Goal: Task Accomplishment & Management: Manage account settings

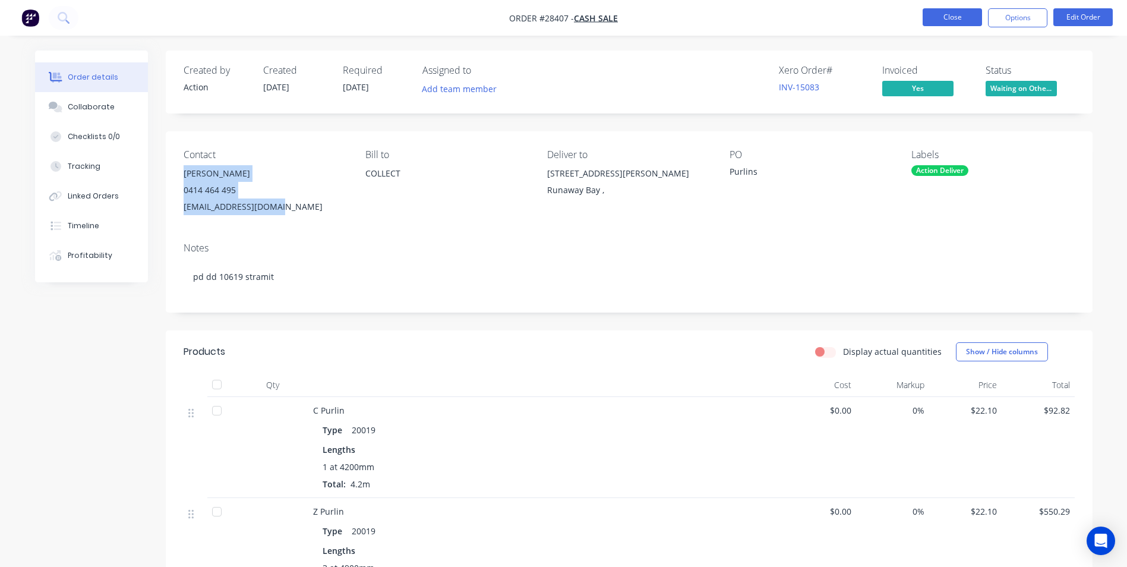
click at [941, 14] on button "Close" at bounding box center [952, 17] width 59 height 18
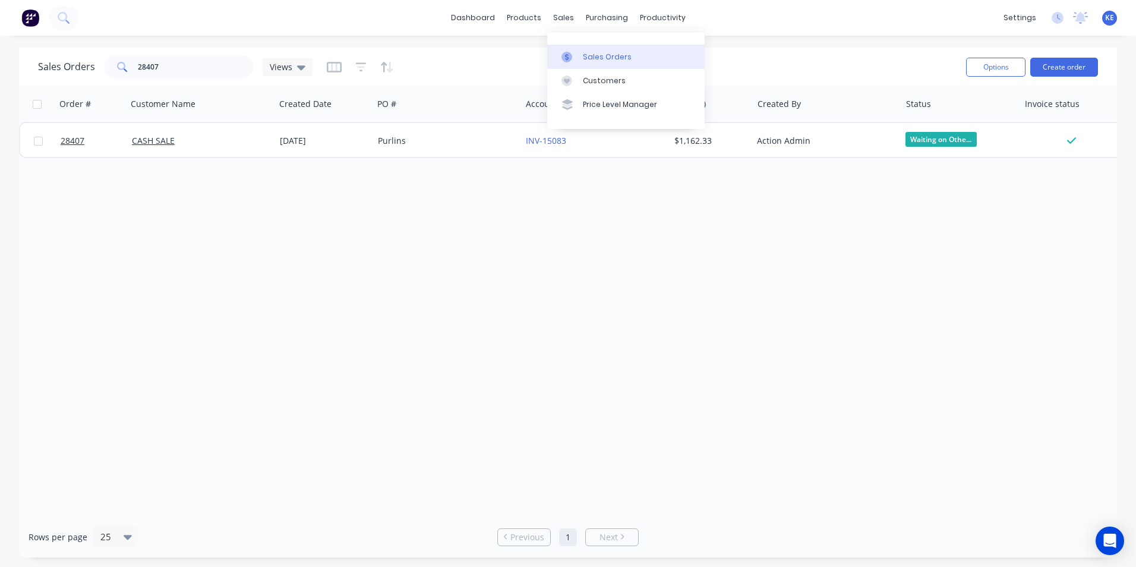
drag, startPoint x: 583, startPoint y: 52, endPoint x: 576, endPoint y: 53, distance: 7.2
click at [582, 53] on link "Sales Orders" at bounding box center [625, 57] width 157 height 24
drag, startPoint x: 179, startPoint y: 70, endPoint x: 111, endPoint y: 70, distance: 68.3
click at [111, 70] on div "28407" at bounding box center [179, 67] width 149 height 24
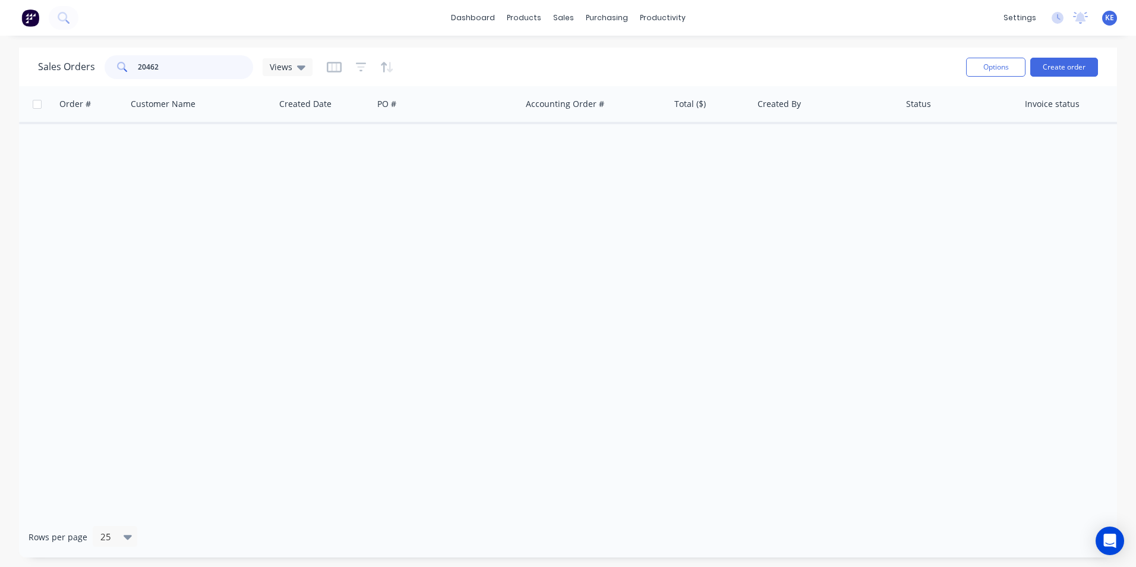
drag, startPoint x: 176, startPoint y: 64, endPoint x: 96, endPoint y: 70, distance: 81.1
click at [96, 70] on div "Sales Orders 20462 Views" at bounding box center [175, 67] width 275 height 24
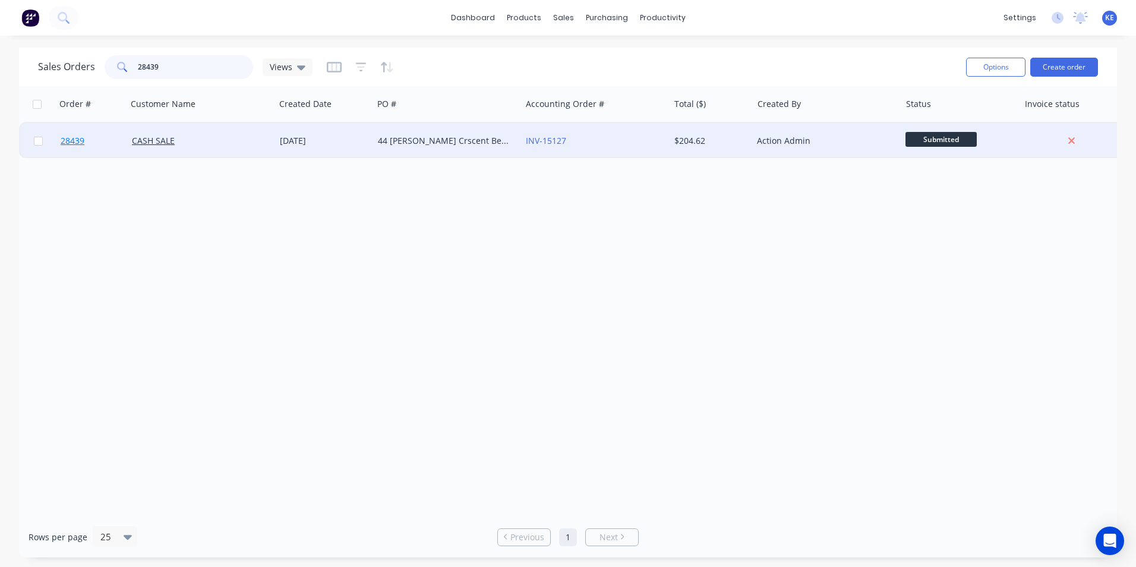
type input "28439"
click at [108, 145] on link "28439" at bounding box center [96, 141] width 71 height 36
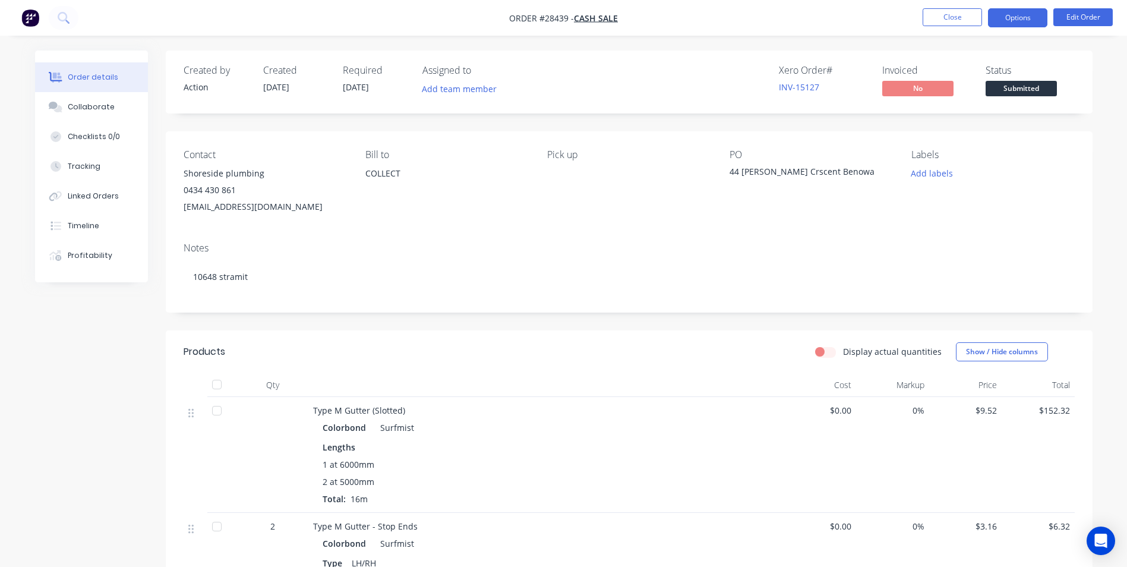
click at [1014, 18] on button "Options" at bounding box center [1017, 17] width 59 height 19
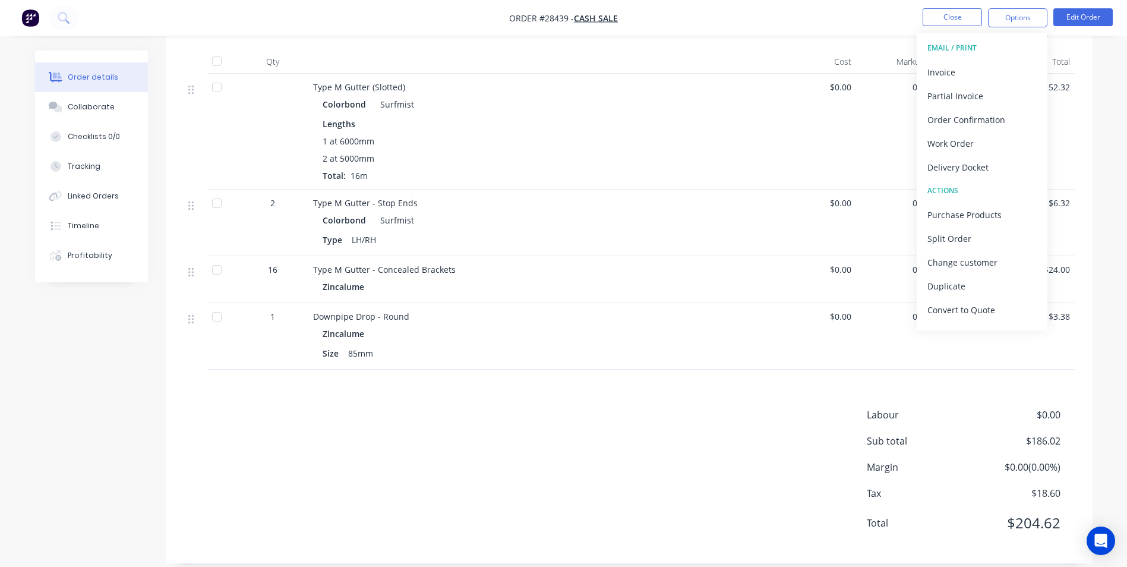
scroll to position [337, 0]
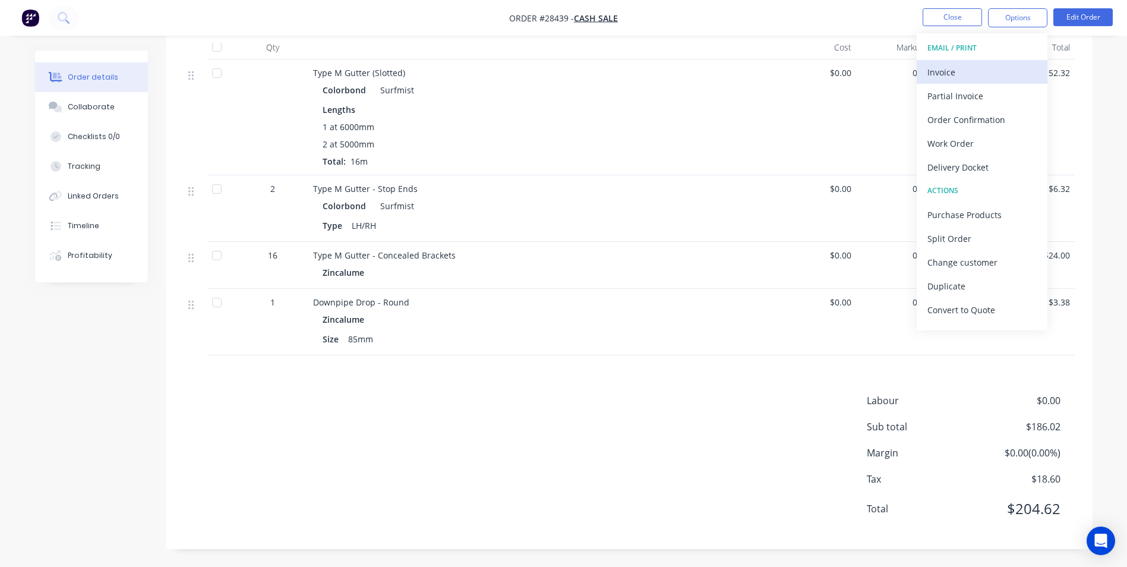
click at [957, 74] on div "Invoice" at bounding box center [981, 72] width 109 height 17
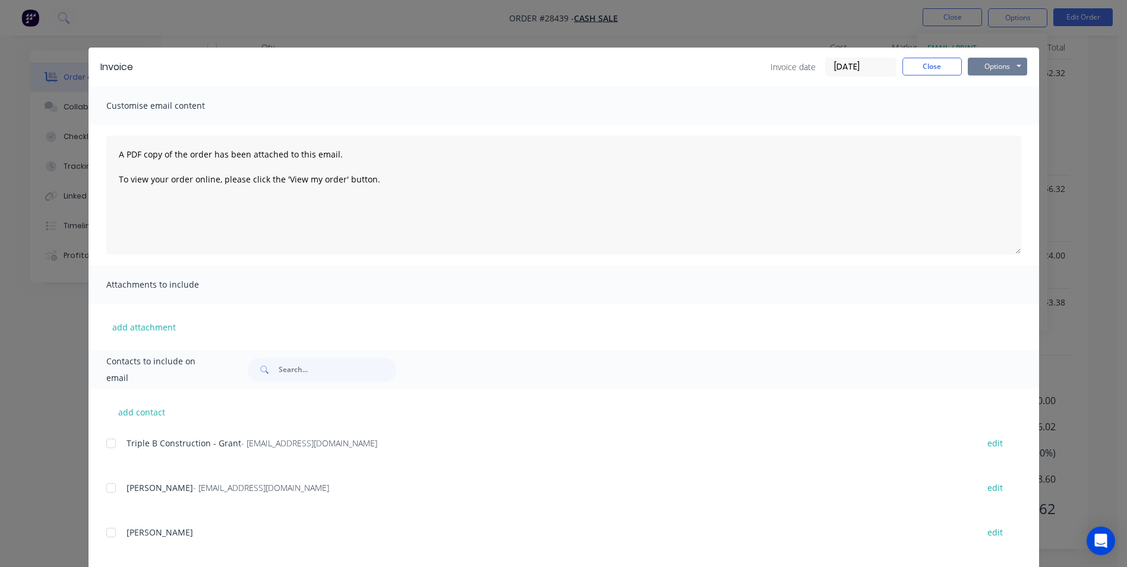
click at [996, 68] on button "Options" at bounding box center [997, 67] width 59 height 18
click at [986, 108] on button "Print" at bounding box center [1006, 107] width 76 height 20
click at [933, 59] on button "Close" at bounding box center [932, 67] width 59 height 18
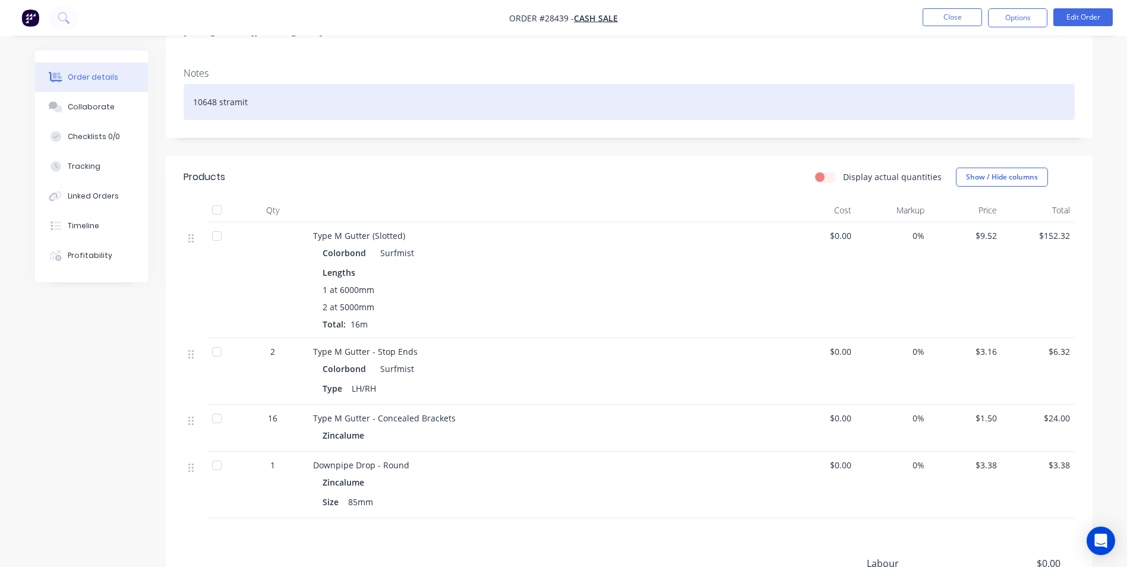
scroll to position [0, 0]
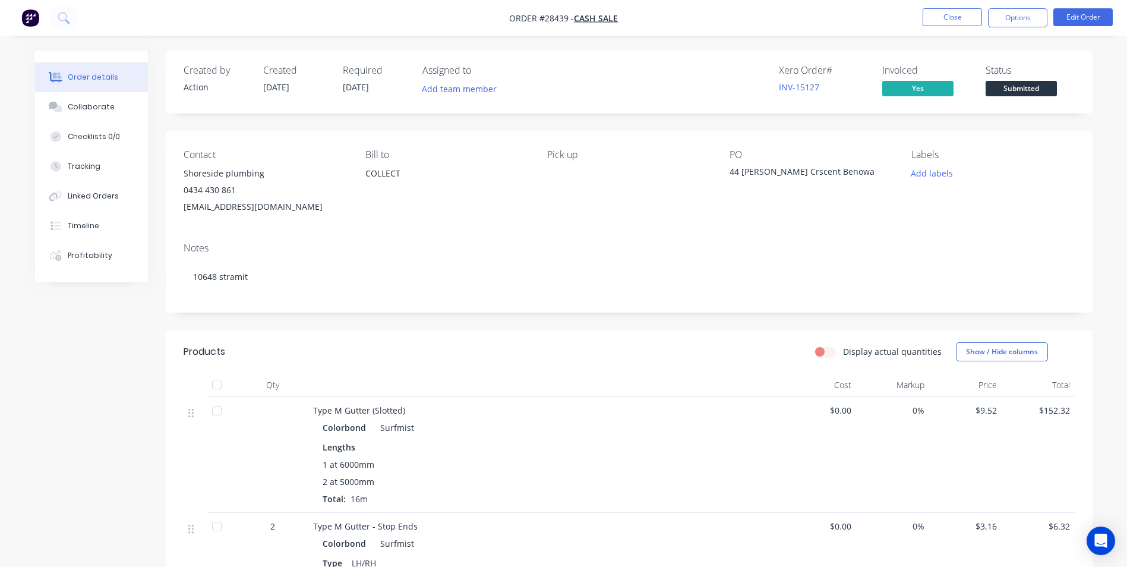
drag, startPoint x: 184, startPoint y: 173, endPoint x: 312, endPoint y: 207, distance: 132.0
click at [312, 207] on div "Shoreside plumbing 0434 430 861 [EMAIL_ADDRESS][DOMAIN_NAME]" at bounding box center [265, 190] width 163 height 50
copy div "Shoreside plumbing 0434 430 861 [EMAIL_ADDRESS][DOMAIN_NAME]"
click at [943, 18] on button "Close" at bounding box center [952, 17] width 59 height 18
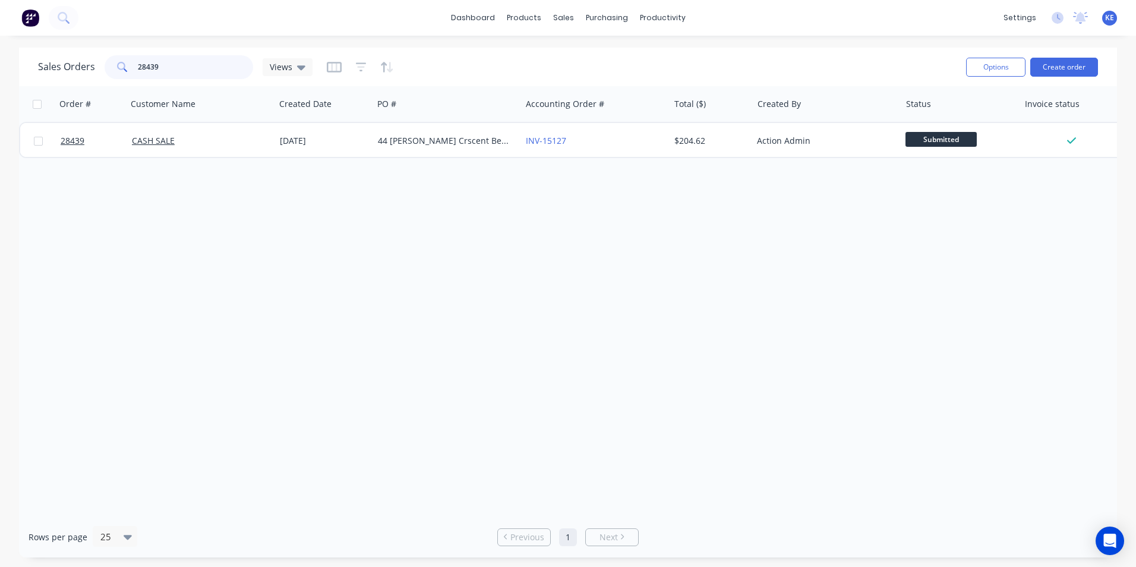
drag, startPoint x: 197, startPoint y: 72, endPoint x: 65, endPoint y: 72, distance: 131.3
click at [65, 72] on div "Sales Orders 28439 Views" at bounding box center [175, 67] width 275 height 24
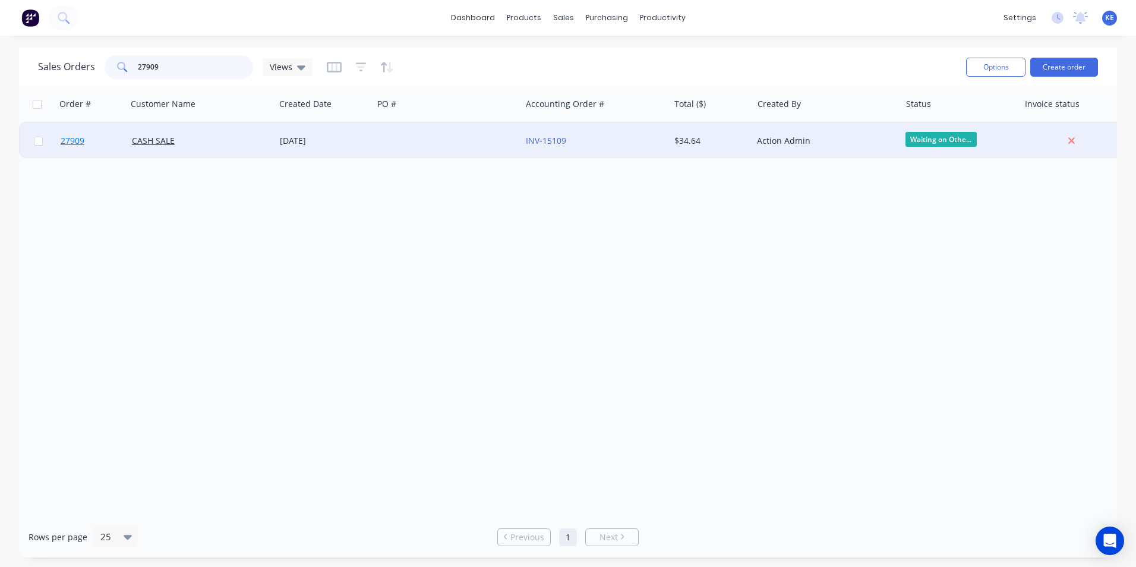
type input "27909"
click at [93, 153] on link "27909" at bounding box center [96, 141] width 71 height 36
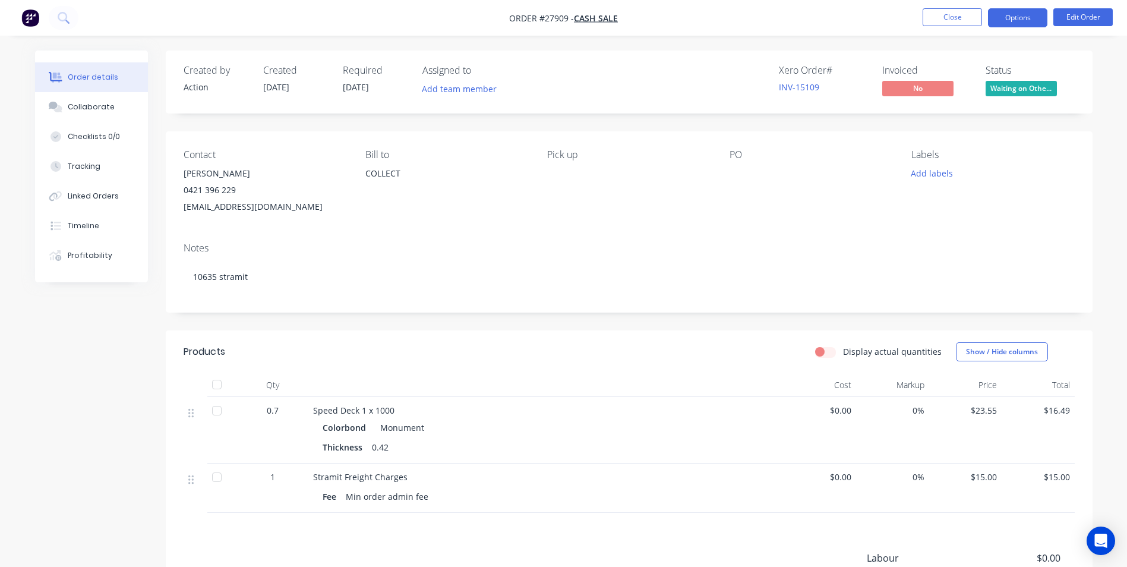
click at [1023, 22] on button "Options" at bounding box center [1017, 17] width 59 height 19
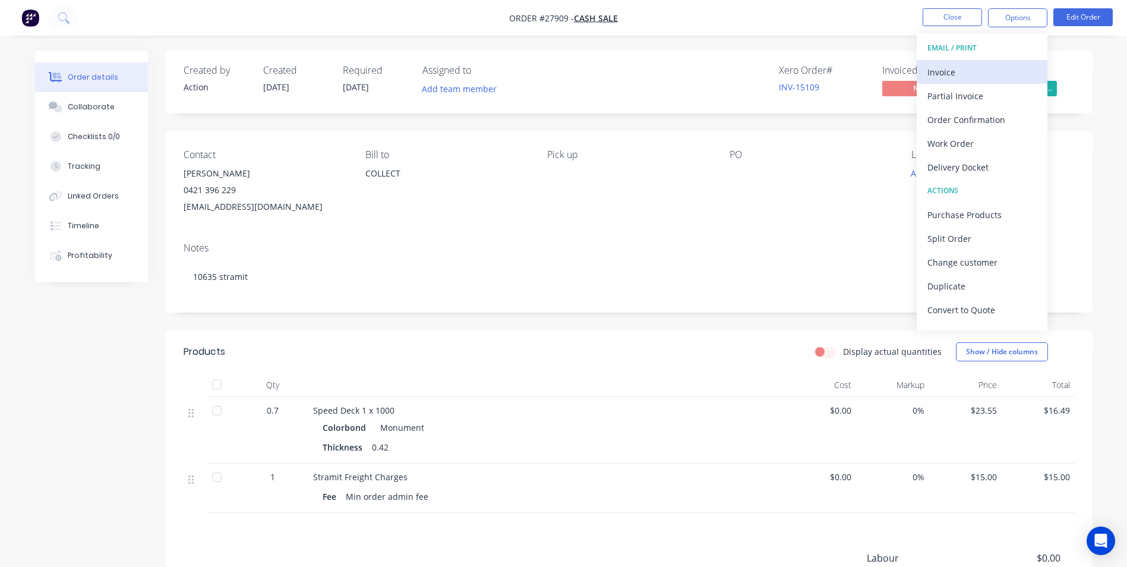
click at [960, 80] on div "Invoice" at bounding box center [981, 72] width 109 height 17
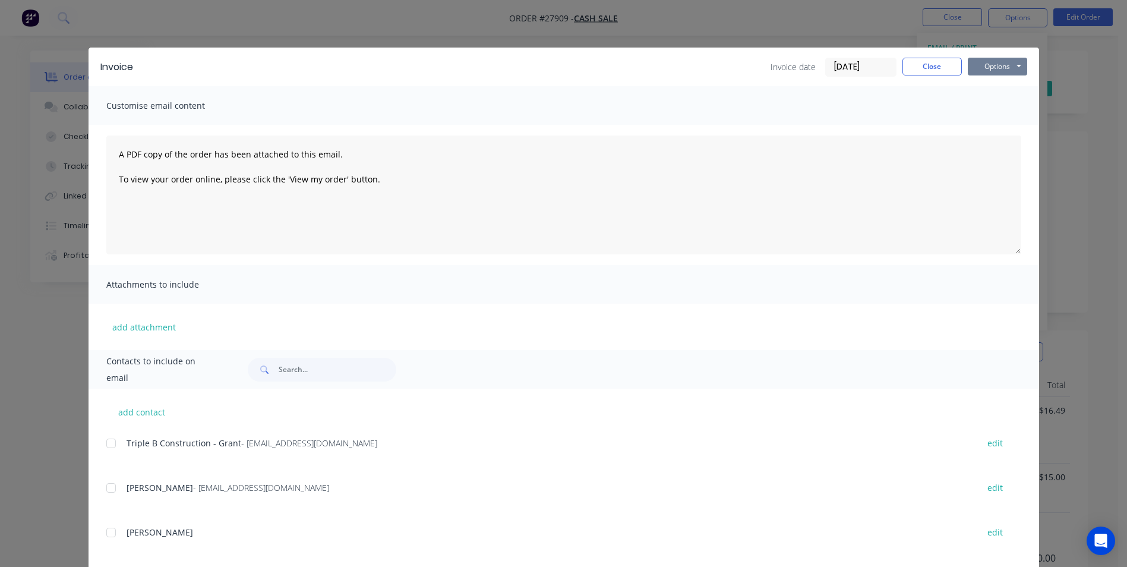
click at [998, 65] on button "Options" at bounding box center [997, 67] width 59 height 18
click at [989, 109] on button "Print" at bounding box center [1006, 107] width 76 height 20
click at [928, 64] on button "Close" at bounding box center [932, 67] width 59 height 18
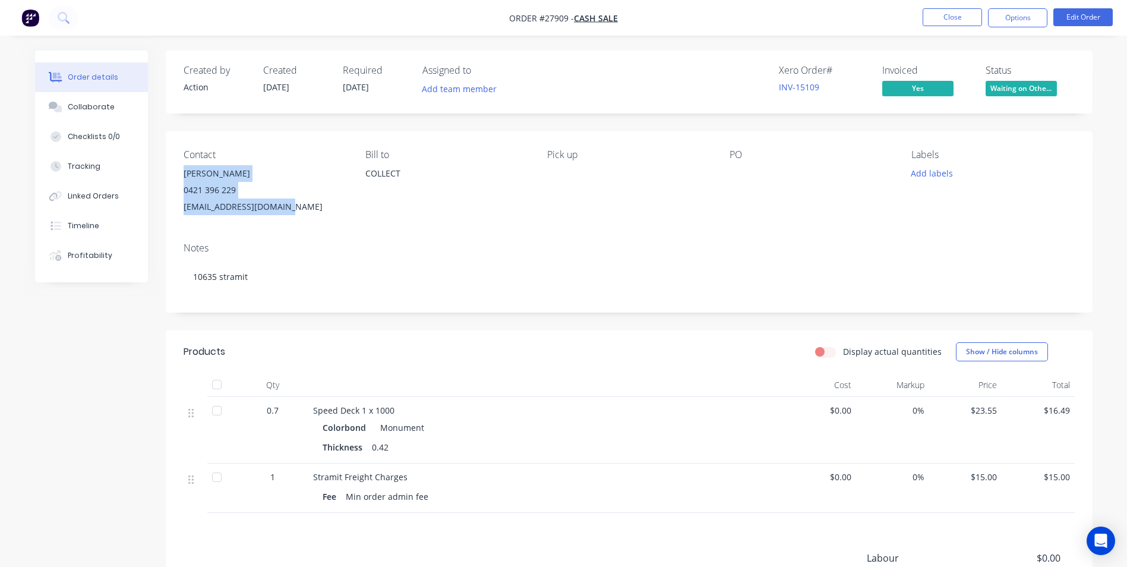
drag, startPoint x: 182, startPoint y: 175, endPoint x: 295, endPoint y: 206, distance: 117.2
click at [295, 206] on div "Contact [PERSON_NAME] [PHONE_NUMBER] [EMAIL_ADDRESS][DOMAIN_NAME] Bill to COLLE…" at bounding box center [629, 182] width 927 height 102
copy div "[PERSON_NAME] 0421 396 229 [EMAIL_ADDRESS][DOMAIN_NAME]"
click at [955, 20] on button "Close" at bounding box center [952, 17] width 59 height 18
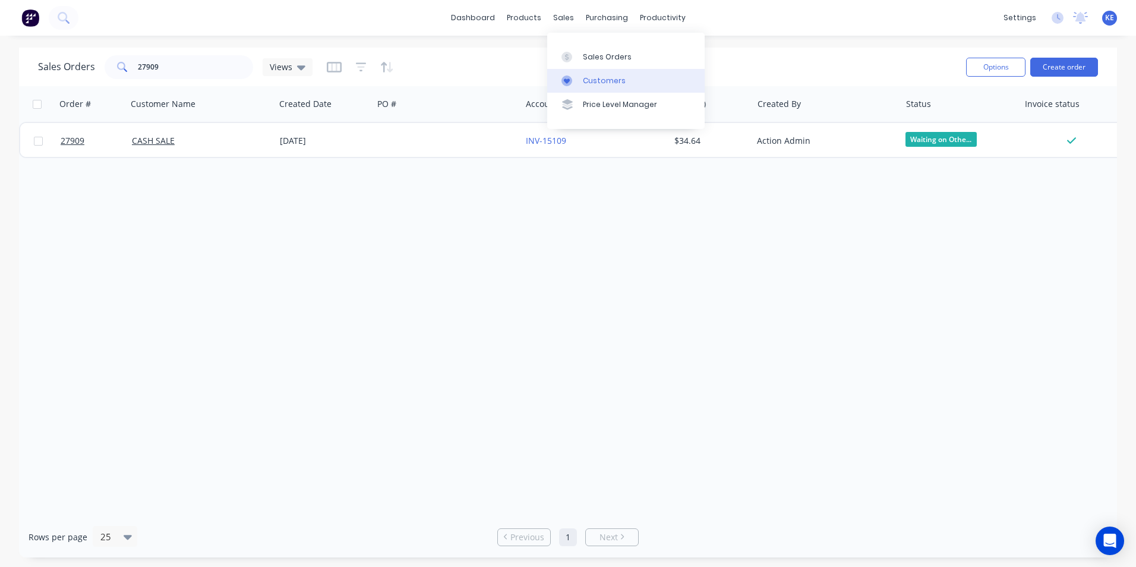
click at [596, 77] on div "Customers" at bounding box center [604, 80] width 43 height 11
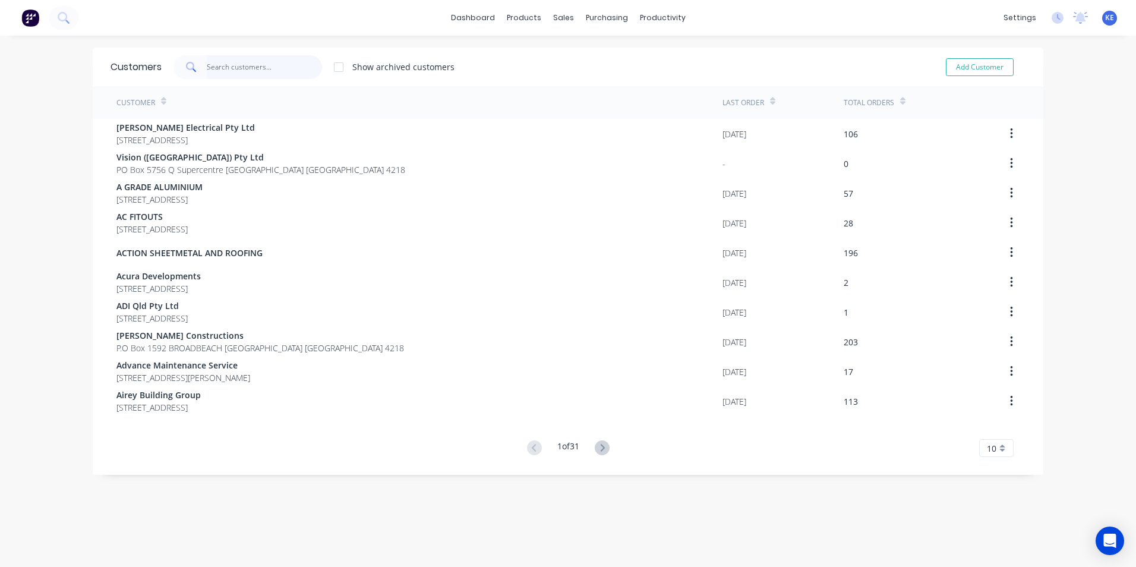
click at [225, 62] on input "text" at bounding box center [265, 67] width 116 height 24
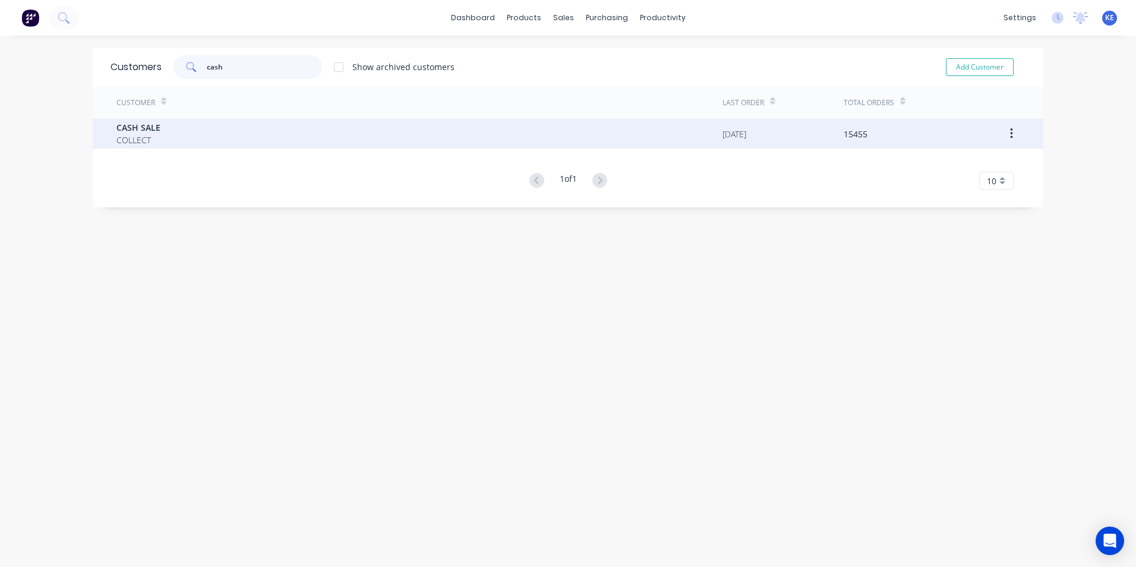
type input "cash"
click at [203, 130] on div "CASH SALE COLLECT" at bounding box center [419, 134] width 606 height 30
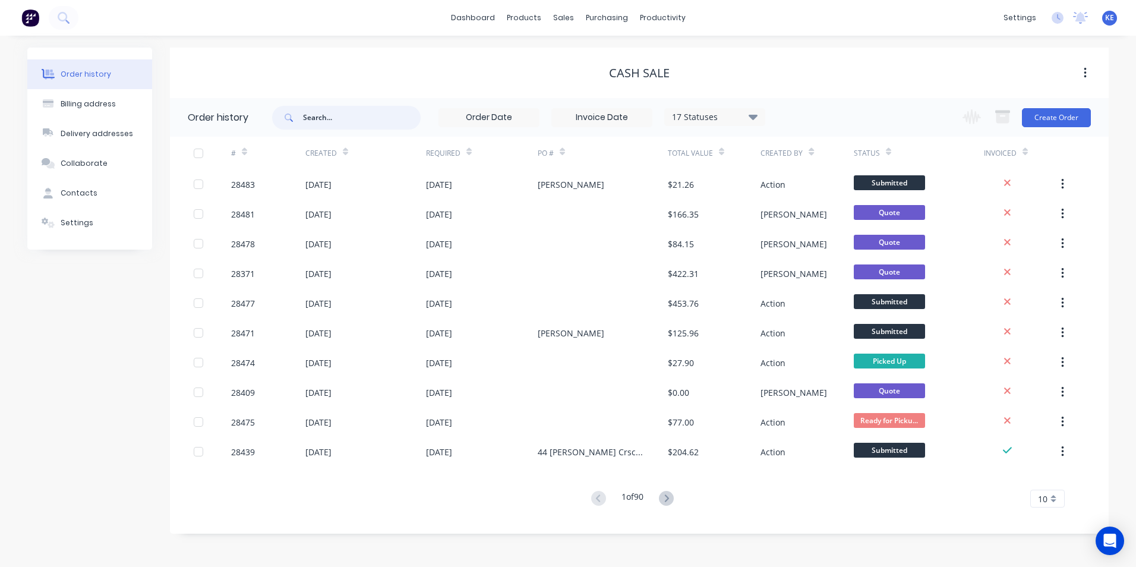
click at [326, 119] on input "text" at bounding box center [362, 118] width 118 height 24
type input "mr [PERSON_NAME]"
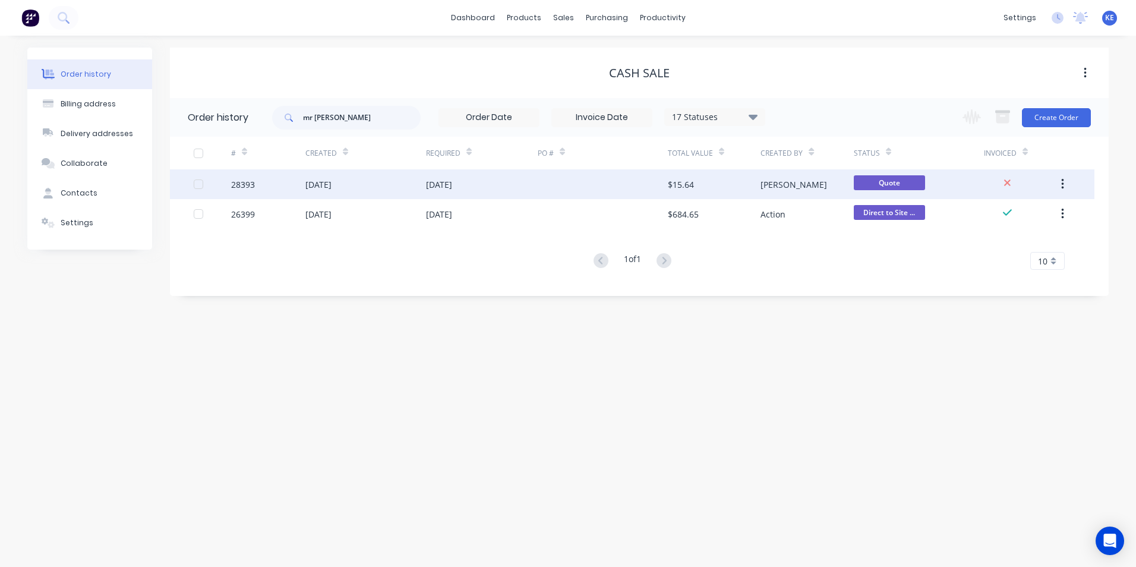
click at [289, 183] on div "28393" at bounding box center [268, 184] width 74 height 30
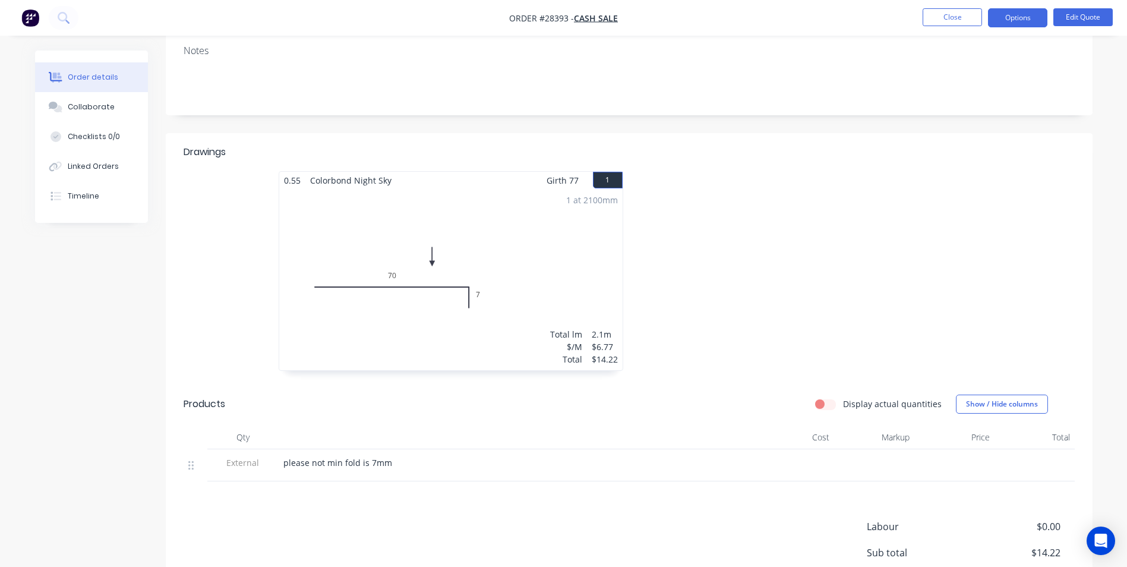
scroll to position [297, 0]
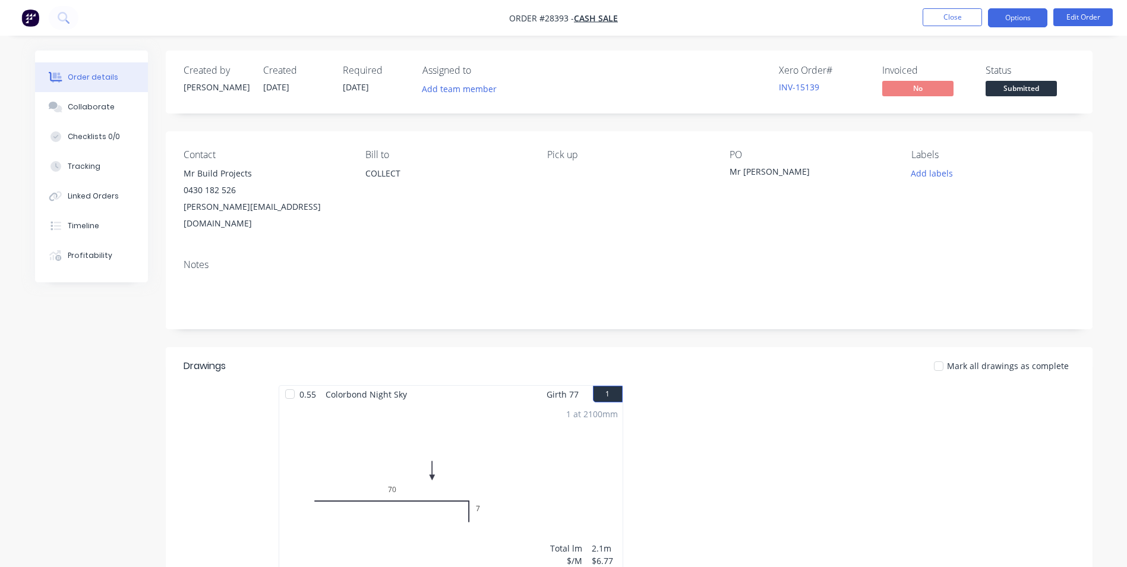
click at [1005, 23] on button "Options" at bounding box center [1017, 17] width 59 height 19
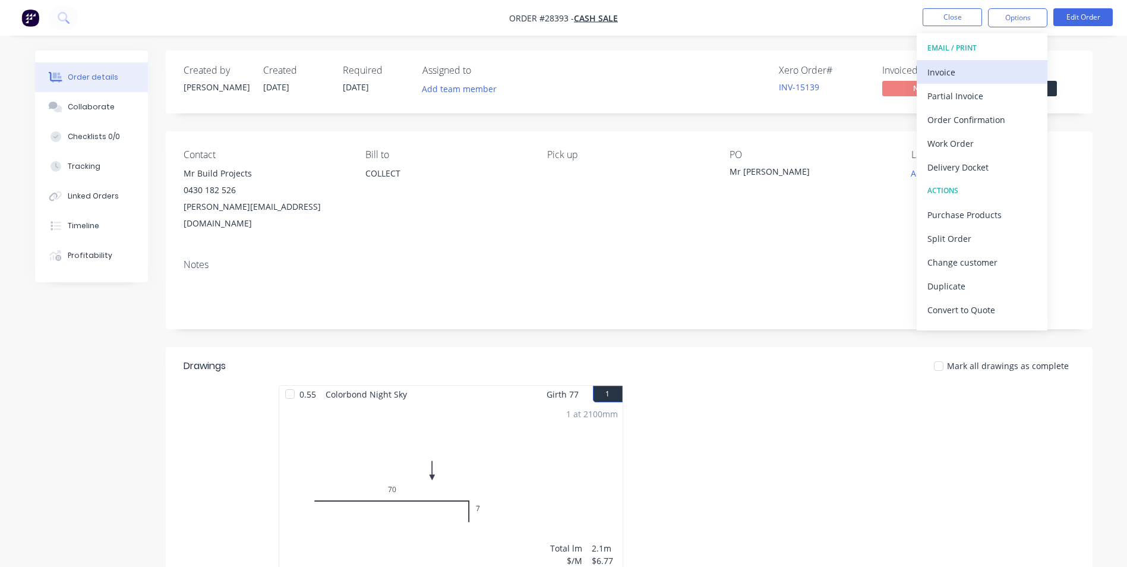
click at [958, 64] on div "Invoice" at bounding box center [981, 72] width 109 height 17
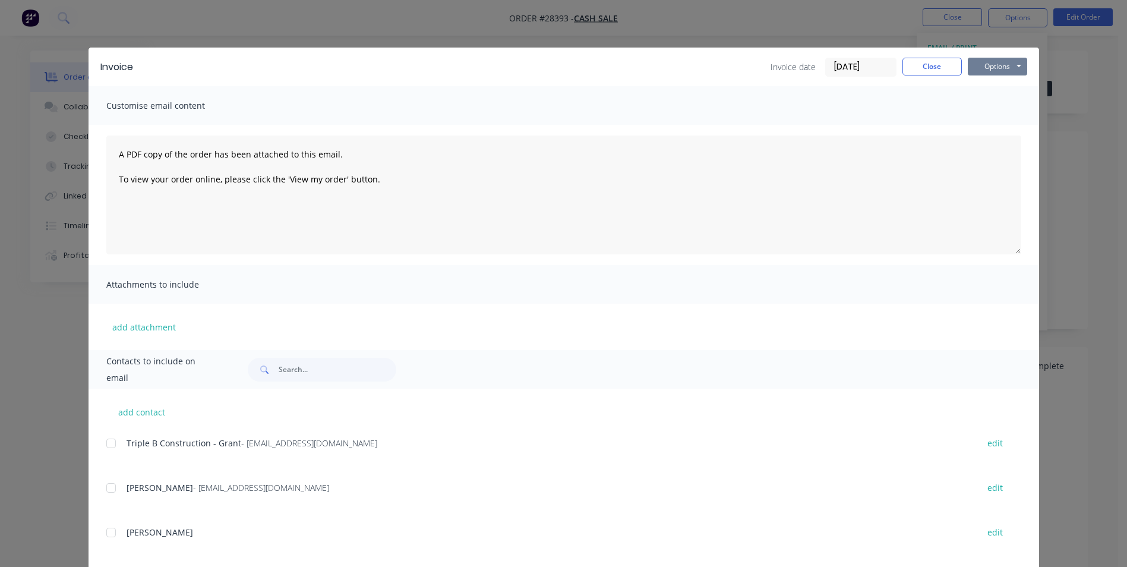
click at [999, 67] on button "Options" at bounding box center [997, 67] width 59 height 18
click at [991, 99] on button "Print" at bounding box center [1006, 107] width 76 height 20
click at [912, 65] on button "Close" at bounding box center [932, 67] width 59 height 18
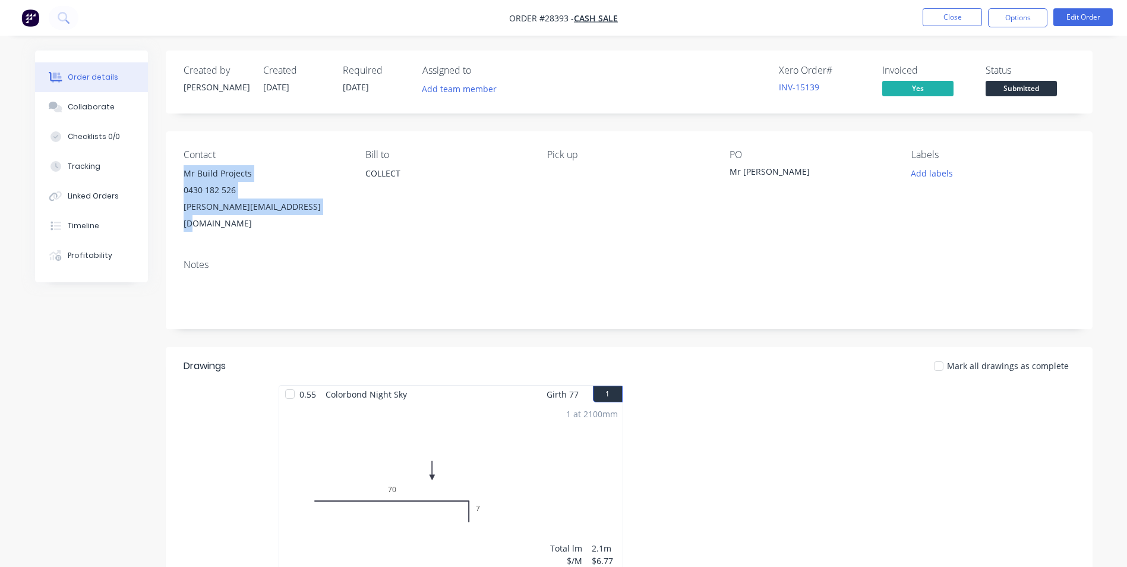
drag, startPoint x: 186, startPoint y: 172, endPoint x: 330, endPoint y: 210, distance: 148.6
click at [330, 210] on div "Mr Build Projects 0430 182 526 cameron@mrbuildprojects.com.au" at bounding box center [265, 198] width 163 height 67
copy div "Mr Build Projects 0430 182 526 cameron@mrbuildprojects.com.au"
click at [939, 21] on button "Close" at bounding box center [952, 17] width 59 height 18
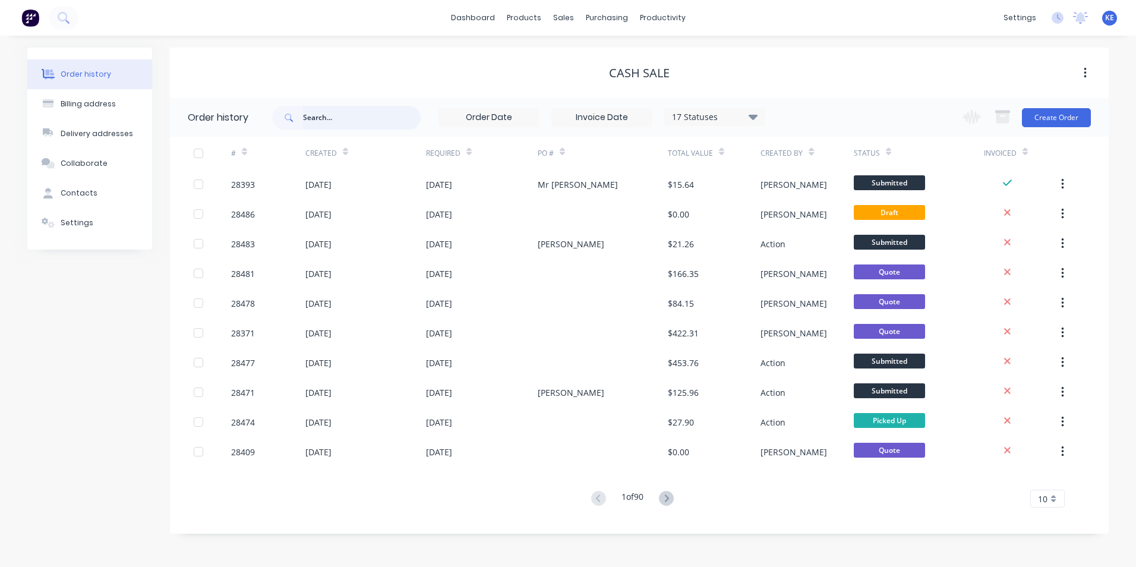
drag, startPoint x: 308, startPoint y: 116, endPoint x: 108, endPoint y: 0, distance: 231.6
click at [308, 116] on input "text" at bounding box center [362, 118] width 118 height 24
type input "28184"
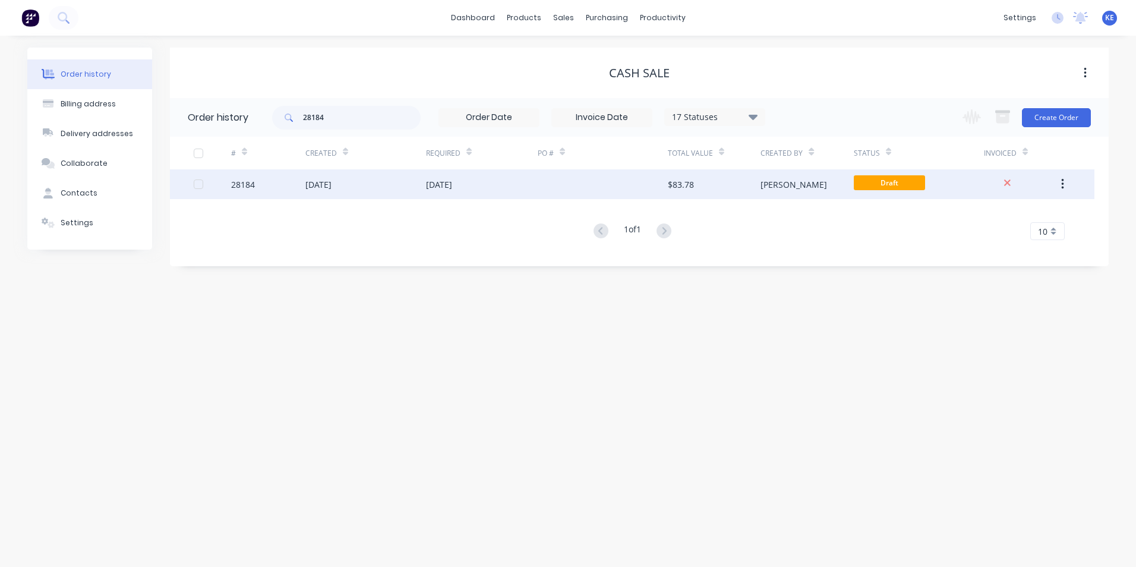
click at [373, 182] on div "27 Aug 2025" at bounding box center [365, 184] width 121 height 30
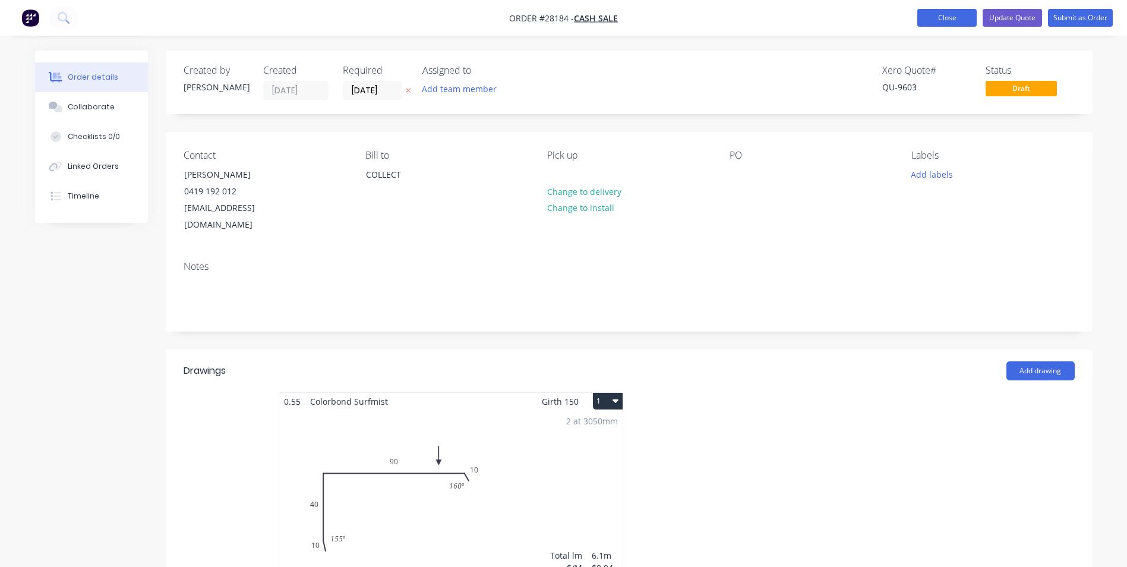
click at [955, 12] on button "Close" at bounding box center [946, 18] width 59 height 18
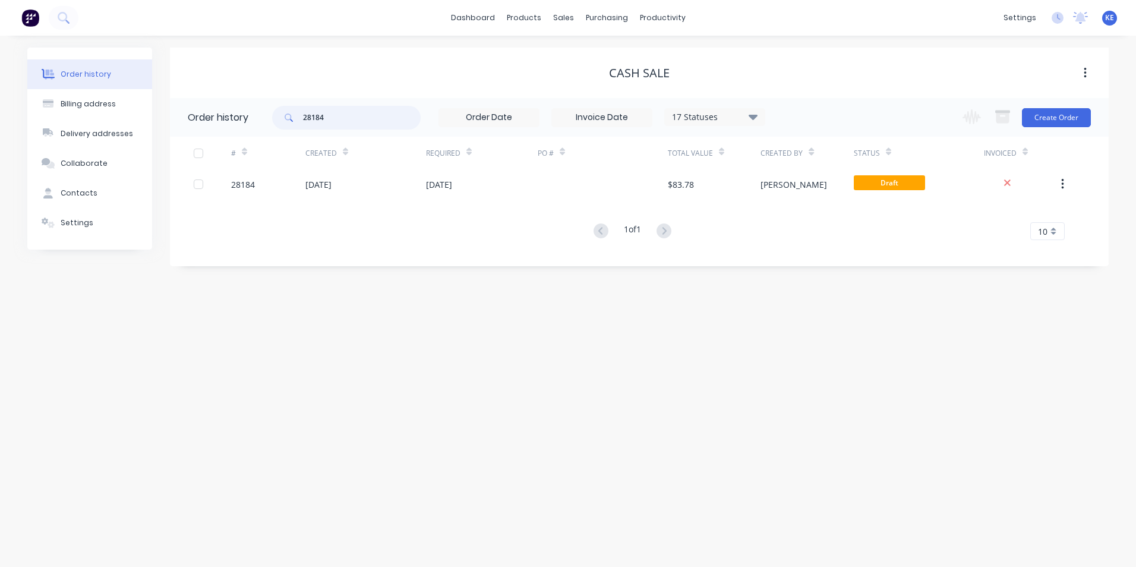
drag, startPoint x: 291, startPoint y: 113, endPoint x: 259, endPoint y: 117, distance: 31.7
click at [259, 117] on header "Order history 28184 17 Statuses Invoice Status Invoiced Not Invoiced Partial Or…" at bounding box center [639, 117] width 939 height 39
type input "28461"
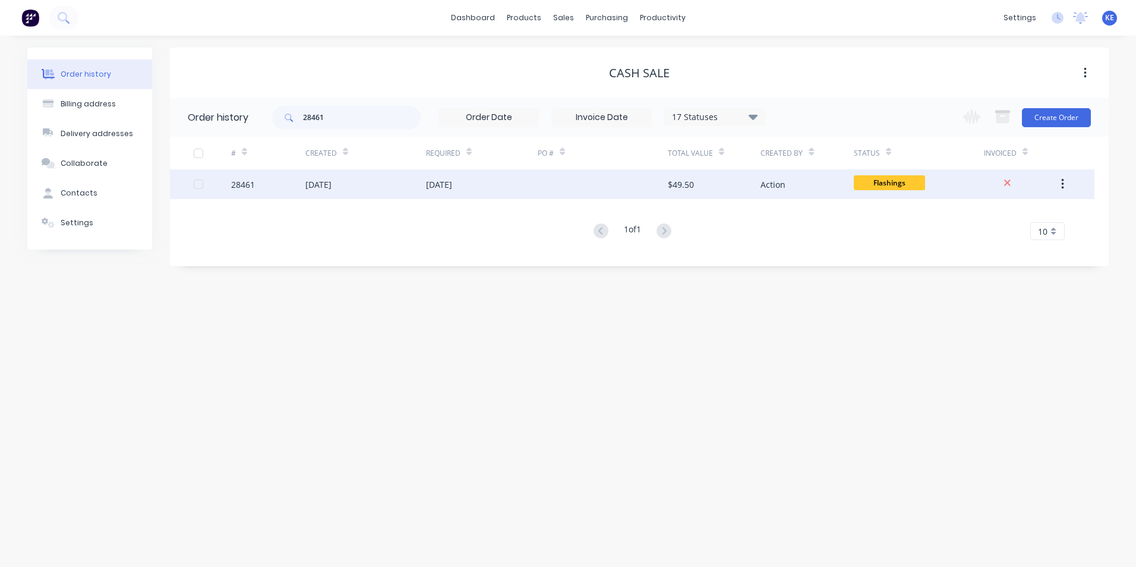
click at [270, 182] on div "28461" at bounding box center [268, 184] width 74 height 30
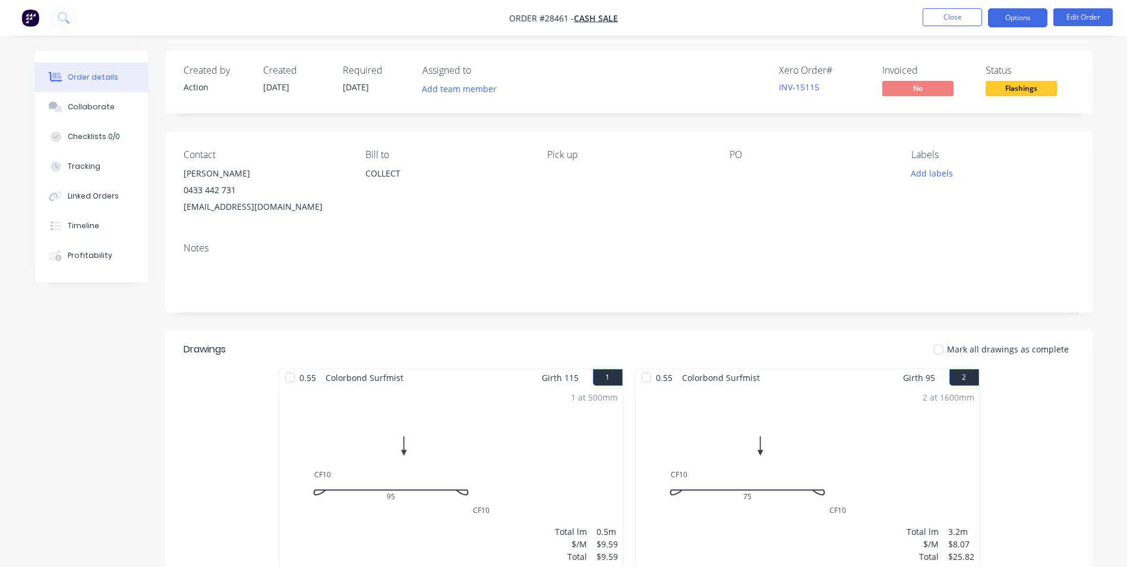
click at [1021, 19] on button "Options" at bounding box center [1017, 17] width 59 height 19
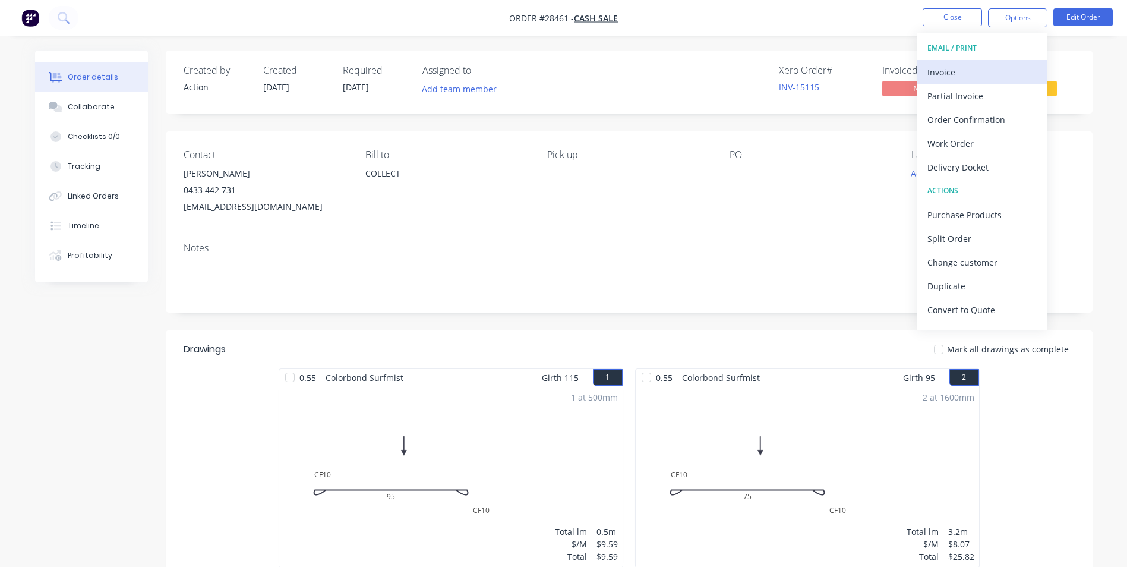
click at [956, 67] on div "Invoice" at bounding box center [981, 72] width 109 height 17
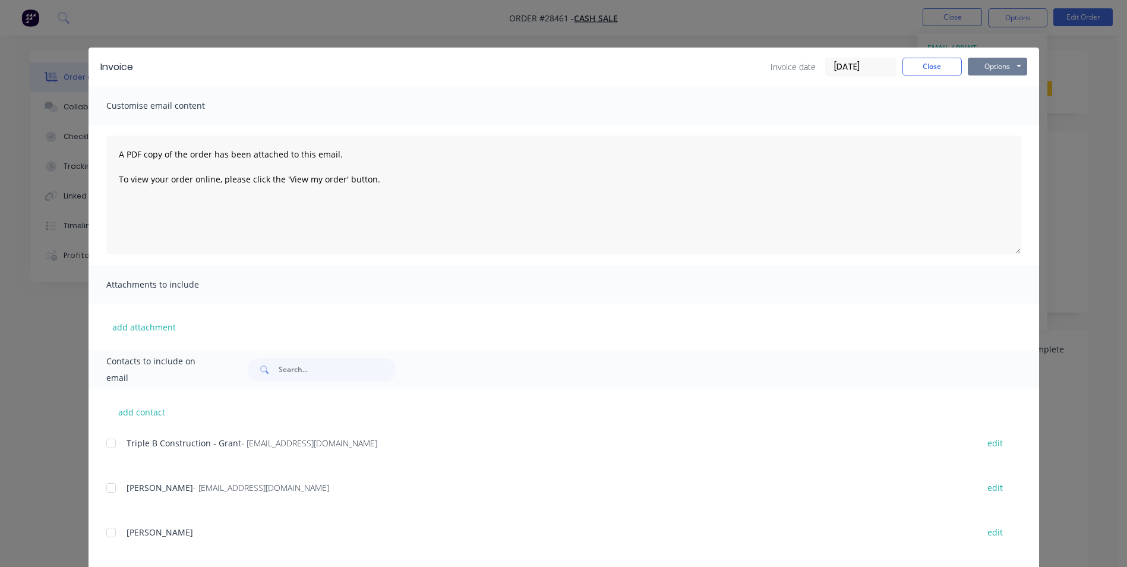
click at [999, 58] on button "Options" at bounding box center [997, 67] width 59 height 18
click at [985, 109] on button "Print" at bounding box center [1006, 107] width 76 height 20
click at [993, 67] on button "Options" at bounding box center [997, 67] width 59 height 18
click at [998, 103] on button "Print" at bounding box center [1006, 107] width 76 height 20
click at [906, 64] on button "Close" at bounding box center [932, 67] width 59 height 18
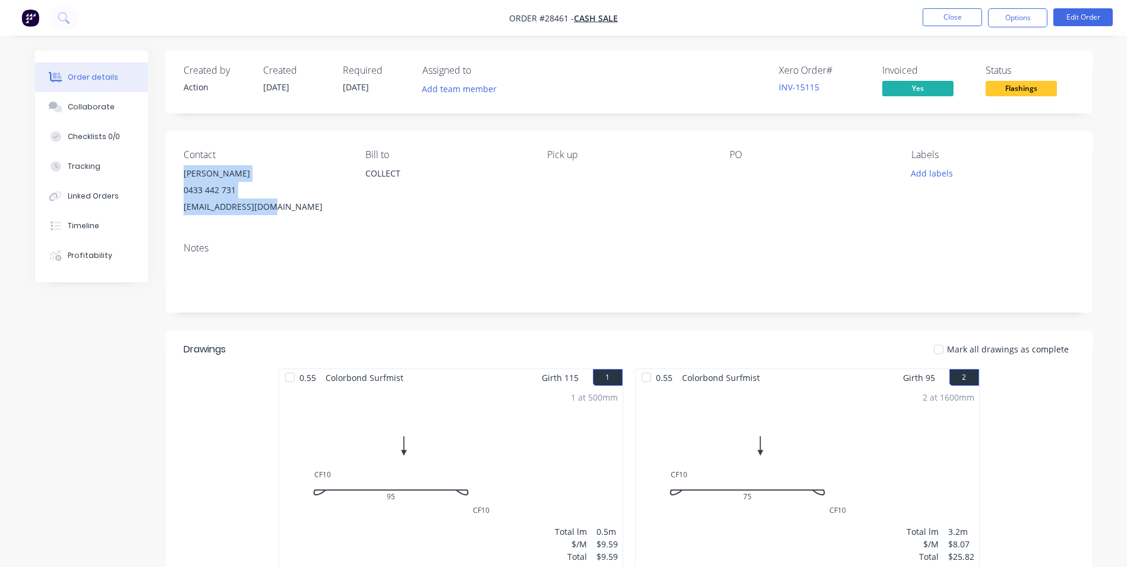
drag, startPoint x: 184, startPoint y: 173, endPoint x: 289, endPoint y: 207, distance: 110.5
click at [289, 207] on div "Michael Timmins 0433 442 731 mickyt302@gmail.com" at bounding box center [265, 190] width 163 height 50
copy div "Michael Timmins 0433 442 731 mickyt302@gmail.com"
click at [952, 18] on button "Close" at bounding box center [952, 17] width 59 height 18
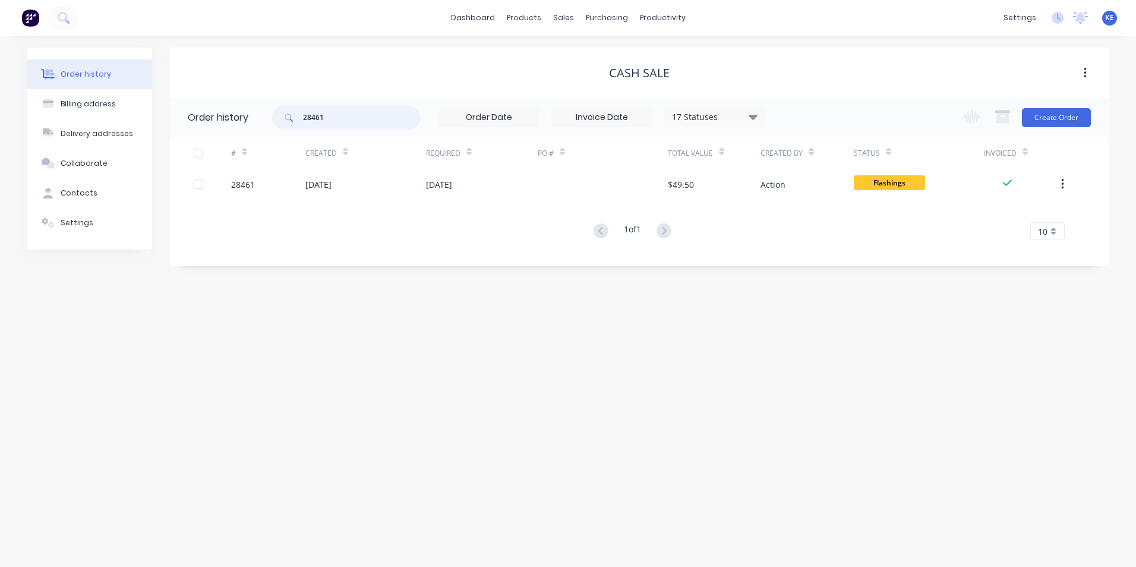
drag, startPoint x: 346, startPoint y: 119, endPoint x: 255, endPoint y: 117, distance: 90.9
click at [255, 117] on header "Order history 28461 17 Statuses Invoice Status Invoiced Not Invoiced Partial Or…" at bounding box center [639, 117] width 939 height 39
type input "seven"
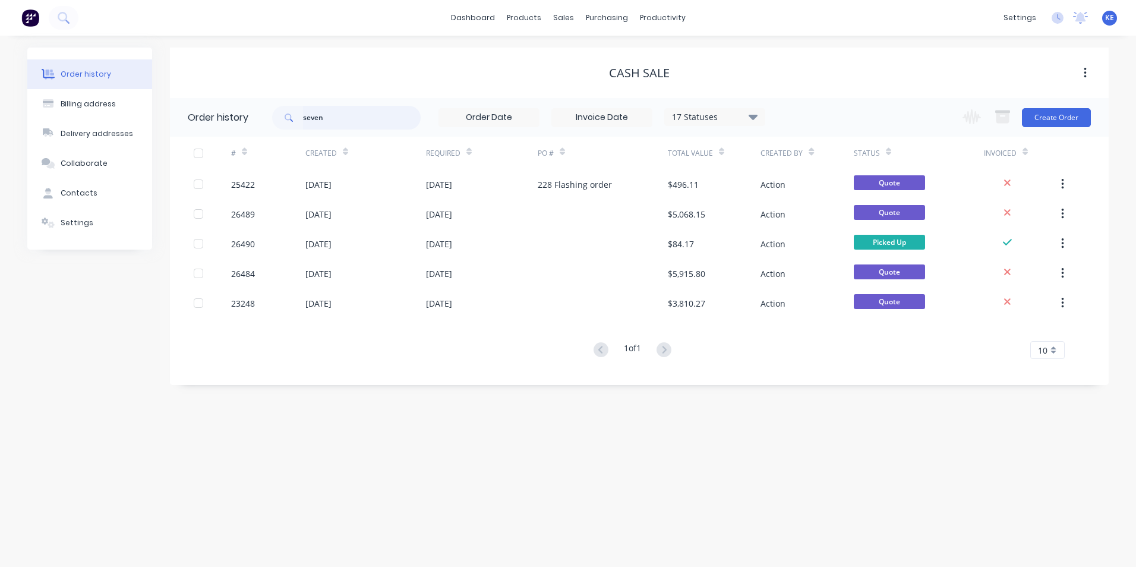
click at [358, 122] on input "seven" at bounding box center [362, 118] width 118 height 24
type input "seven plumbing"
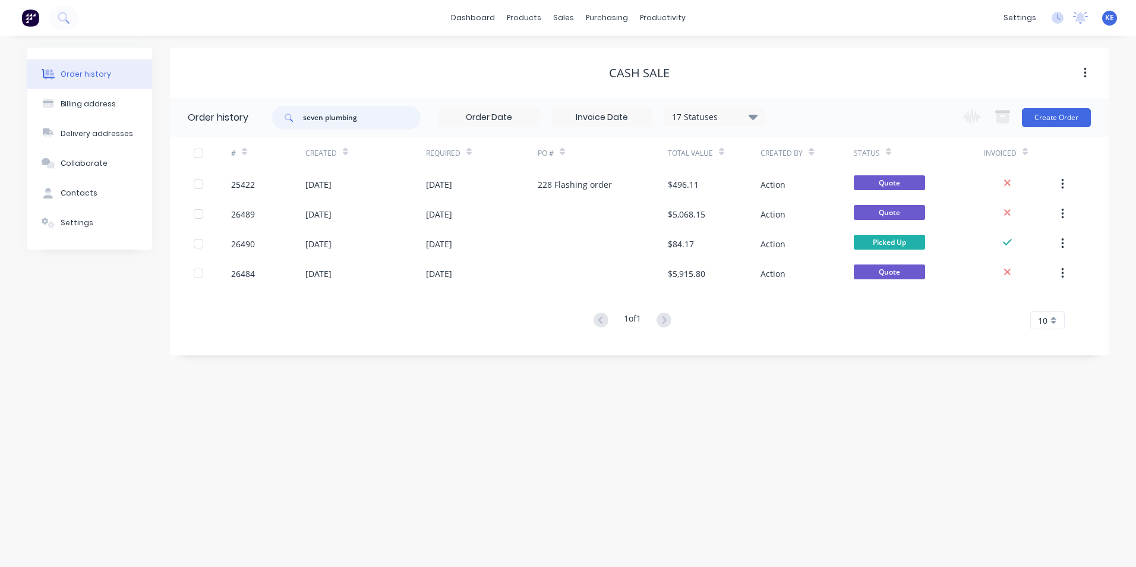
drag, startPoint x: 388, startPoint y: 118, endPoint x: 293, endPoint y: 116, distance: 95.1
click at [293, 116] on div "seven plumbing" at bounding box center [346, 118] width 149 height 24
type input "25422"
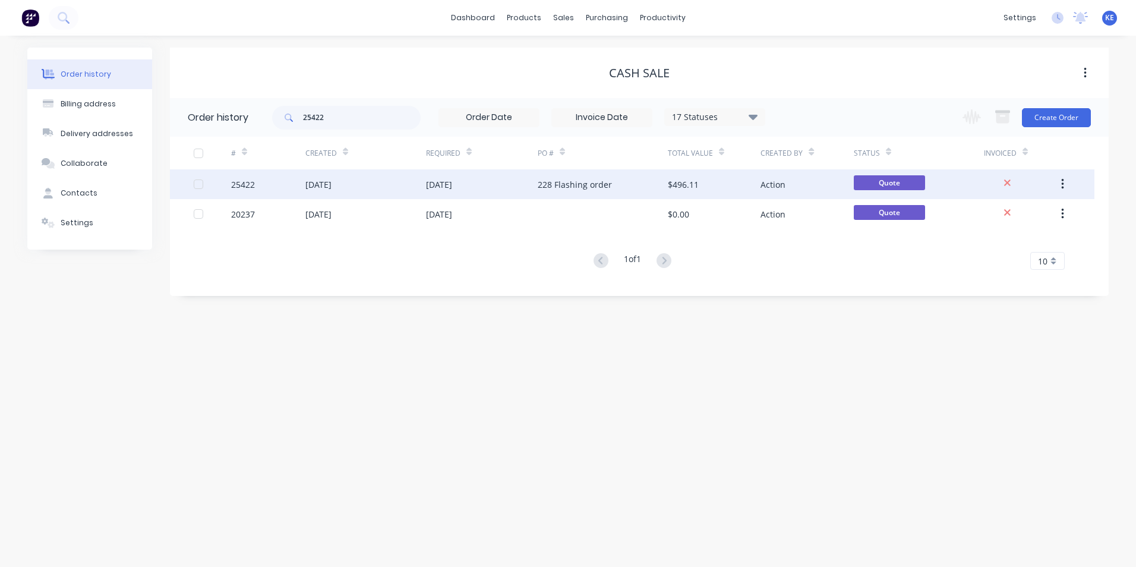
click at [376, 183] on div "09 May 2025" at bounding box center [365, 184] width 121 height 30
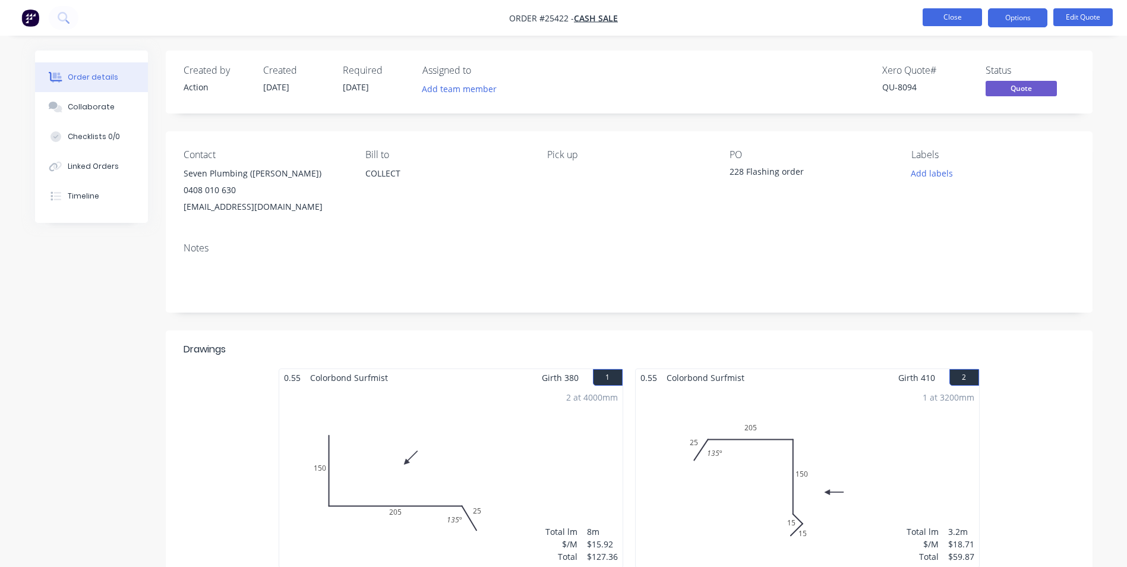
click at [949, 11] on button "Close" at bounding box center [952, 17] width 59 height 18
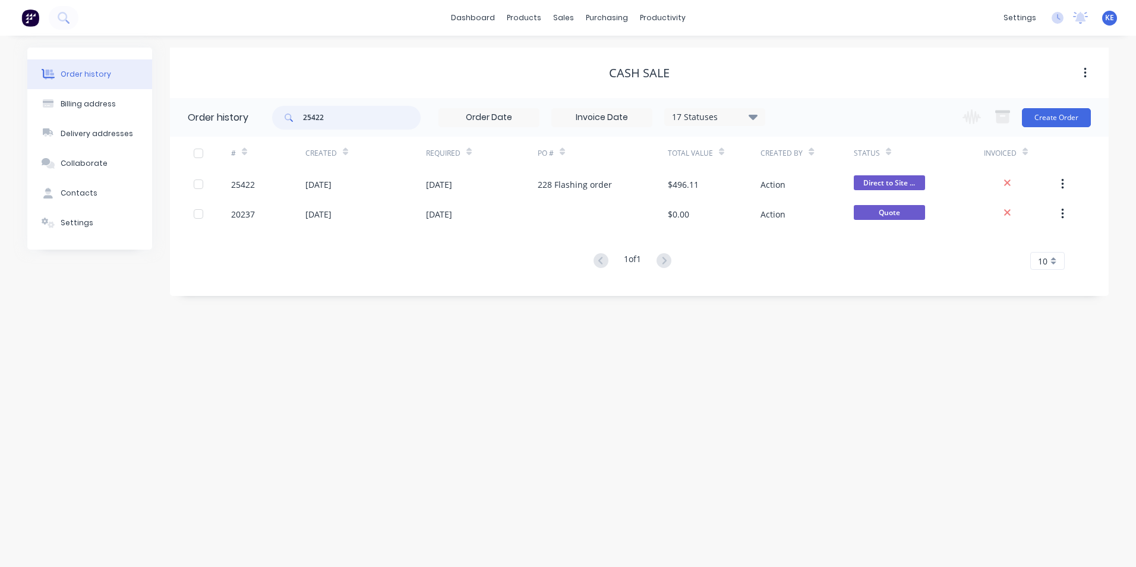
drag, startPoint x: 336, startPoint y: 123, endPoint x: 225, endPoint y: 122, distance: 110.5
click at [225, 122] on header "Order history 25422 17 Statuses Invoice Status Invoiced Not Invoiced Partial Or…" at bounding box center [639, 117] width 939 height 39
type input "13190"
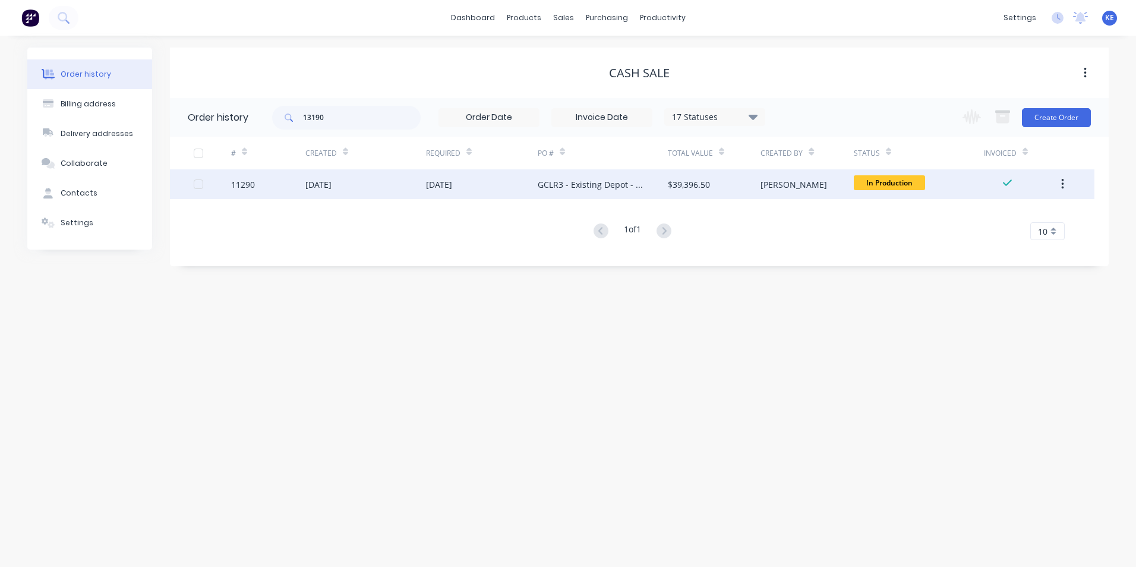
click at [273, 187] on div "11290" at bounding box center [268, 184] width 74 height 30
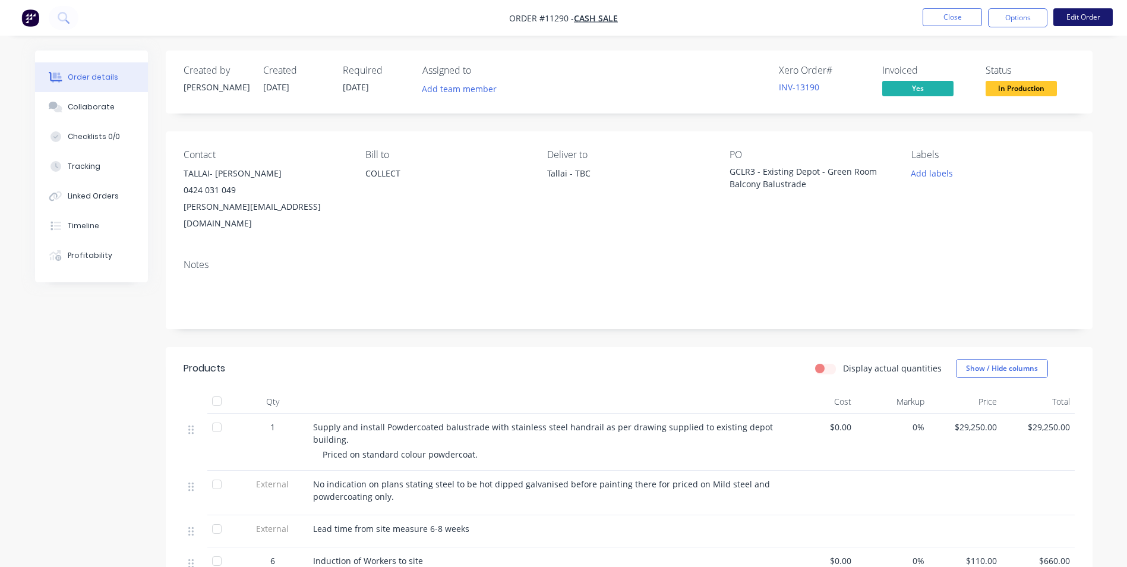
click at [1086, 12] on button "Edit Order" at bounding box center [1082, 17] width 59 height 18
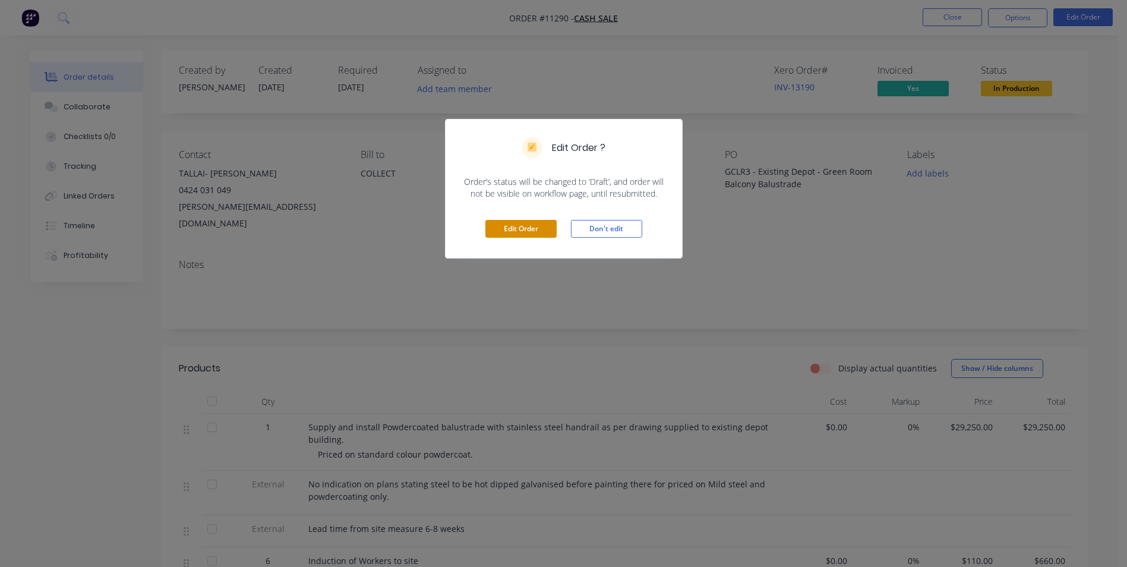
click at [516, 229] on button "Edit Order" at bounding box center [520, 229] width 71 height 18
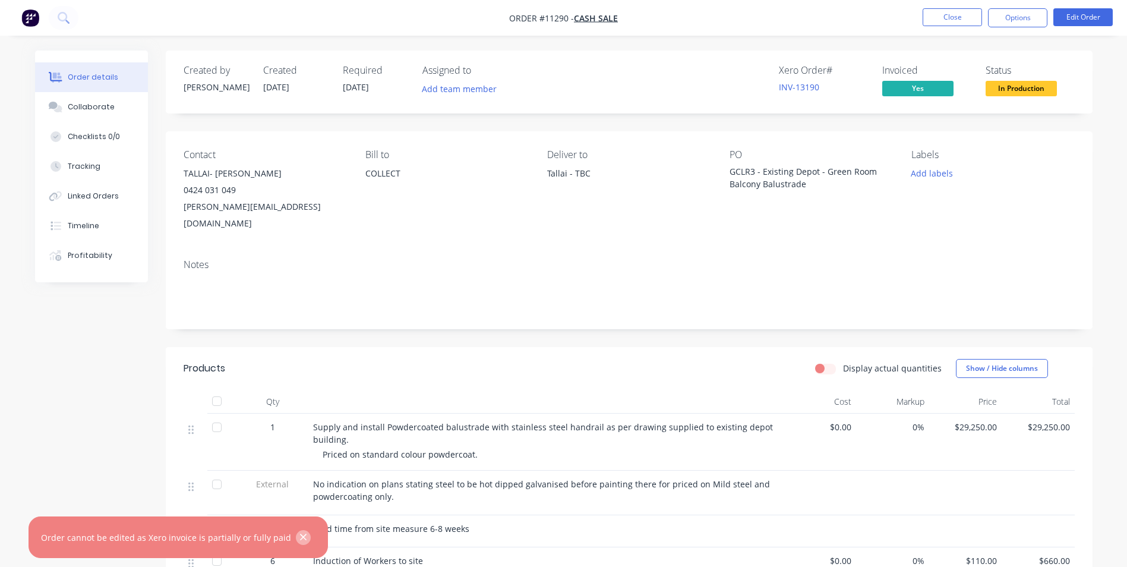
click at [299, 536] on icon "button" at bounding box center [303, 537] width 8 height 11
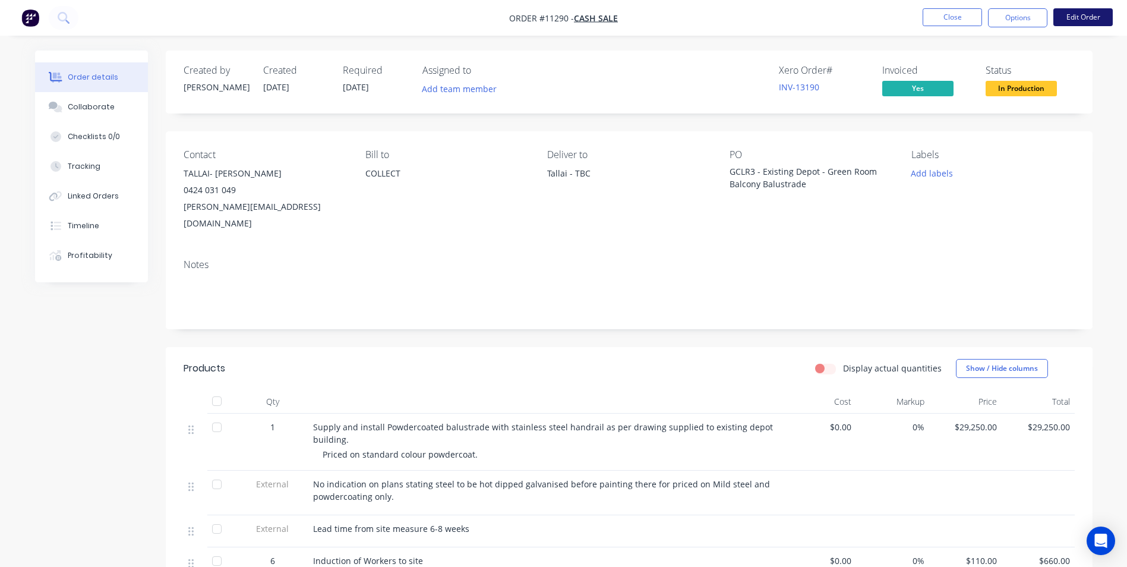
click at [1079, 12] on button "Edit Order" at bounding box center [1082, 17] width 59 height 18
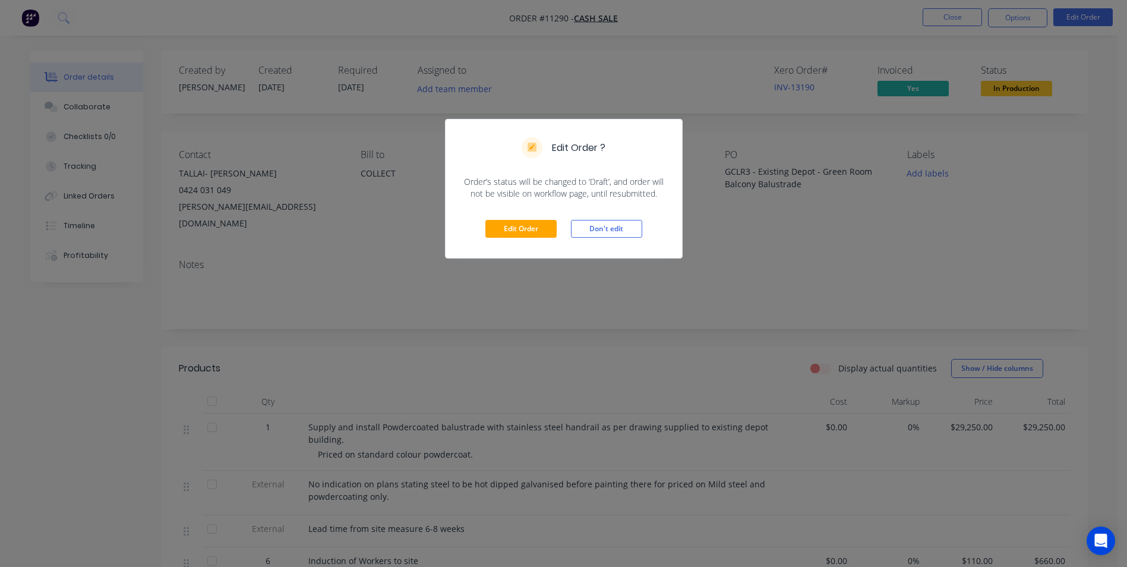
click at [518, 219] on div "Edit Order Don't edit" at bounding box center [564, 229] width 236 height 58
click at [517, 228] on button "Edit Order" at bounding box center [520, 229] width 71 height 18
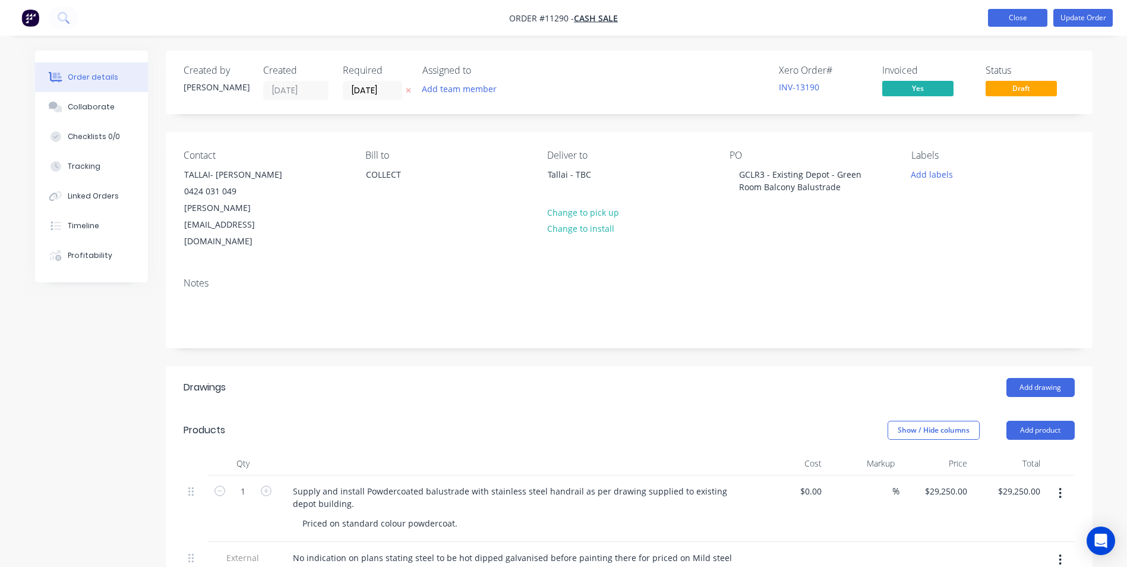
click at [1018, 18] on button "Close" at bounding box center [1017, 18] width 59 height 18
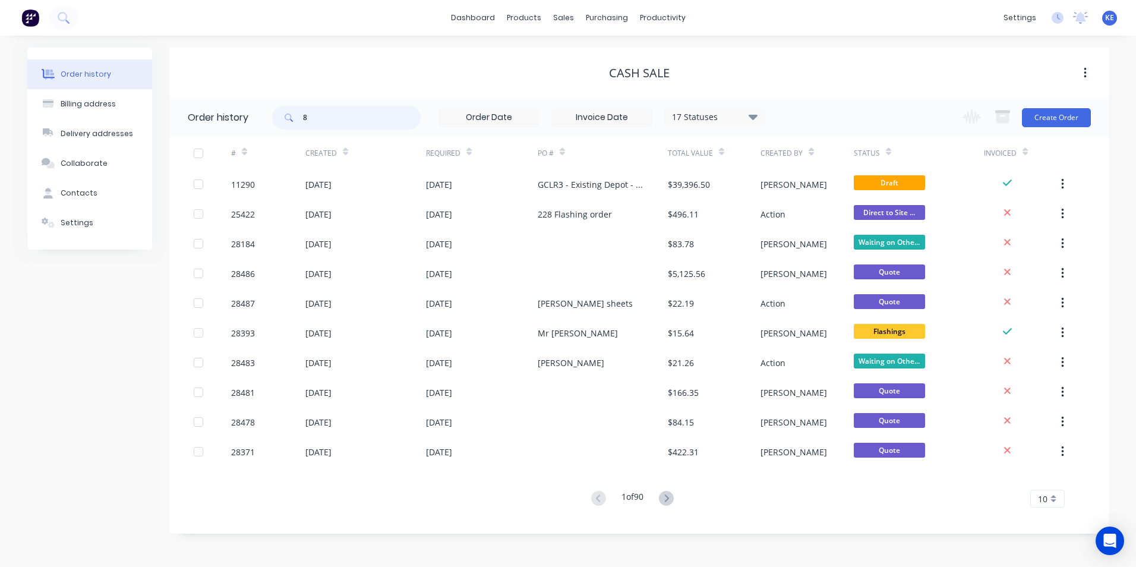
type input "84"
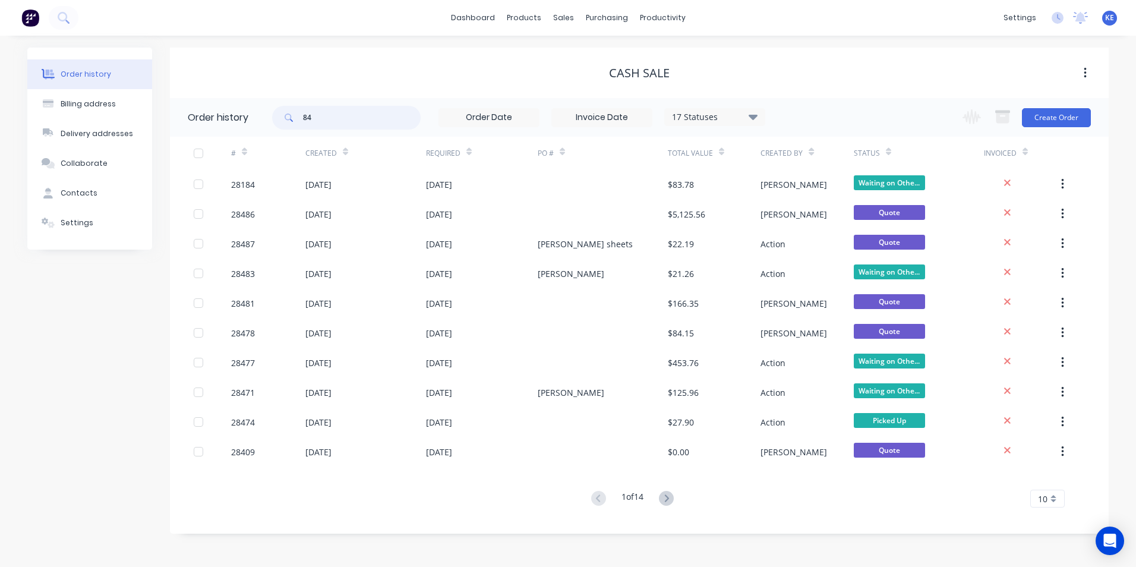
drag, startPoint x: 327, startPoint y: 121, endPoint x: 301, endPoint y: 119, distance: 25.6
click at [301, 119] on div "84" at bounding box center [346, 118] width 149 height 24
type input "28184"
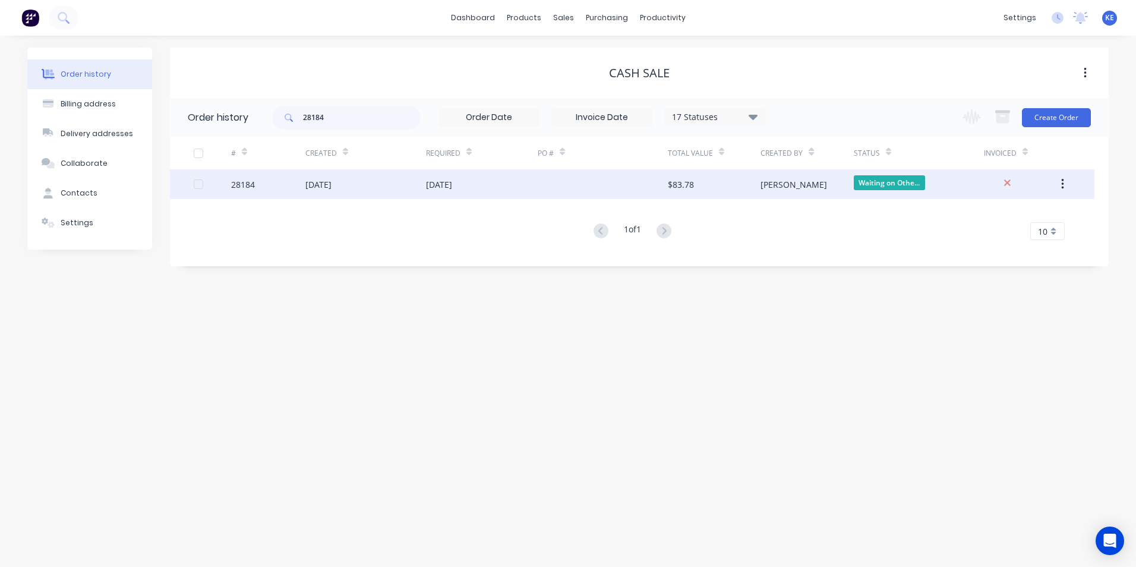
click at [285, 190] on div "28184" at bounding box center [268, 184] width 74 height 30
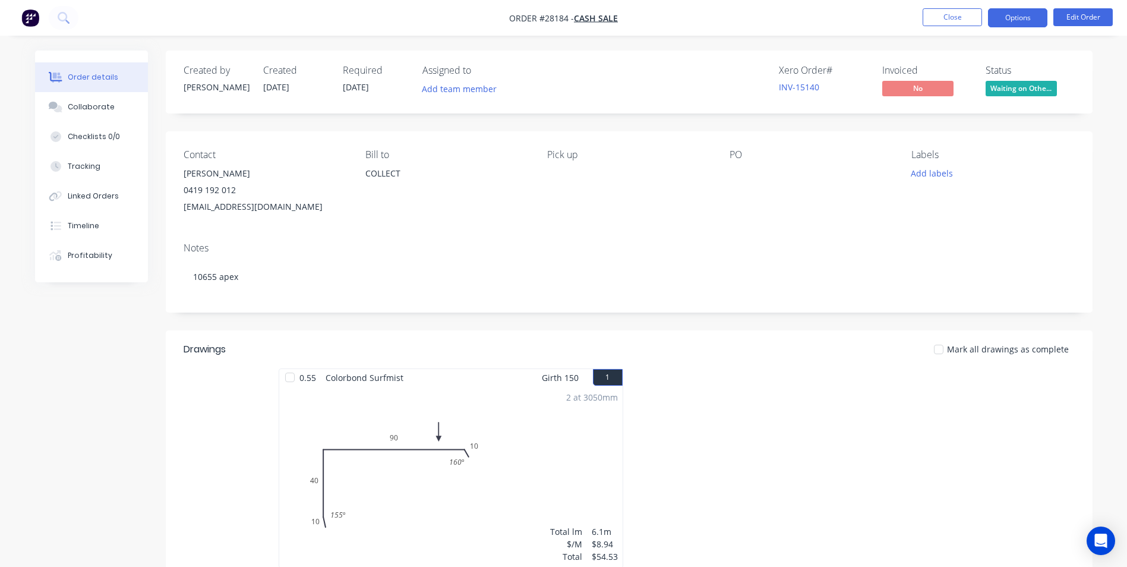
click at [1015, 22] on button "Options" at bounding box center [1017, 17] width 59 height 19
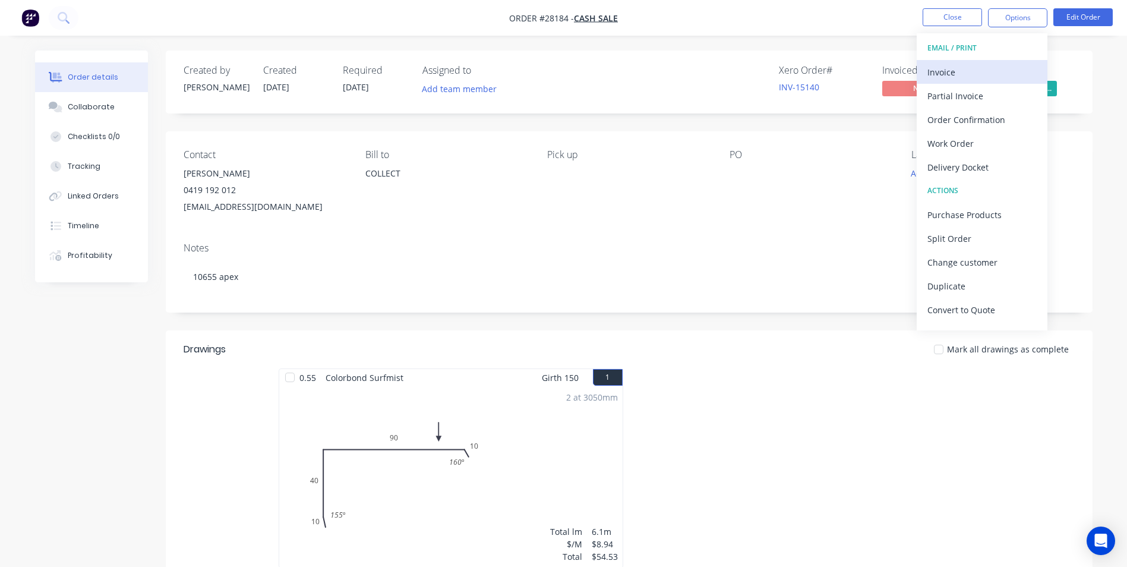
click at [962, 67] on div "Invoice" at bounding box center [981, 72] width 109 height 17
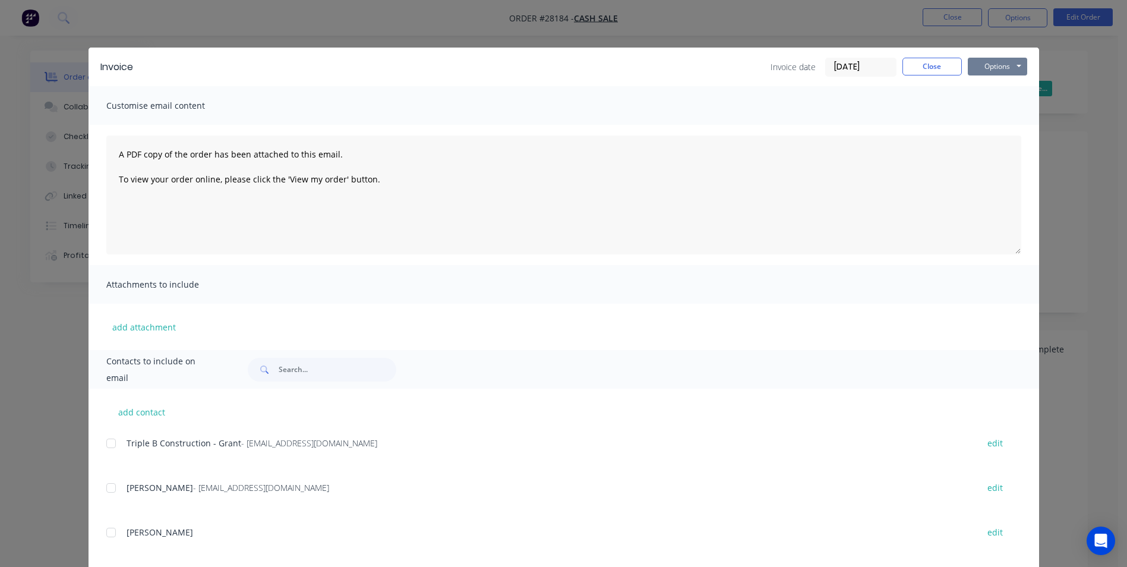
click at [990, 60] on button "Options" at bounding box center [997, 67] width 59 height 18
click at [990, 105] on button "Print" at bounding box center [1006, 107] width 76 height 20
click at [926, 64] on button "Close" at bounding box center [932, 67] width 59 height 18
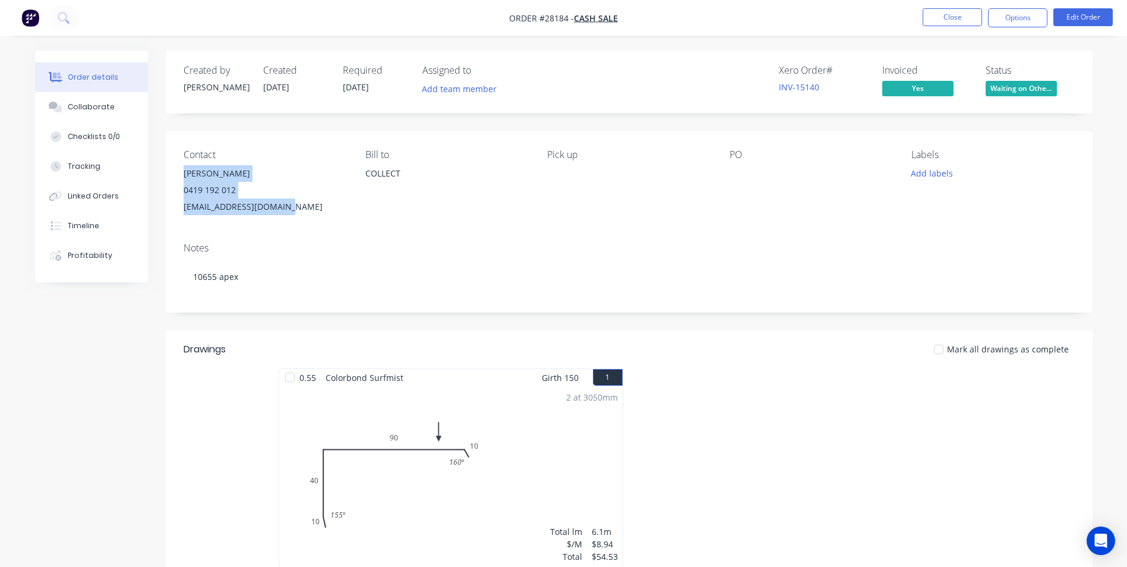
drag, startPoint x: 186, startPoint y: 175, endPoint x: 286, endPoint y: 211, distance: 106.0
click at [286, 211] on div "Greg Parry 0419 192 012 parryqld@bigpond.net.au" at bounding box center [265, 190] width 163 height 50
copy div "Greg Parry 0419 192 012 parryqld@bigpond.net.au"
click at [949, 10] on button "Close" at bounding box center [952, 17] width 59 height 18
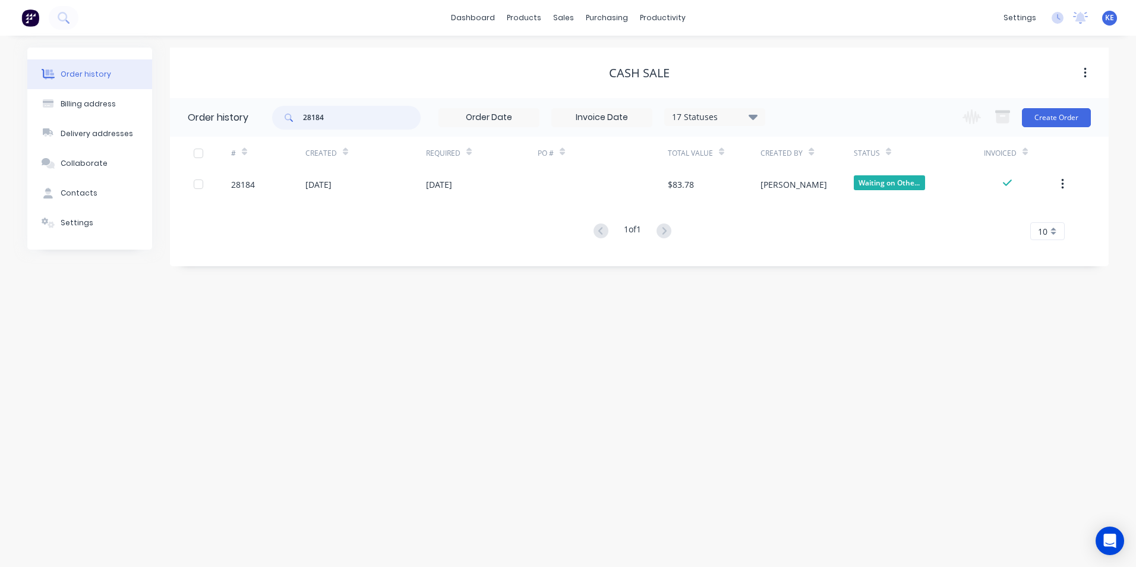
drag, startPoint x: 361, startPoint y: 116, endPoint x: 180, endPoint y: 119, distance: 180.7
click at [174, 122] on header "Order history 28184 17 Statuses Invoice Status Invoiced Not Invoiced Partial Or…" at bounding box center [639, 117] width 939 height 39
type input "28448"
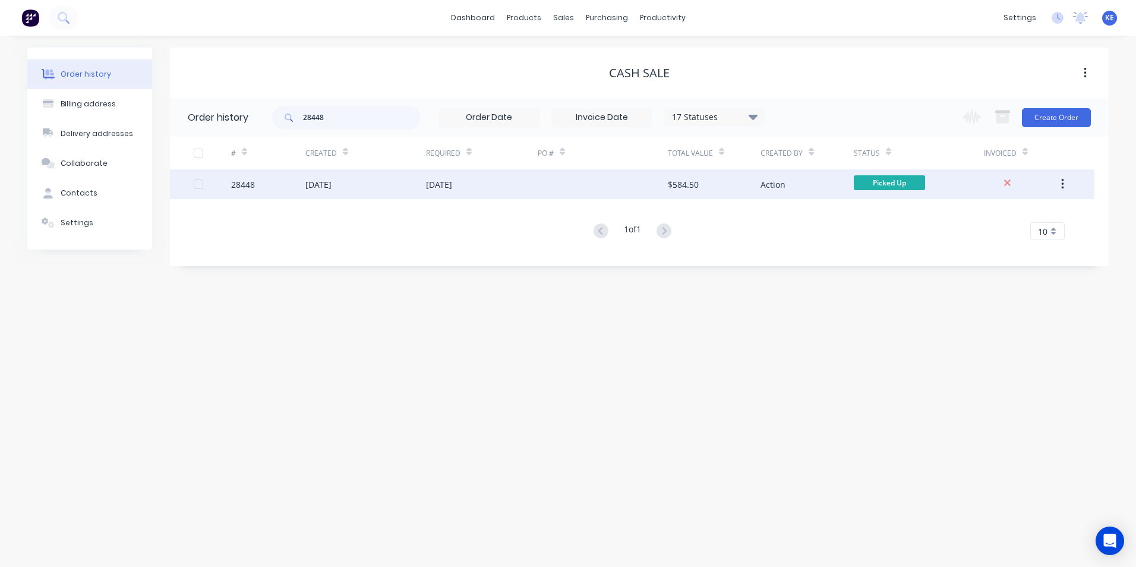
click at [271, 180] on div "28448" at bounding box center [268, 184] width 74 height 30
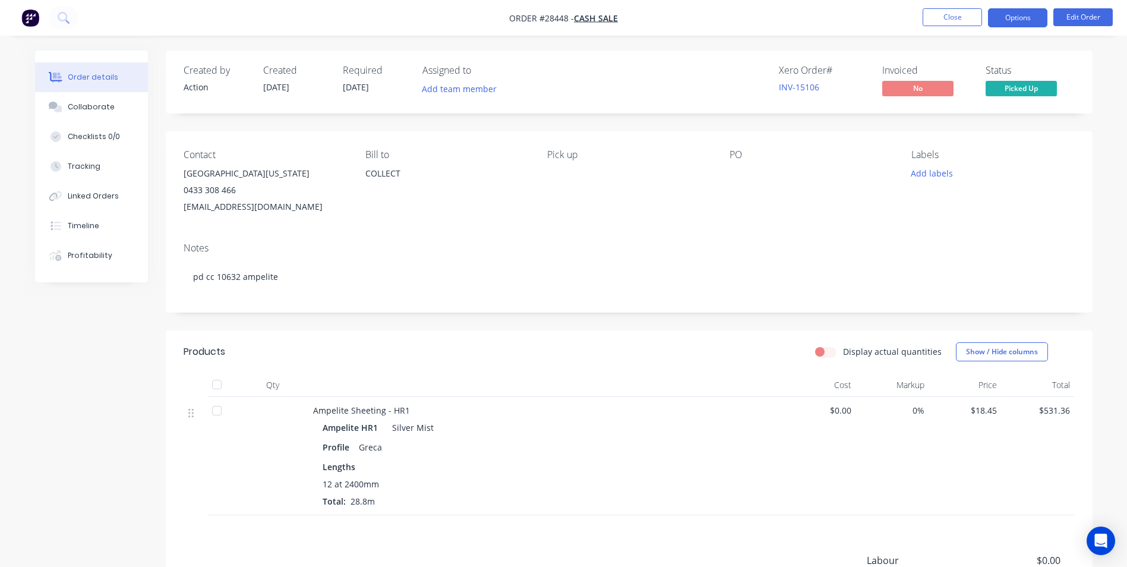
click at [1026, 24] on button "Options" at bounding box center [1017, 17] width 59 height 19
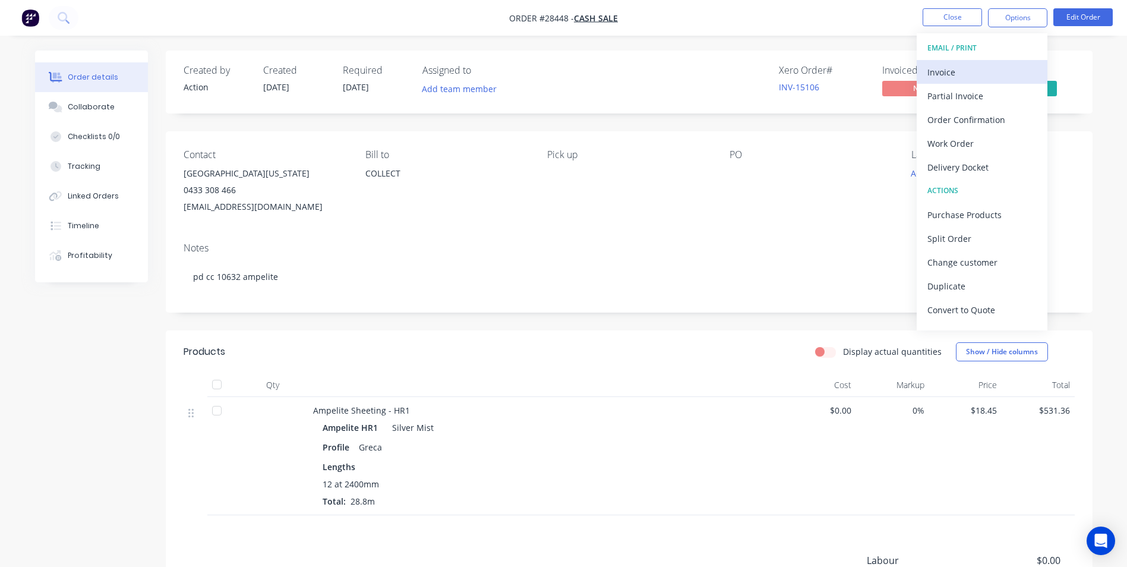
click at [970, 82] on button "Invoice" at bounding box center [982, 72] width 131 height 24
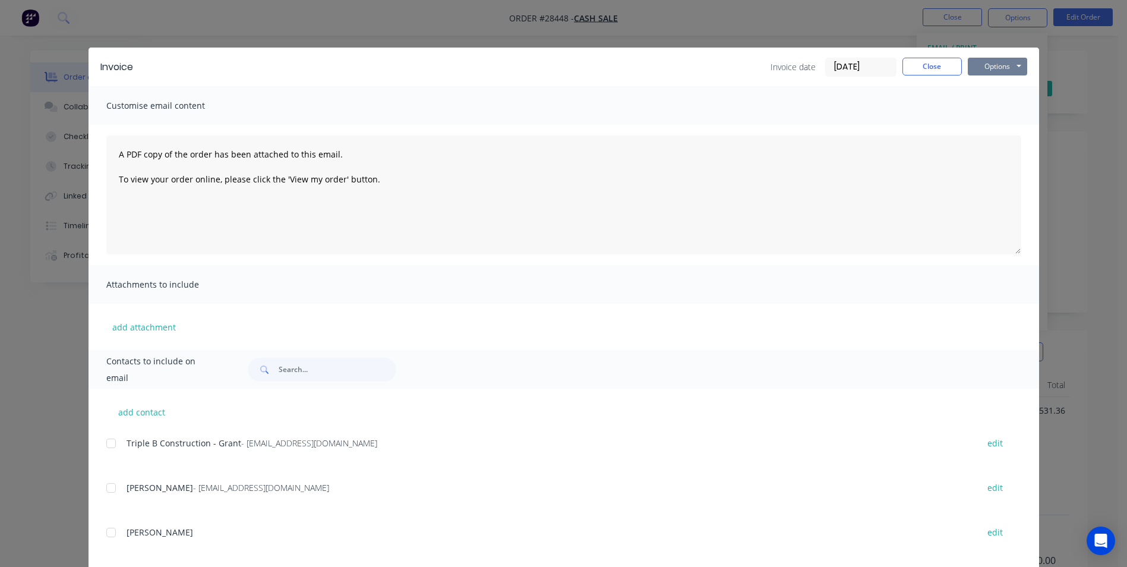
click at [987, 67] on button "Options" at bounding box center [997, 67] width 59 height 18
click at [983, 104] on button "Print" at bounding box center [1006, 107] width 76 height 20
click at [922, 65] on button "Close" at bounding box center [932, 67] width 59 height 18
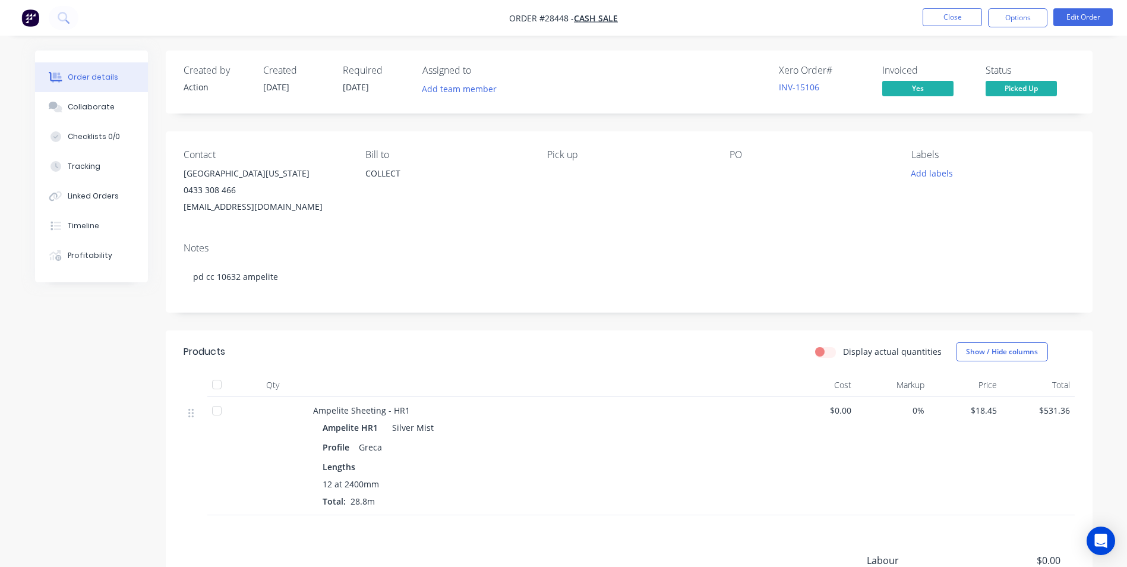
drag, startPoint x: 181, startPoint y: 174, endPoint x: 335, endPoint y: 201, distance: 156.3
click at [335, 201] on div "Contact Grande Florida Beach Side Resort 0433 308 466 manager@grandefloridareso…" at bounding box center [629, 182] width 927 height 102
copy div "Grande Florida Beach Side Resort 0433 308 466 manager@grandefloridaresort.com.au"
click at [952, 18] on button "Close" at bounding box center [952, 17] width 59 height 18
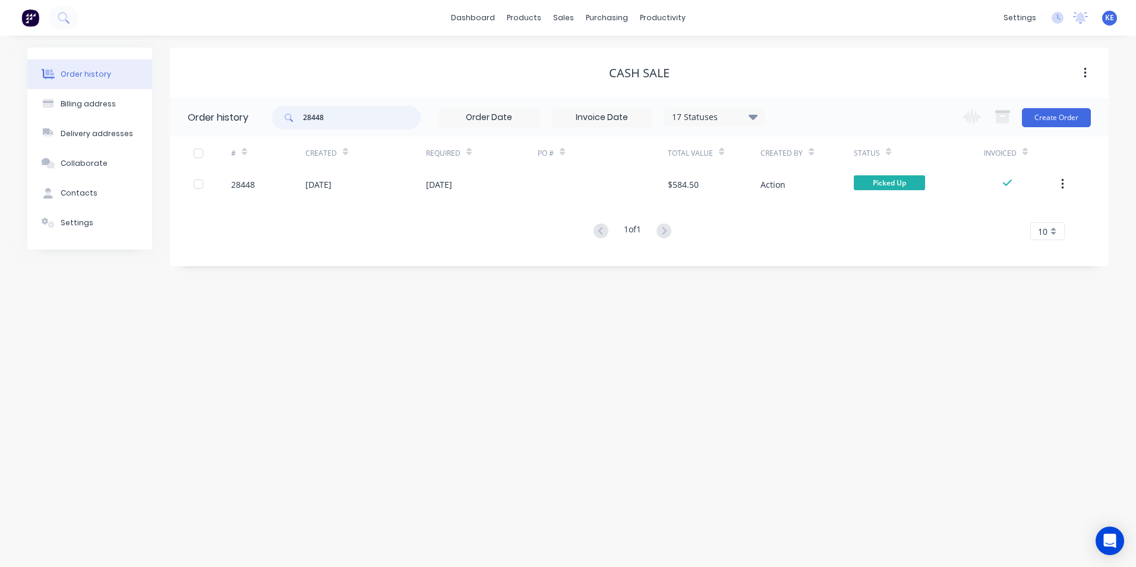
drag, startPoint x: 345, startPoint y: 118, endPoint x: 268, endPoint y: 114, distance: 76.8
click at [268, 114] on header "Order history 28448 17 Statuses Invoice Status Invoiced Not Invoiced Partial Or…" at bounding box center [639, 117] width 939 height 39
type input "284"
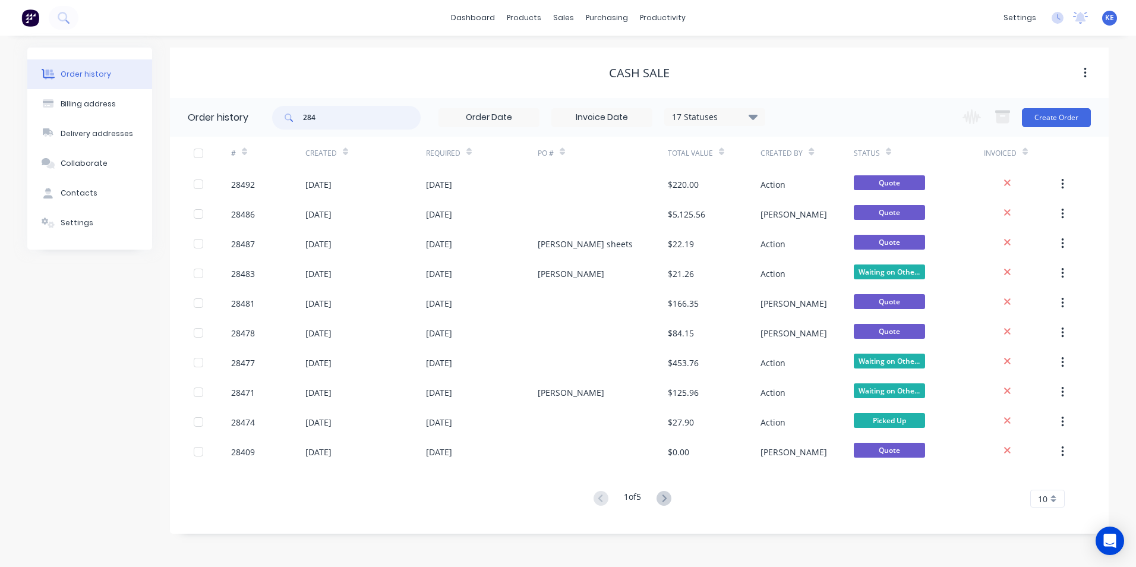
click at [323, 115] on input "284" at bounding box center [362, 118] width 118 height 24
type input "28464"
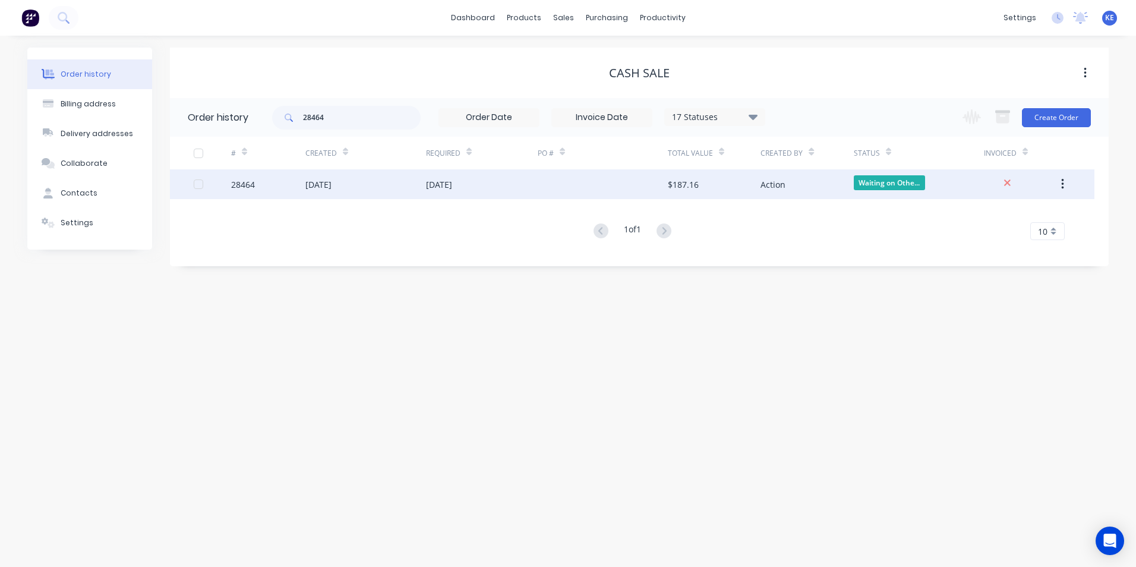
click at [270, 189] on div "28464" at bounding box center [268, 184] width 74 height 30
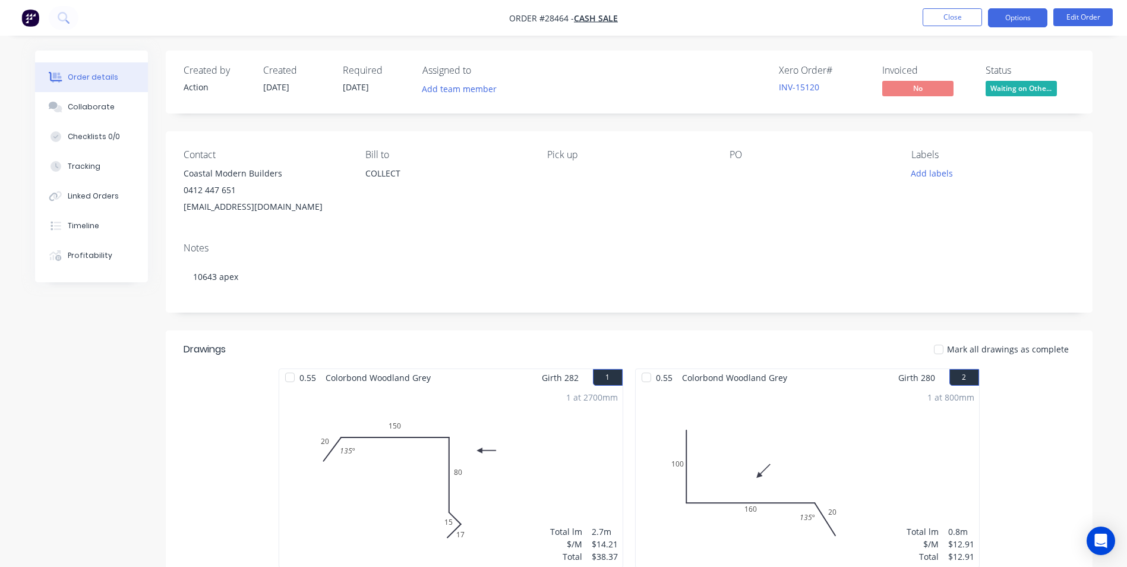
click at [1005, 20] on button "Options" at bounding box center [1017, 17] width 59 height 19
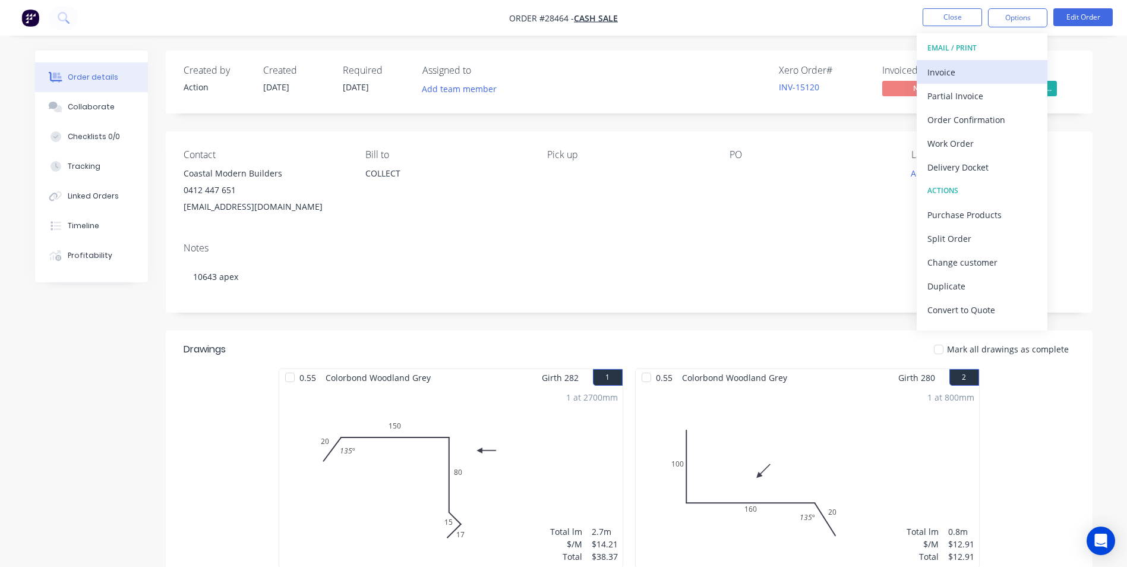
click at [973, 71] on div "Invoice" at bounding box center [981, 72] width 109 height 17
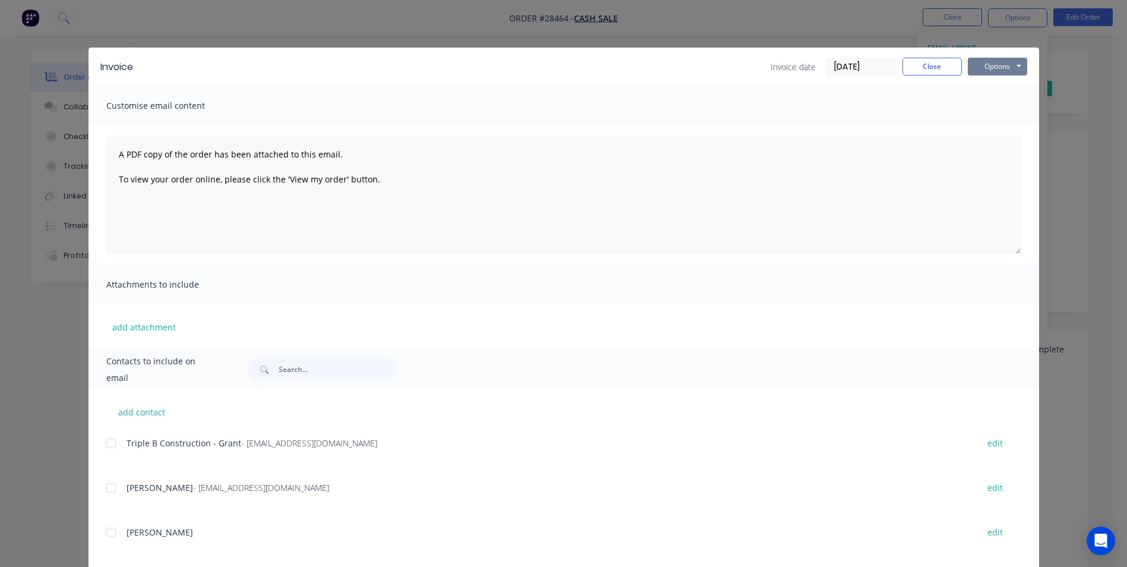
click at [993, 66] on button "Options" at bounding box center [997, 67] width 59 height 18
click at [986, 105] on button "Print" at bounding box center [1006, 107] width 76 height 20
click at [946, 62] on button "Close" at bounding box center [932, 67] width 59 height 18
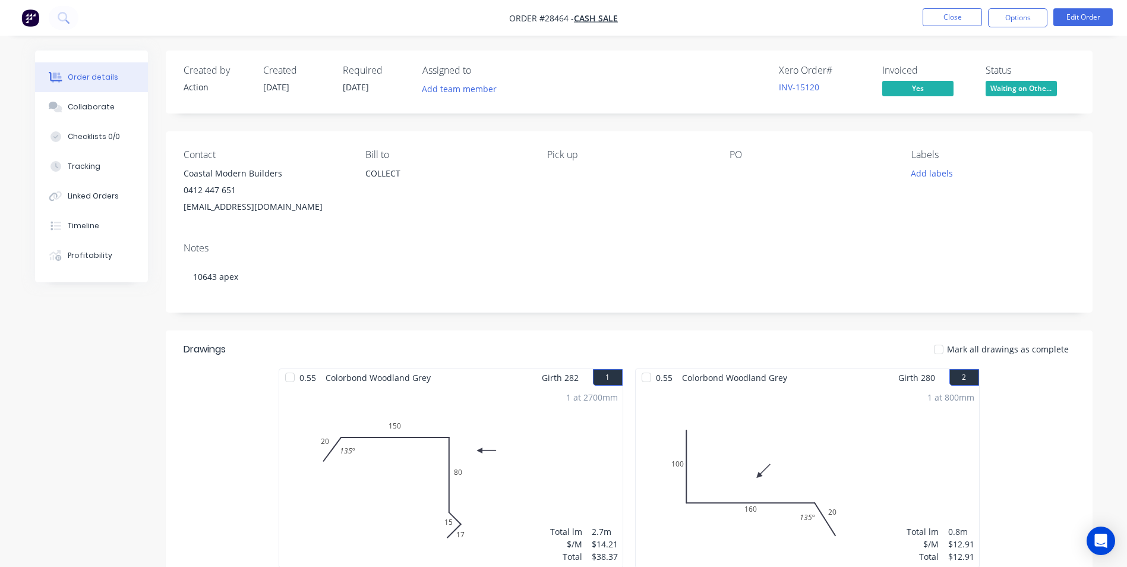
drag, startPoint x: 182, startPoint y: 171, endPoint x: 346, endPoint y: 207, distance: 167.9
click at [346, 207] on div "Contact Coastal Modern Builders 0412 447 651 berrick@coastalmodernbuilders.com …" at bounding box center [629, 182] width 927 height 102
copy div "Coastal Modern Builders 0412 447 651 berrick@coastalmodernbuilders.com"
click at [962, 20] on button "Close" at bounding box center [952, 17] width 59 height 18
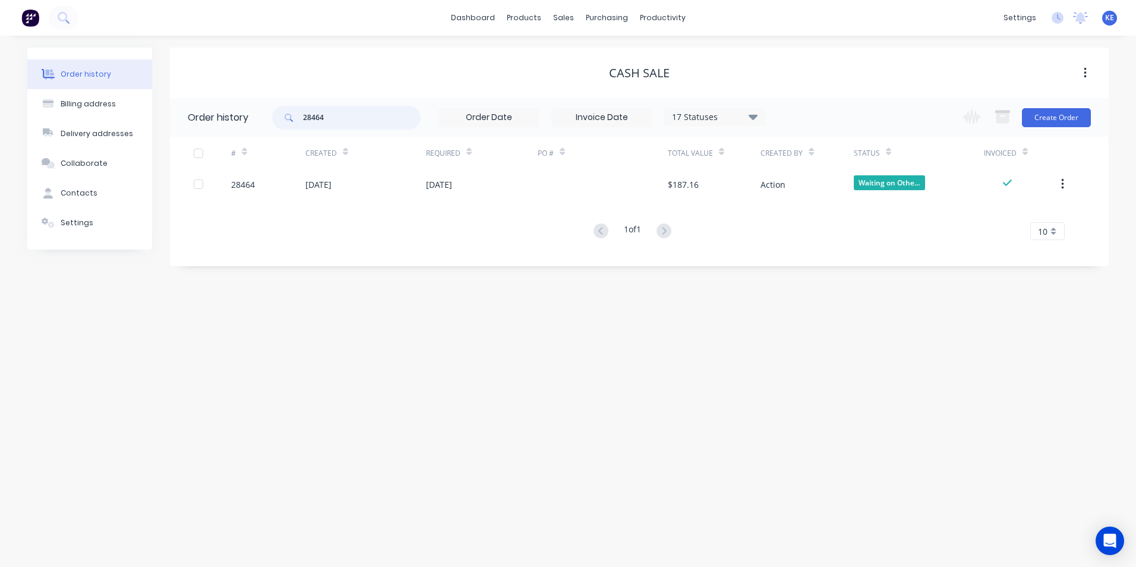
drag, startPoint x: 228, startPoint y: 117, endPoint x: 193, endPoint y: 117, distance: 35.1
click at [193, 117] on header "Order history 28464 17 Statuses Invoice Status Invoiced Not Invoiced Partial Or…" at bounding box center [639, 117] width 939 height 39
type input "28444"
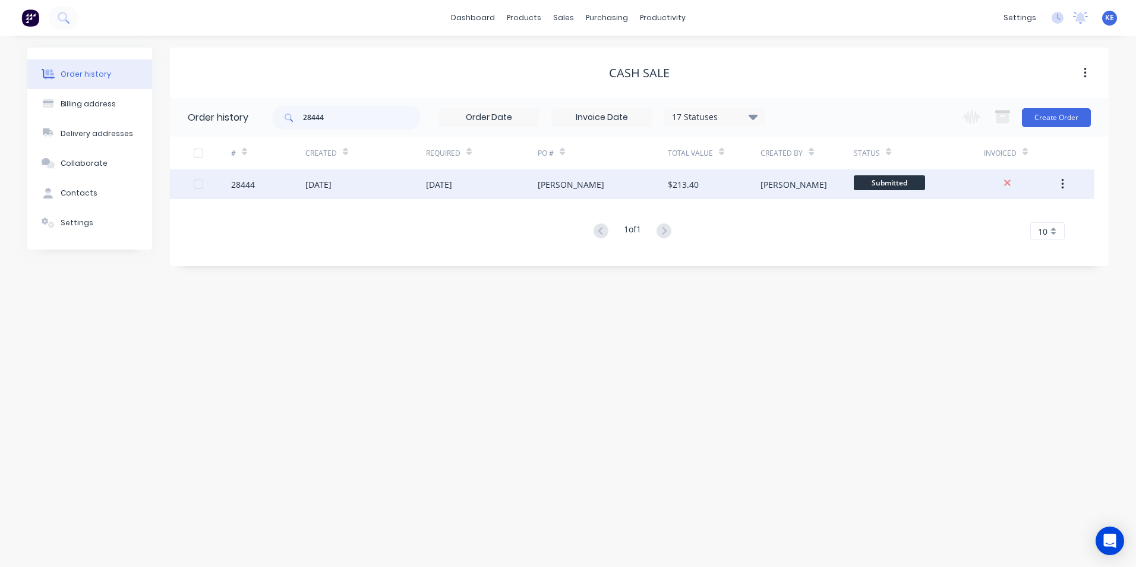
click at [277, 180] on div "28444" at bounding box center [268, 184] width 74 height 30
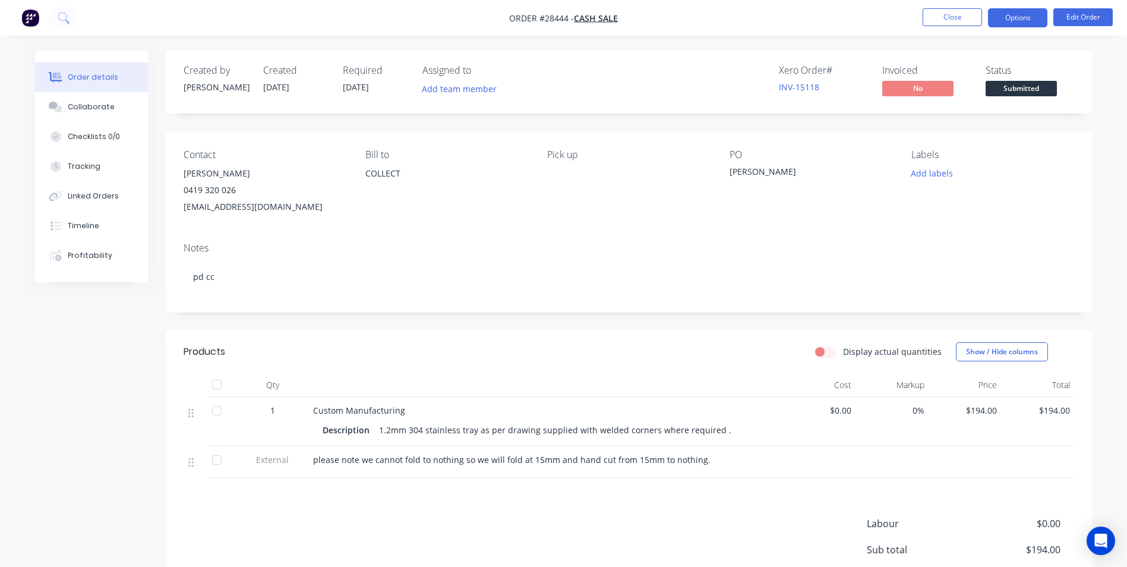
click at [1012, 17] on button "Options" at bounding box center [1017, 17] width 59 height 19
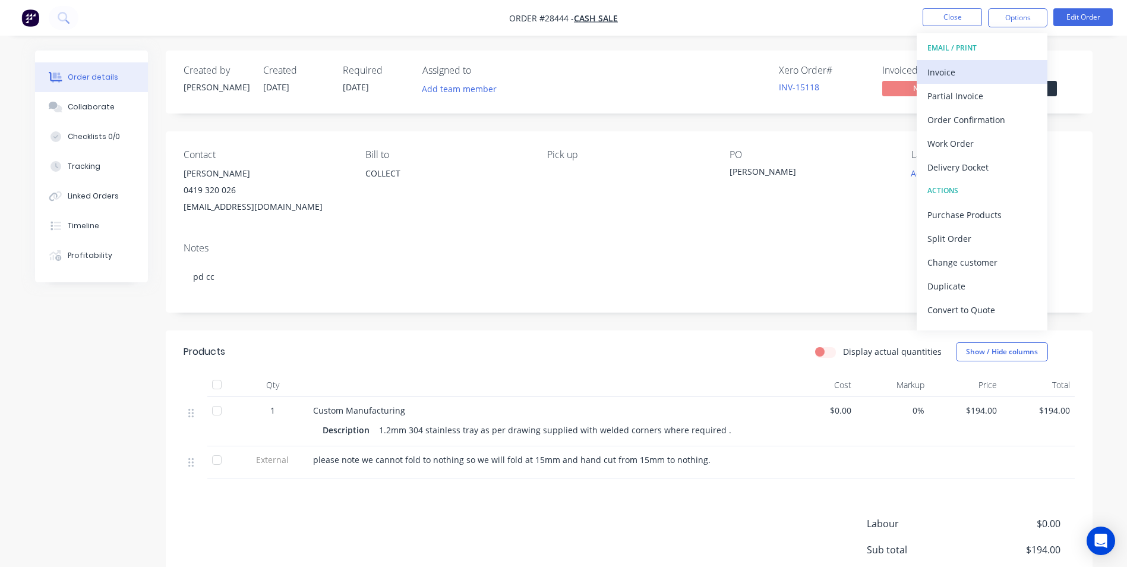
click at [970, 71] on div "Invoice" at bounding box center [981, 72] width 109 height 17
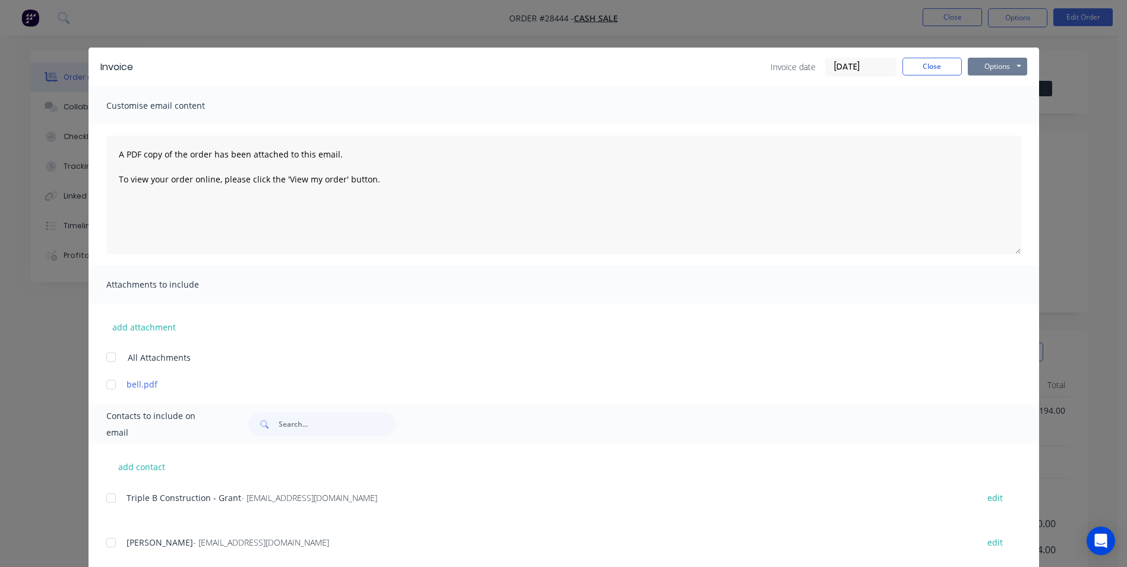
click at [982, 67] on button "Options" at bounding box center [997, 67] width 59 height 18
click at [990, 112] on button "Print" at bounding box center [1006, 107] width 76 height 20
click at [927, 64] on button "Close" at bounding box center [932, 67] width 59 height 18
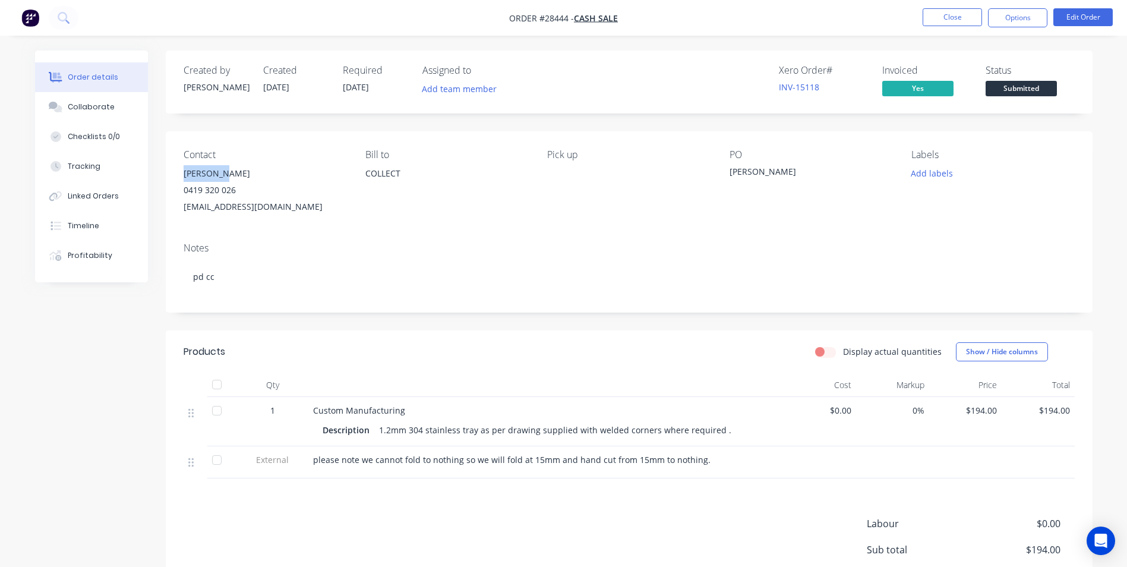
drag, startPoint x: 184, startPoint y: 175, endPoint x: 214, endPoint y: 179, distance: 30.6
click at [214, 179] on div "bill Bell" at bounding box center [265, 173] width 163 height 17
copy div "bill Bell"
drag, startPoint x: 343, startPoint y: 239, endPoint x: 323, endPoint y: 219, distance: 28.6
click at [323, 219] on div "Contact bill Bell 0419 320 026 bill@hwsb.com.au Bill to COLLECT Pick up PO Bill…" at bounding box center [629, 221] width 927 height 181
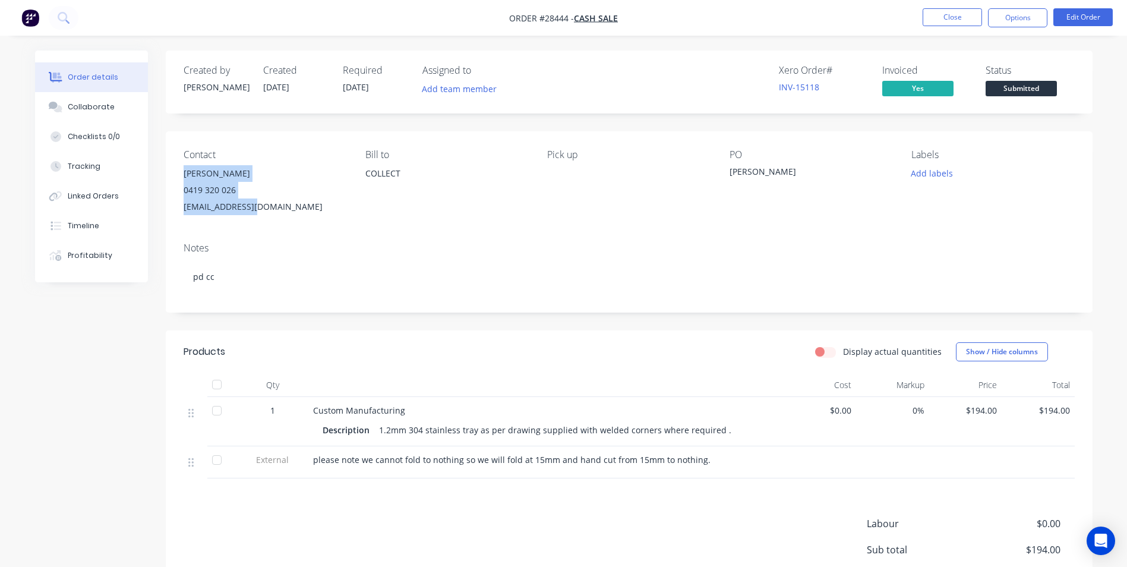
drag, startPoint x: 184, startPoint y: 173, endPoint x: 256, endPoint y: 222, distance: 86.8
click at [256, 222] on div "Contact bill Bell 0419 320 026 bill@hwsb.com.au Bill to COLLECT Pick up PO Bill…" at bounding box center [629, 182] width 927 height 102
copy div "bill Bell 0419 320 026 bill@hwsb.com.au"
click at [935, 15] on button "Close" at bounding box center [952, 17] width 59 height 18
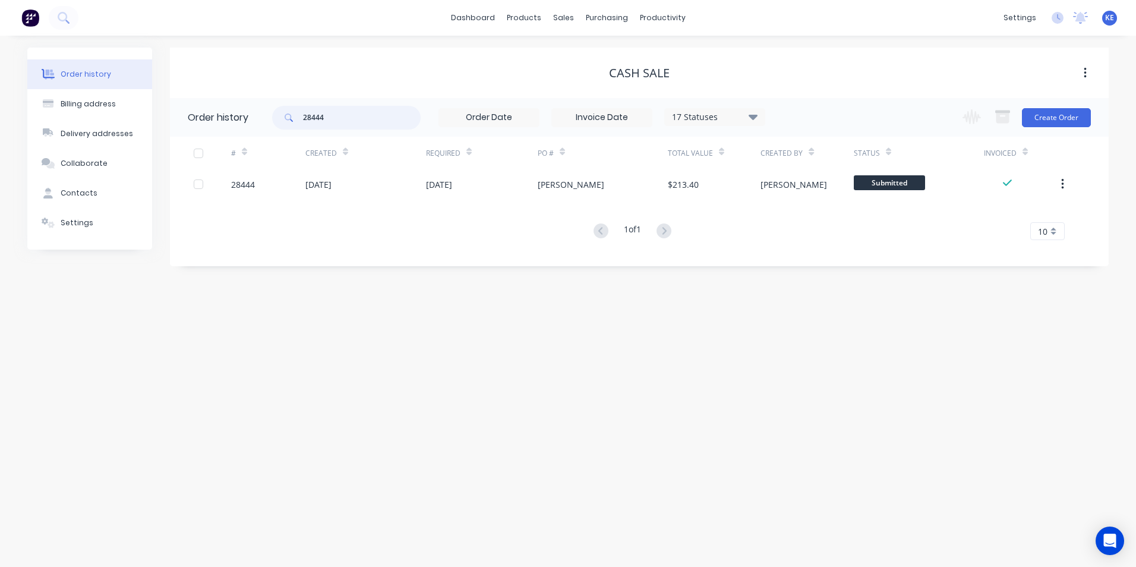
drag, startPoint x: 345, startPoint y: 111, endPoint x: 261, endPoint y: 119, distance: 84.2
click at [261, 119] on header "Order history 28444 17 Statuses Invoice Status Invoiced Not Invoiced Partial Or…" at bounding box center [639, 117] width 939 height 39
type input "27984"
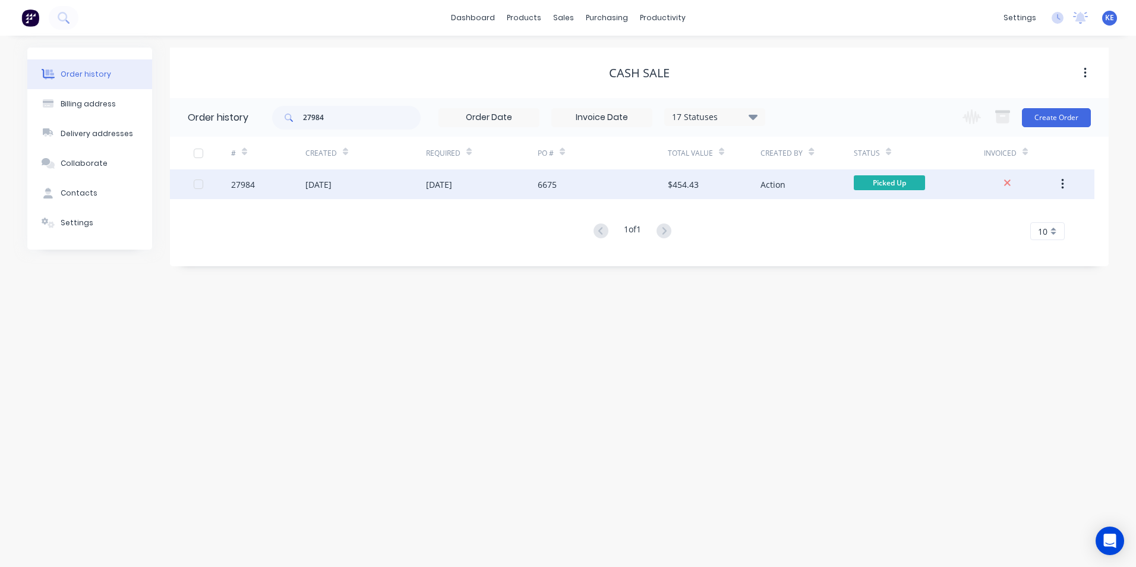
click at [275, 179] on div "27984" at bounding box center [268, 184] width 74 height 30
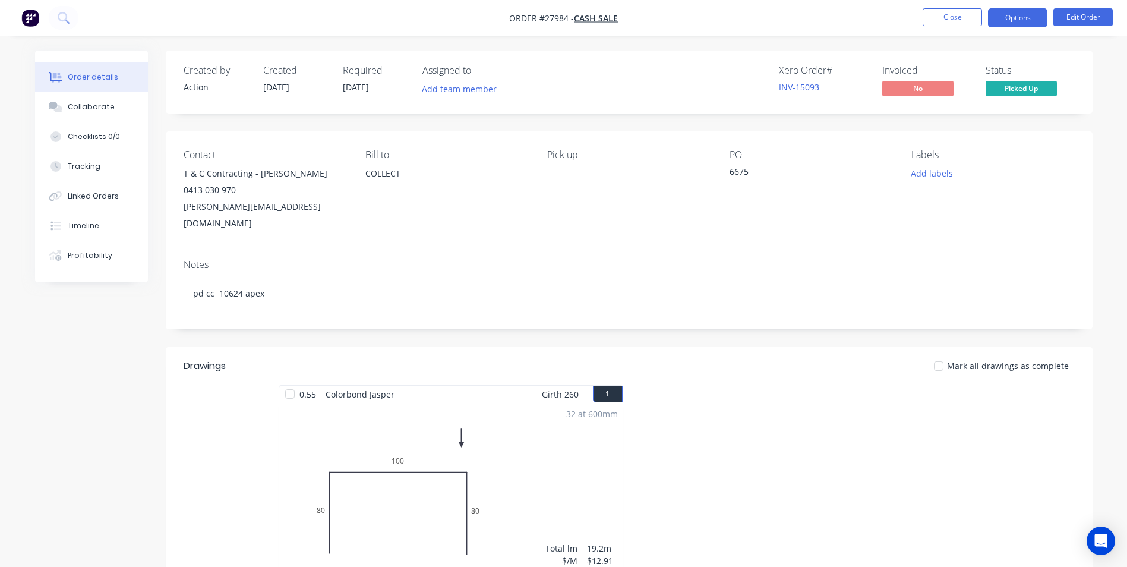
click at [1017, 18] on button "Options" at bounding box center [1017, 17] width 59 height 19
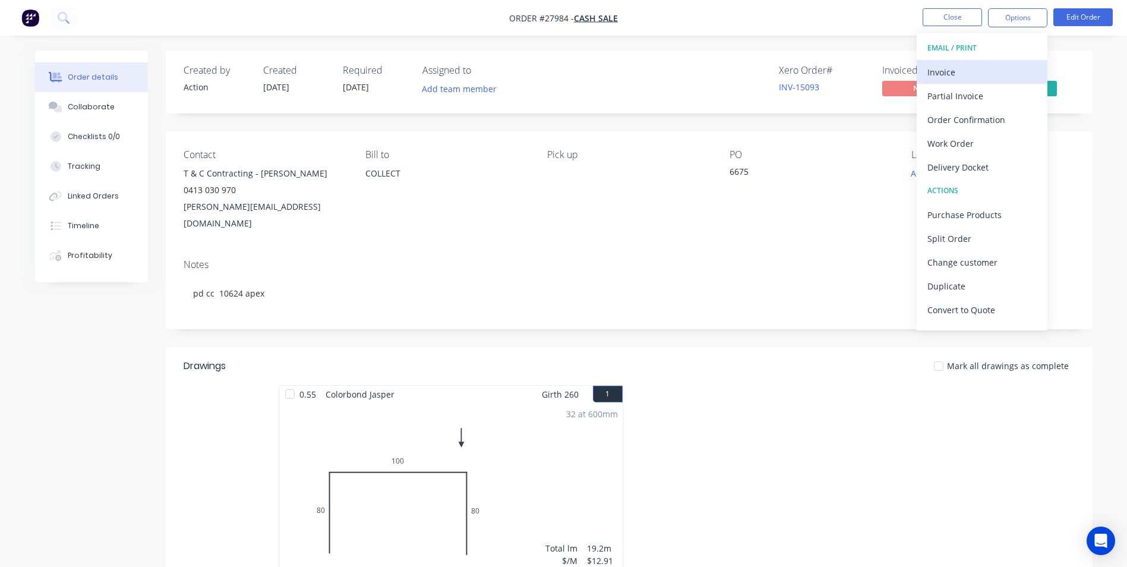
click at [963, 68] on div "Invoice" at bounding box center [981, 72] width 109 height 17
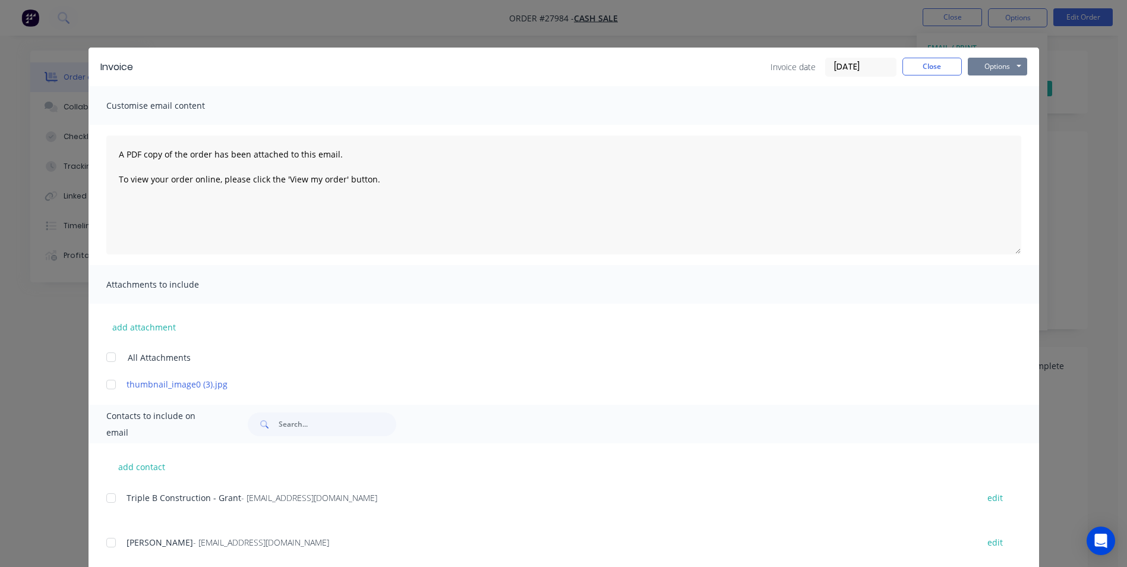
click at [1002, 65] on button "Options" at bounding box center [997, 67] width 59 height 18
click at [985, 106] on button "Print" at bounding box center [1006, 107] width 76 height 20
click at [940, 63] on button "Close" at bounding box center [932, 67] width 59 height 18
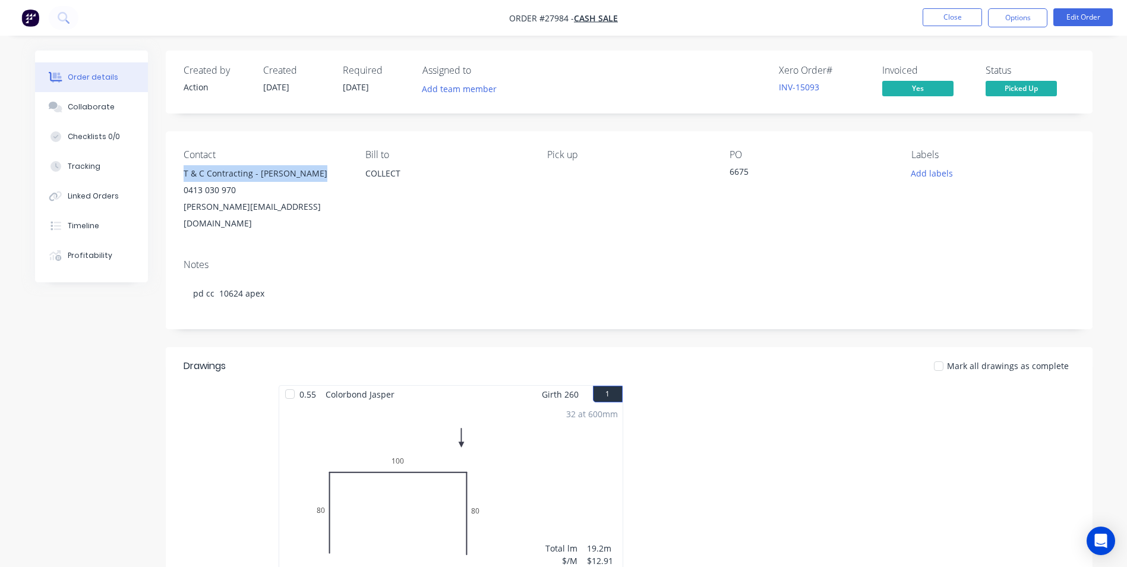
drag, startPoint x: 180, startPoint y: 172, endPoint x: 332, endPoint y: 172, distance: 151.5
click at [332, 172] on div "Contact T & C Contracting - Dan Patterson 0413 030 970 d.patterson@tccontractin…" at bounding box center [629, 190] width 927 height 118
copy div "T & C Contracting - Dan Patterson"
drag, startPoint x: 468, startPoint y: 216, endPoint x: 343, endPoint y: 210, distance: 125.5
click at [464, 214] on div "Contact T & C Contracting - Dan Patterson 0413 030 970 d.patterson@tccontractin…" at bounding box center [629, 190] width 927 height 118
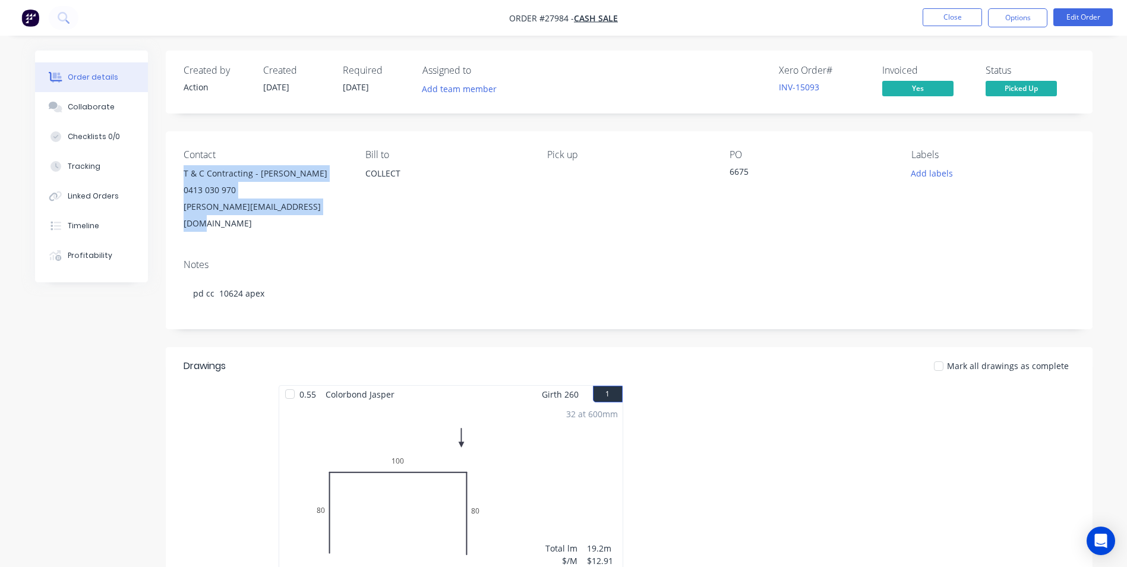
drag, startPoint x: 178, startPoint y: 168, endPoint x: 320, endPoint y: 211, distance: 148.3
click at [320, 211] on div "Contact T & C Contracting - Dan Patterson 0413 030 970 d.patterson@tccontractin…" at bounding box center [629, 190] width 927 height 118
copy div "T & C Contracting - Dan Patterson 0413 030 970 d.patterson@tccontracting.net.au"
click at [951, 16] on button "Close" at bounding box center [952, 17] width 59 height 18
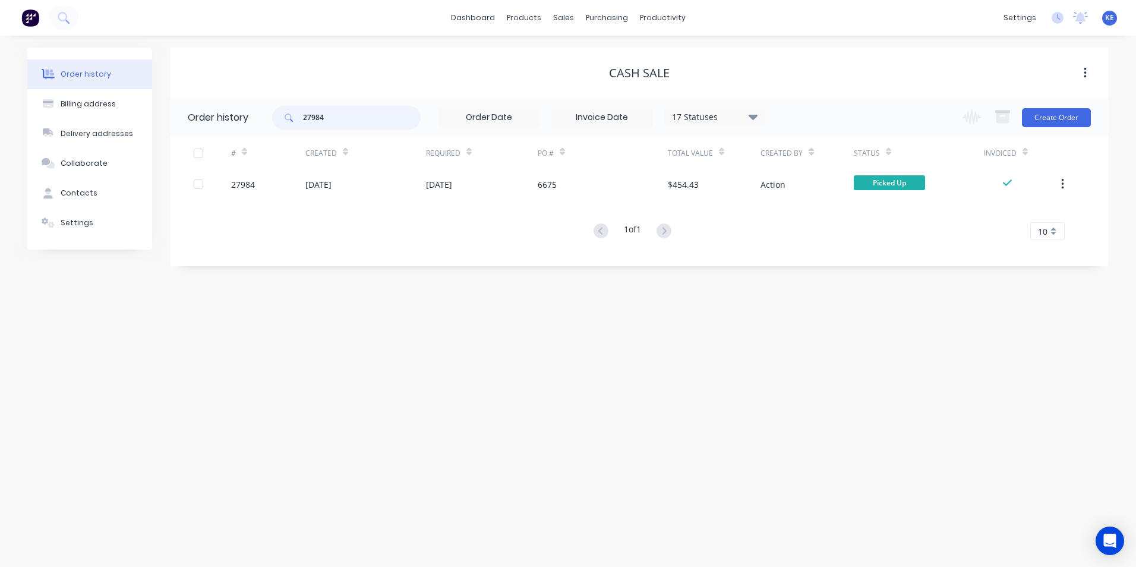
drag, startPoint x: 349, startPoint y: 125, endPoint x: 263, endPoint y: 125, distance: 86.2
click at [263, 125] on header "Order history 27984 17 Statuses Invoice Status Invoiced Not Invoiced Partial Or…" at bounding box center [639, 117] width 939 height 39
type input "tallai"
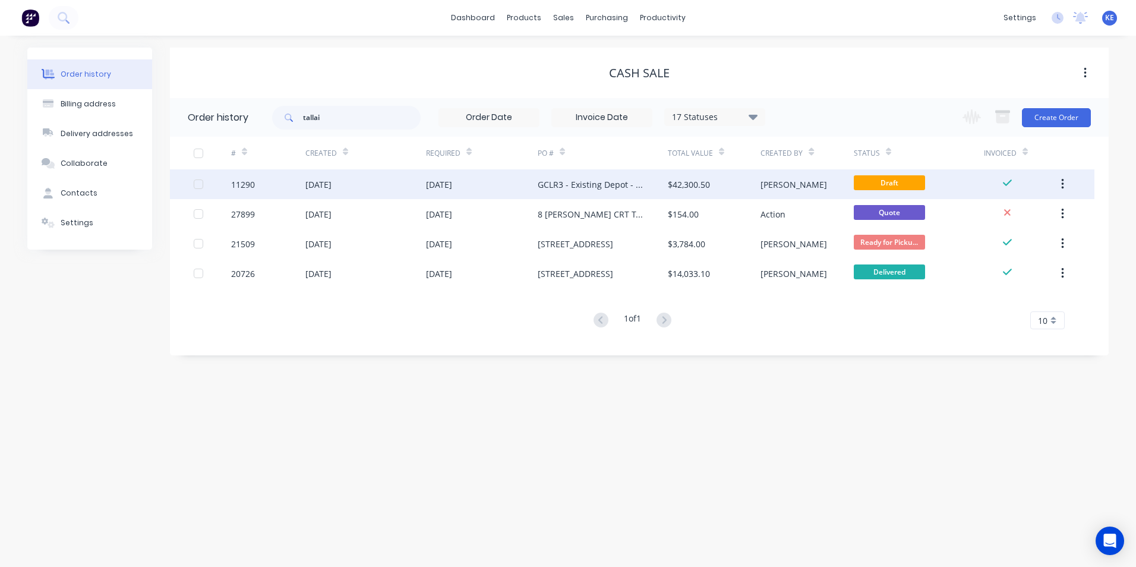
click at [388, 185] on div "16 Jun 2025" at bounding box center [365, 184] width 121 height 30
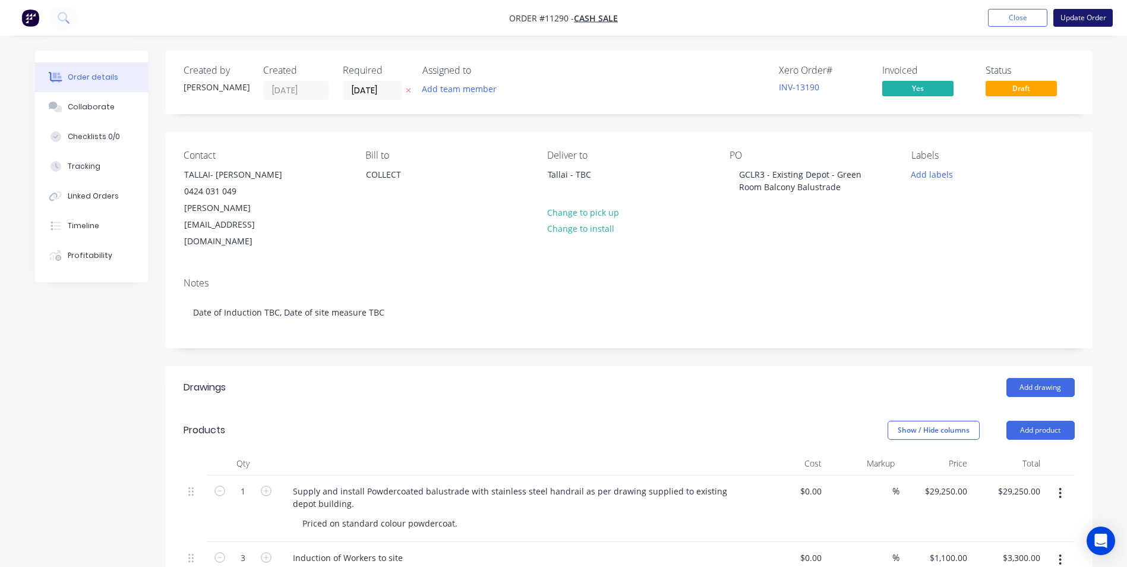
click at [1090, 18] on button "Update Order" at bounding box center [1082, 18] width 59 height 18
click at [1092, 14] on button "Update Order" at bounding box center [1082, 18] width 59 height 18
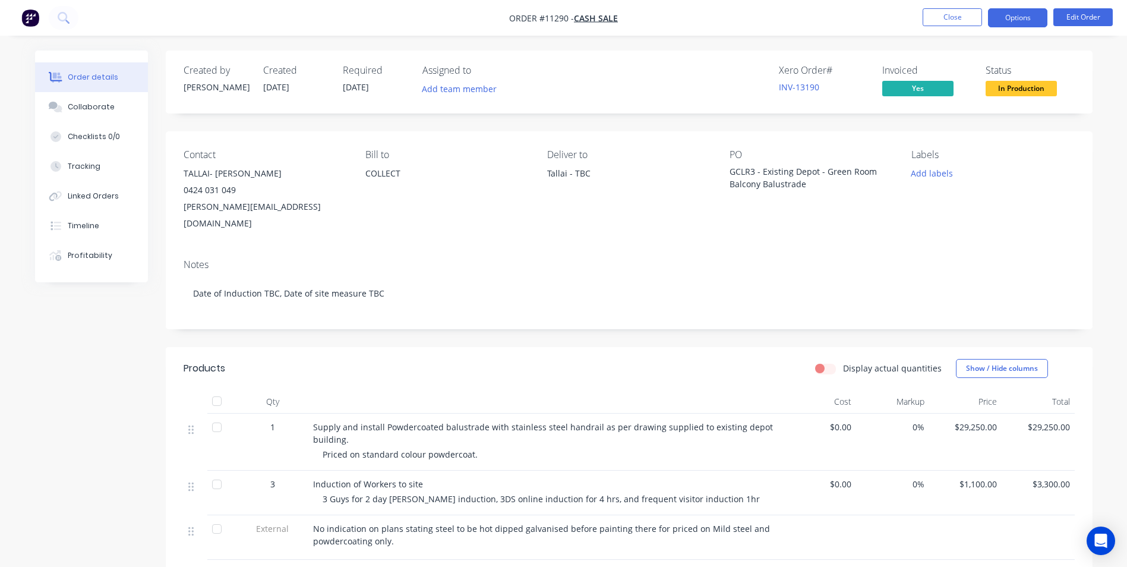
click at [1005, 18] on button "Options" at bounding box center [1017, 17] width 59 height 19
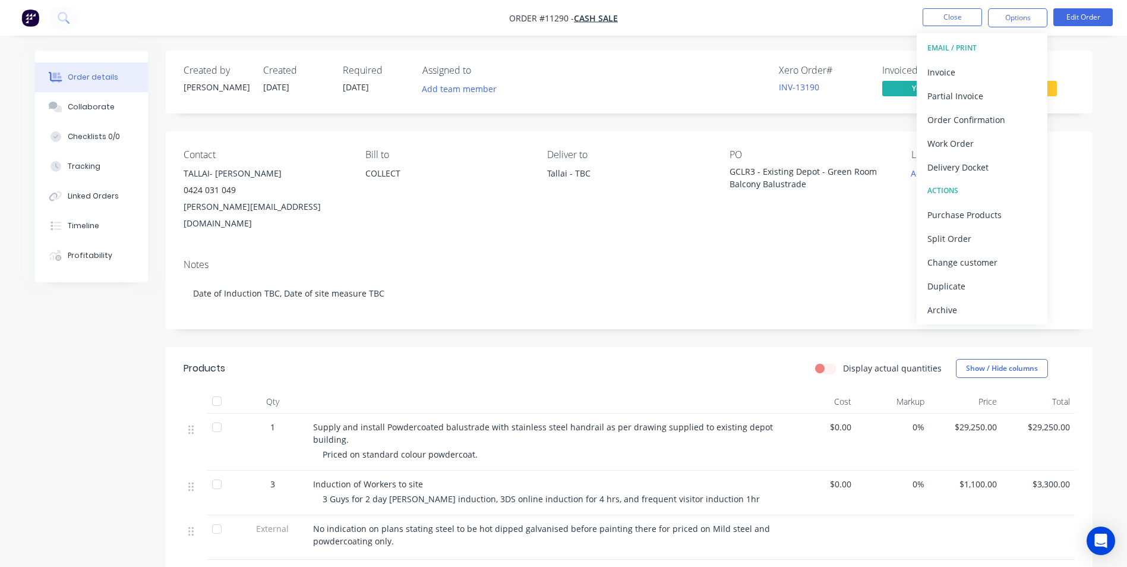
click at [107, 412] on div "Created by Tony Created 16/06/25 Required 30/11/23 Assigned to Add team member …" at bounding box center [564, 494] width 1058 height 886
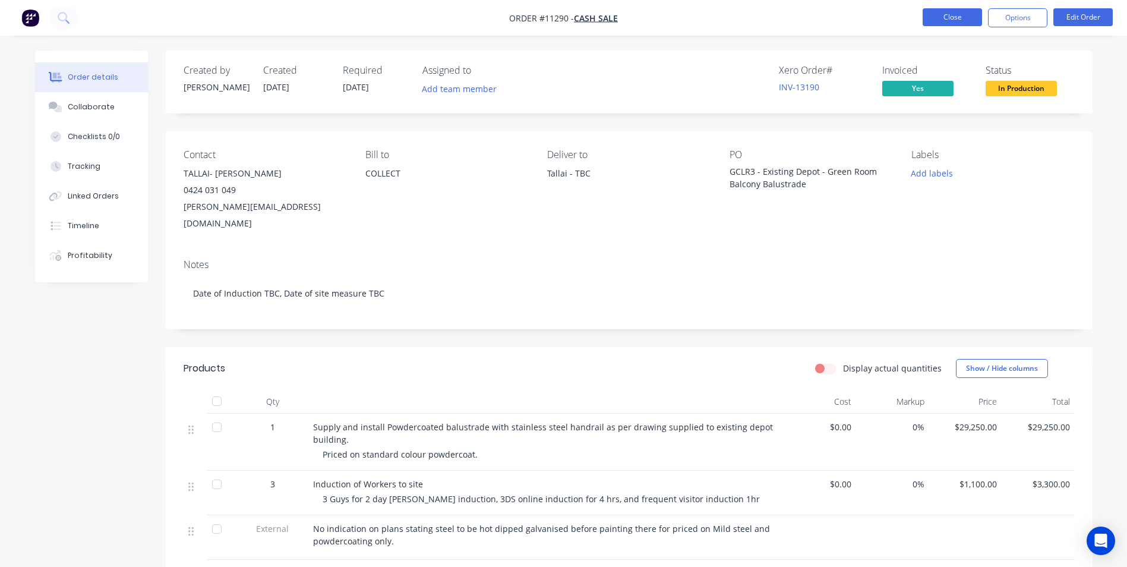
click at [960, 17] on button "Close" at bounding box center [952, 17] width 59 height 18
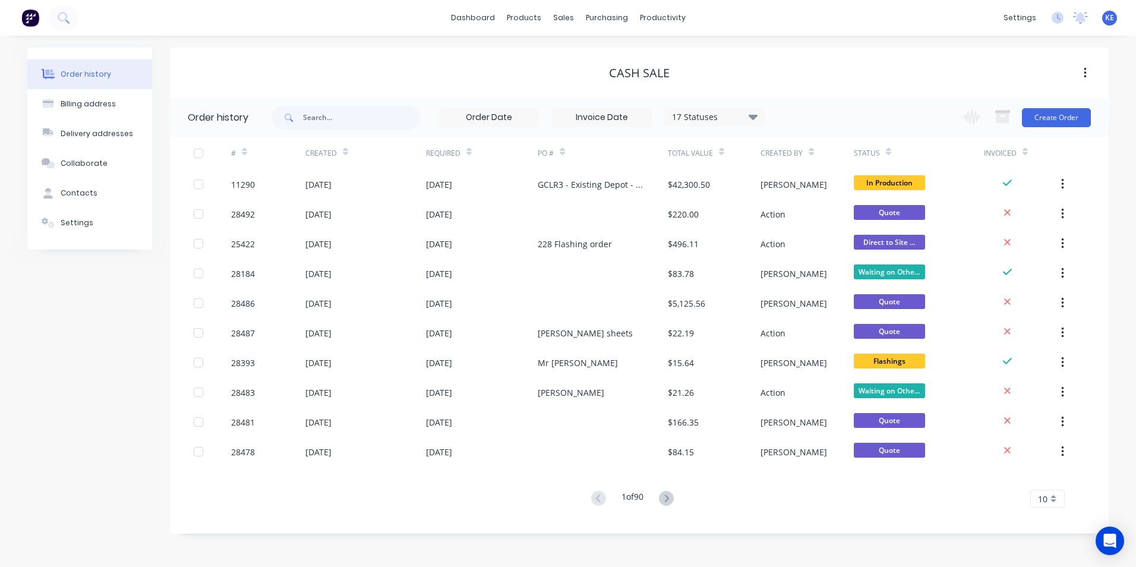
click at [356, 135] on div "17 Statuses Invoice Status Invoiced Not Invoiced Partial Order Status All Archi…" at bounding box center [518, 117] width 493 height 39
click at [351, 120] on input "text" at bounding box center [362, 118] width 118 height 24
type input "28237"
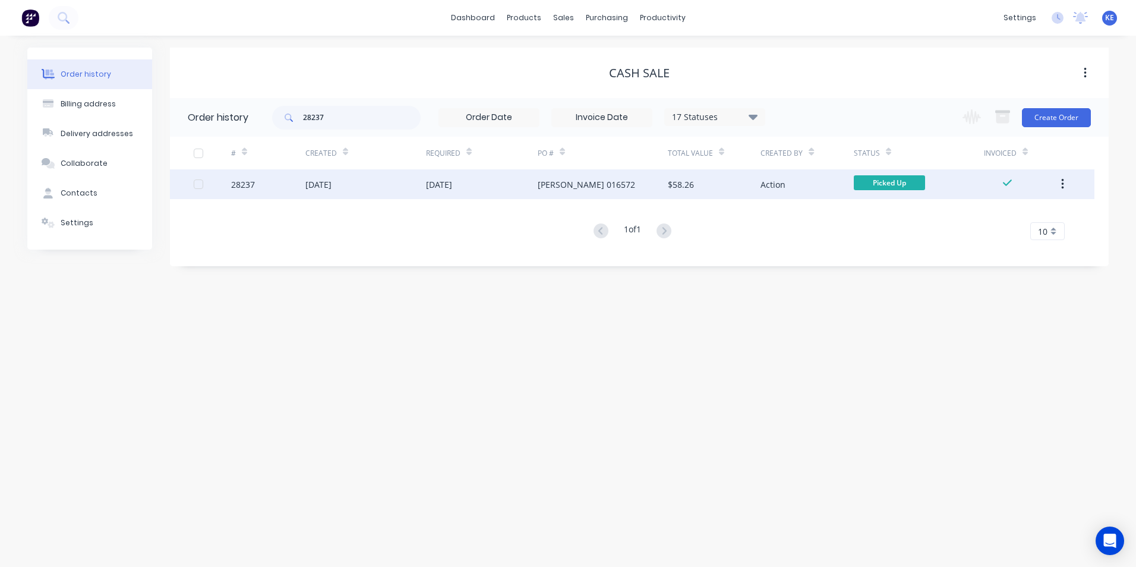
click at [262, 181] on div "28237" at bounding box center [268, 184] width 74 height 30
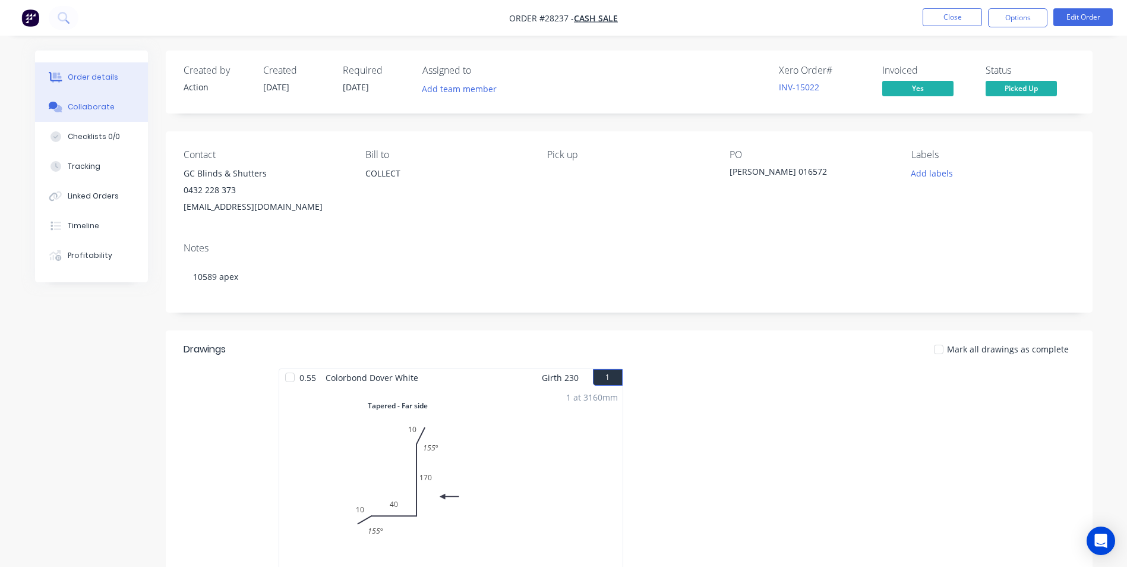
click at [100, 112] on div "Collaborate" at bounding box center [91, 107] width 47 height 11
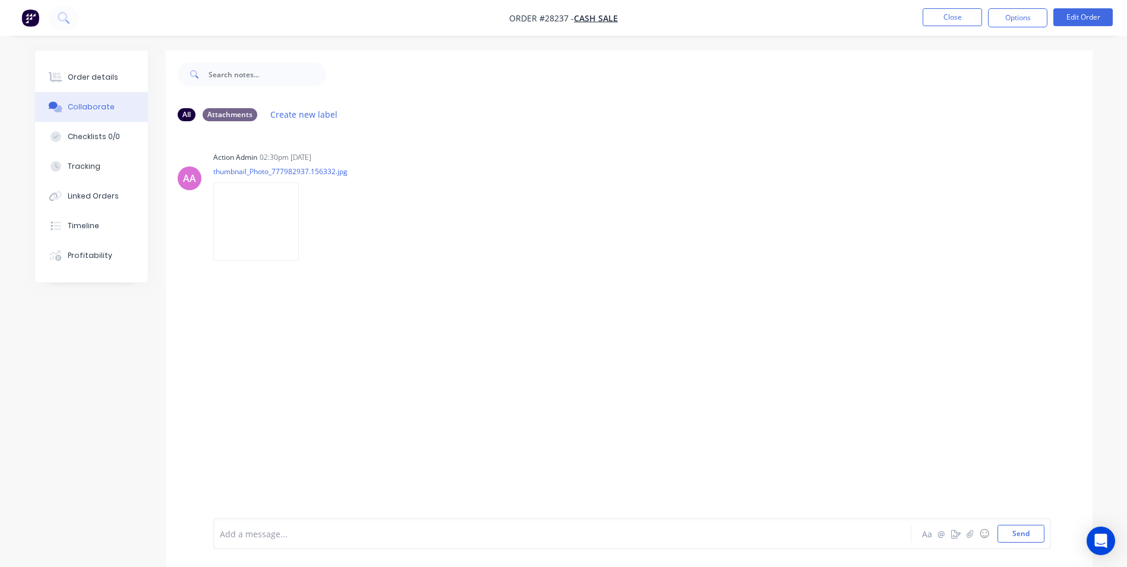
click at [279, 543] on div "Add a message... Aa @ ☺ Send" at bounding box center [632, 533] width 838 height 31
drag, startPoint x: 282, startPoint y: 542, endPoint x: 291, endPoint y: 537, distance: 10.7
click at [290, 538] on div "Add a message... Aa @ ☺ Send" at bounding box center [632, 533] width 838 height 31
click at [249, 538] on div at bounding box center [529, 534] width 618 height 12
click at [957, 20] on button "Close" at bounding box center [952, 17] width 59 height 18
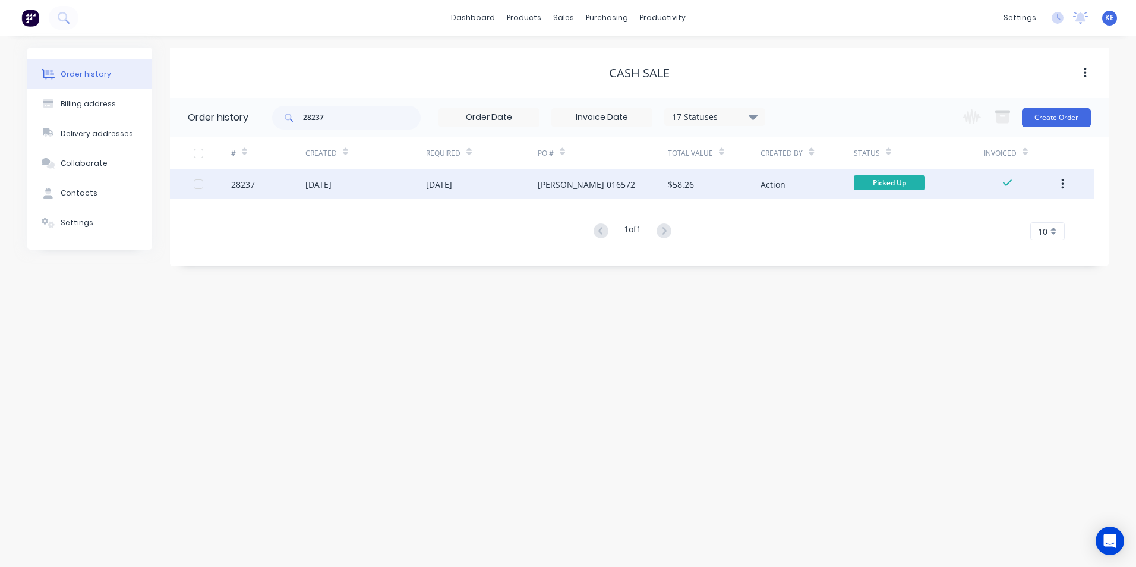
click at [1061, 183] on icon "button" at bounding box center [1062, 184] width 3 height 13
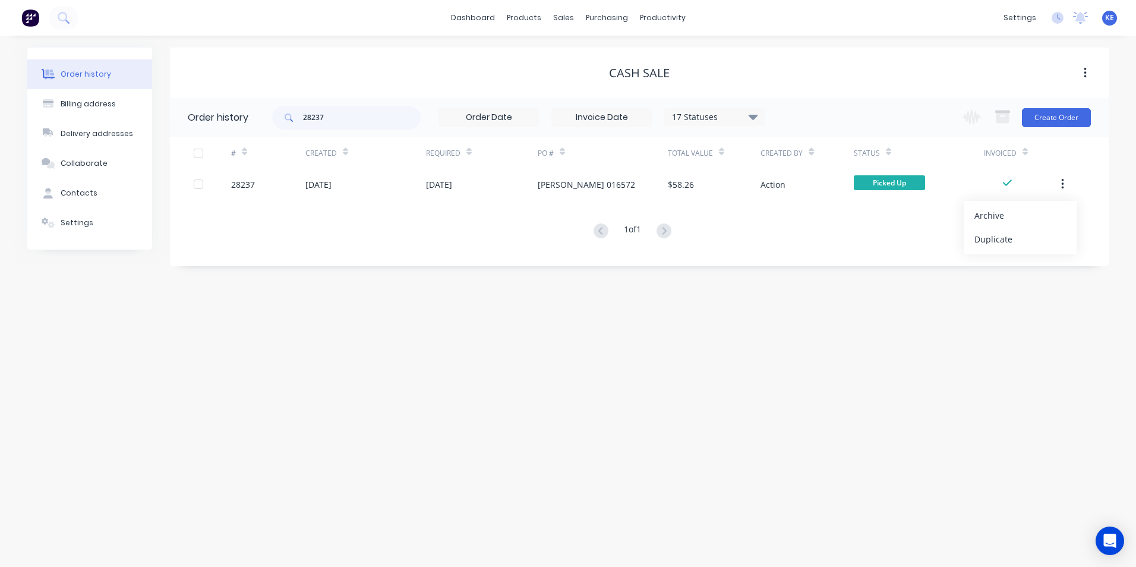
drag, startPoint x: 983, startPoint y: 211, endPoint x: 960, endPoint y: 222, distance: 25.8
click at [983, 210] on div "Archive" at bounding box center [1020, 215] width 92 height 17
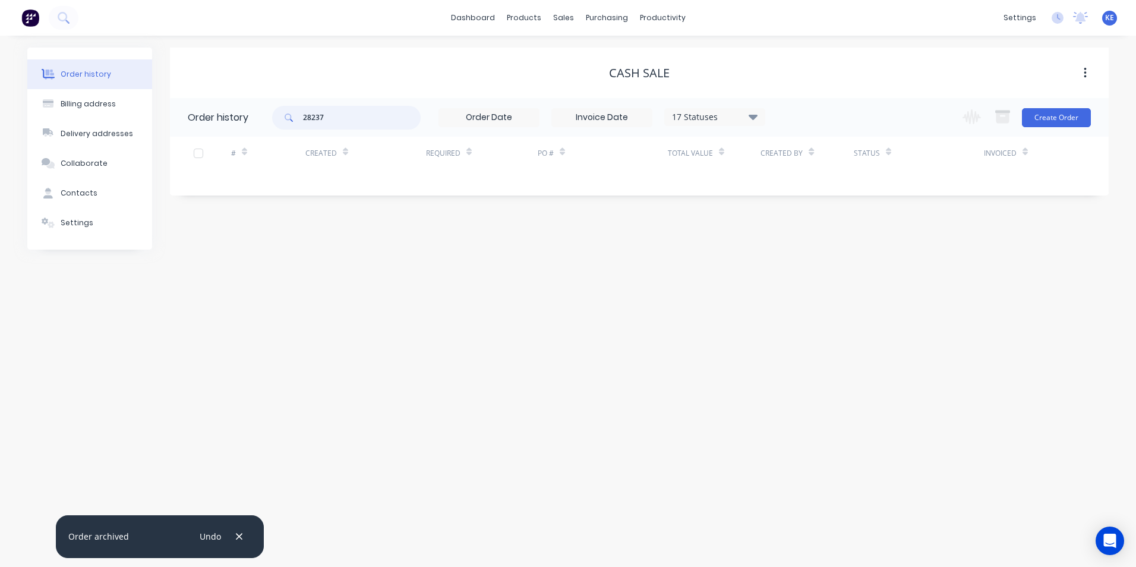
drag, startPoint x: 363, startPoint y: 125, endPoint x: 242, endPoint y: 131, distance: 121.3
click at [242, 131] on header "Order history 28237 17 Statuses Invoice Status Invoiced Not Invoiced Partial Or…" at bounding box center [639, 117] width 939 height 39
type input "15021"
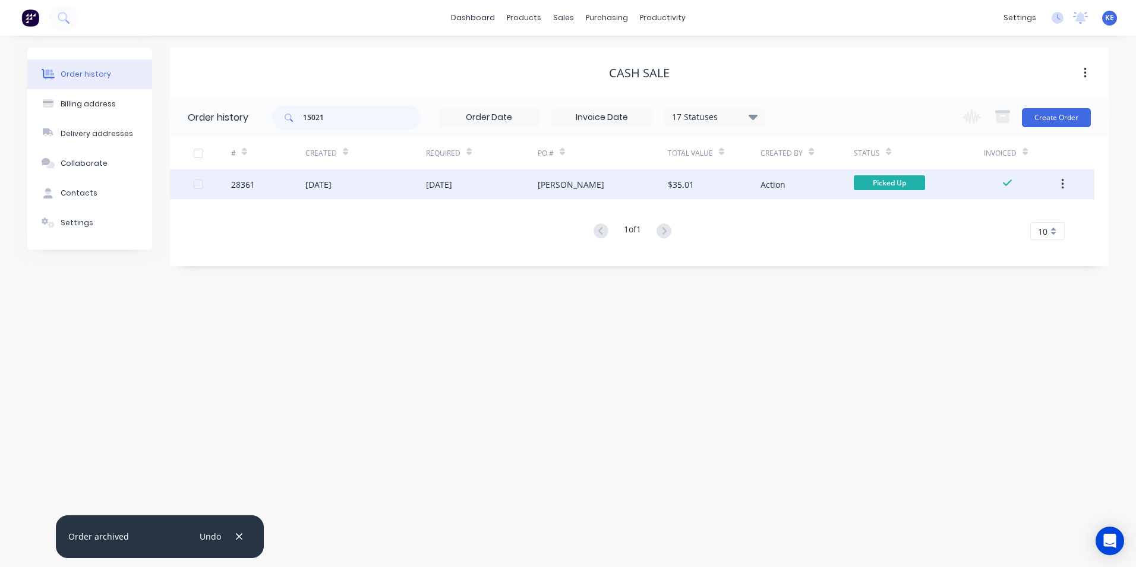
click at [270, 181] on div "28361" at bounding box center [268, 184] width 74 height 30
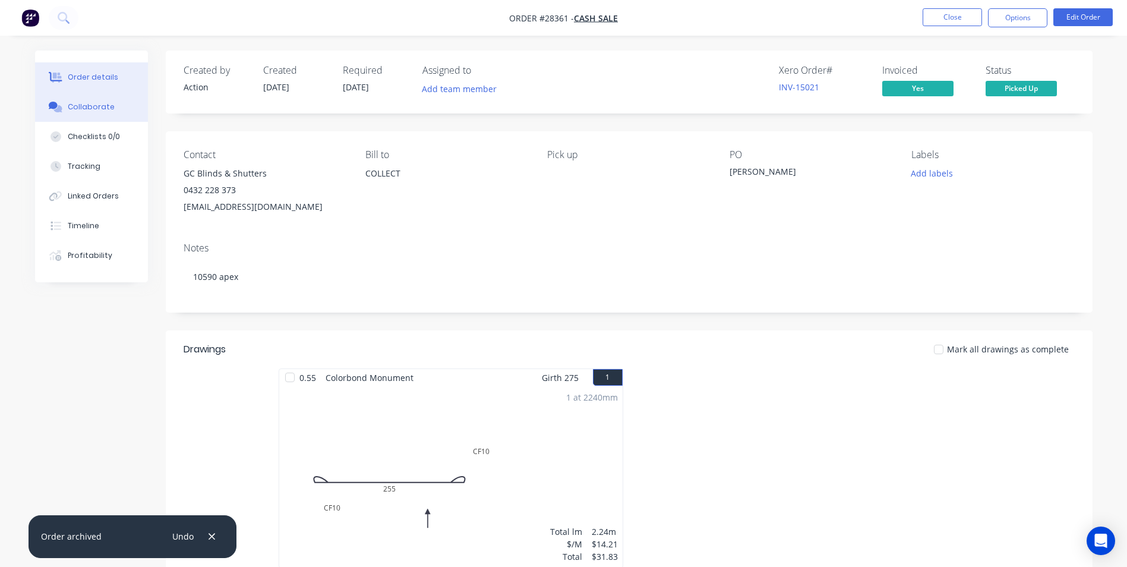
click at [58, 105] on icon at bounding box center [56, 107] width 14 height 11
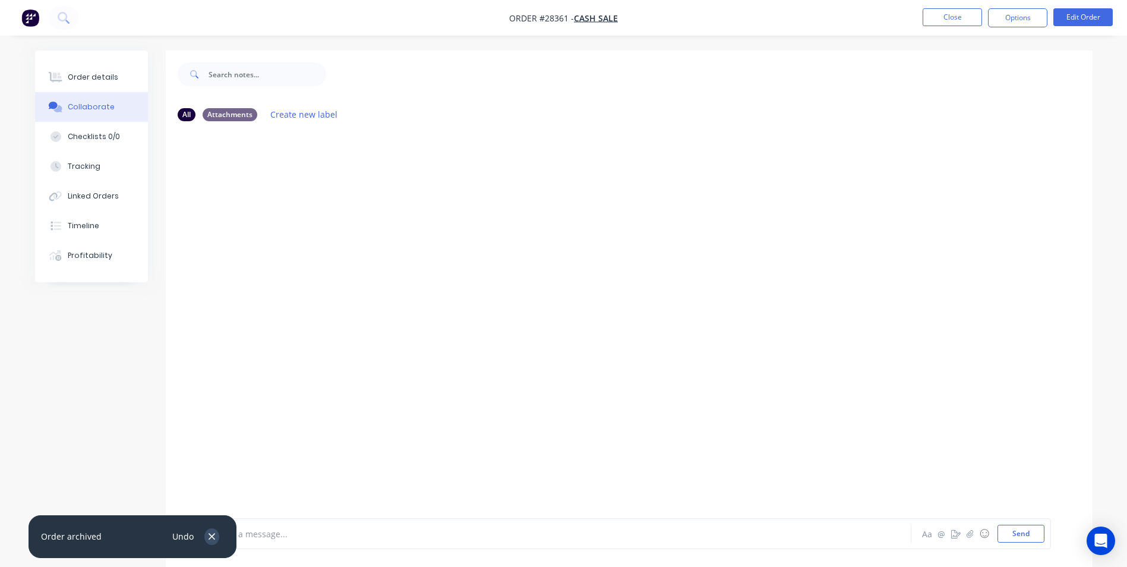
click at [210, 534] on icon "button" at bounding box center [212, 536] width 8 height 11
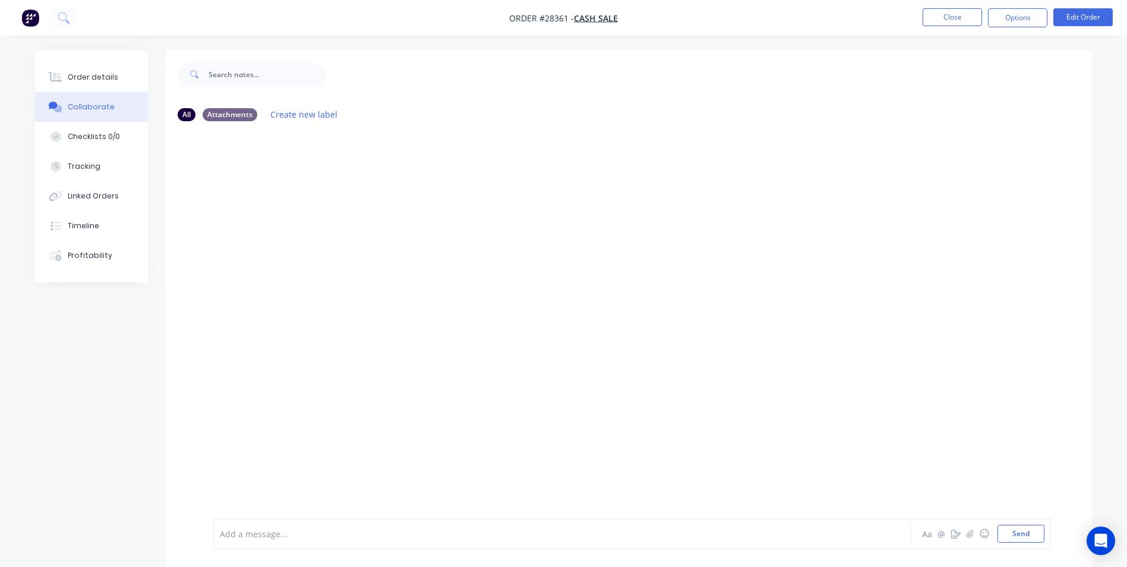
click at [299, 529] on div at bounding box center [529, 534] width 618 height 12
click at [958, 18] on button "Close" at bounding box center [952, 17] width 59 height 18
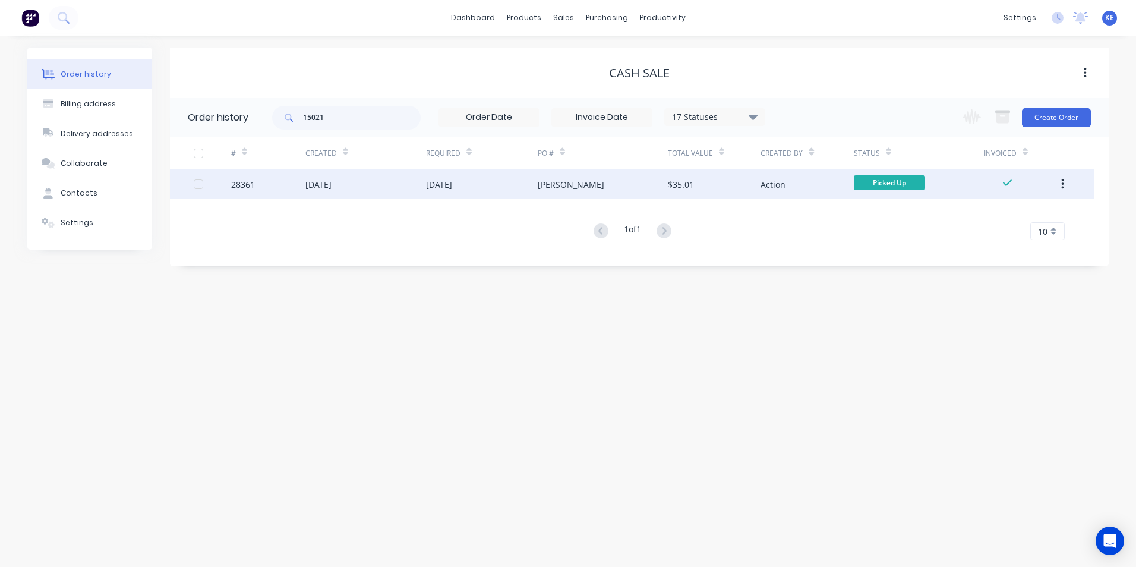
click at [1064, 188] on icon "button" at bounding box center [1062, 184] width 2 height 11
click at [1010, 220] on div "Archive" at bounding box center [1020, 215] width 92 height 17
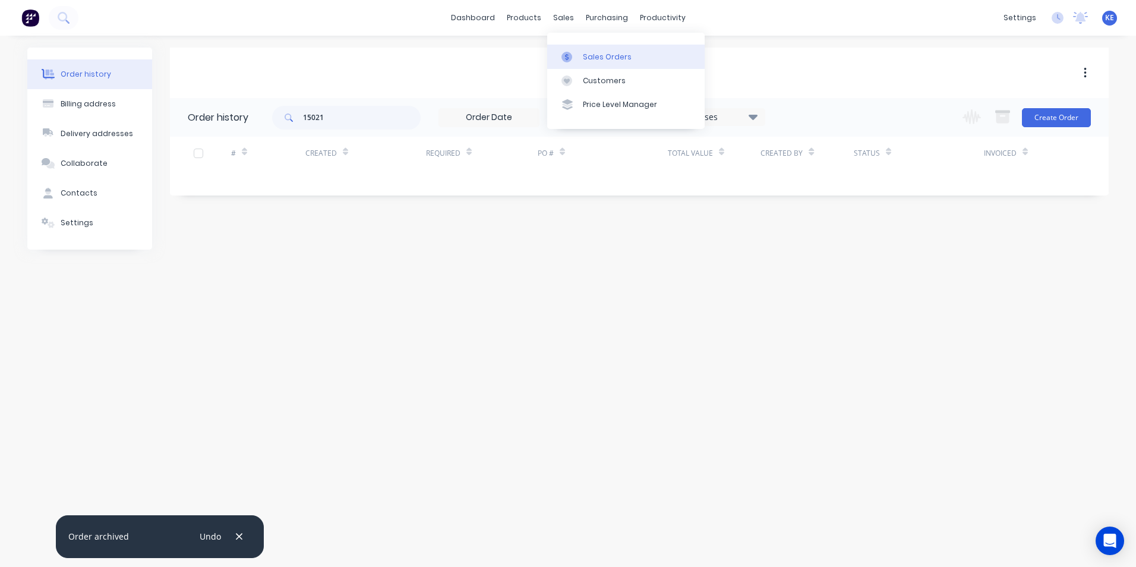
click at [575, 65] on link "Sales Orders" at bounding box center [625, 57] width 157 height 24
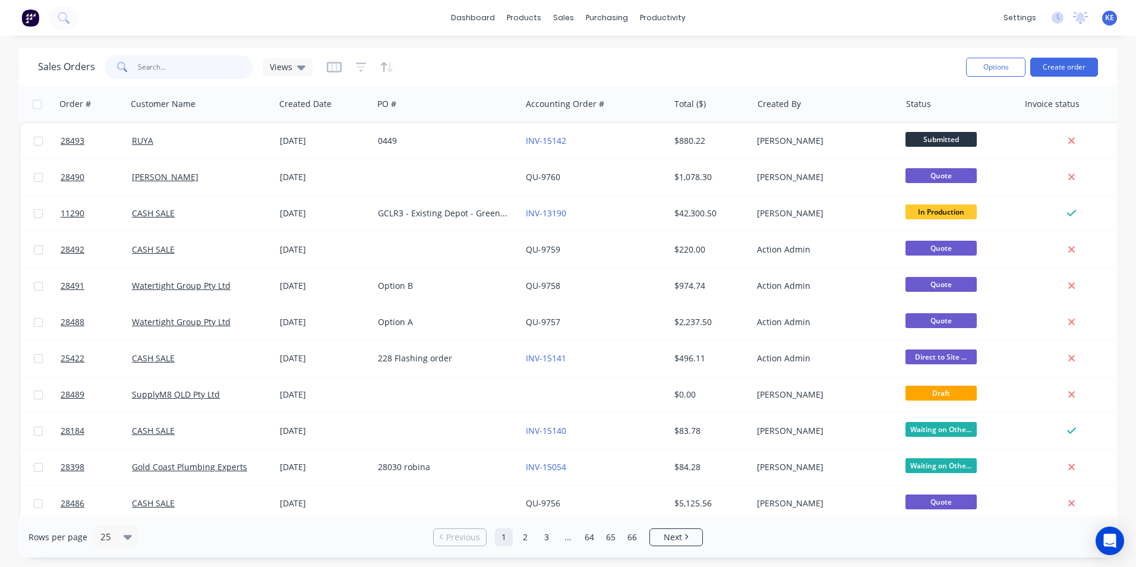
click at [195, 66] on input "text" at bounding box center [196, 67] width 116 height 24
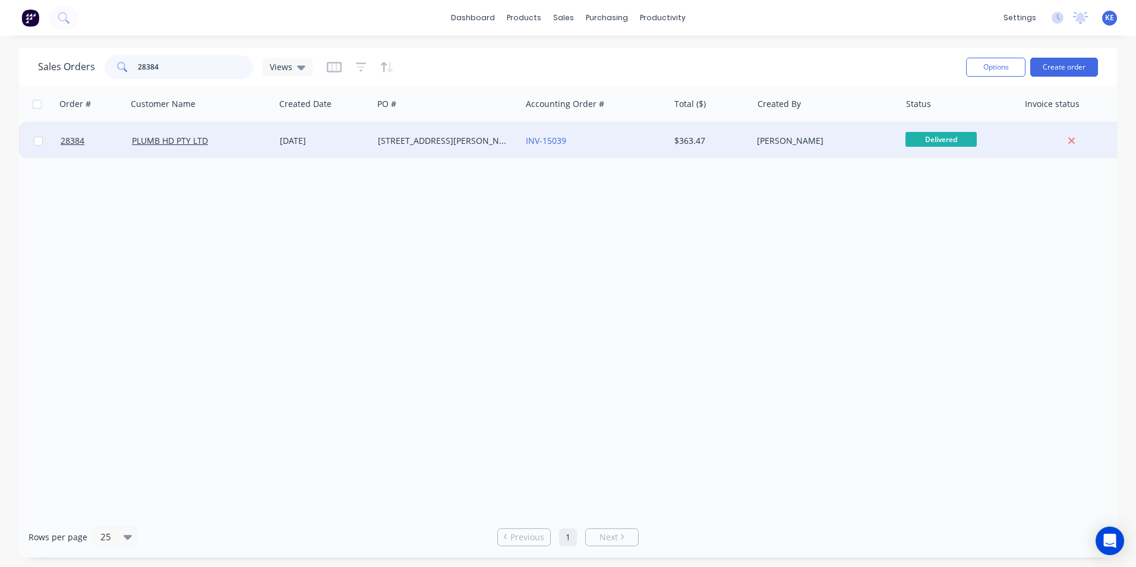
type input "28384"
click at [229, 138] on div "PLUMB HD PTY LTD" at bounding box center [198, 141] width 132 height 12
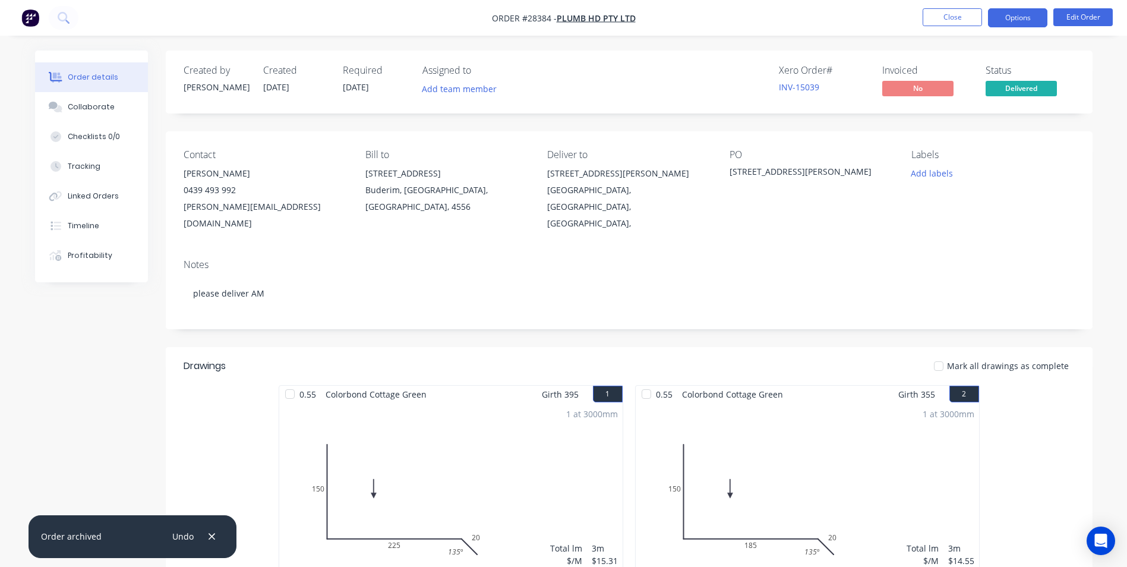
click at [1020, 20] on button "Options" at bounding box center [1017, 17] width 59 height 19
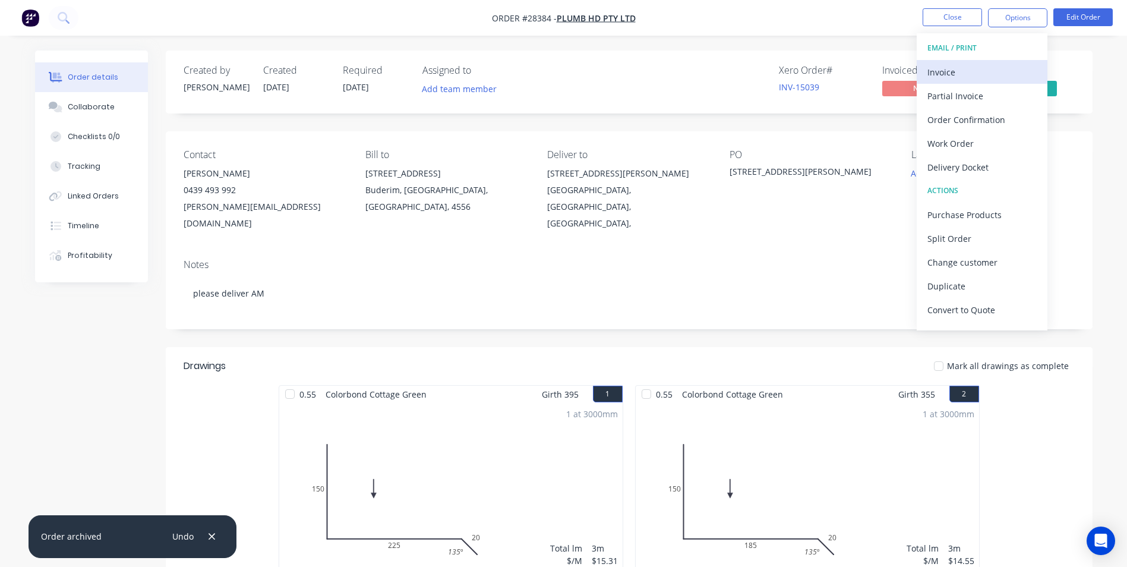
click at [958, 65] on div "Invoice" at bounding box center [981, 72] width 109 height 17
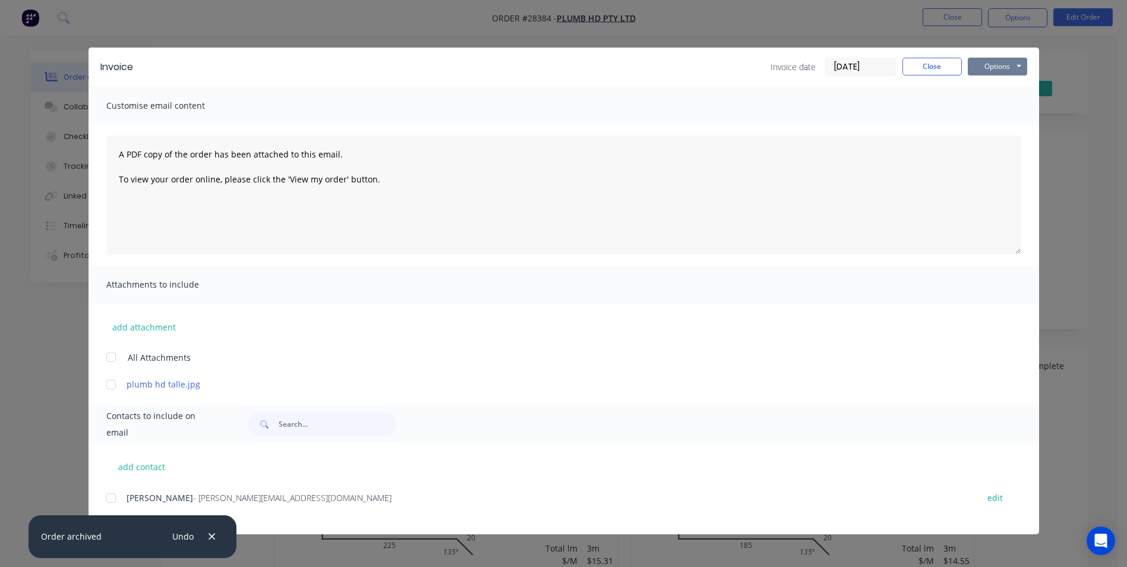
click at [995, 65] on button "Options" at bounding box center [997, 67] width 59 height 18
click at [985, 105] on button "Print" at bounding box center [1006, 107] width 76 height 20
click at [927, 67] on button "Close" at bounding box center [932, 67] width 59 height 18
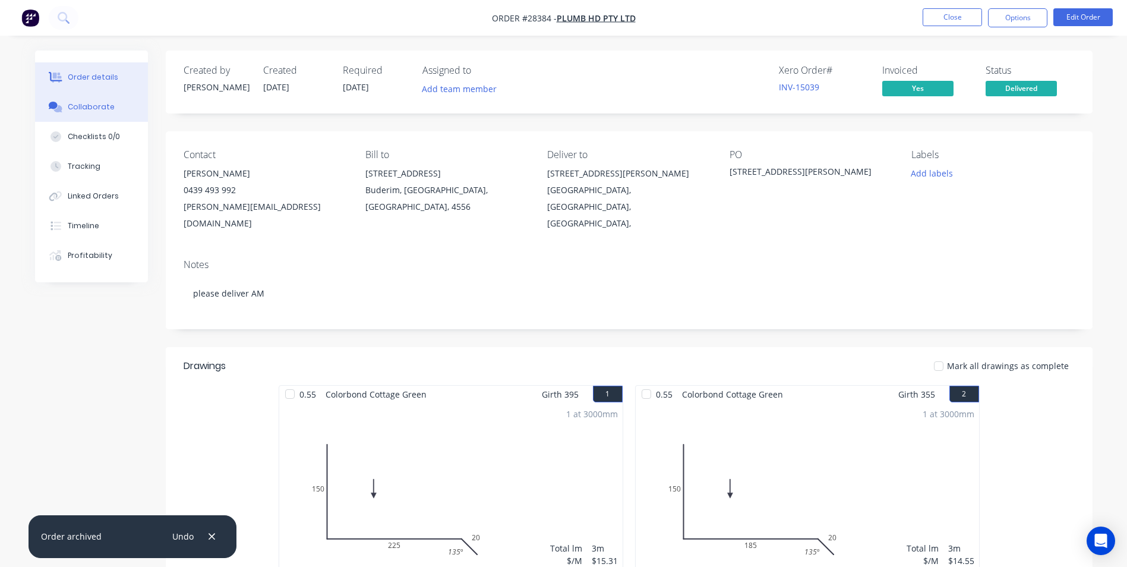
click at [80, 108] on div "Collaborate" at bounding box center [91, 107] width 47 height 11
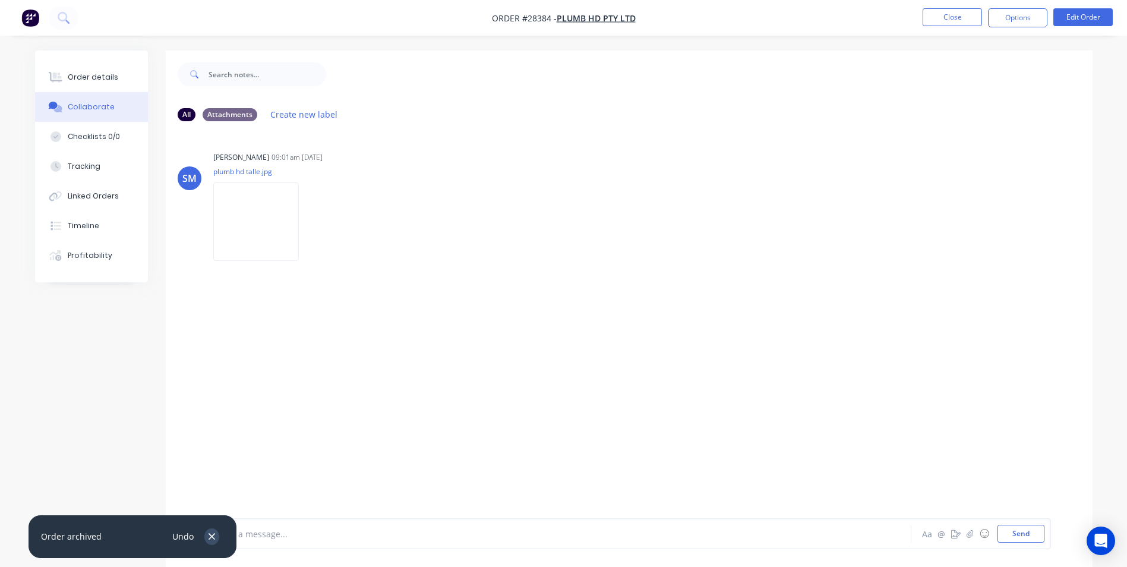
click at [214, 537] on icon "button" at bounding box center [212, 536] width 8 height 11
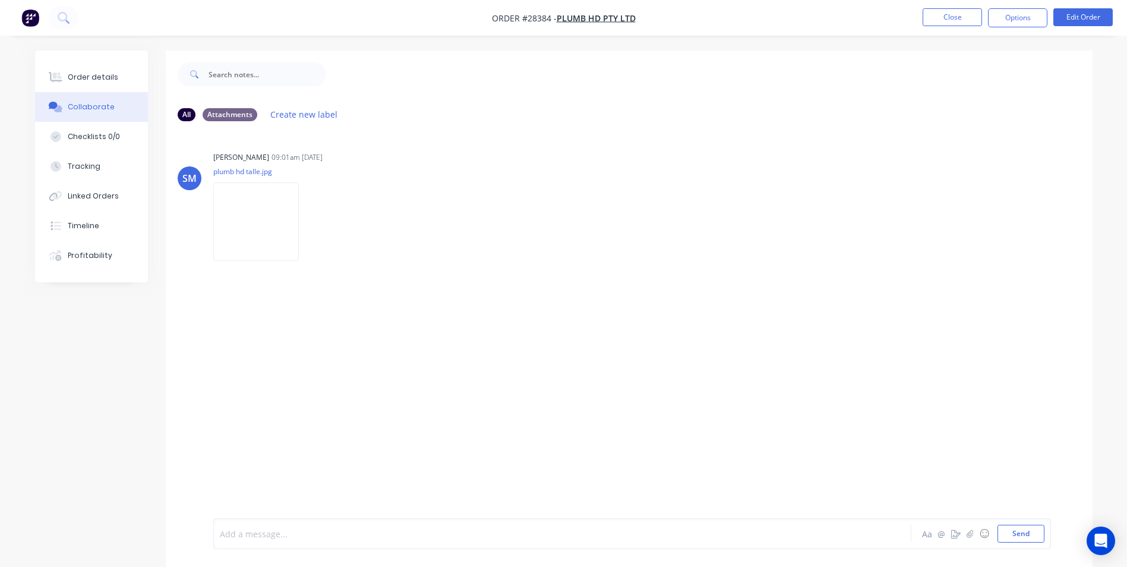
click at [246, 528] on div at bounding box center [529, 534] width 618 height 12
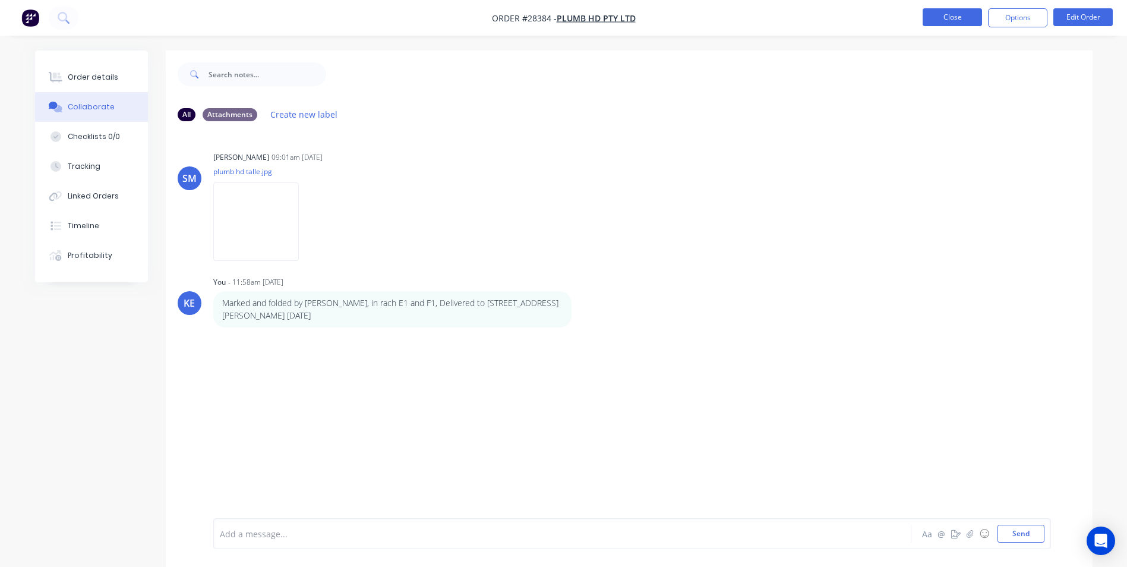
click at [937, 22] on button "Close" at bounding box center [952, 17] width 59 height 18
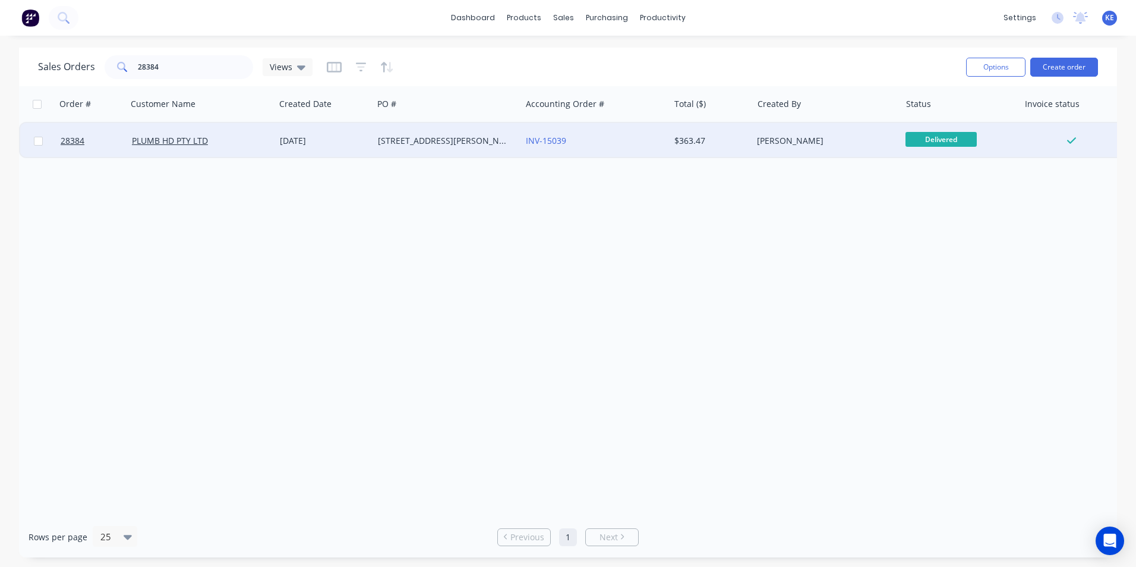
click at [40, 140] on input "checkbox" at bounding box center [38, 141] width 9 height 9
checkbox input "true"
click at [987, 70] on button "Options" at bounding box center [995, 67] width 59 height 19
click at [938, 118] on div "Archive" at bounding box center [960, 120] width 109 height 17
checkbox input "false"
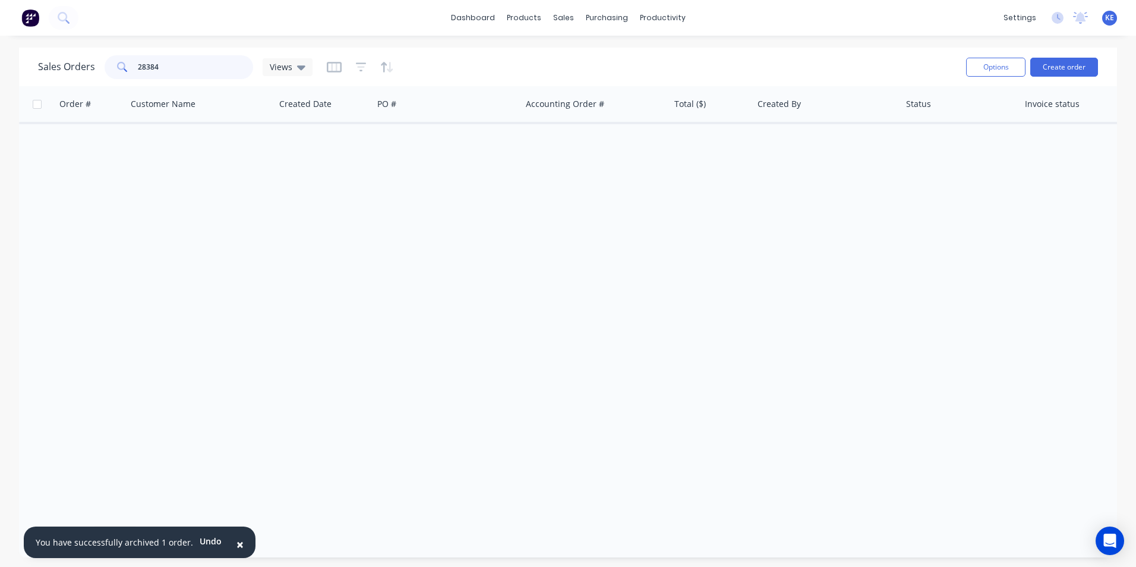
drag, startPoint x: 182, startPoint y: 65, endPoint x: 76, endPoint y: 80, distance: 107.4
click at [76, 80] on div "Sales Orders 28384 Views" at bounding box center [497, 66] width 919 height 29
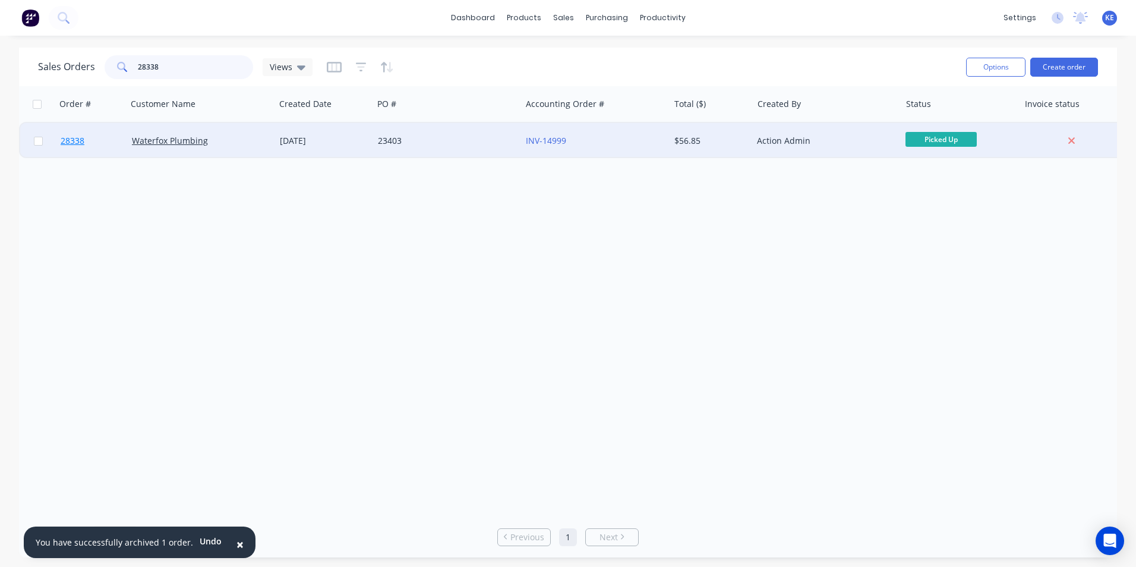
type input "28338"
click at [106, 135] on link "28338" at bounding box center [96, 141] width 71 height 36
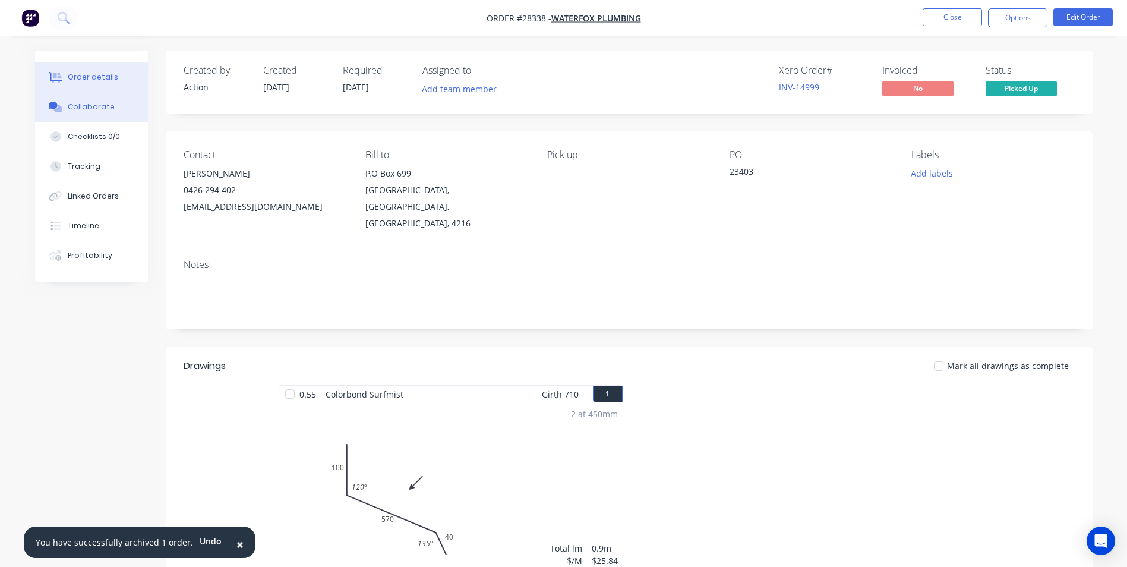
click at [74, 115] on button "Collaborate" at bounding box center [91, 107] width 113 height 30
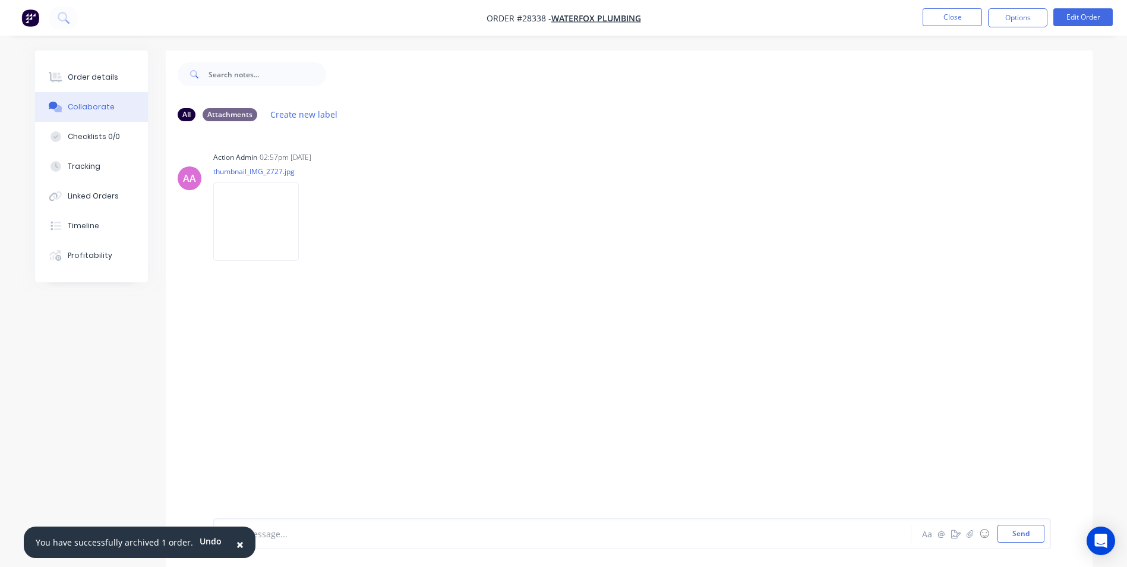
click at [236, 541] on button "×" at bounding box center [240, 544] width 31 height 29
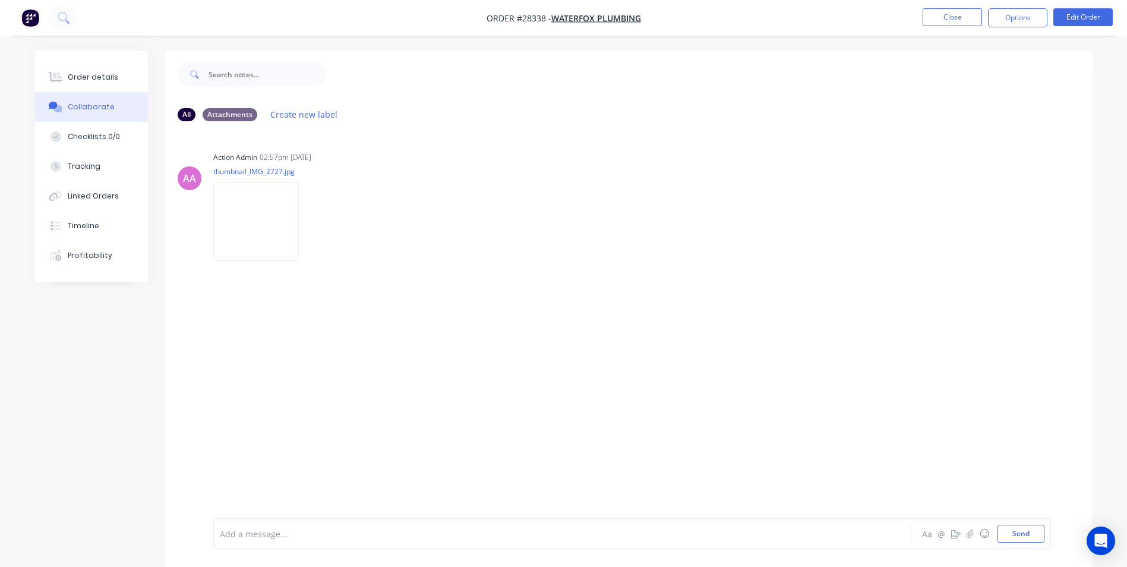
click at [244, 541] on div "Add a message..." at bounding box center [529, 534] width 619 height 18
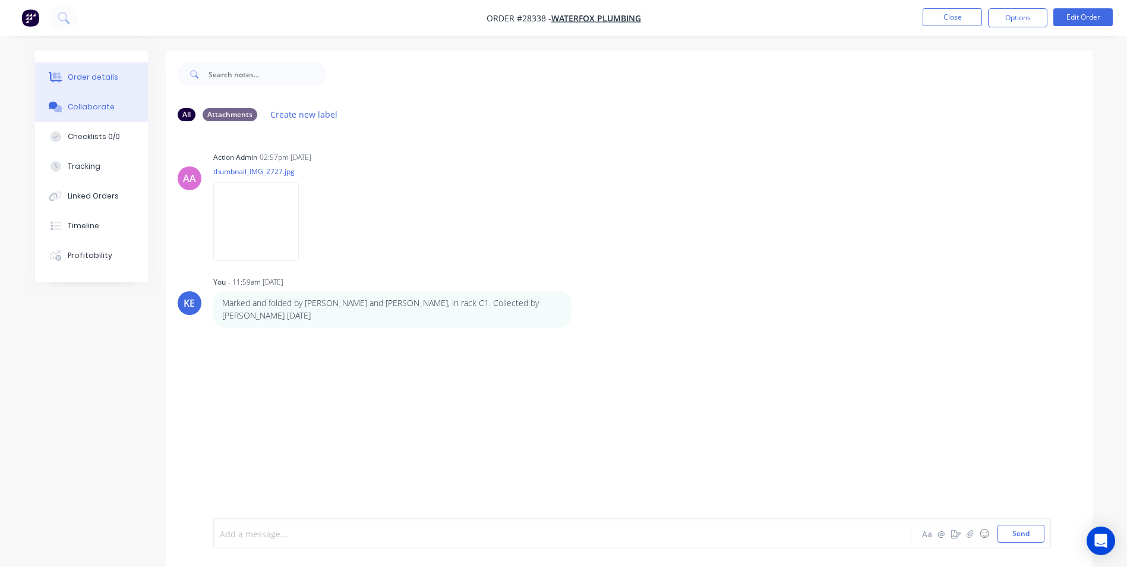
drag, startPoint x: 84, startPoint y: 73, endPoint x: 124, endPoint y: 63, distance: 41.1
click at [84, 72] on div "Order details" at bounding box center [93, 77] width 51 height 11
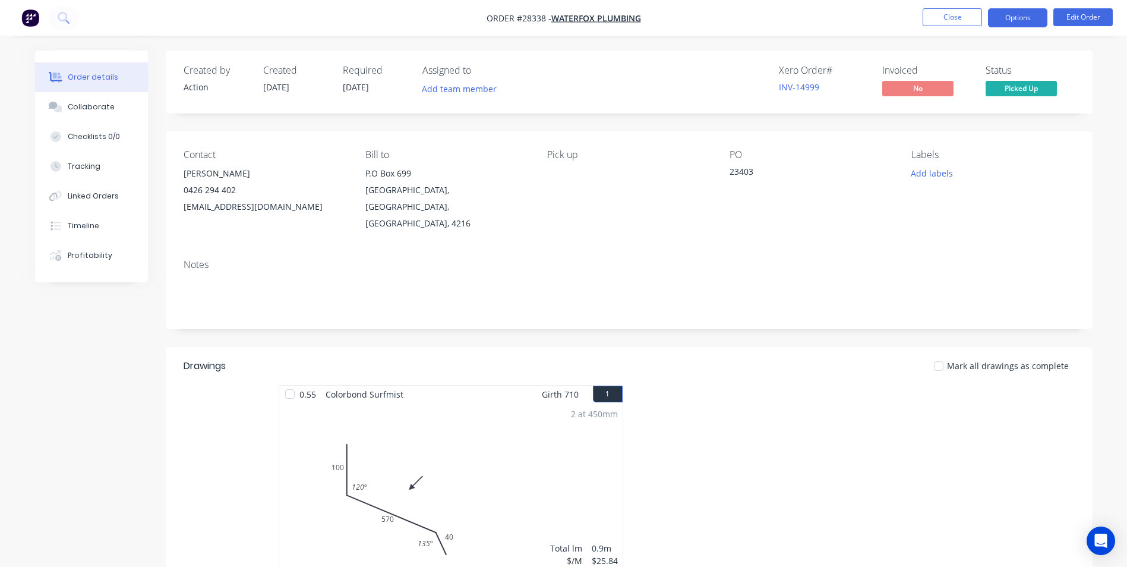
click at [1015, 14] on button "Options" at bounding box center [1017, 17] width 59 height 19
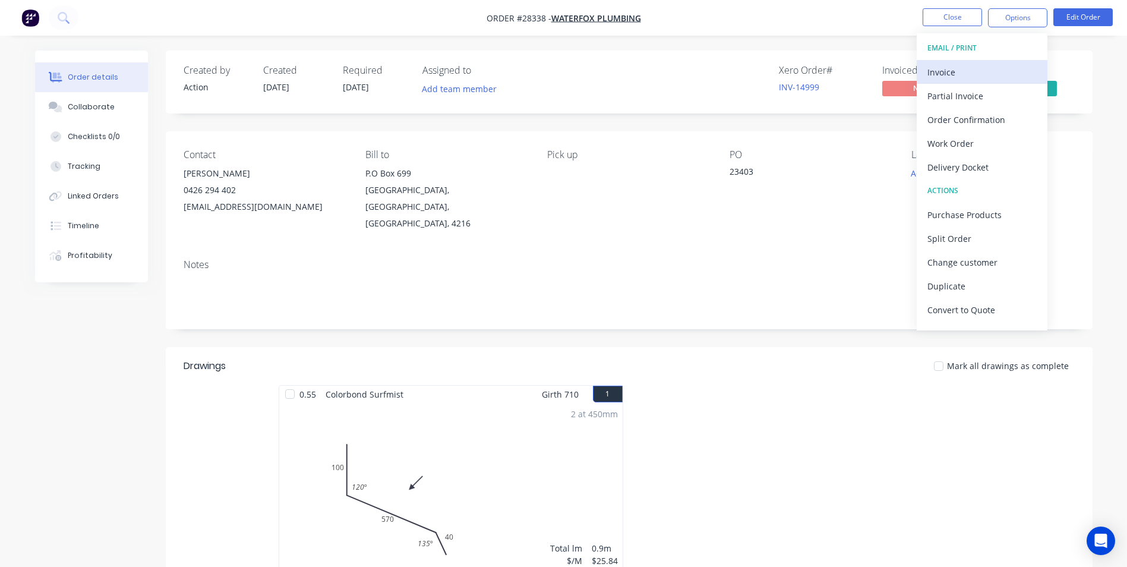
click at [946, 79] on div "Invoice" at bounding box center [981, 72] width 109 height 17
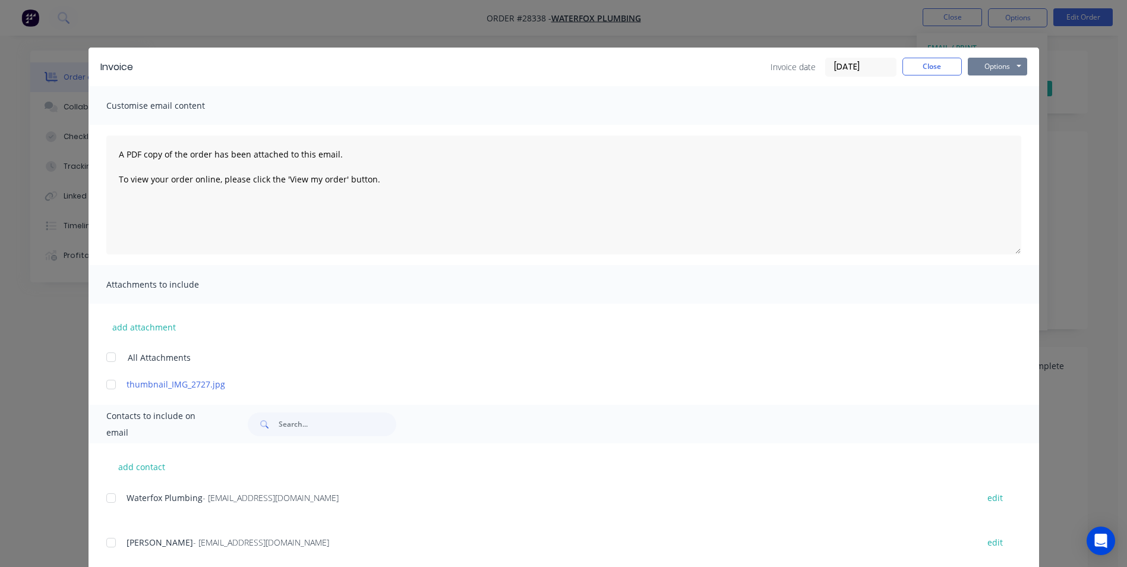
click at [994, 59] on button "Options" at bounding box center [997, 67] width 59 height 18
click at [995, 107] on button "Print" at bounding box center [1006, 107] width 76 height 20
click at [989, 65] on button "Options" at bounding box center [997, 67] width 59 height 18
click at [986, 111] on button "Print" at bounding box center [1006, 107] width 76 height 20
click at [921, 71] on button "Close" at bounding box center [932, 67] width 59 height 18
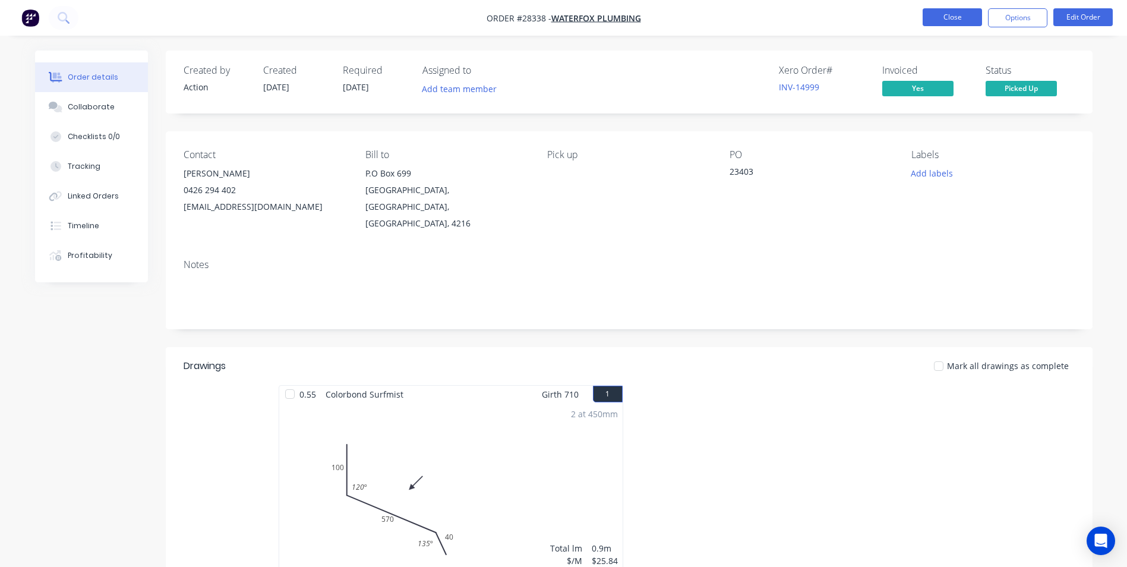
click at [962, 16] on button "Close" at bounding box center [952, 17] width 59 height 18
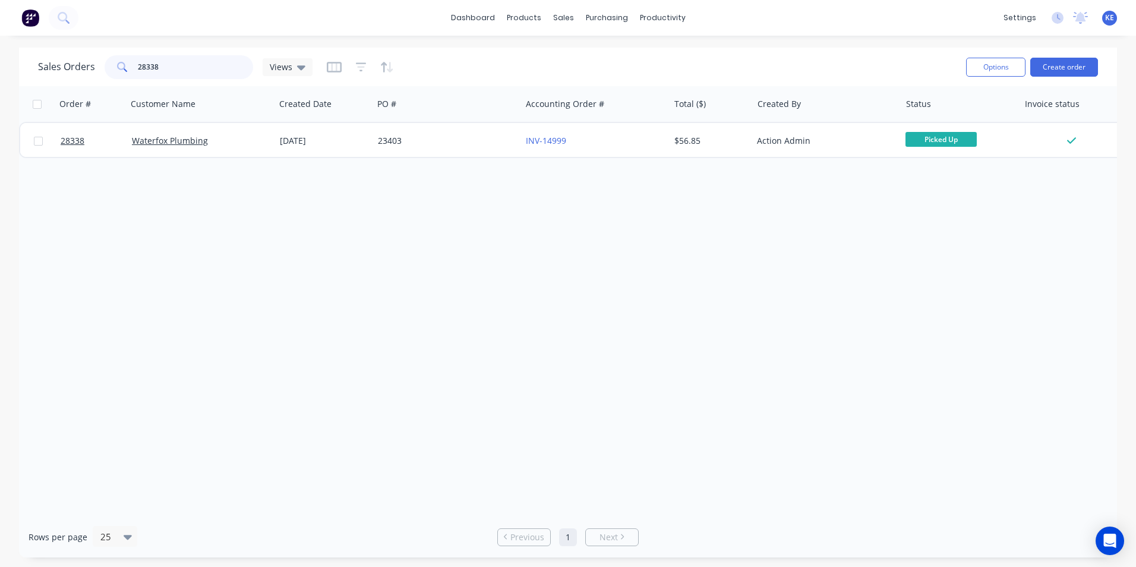
click at [111, 70] on div "28338" at bounding box center [179, 67] width 149 height 24
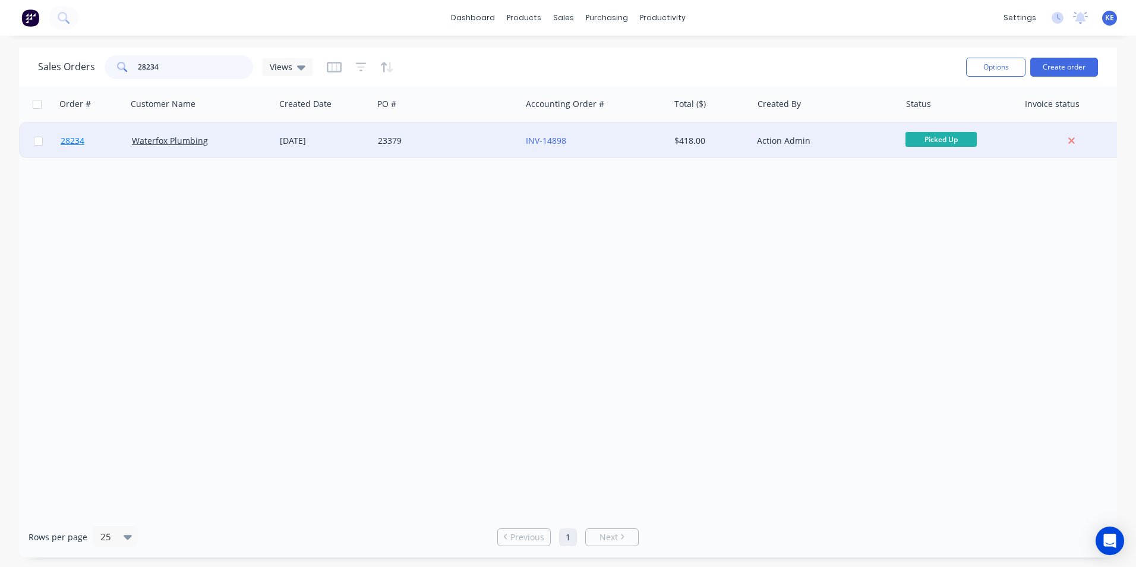
type input "28234"
click at [94, 152] on link "28234" at bounding box center [96, 141] width 71 height 36
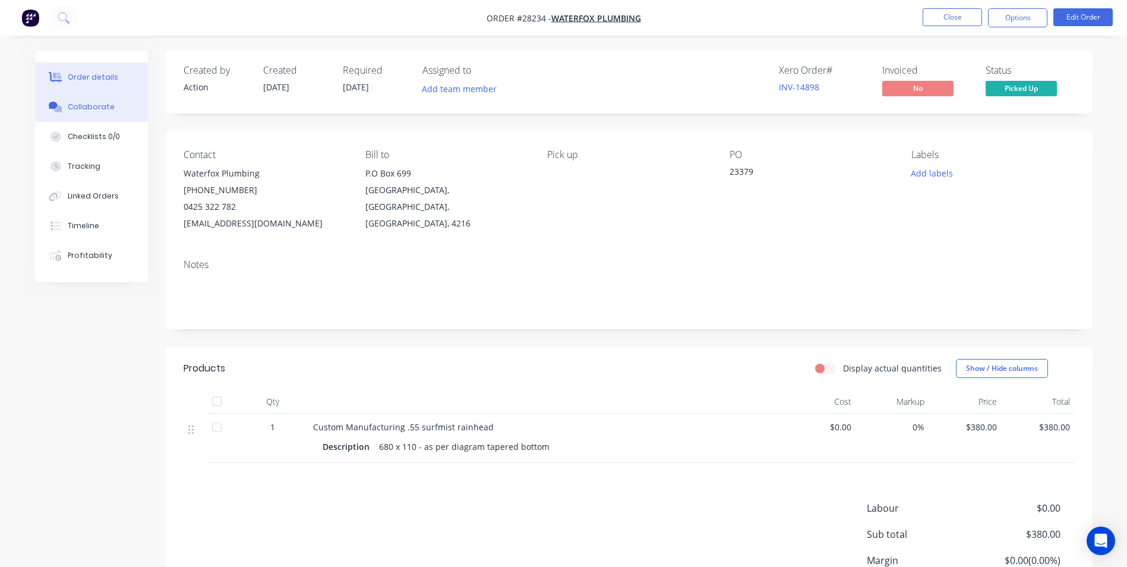
click at [97, 105] on div "Collaborate" at bounding box center [91, 107] width 47 height 11
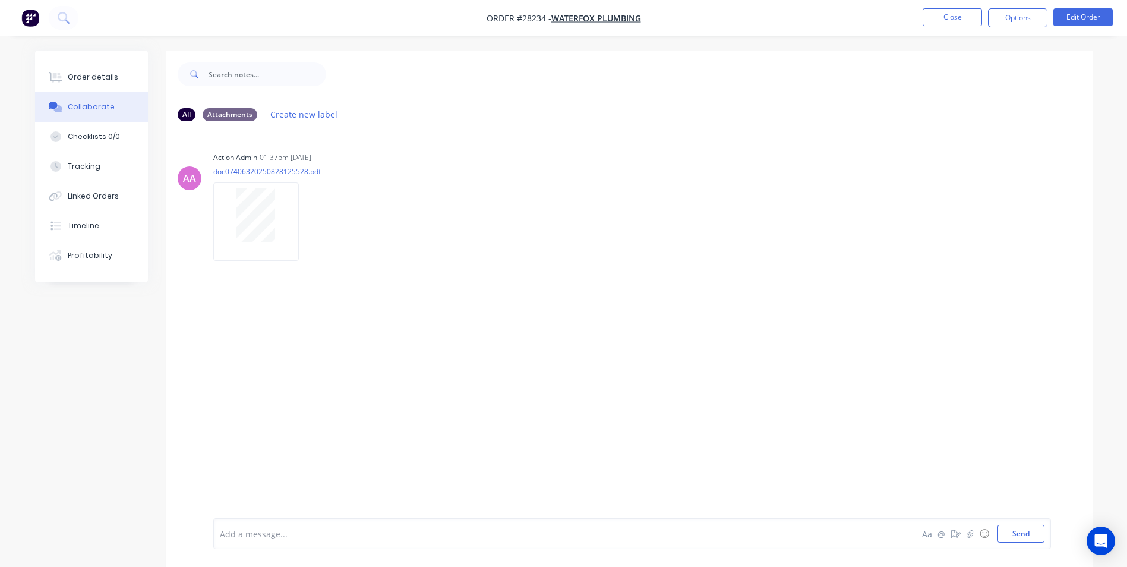
click at [267, 525] on div "Add a message..." at bounding box center [529, 534] width 619 height 18
click at [949, 14] on button "Close" at bounding box center [952, 17] width 59 height 18
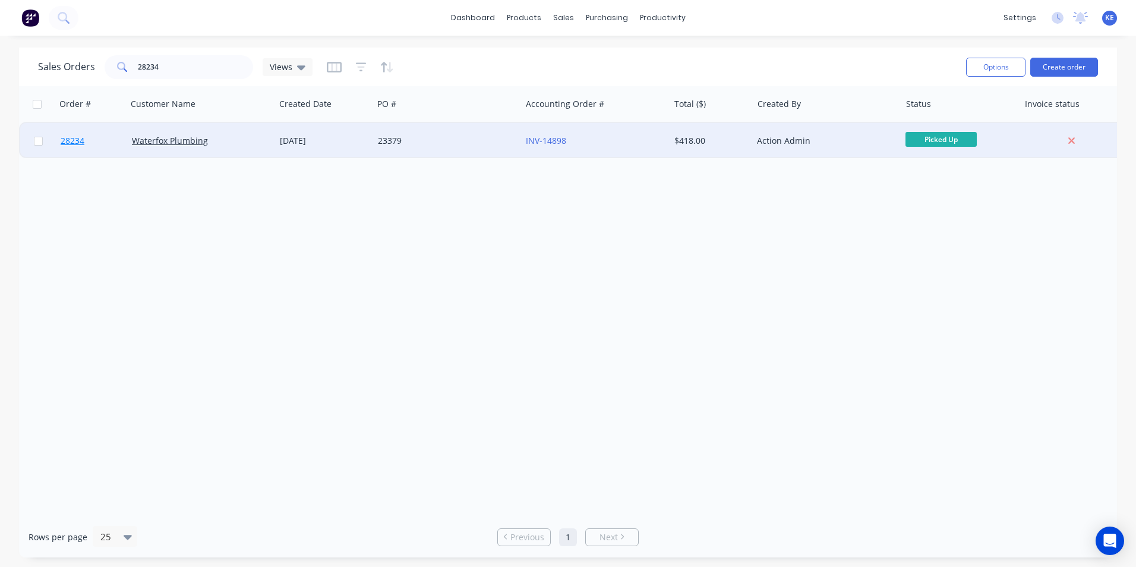
click at [109, 138] on link "28234" at bounding box center [96, 141] width 71 height 36
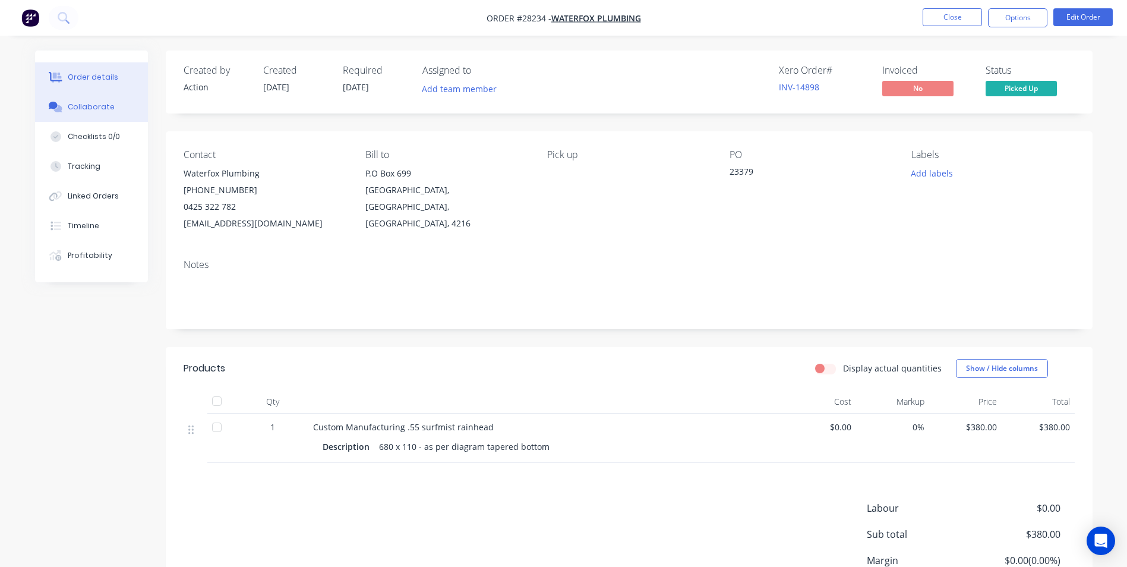
click at [97, 105] on div "Collaborate" at bounding box center [91, 107] width 47 height 11
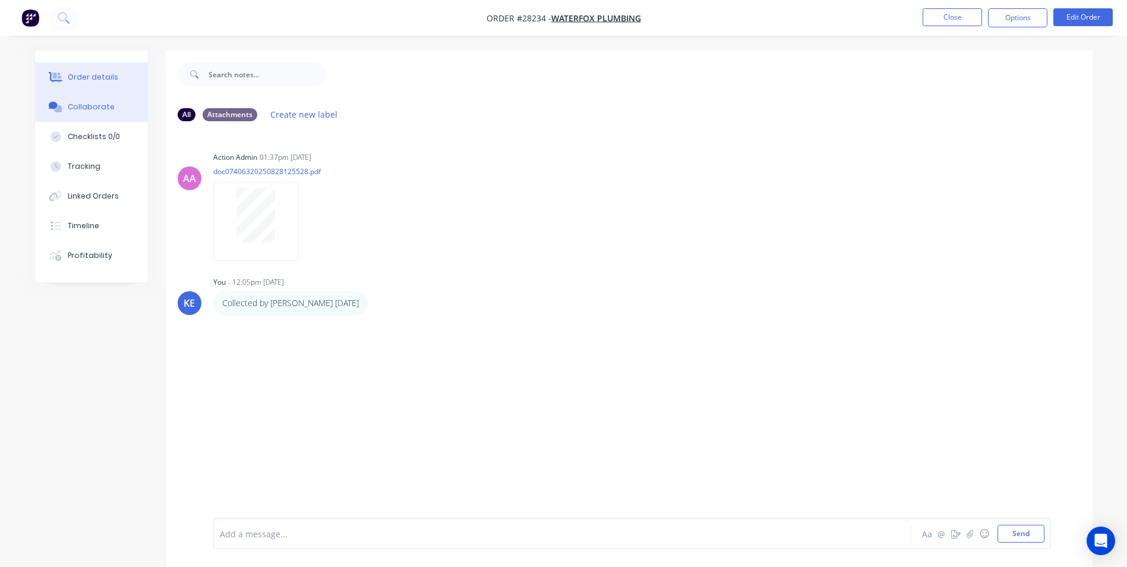
click at [92, 77] on div "Order details" at bounding box center [93, 77] width 51 height 11
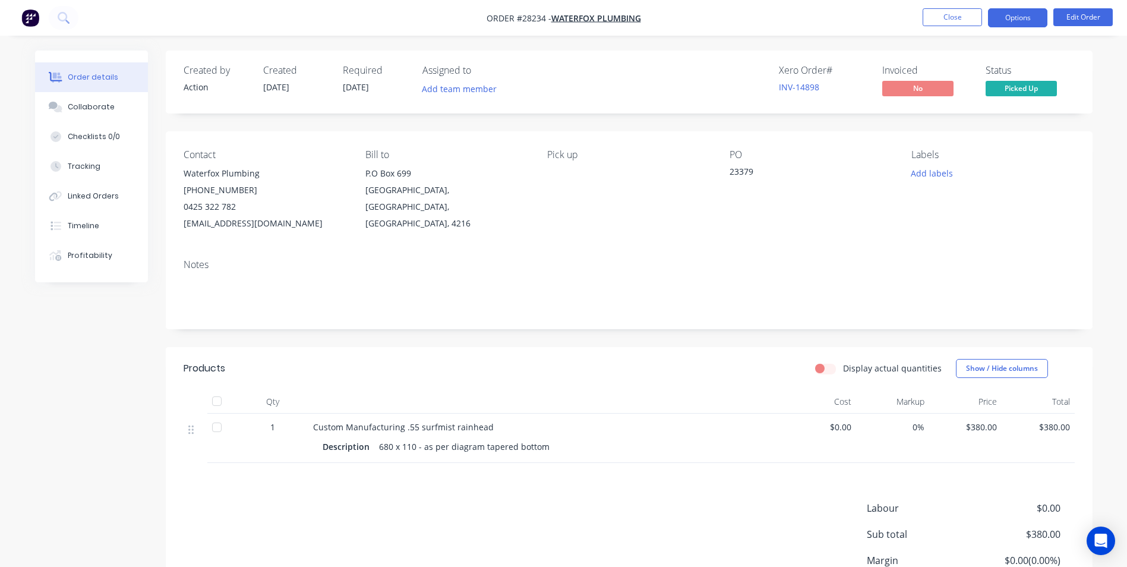
click at [1006, 14] on button "Options" at bounding box center [1017, 17] width 59 height 19
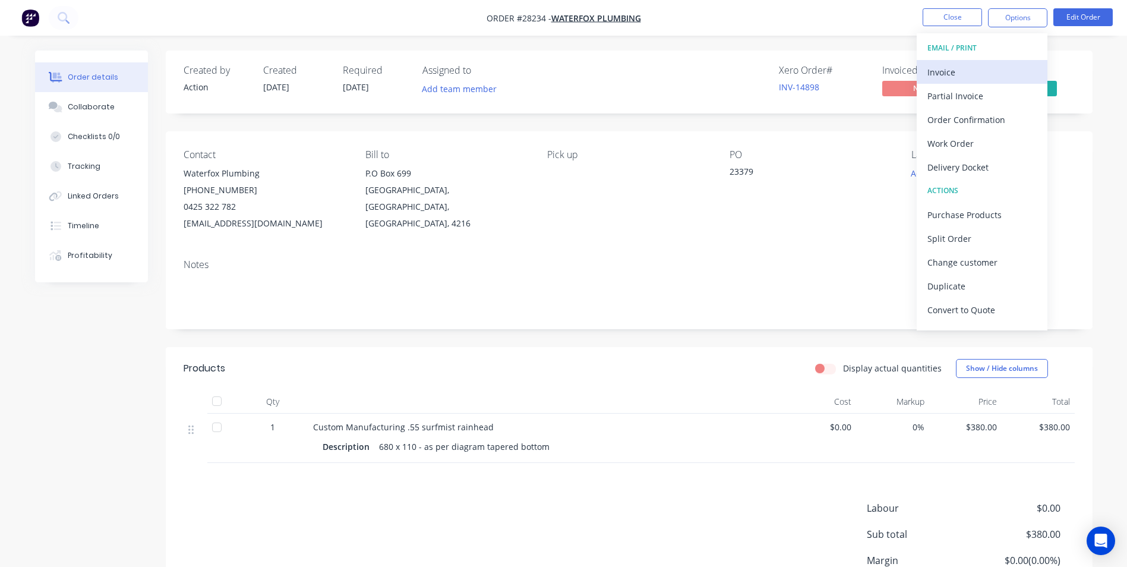
click at [946, 67] on div "Invoice" at bounding box center [981, 72] width 109 height 17
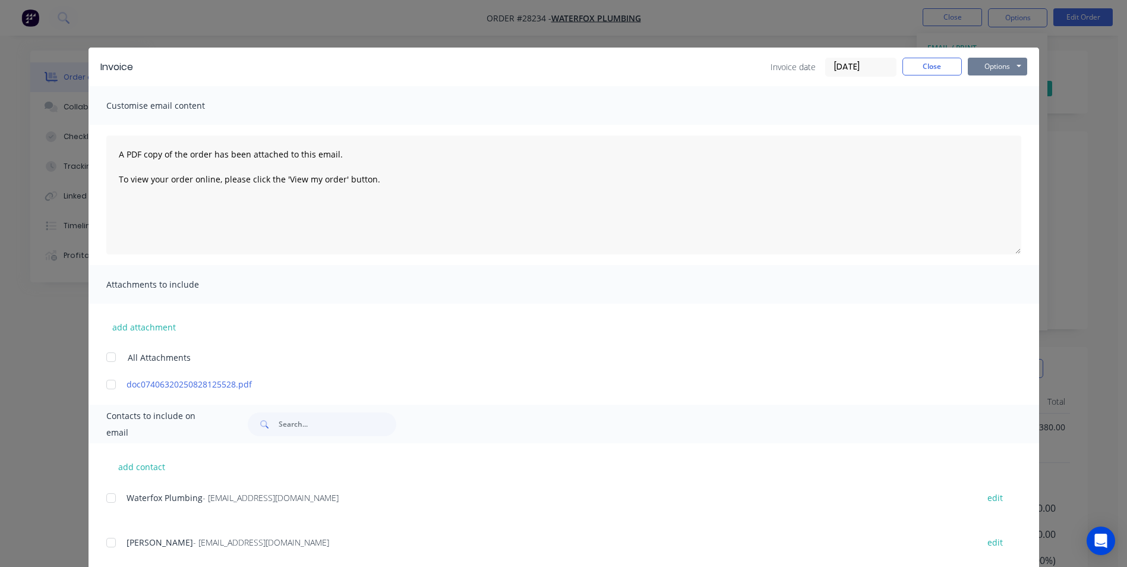
click at [986, 60] on button "Options" at bounding box center [997, 67] width 59 height 18
click at [975, 109] on button "Print" at bounding box center [1006, 107] width 76 height 20
click at [923, 65] on button "Close" at bounding box center [932, 67] width 59 height 18
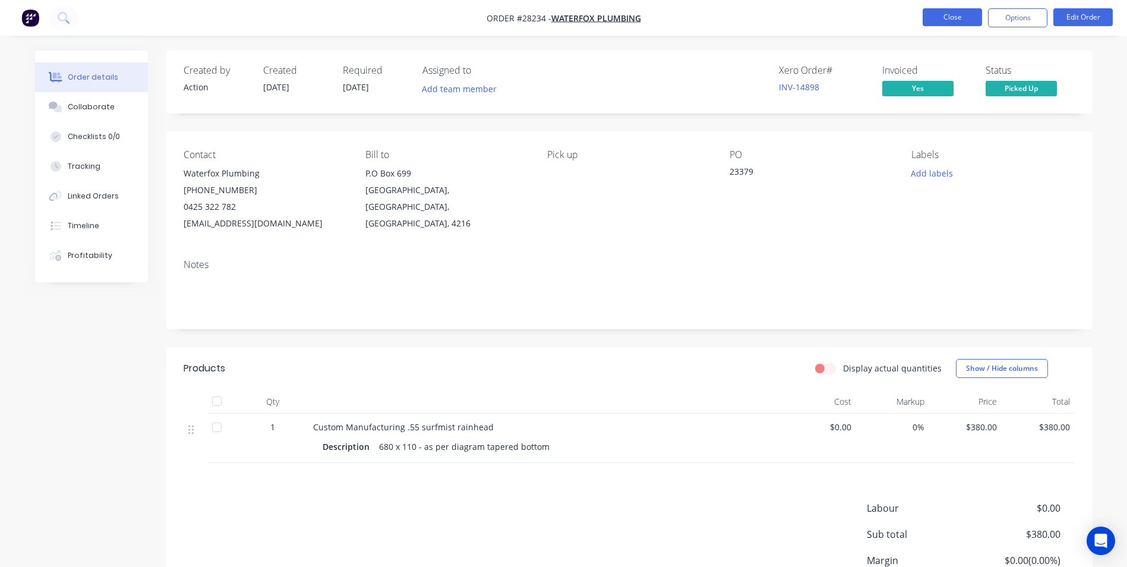
click at [933, 20] on button "Close" at bounding box center [952, 17] width 59 height 18
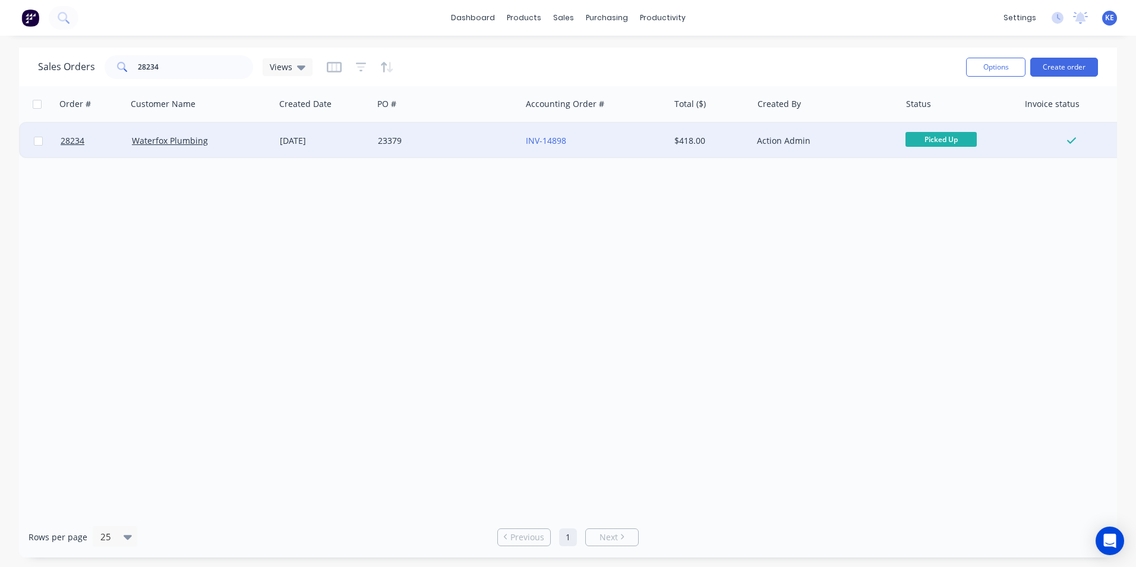
click at [35, 141] on input "checkbox" at bounding box center [38, 141] width 9 height 9
checkbox input "true"
click at [990, 65] on button "Options" at bounding box center [995, 67] width 59 height 19
click at [941, 112] on div "Archive" at bounding box center [960, 120] width 109 height 17
checkbox input "false"
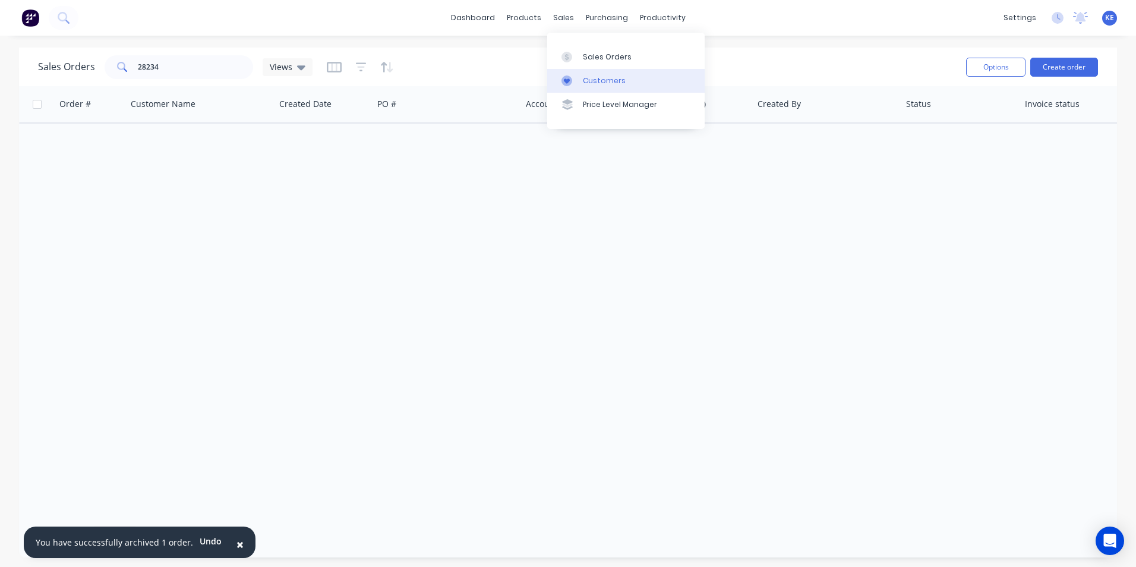
click at [604, 80] on div "Customers" at bounding box center [604, 80] width 43 height 11
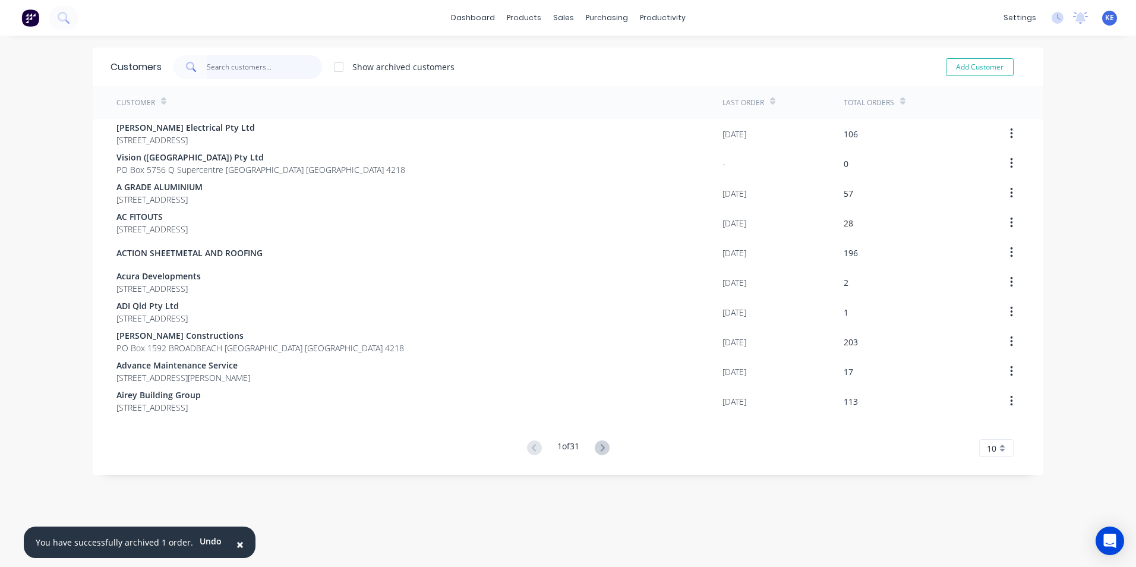
click at [212, 68] on input "text" at bounding box center [265, 67] width 116 height 24
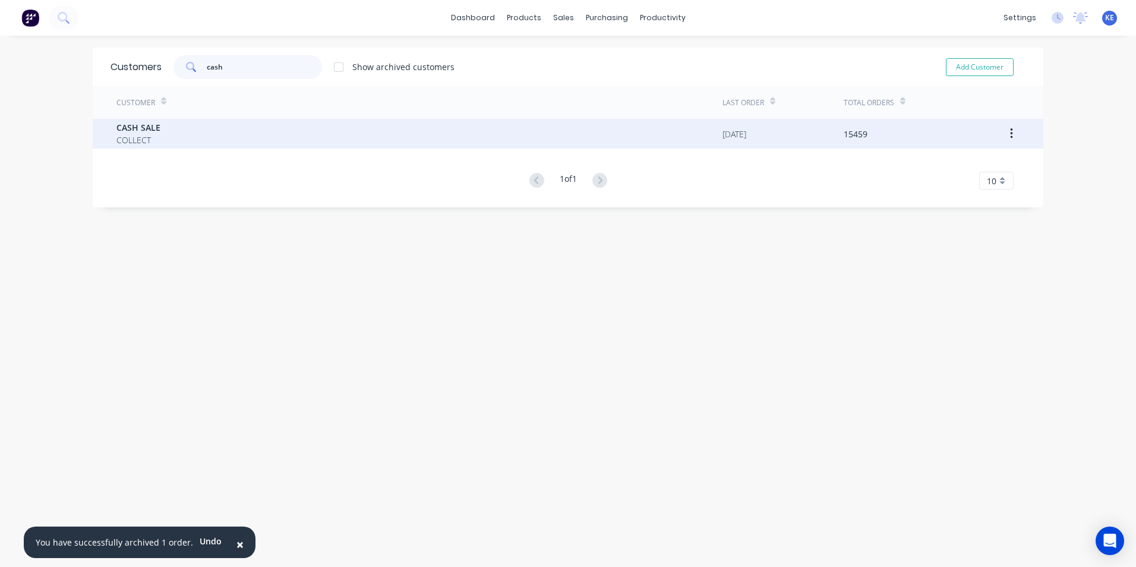
type input "cash"
click at [212, 135] on div "CASH SALE COLLECT" at bounding box center [419, 134] width 606 height 30
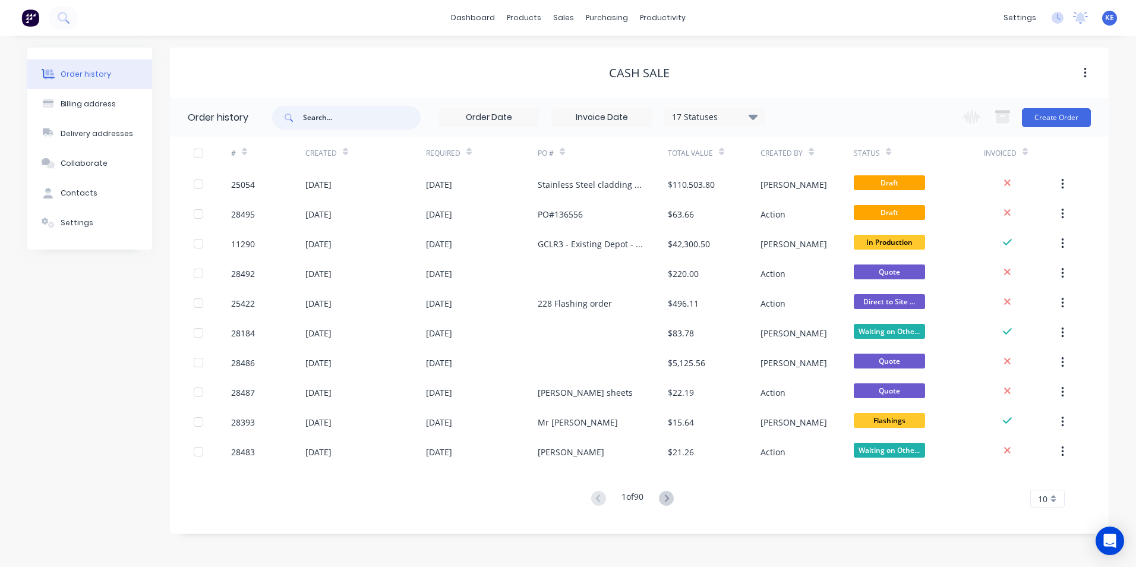
click at [325, 125] on input "text" at bounding box center [362, 118] width 118 height 24
type input "28293"
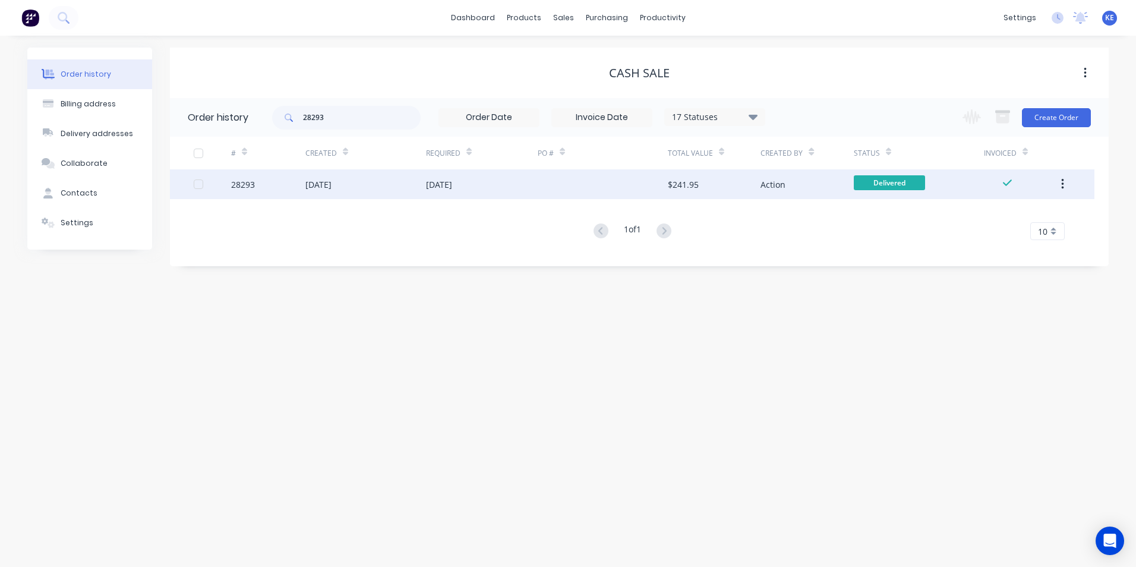
click at [277, 185] on div "28293" at bounding box center [268, 184] width 74 height 30
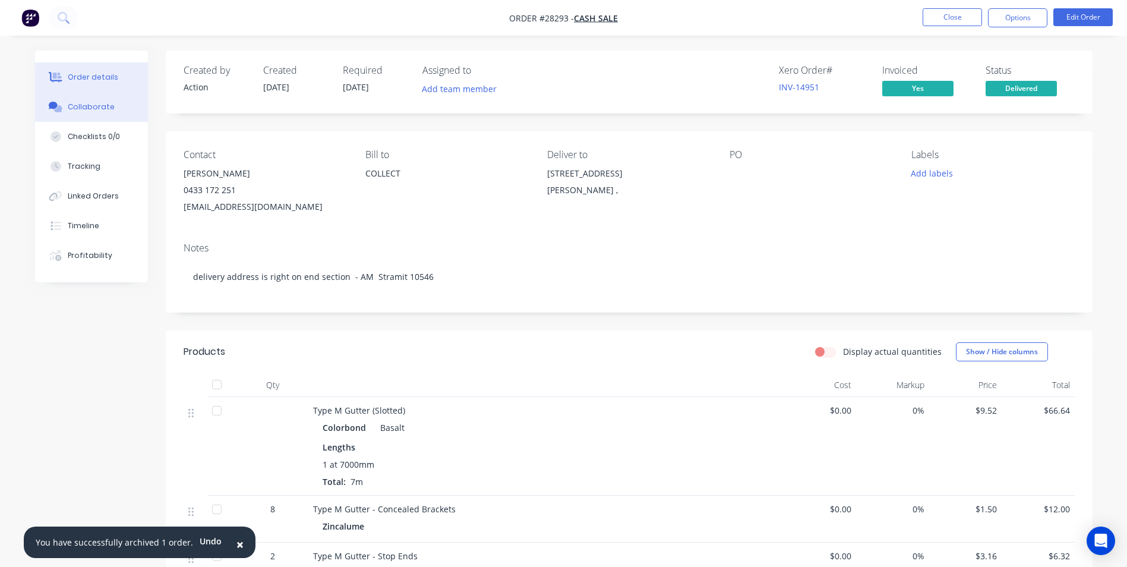
click at [97, 107] on div "Collaborate" at bounding box center [91, 107] width 47 height 11
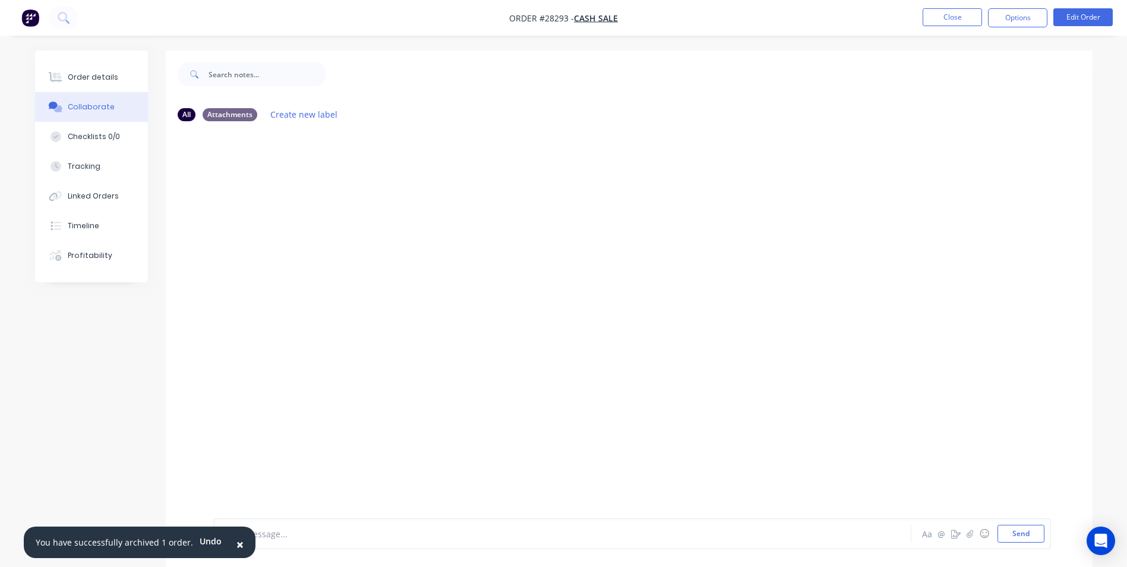
drag, startPoint x: 231, startPoint y: 547, endPoint x: 276, endPoint y: 533, distance: 46.6
click at [236, 542] on span "×" at bounding box center [239, 544] width 7 height 17
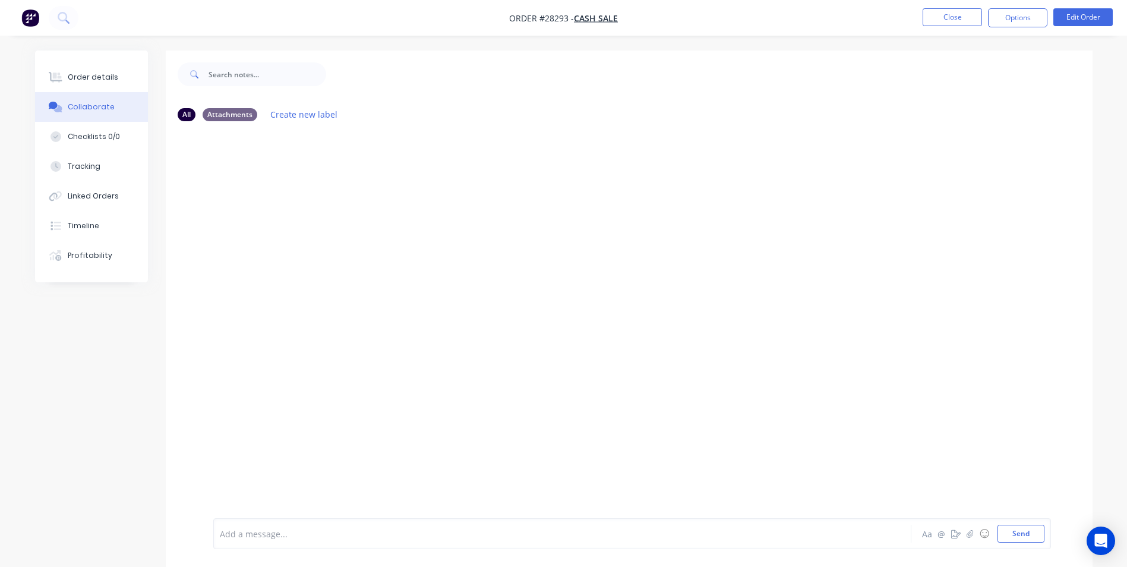
click at [264, 537] on div at bounding box center [529, 534] width 618 height 12
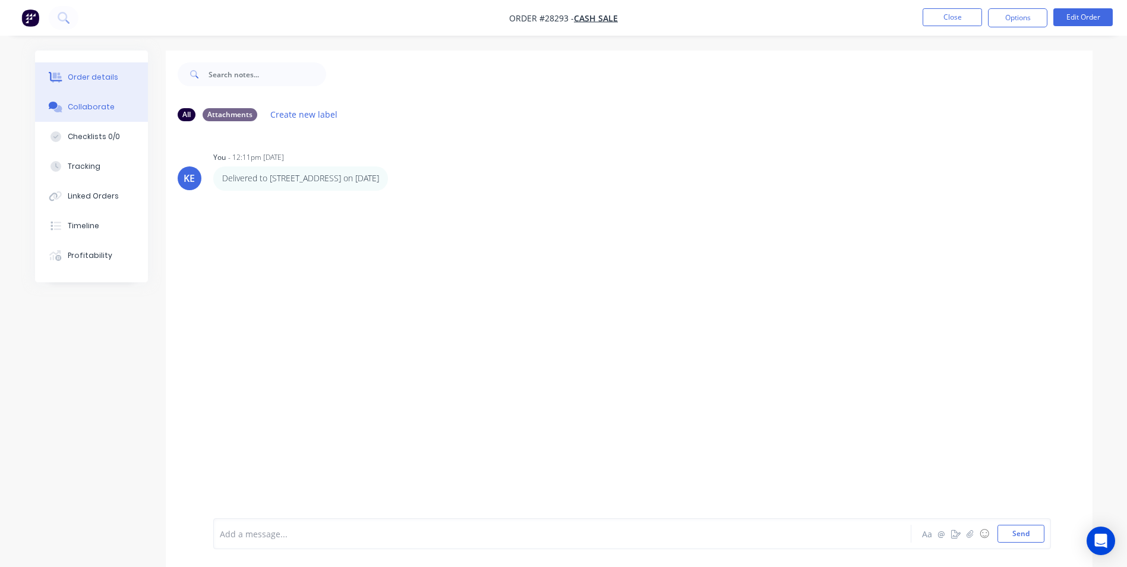
click at [92, 81] on div "Order details" at bounding box center [93, 77] width 51 height 11
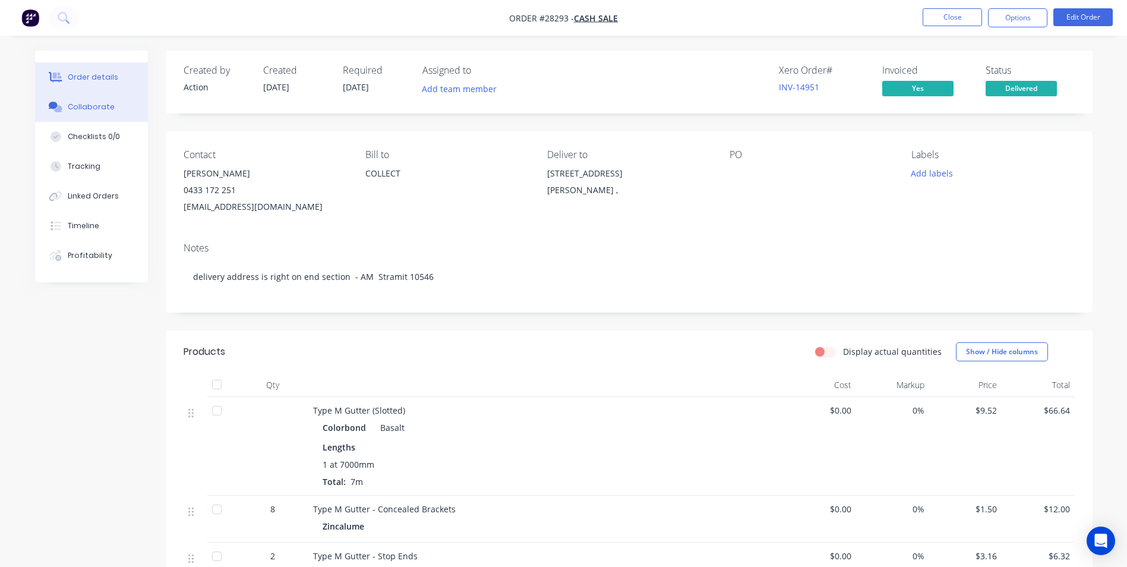
click at [79, 109] on div "Collaborate" at bounding box center [91, 107] width 47 height 11
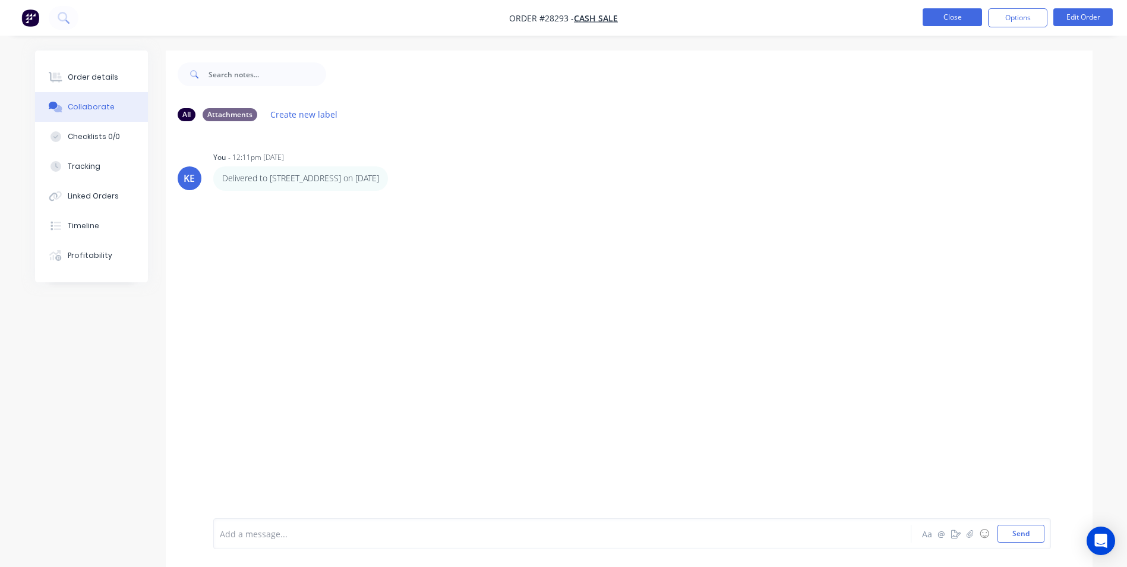
click at [938, 23] on button "Close" at bounding box center [952, 17] width 59 height 18
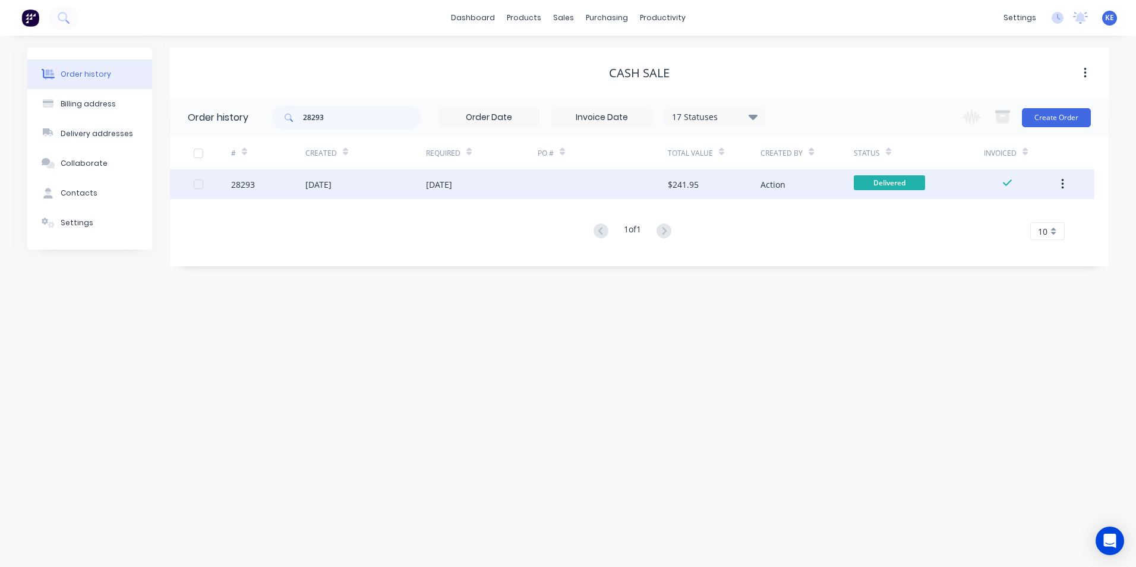
click at [1061, 181] on icon "button" at bounding box center [1062, 184] width 3 height 13
click at [995, 219] on div "Archive" at bounding box center [1020, 215] width 92 height 17
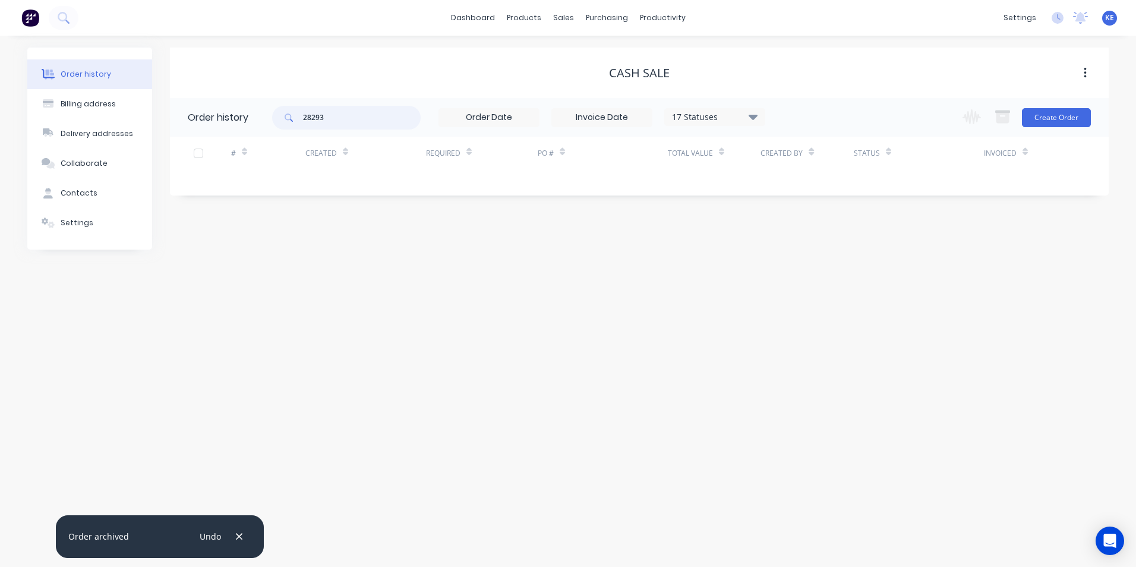
drag, startPoint x: 353, startPoint y: 119, endPoint x: 253, endPoint y: 113, distance: 100.0
click at [253, 113] on header "Order history 28293 17 Statuses Invoice Status Invoiced Not Invoiced Partial Or…" at bounding box center [639, 117] width 939 height 39
type input "28287"
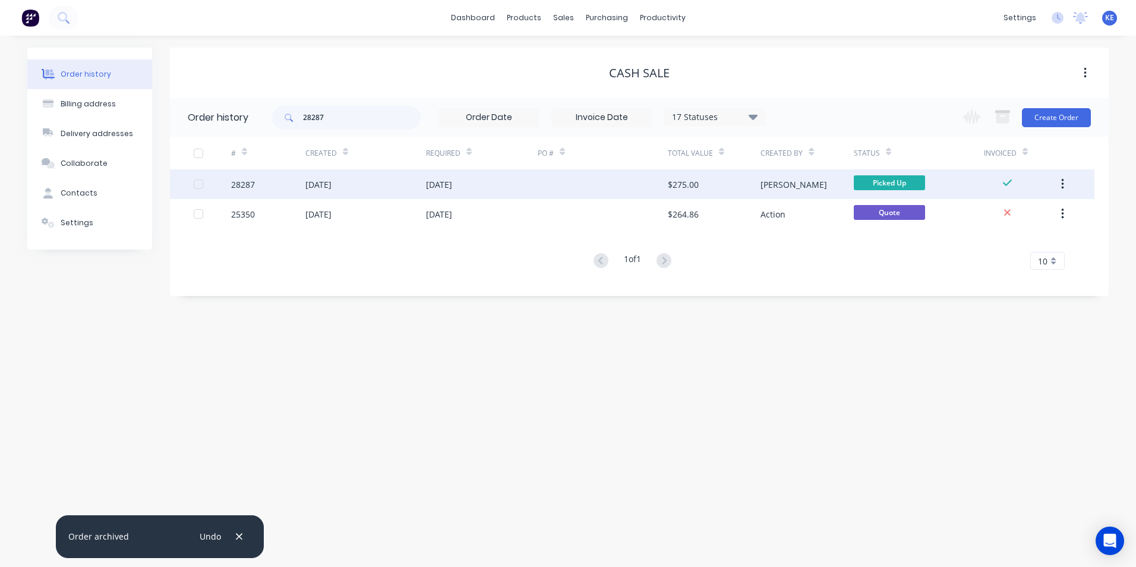
click at [276, 188] on div "28287" at bounding box center [268, 184] width 74 height 30
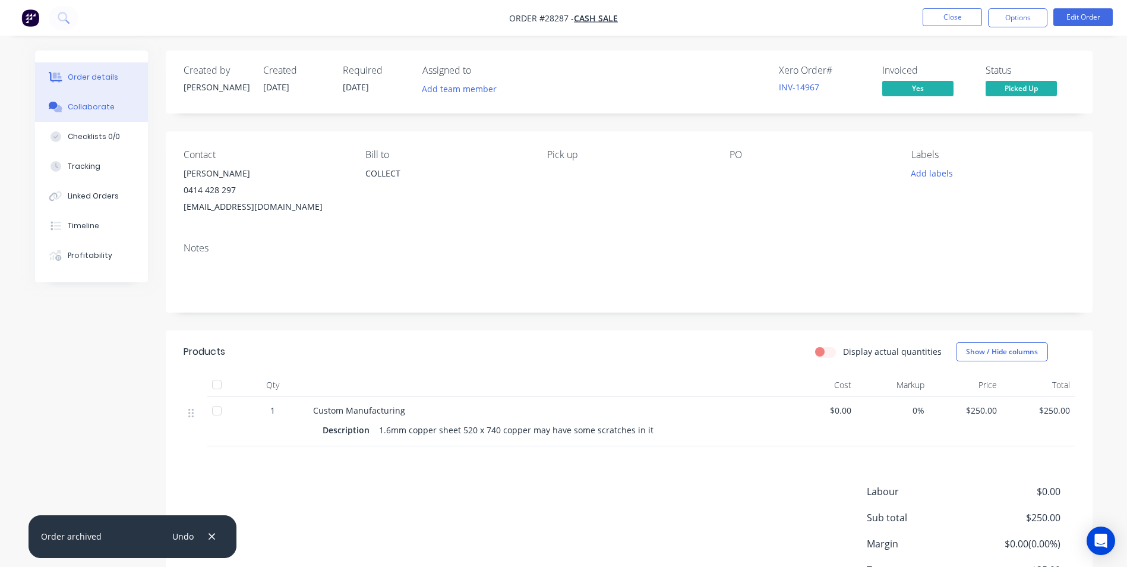
drag, startPoint x: 89, startPoint y: 99, endPoint x: 104, endPoint y: 93, distance: 16.6
click at [86, 93] on button "Collaborate" at bounding box center [91, 107] width 113 height 30
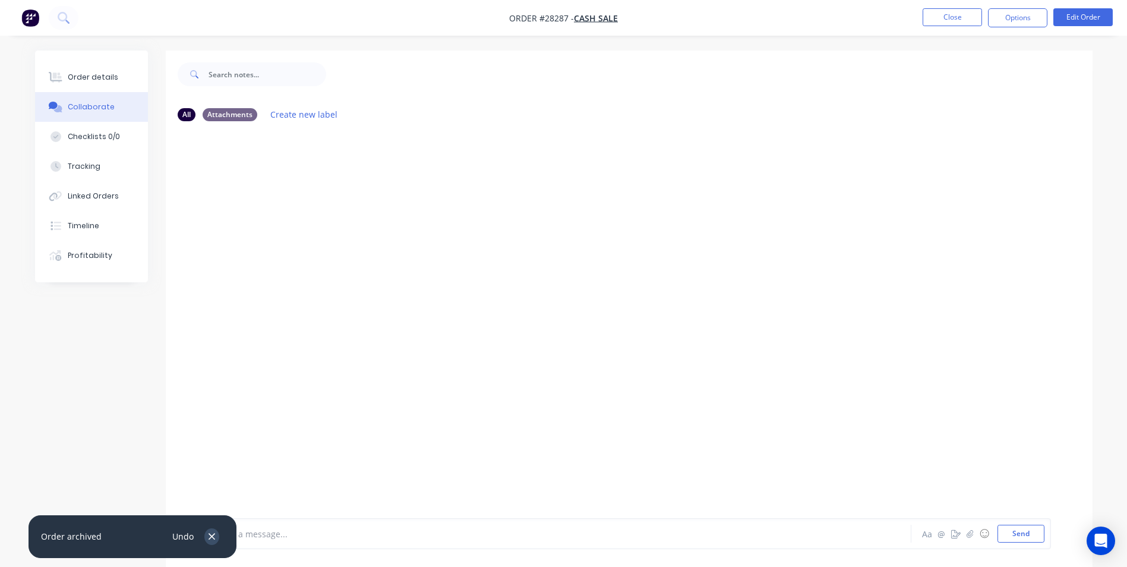
click at [210, 533] on icon "button" at bounding box center [212, 536] width 8 height 11
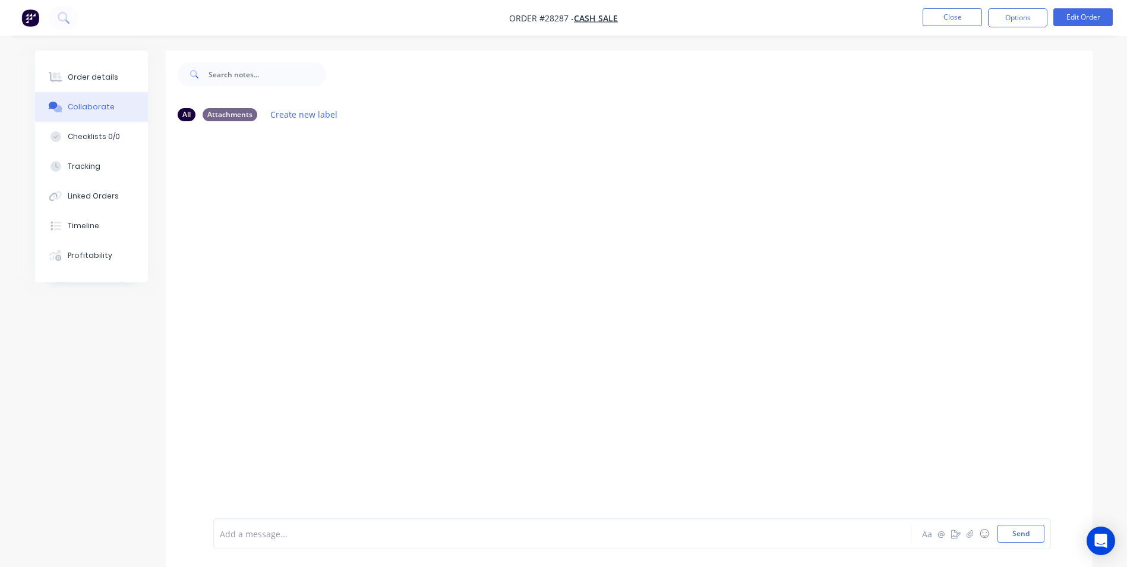
click at [251, 535] on div at bounding box center [529, 534] width 618 height 12
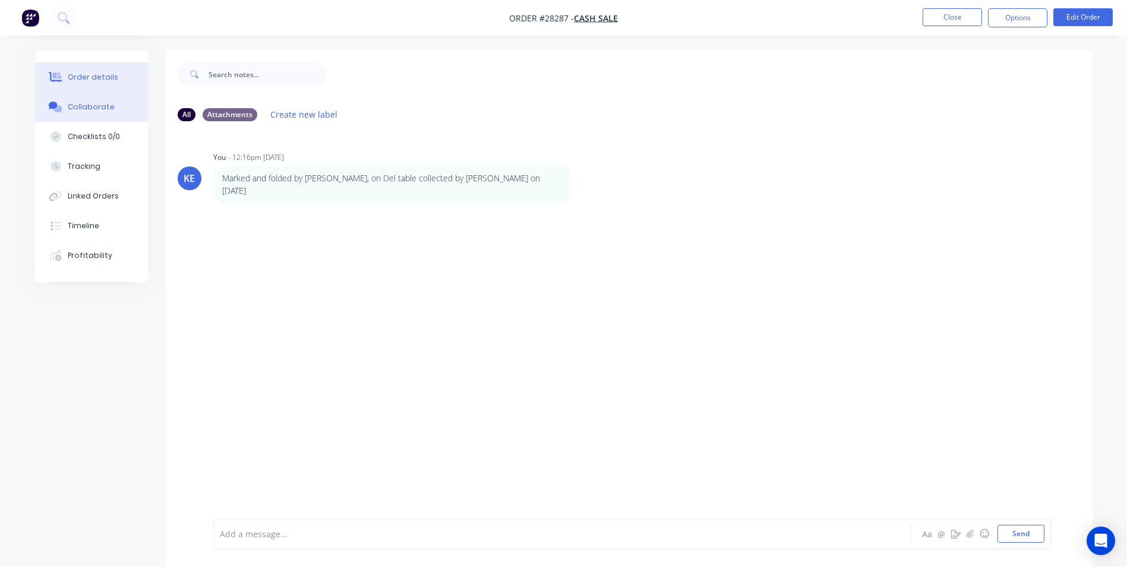
drag, startPoint x: 86, startPoint y: 72, endPoint x: 88, endPoint y: 66, distance: 6.2
click at [87, 70] on button "Order details" at bounding box center [91, 77] width 113 height 30
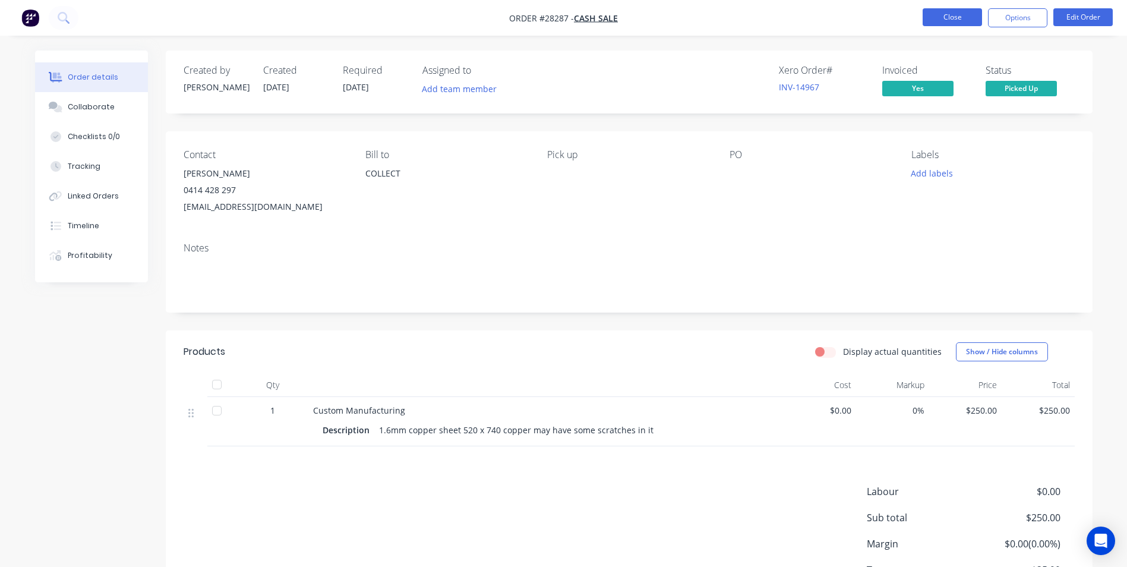
click at [949, 22] on button "Close" at bounding box center [952, 17] width 59 height 18
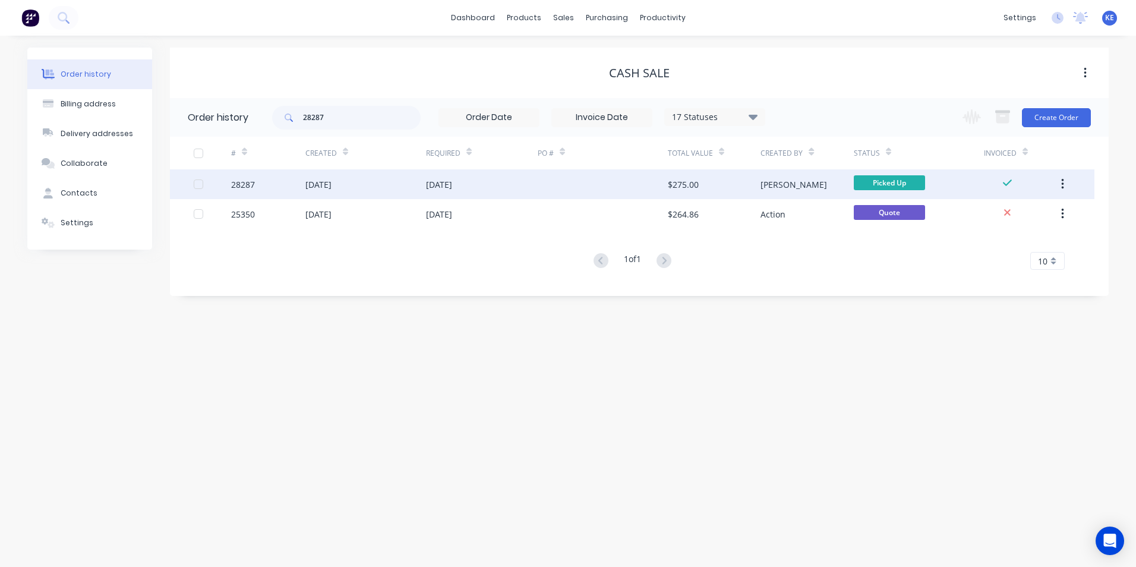
click at [1061, 186] on icon "button" at bounding box center [1062, 184] width 3 height 13
click at [1013, 220] on div "Archive" at bounding box center [1020, 215] width 92 height 17
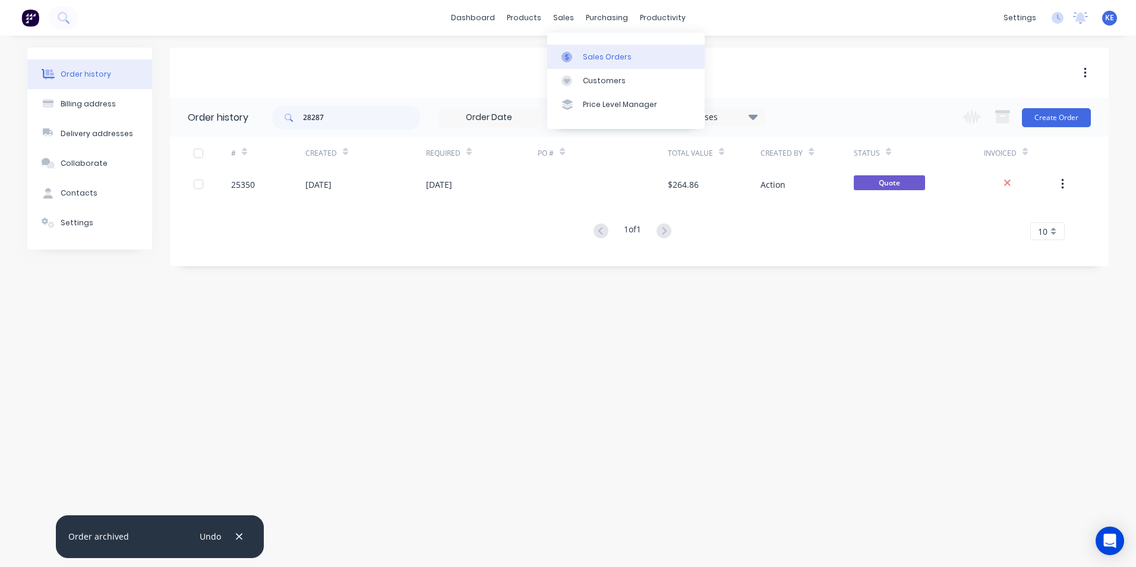
click at [588, 61] on div "Sales Orders" at bounding box center [607, 57] width 49 height 11
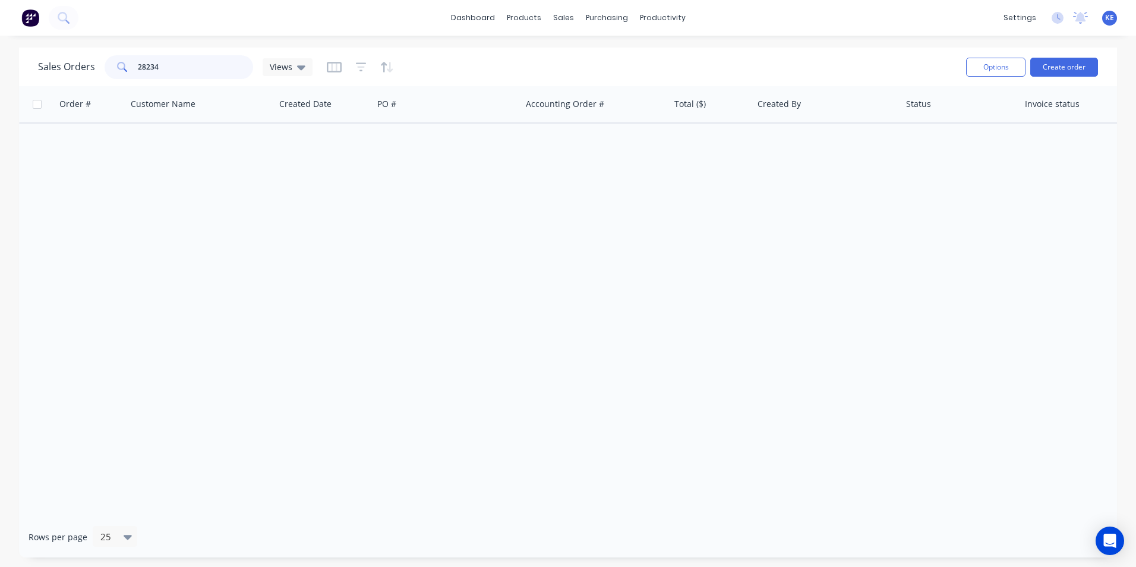
drag, startPoint x: 188, startPoint y: 66, endPoint x: 71, endPoint y: 64, distance: 117.1
click at [71, 64] on div "Sales Orders 28234 Views" at bounding box center [175, 67] width 275 height 24
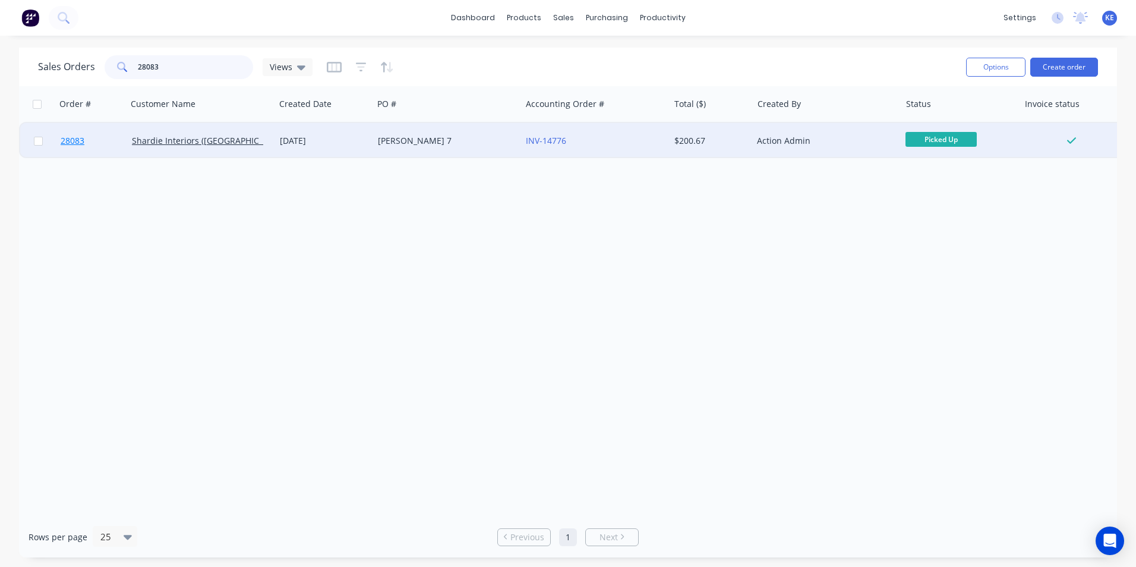
type input "28083"
click at [106, 142] on link "28083" at bounding box center [96, 141] width 71 height 36
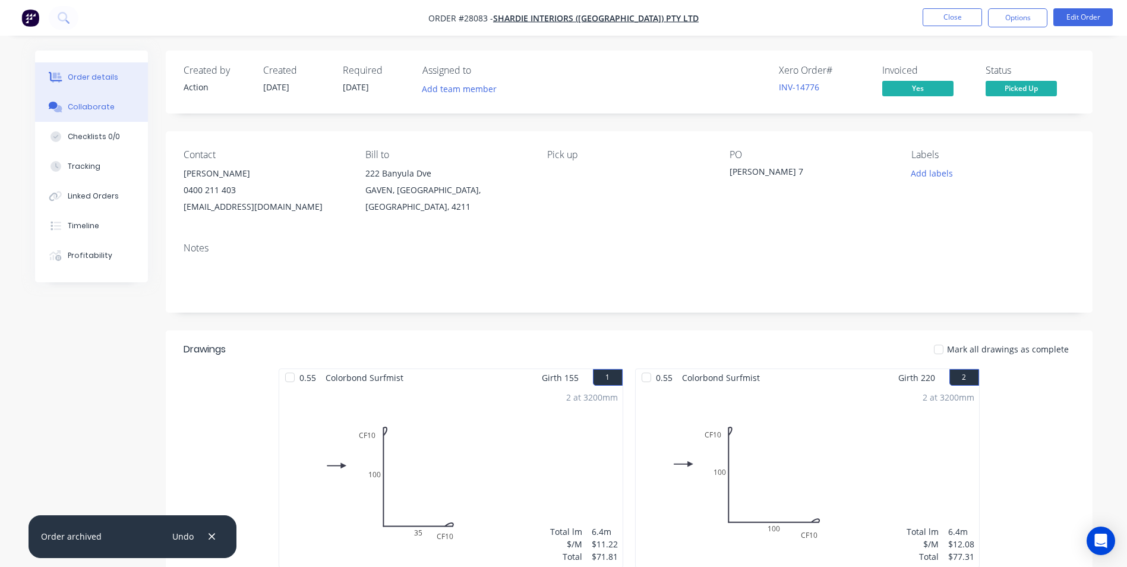
click at [81, 106] on div "Collaborate" at bounding box center [91, 107] width 47 height 11
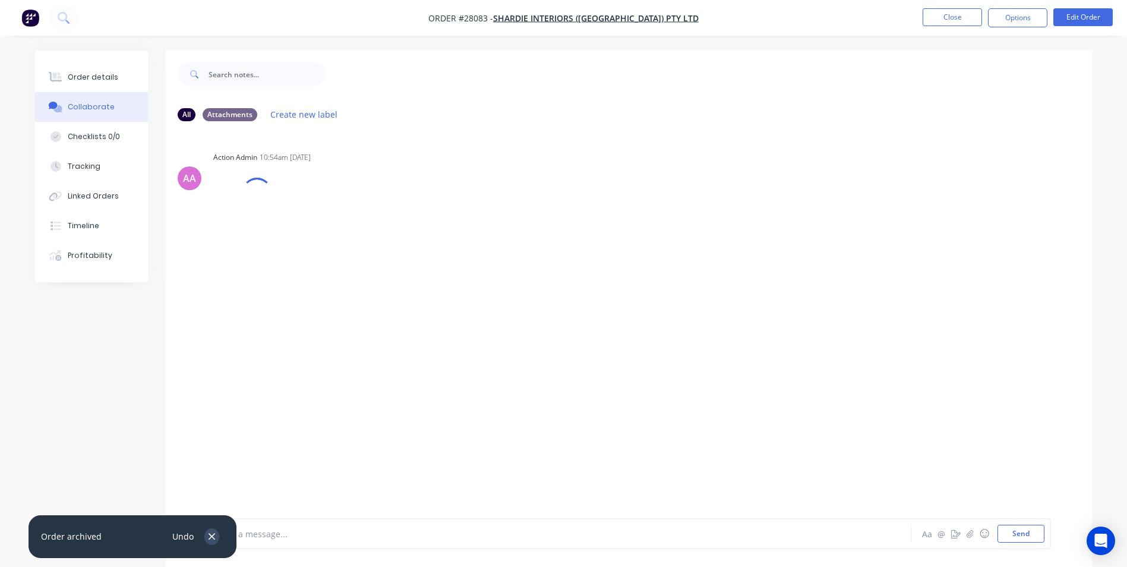
click at [210, 533] on icon "button" at bounding box center [212, 536] width 8 height 11
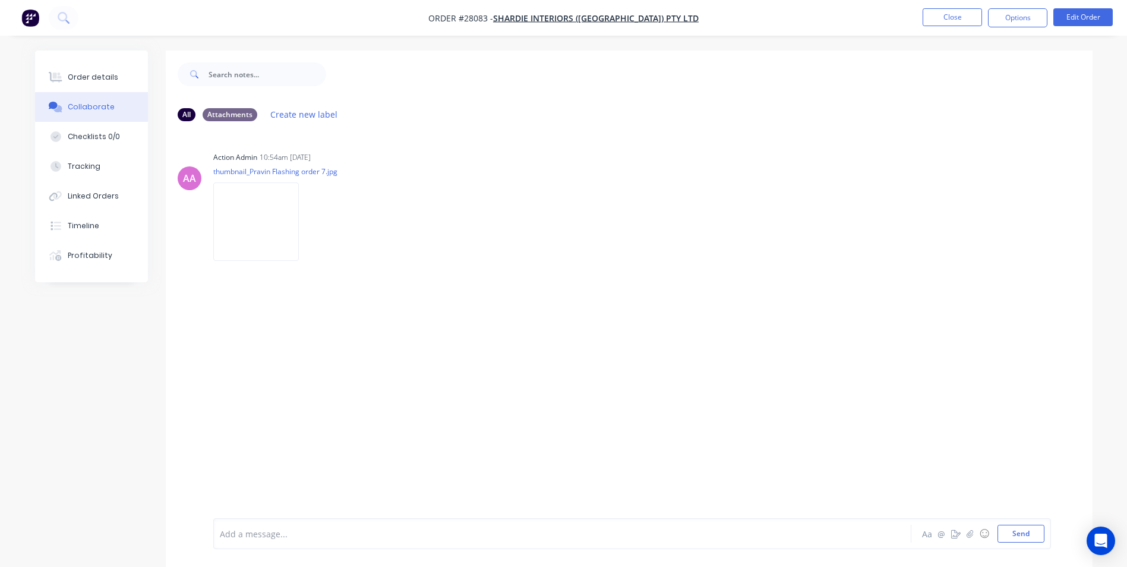
click at [226, 538] on div at bounding box center [529, 534] width 618 height 12
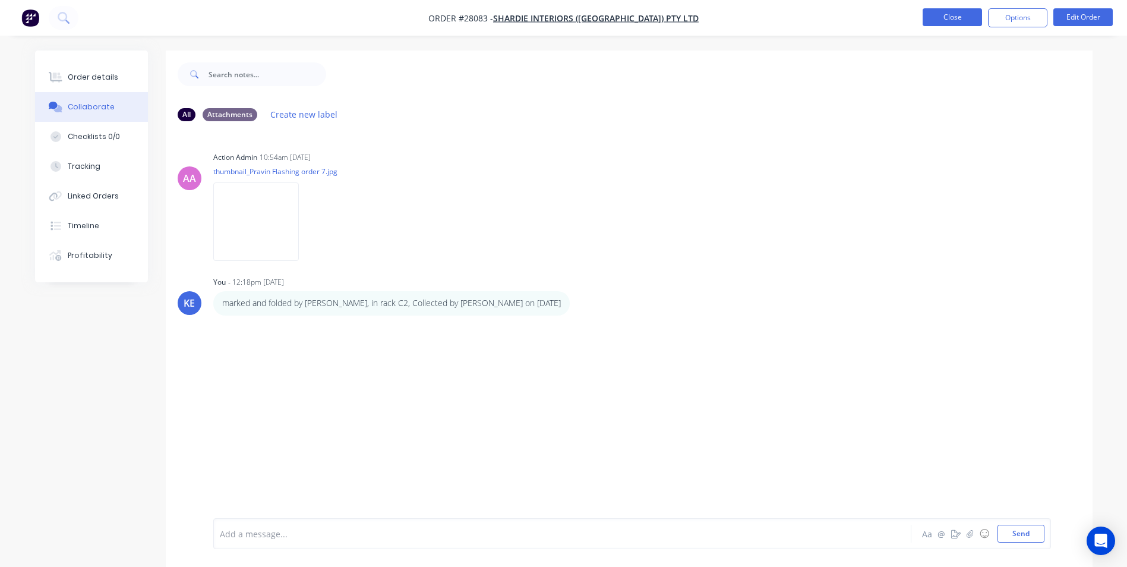
click at [942, 10] on button "Close" at bounding box center [952, 17] width 59 height 18
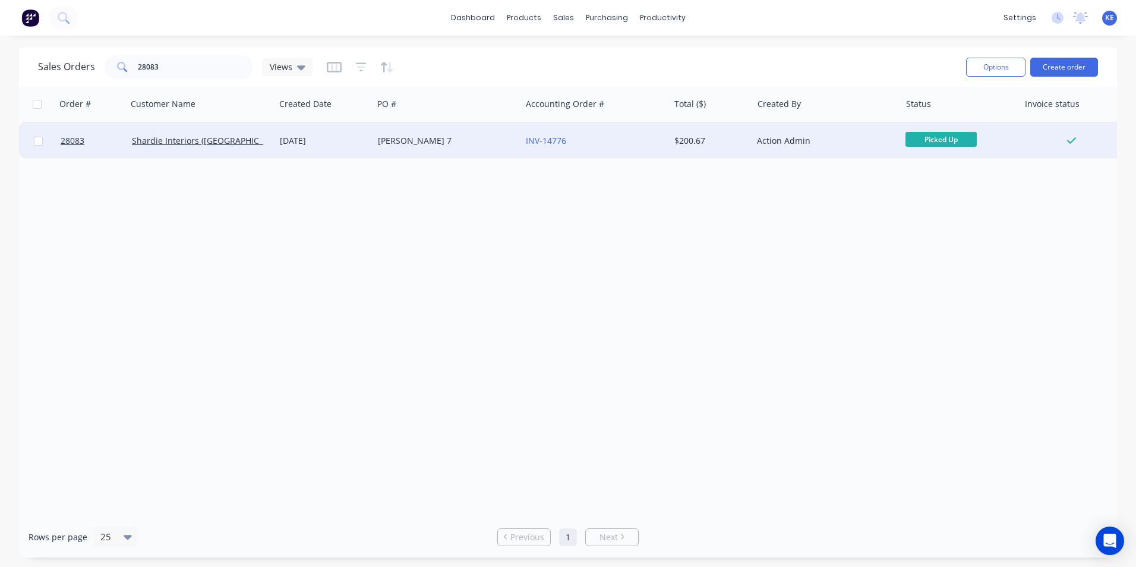
click at [38, 140] on input "checkbox" at bounding box center [38, 141] width 9 height 9
checkbox input "true"
click at [1012, 64] on button "Options" at bounding box center [995, 67] width 59 height 19
click at [952, 120] on div "Archive" at bounding box center [960, 120] width 109 height 17
checkbox input "false"
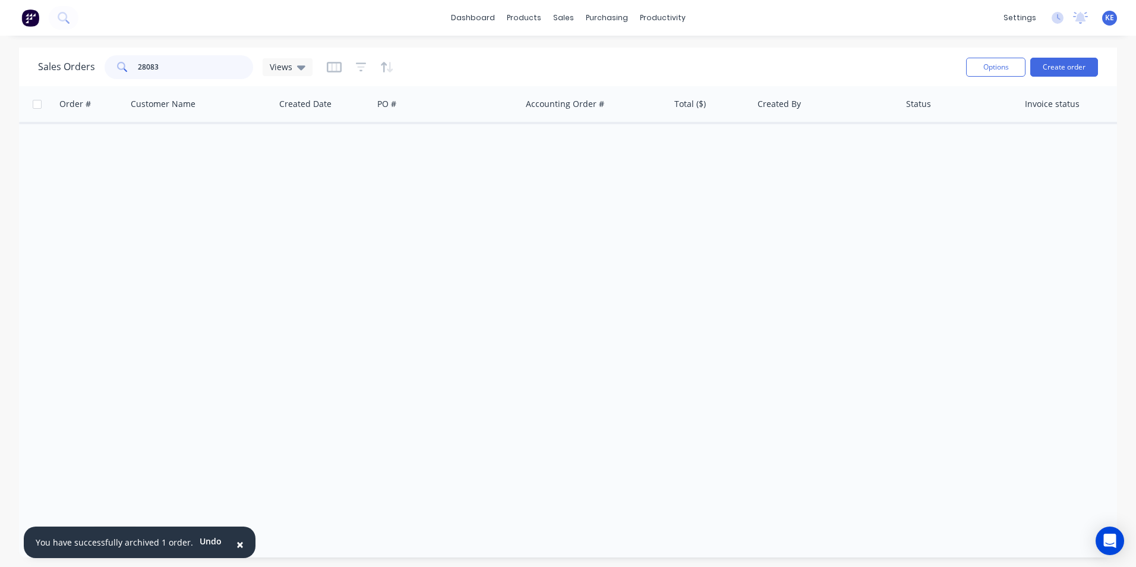
drag, startPoint x: 188, startPoint y: 71, endPoint x: 58, endPoint y: 67, distance: 129.6
click at [58, 67] on div "Sales Orders 28083 Views" at bounding box center [175, 67] width 275 height 24
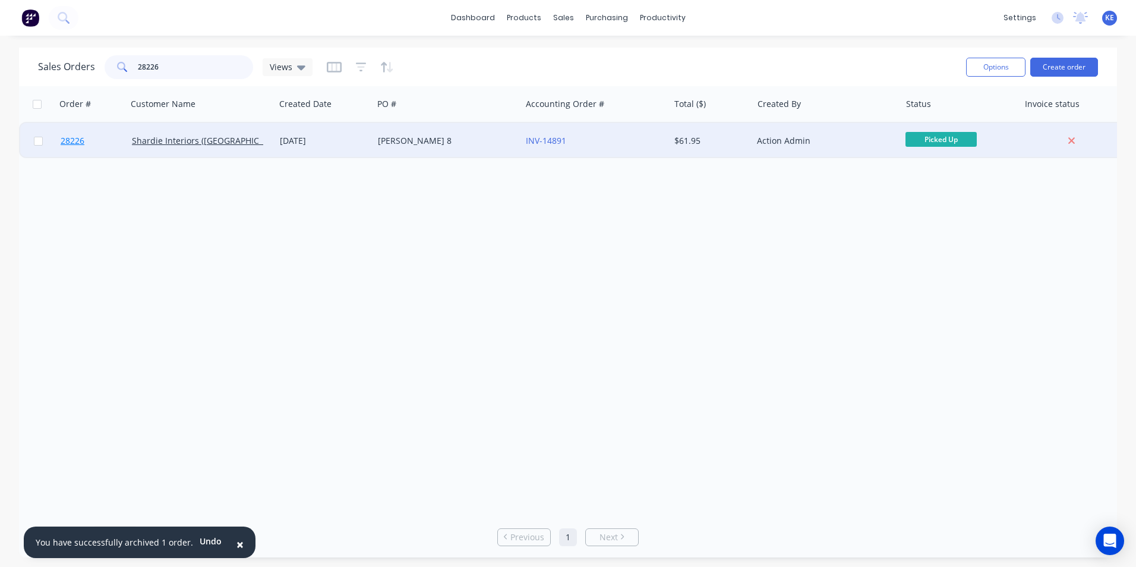
type input "28226"
click at [108, 142] on link "28226" at bounding box center [96, 141] width 71 height 36
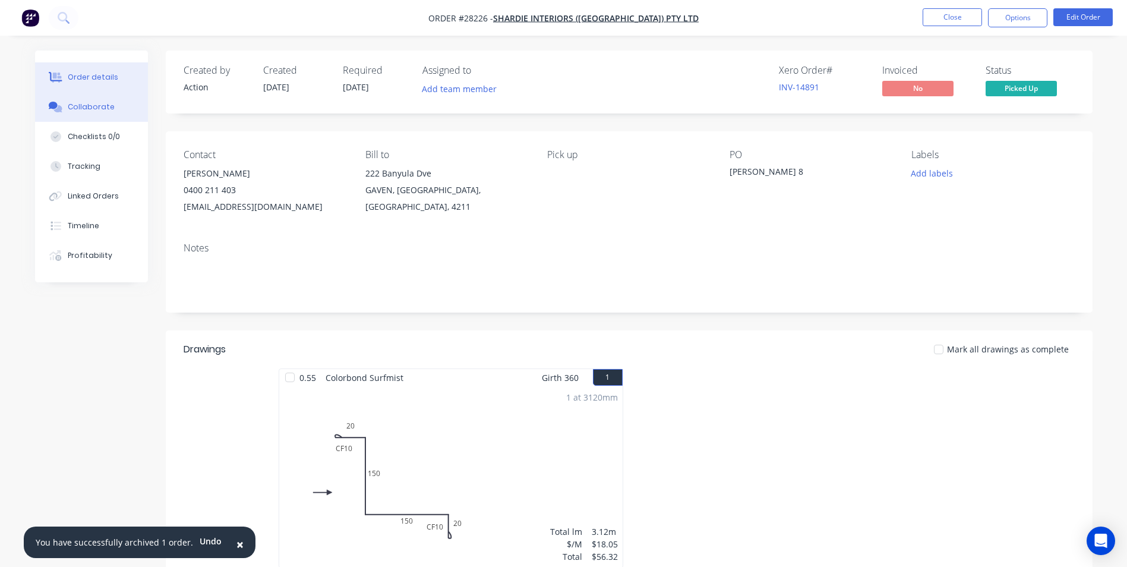
click at [90, 103] on div "Collaborate" at bounding box center [91, 107] width 47 height 11
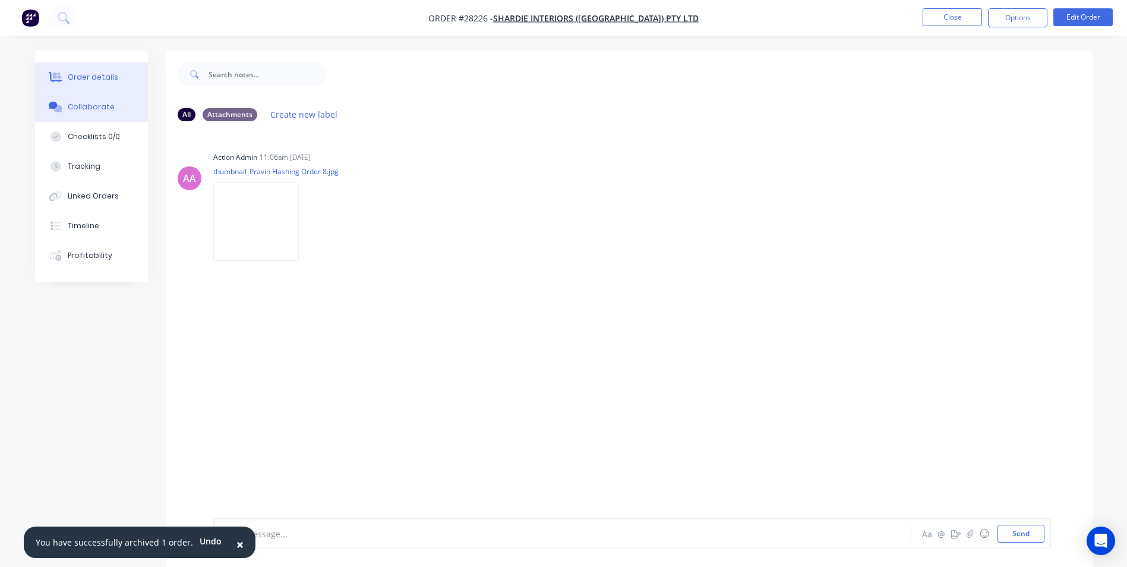
click at [86, 76] on div "Order details" at bounding box center [93, 77] width 51 height 11
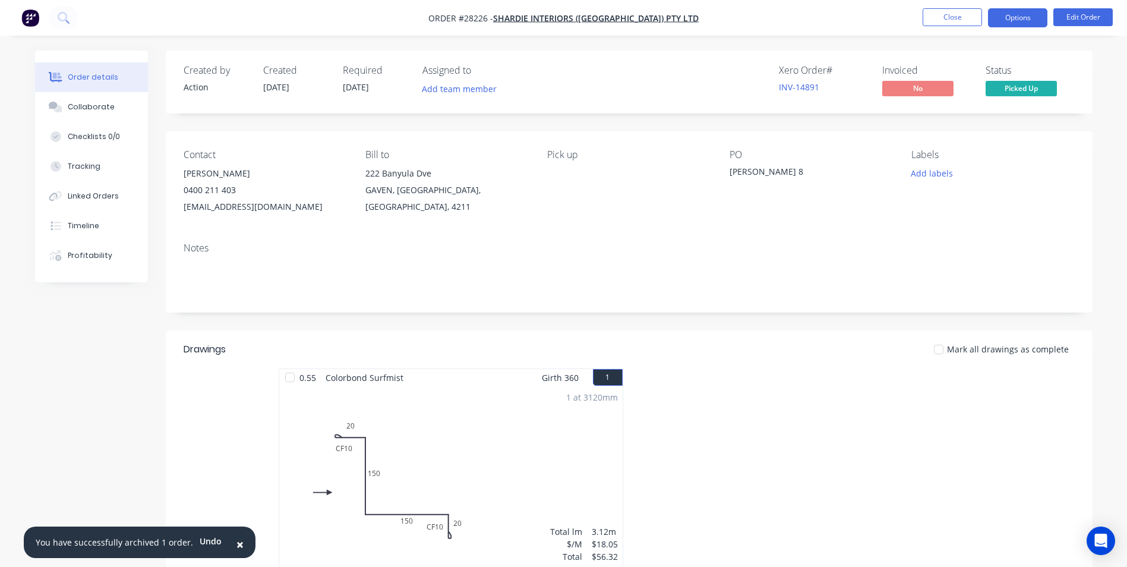
click at [1023, 18] on button "Options" at bounding box center [1017, 17] width 59 height 19
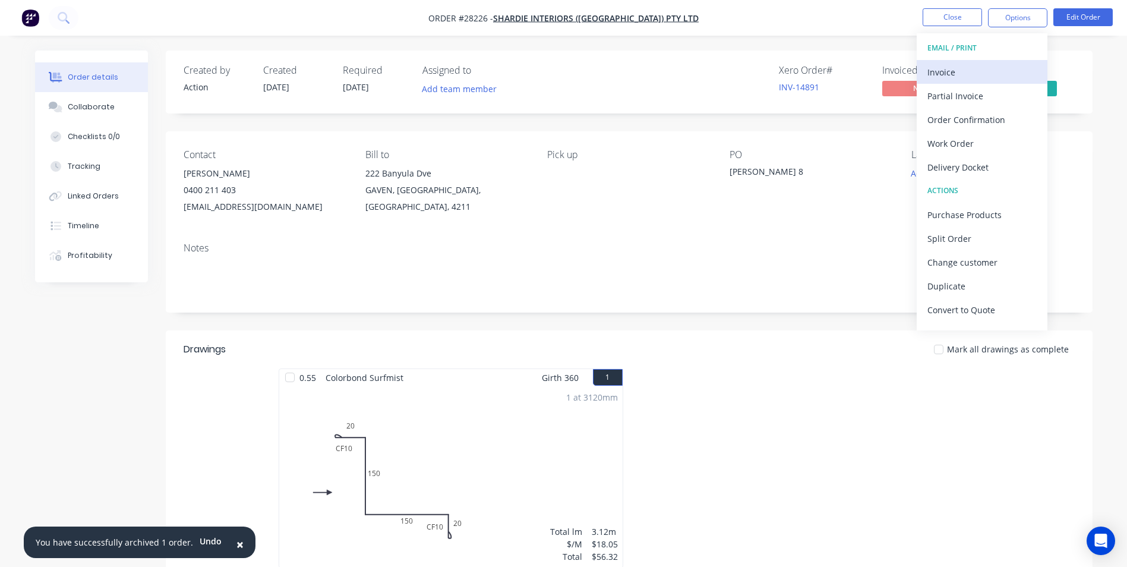
click at [956, 70] on div "Invoice" at bounding box center [981, 72] width 109 height 17
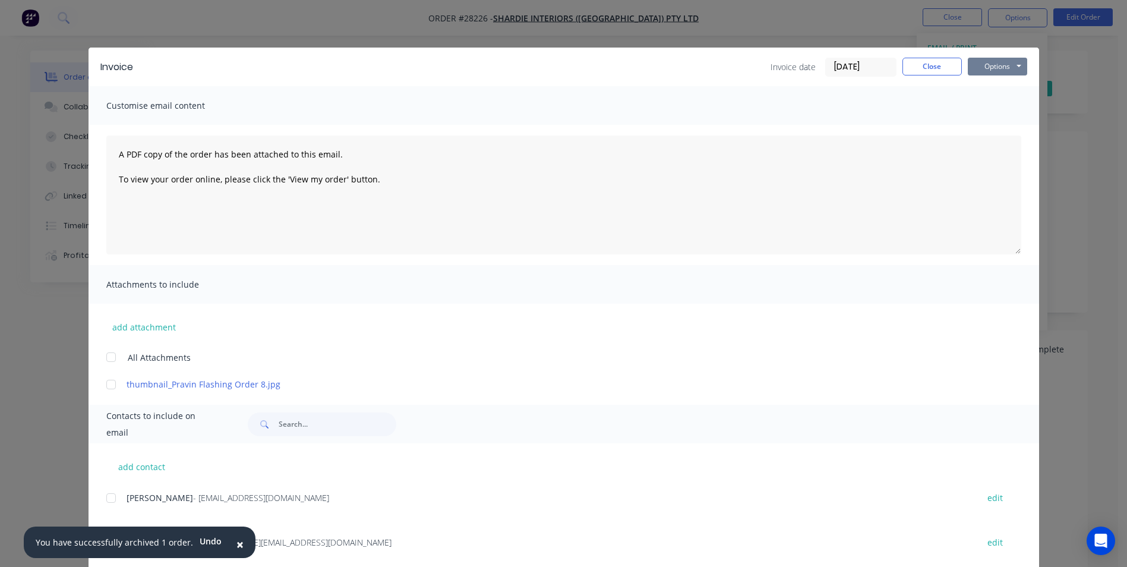
click at [991, 64] on button "Options" at bounding box center [997, 67] width 59 height 18
click at [990, 108] on button "Print" at bounding box center [1006, 107] width 76 height 20
click at [933, 61] on button "Close" at bounding box center [932, 67] width 59 height 18
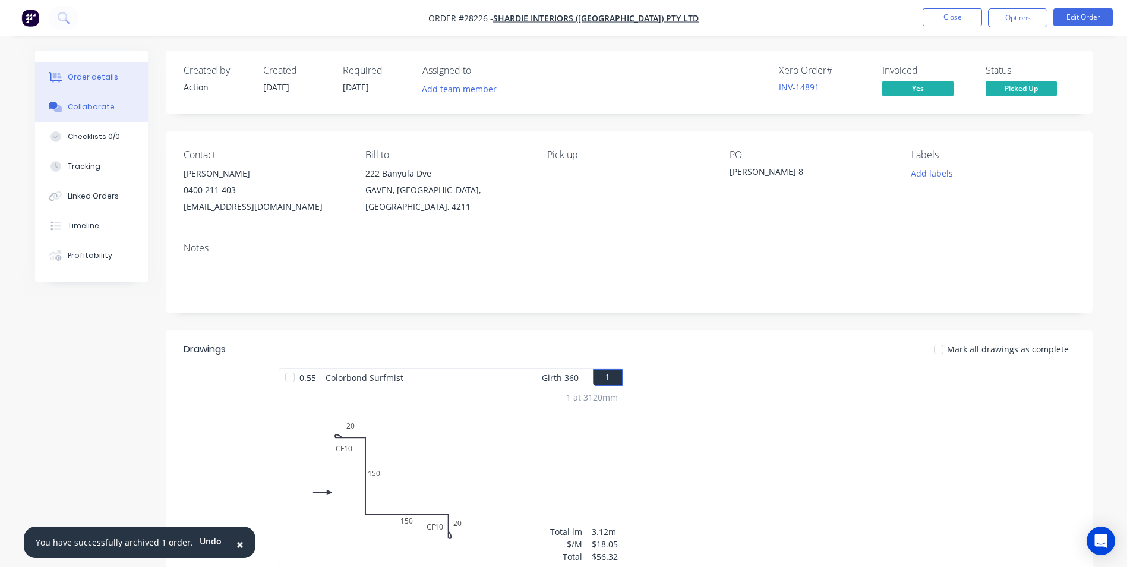
click at [92, 111] on div "Collaborate" at bounding box center [91, 107] width 47 height 11
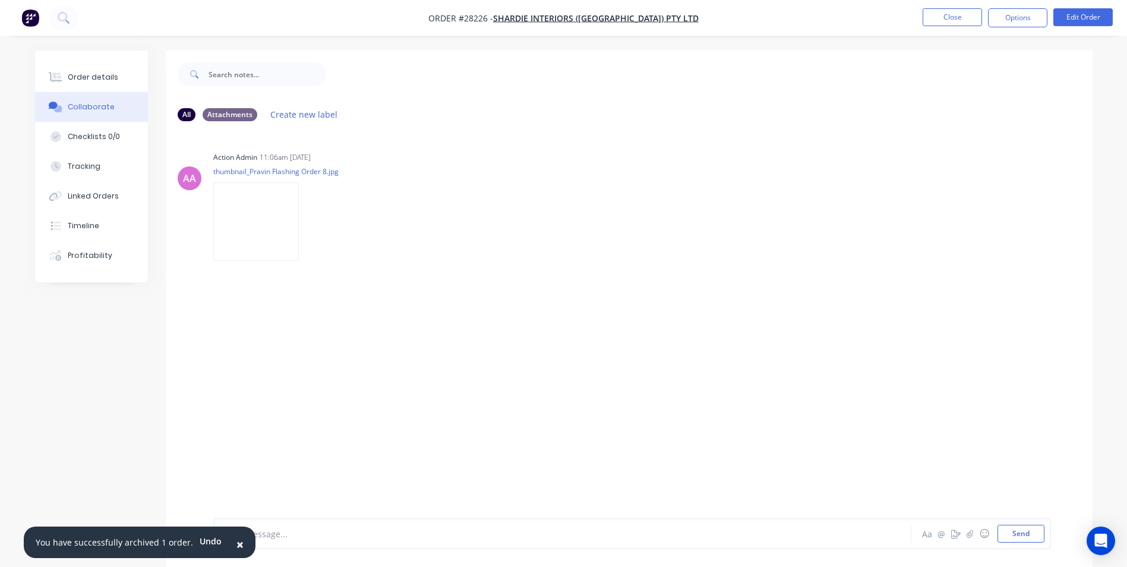
click at [236, 544] on span "×" at bounding box center [239, 544] width 7 height 17
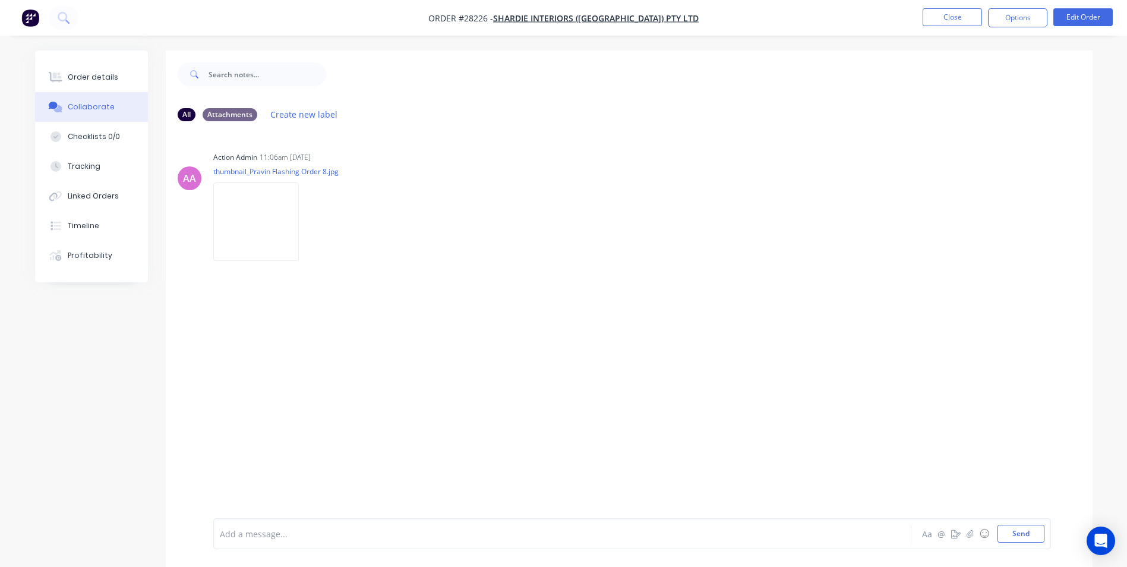
click at [248, 531] on div at bounding box center [529, 534] width 618 height 12
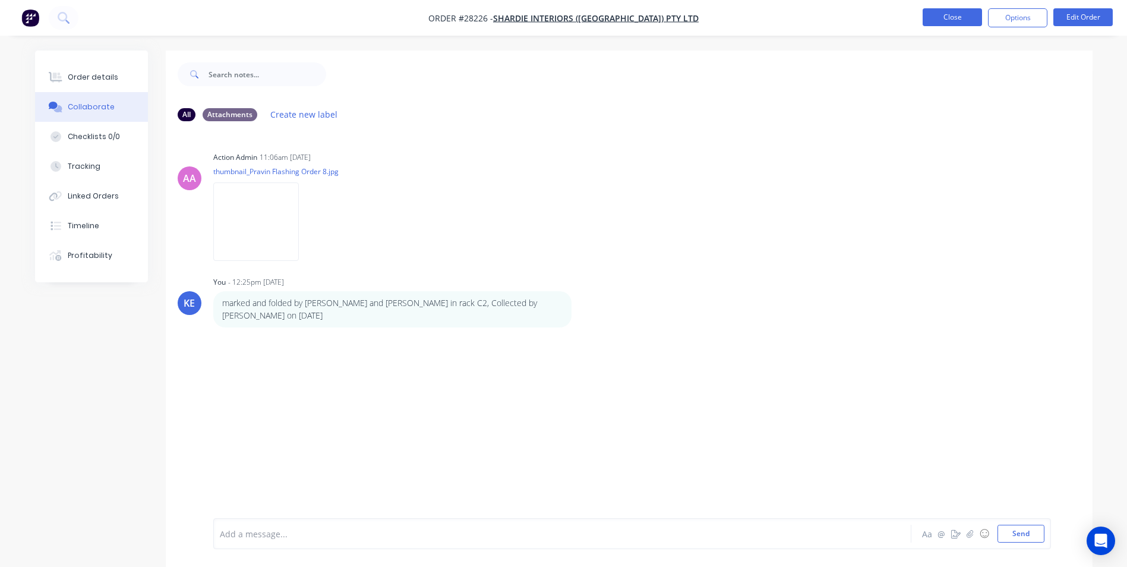
click at [955, 25] on button "Close" at bounding box center [952, 17] width 59 height 18
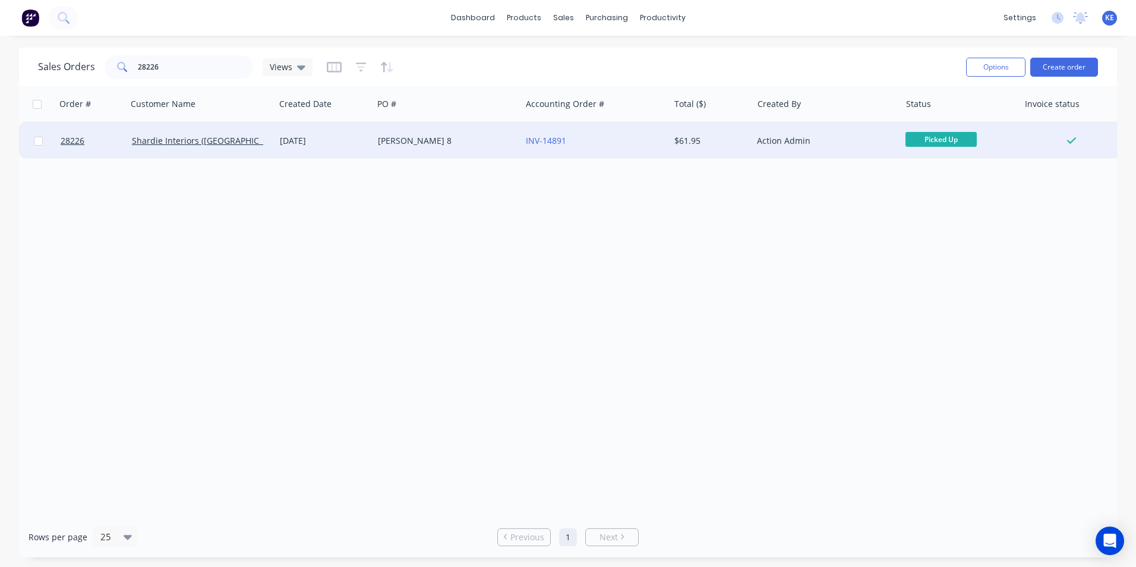
click at [39, 143] on input "checkbox" at bounding box center [38, 141] width 9 height 9
checkbox input "true"
click at [985, 58] on button "Options" at bounding box center [995, 67] width 59 height 19
click at [949, 113] on div "Archive" at bounding box center [960, 120] width 109 height 17
checkbox input "false"
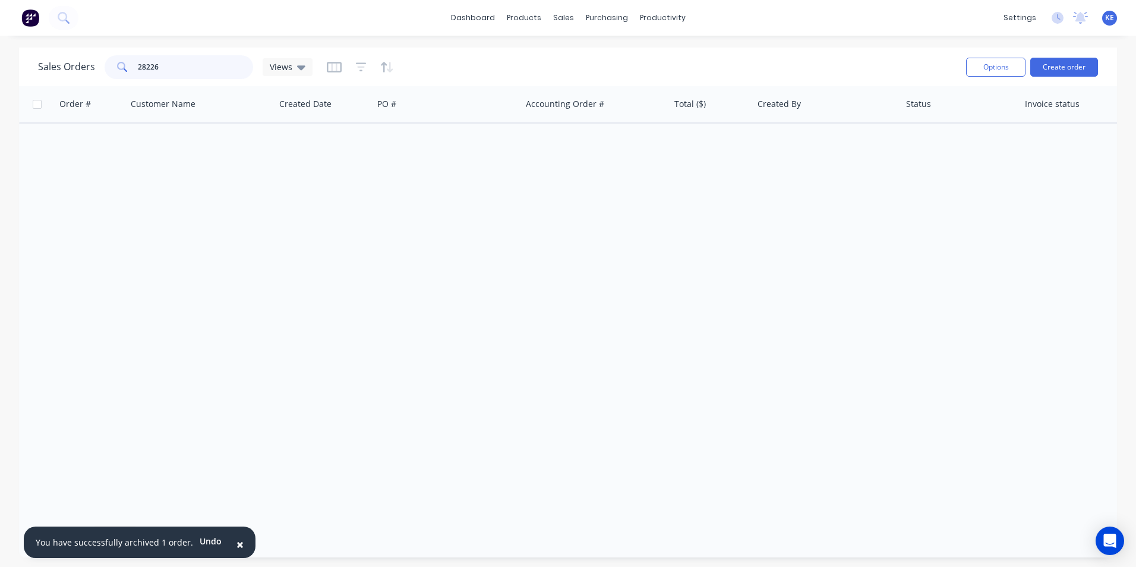
drag, startPoint x: 169, startPoint y: 64, endPoint x: 52, endPoint y: 65, distance: 116.5
click at [52, 65] on div "Sales Orders 28226 Views" at bounding box center [175, 67] width 275 height 24
type input "28326"
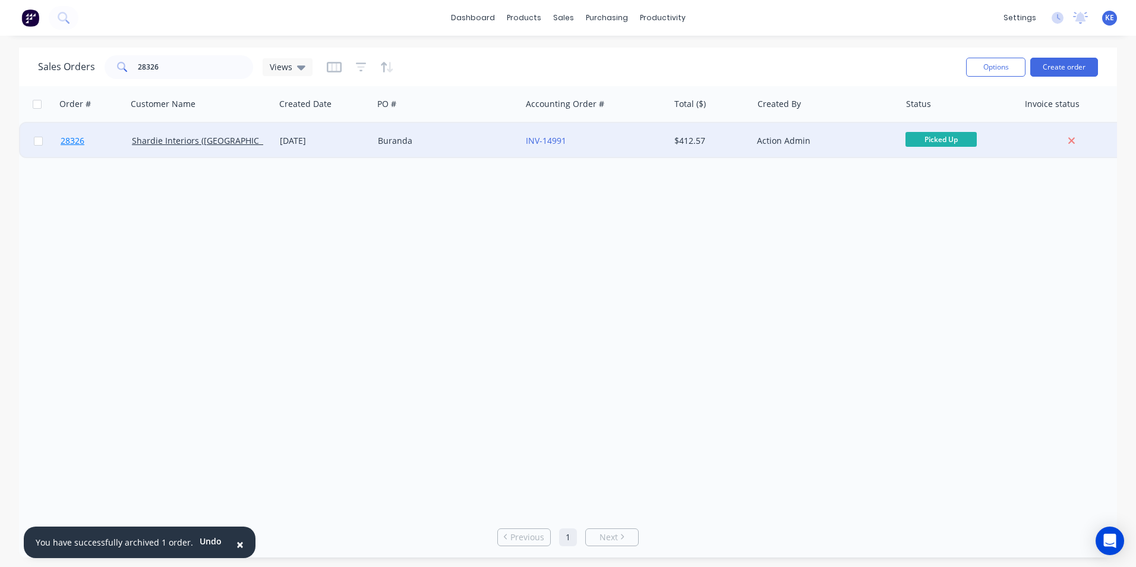
click at [112, 136] on link "28326" at bounding box center [96, 141] width 71 height 36
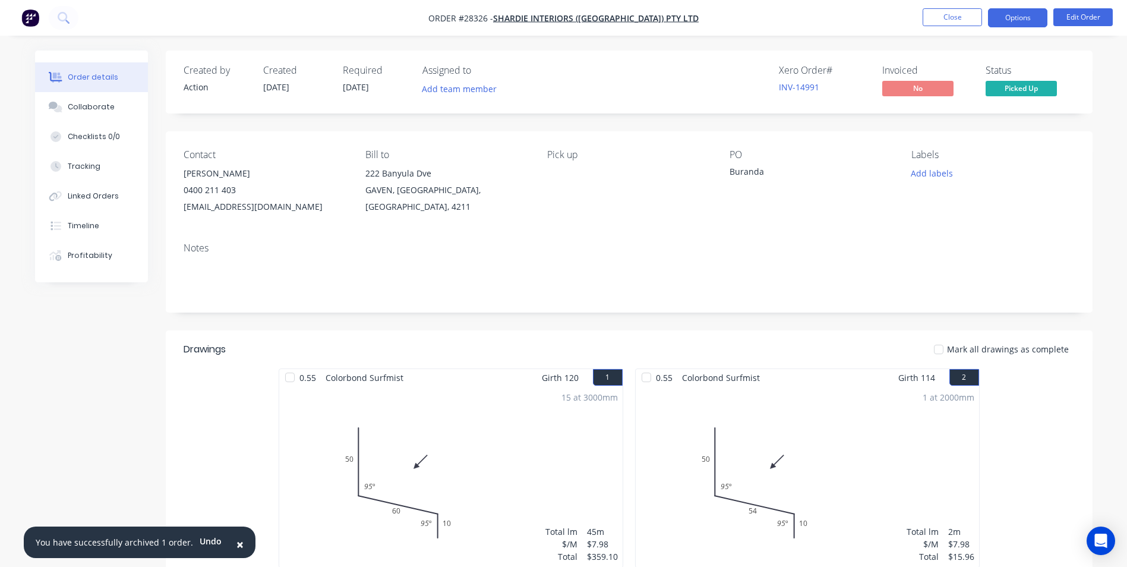
click at [1009, 18] on button "Options" at bounding box center [1017, 17] width 59 height 19
click at [94, 109] on div "Collaborate" at bounding box center [91, 107] width 47 height 11
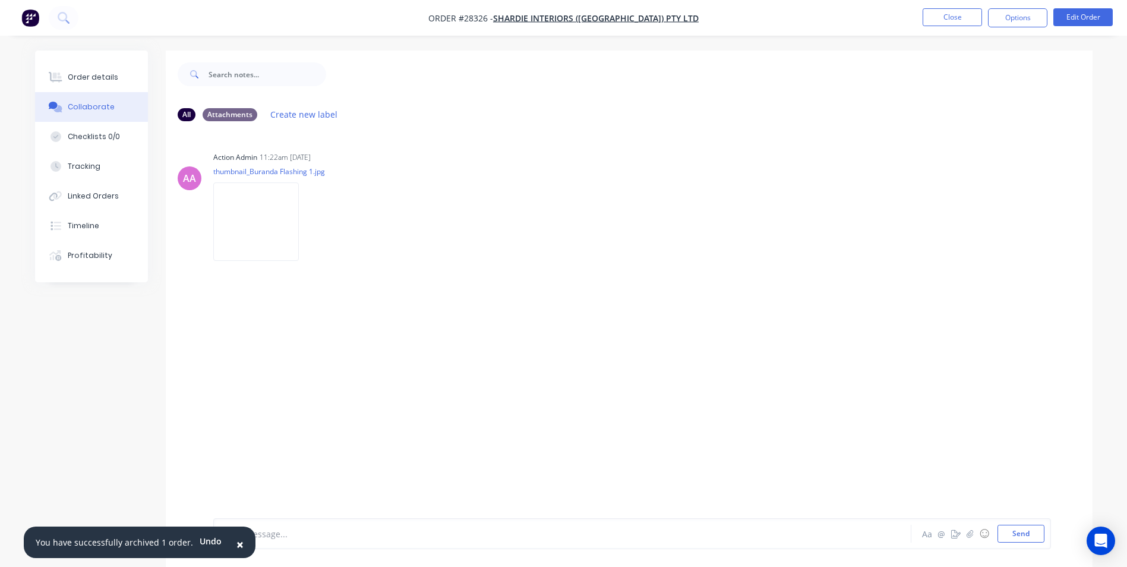
drag, startPoint x: 235, startPoint y: 545, endPoint x: 257, endPoint y: 529, distance: 27.7
click at [237, 543] on button "×" at bounding box center [240, 544] width 31 height 29
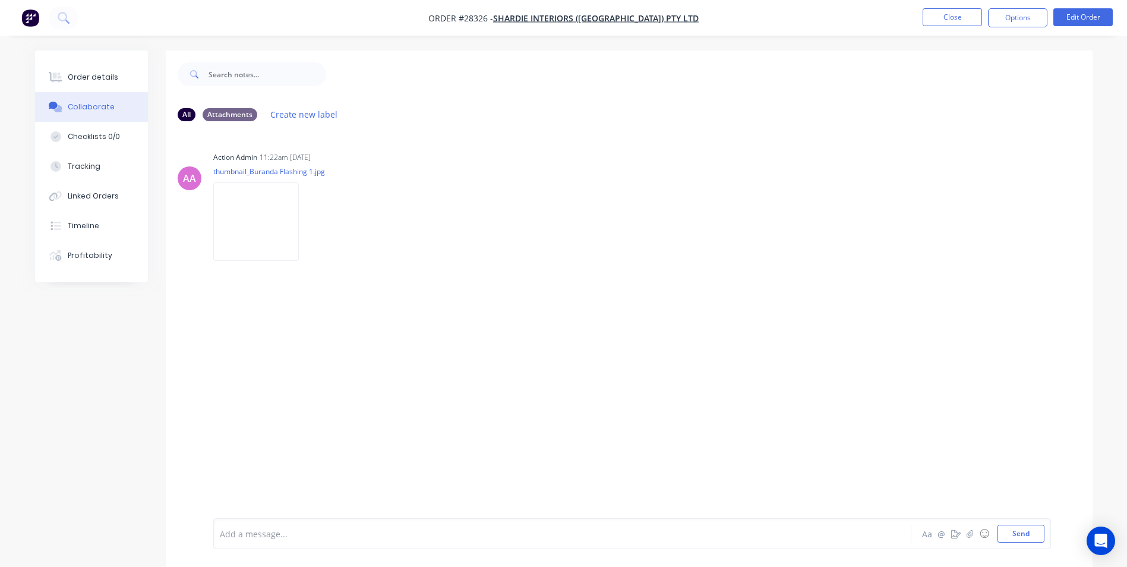
drag, startPoint x: 258, startPoint y: 529, endPoint x: 313, endPoint y: 387, distance: 152.4
click at [260, 522] on div "Add a message... Aa @ ☺ Send" at bounding box center [632, 533] width 838 height 31
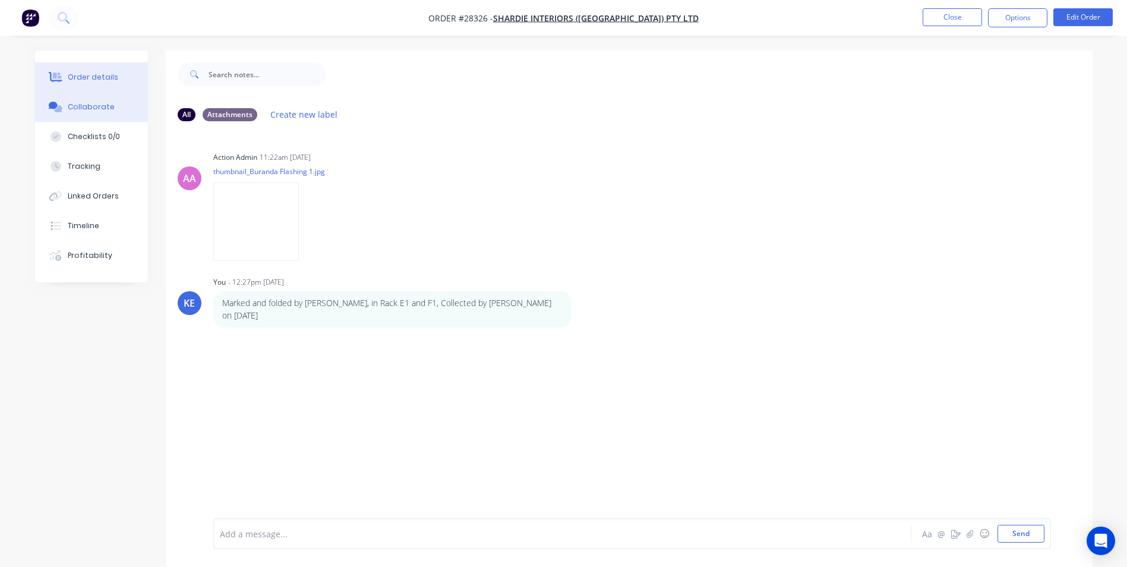
click at [96, 72] on div "Order details" at bounding box center [93, 77] width 51 height 11
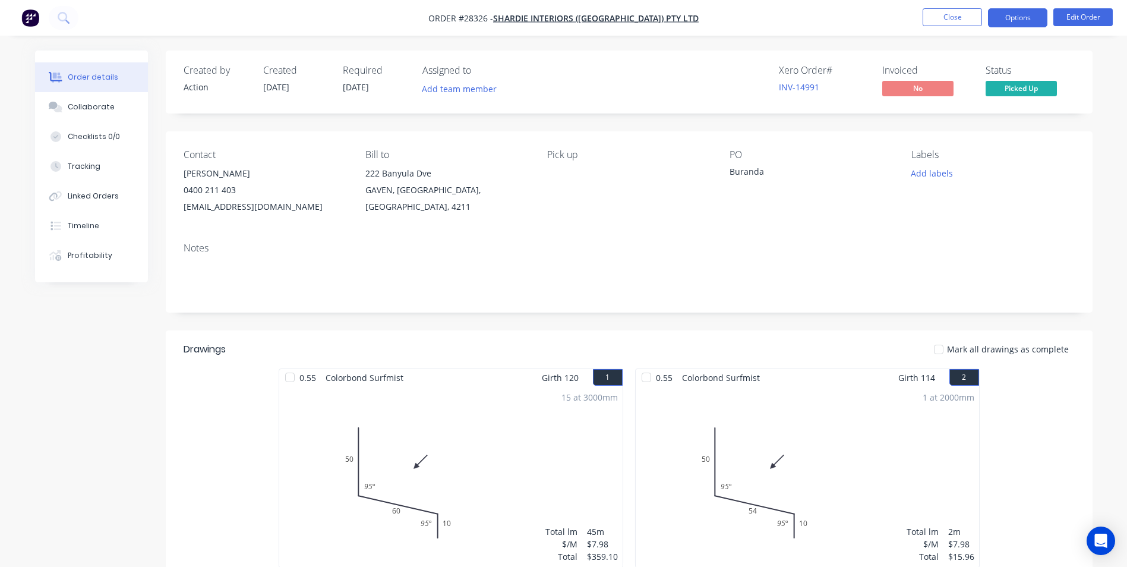
click at [1012, 10] on button "Options" at bounding box center [1017, 17] width 59 height 19
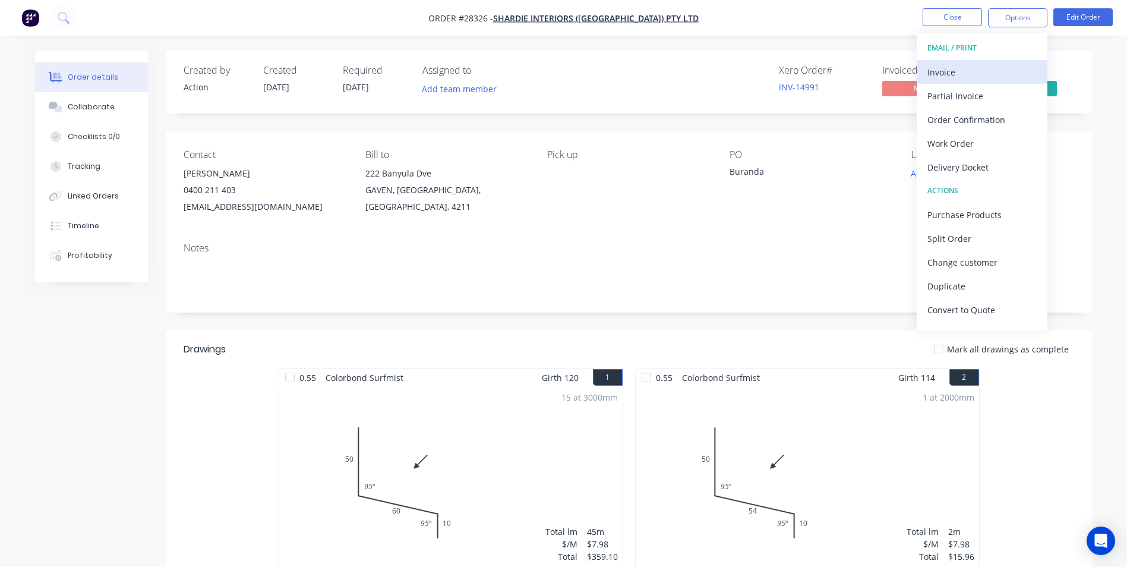
click at [951, 70] on div "Invoice" at bounding box center [981, 72] width 109 height 17
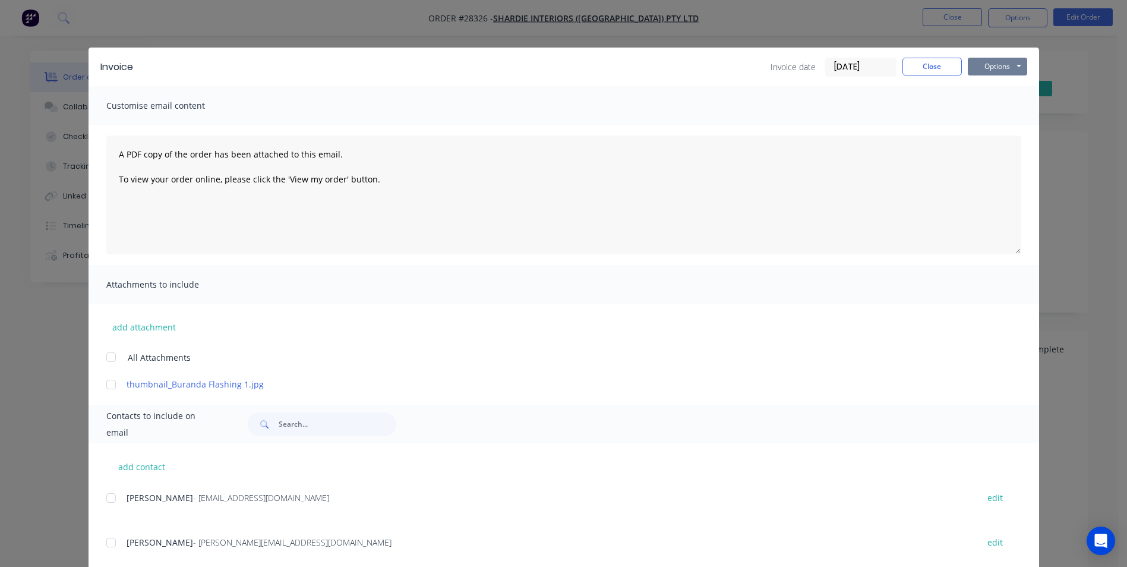
click at [991, 67] on button "Options" at bounding box center [997, 67] width 59 height 18
click at [976, 106] on button "Print" at bounding box center [1006, 107] width 76 height 20
click at [908, 67] on button "Close" at bounding box center [932, 67] width 59 height 18
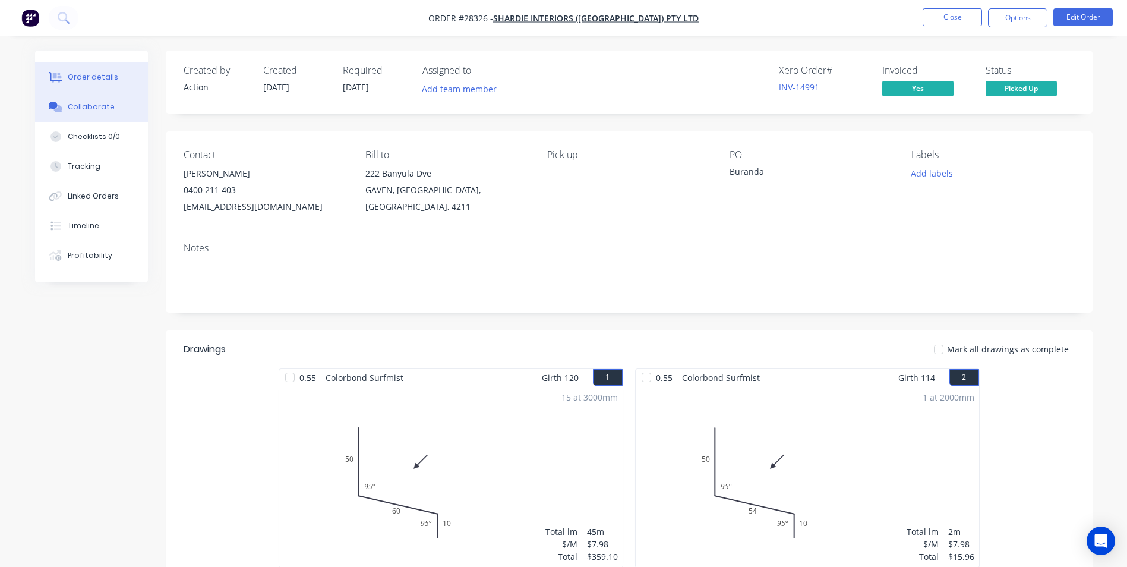
click at [88, 108] on div "Collaborate" at bounding box center [91, 107] width 47 height 11
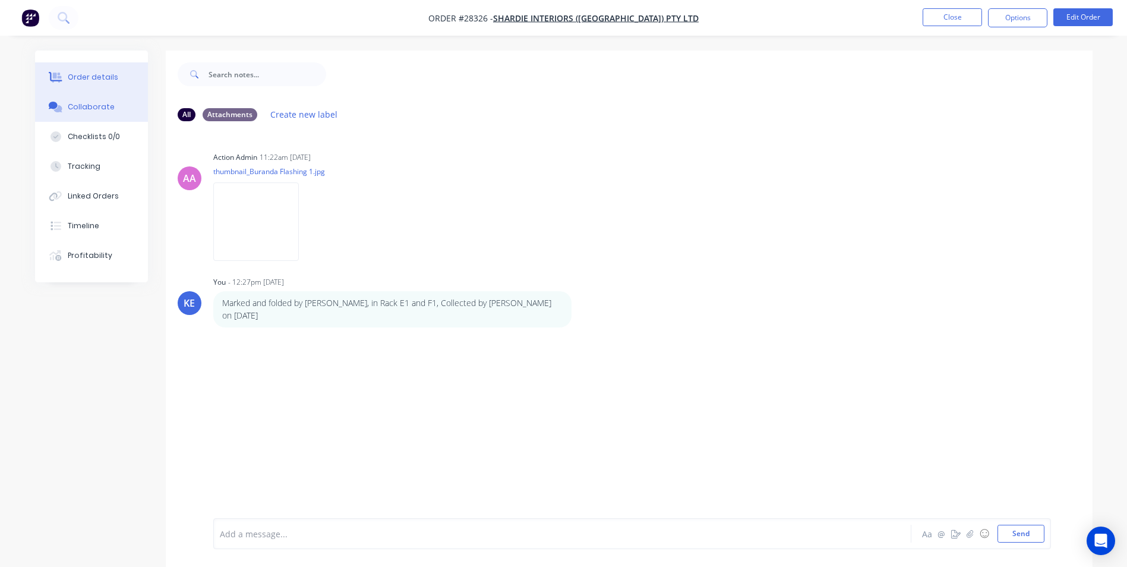
click at [71, 78] on div "Order details" at bounding box center [93, 77] width 51 height 11
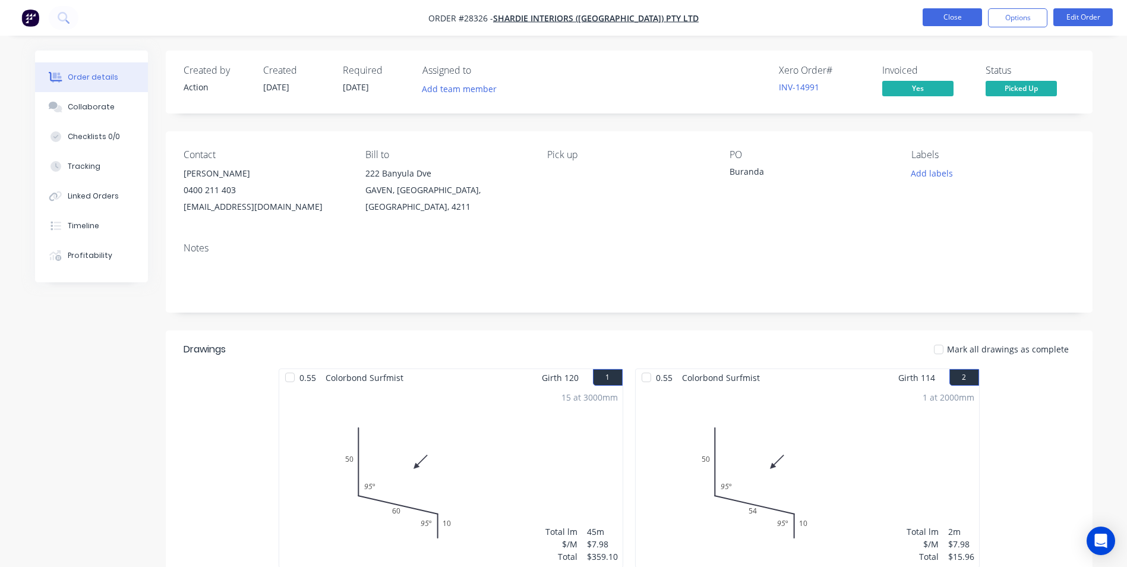
click at [944, 13] on button "Close" at bounding box center [952, 17] width 59 height 18
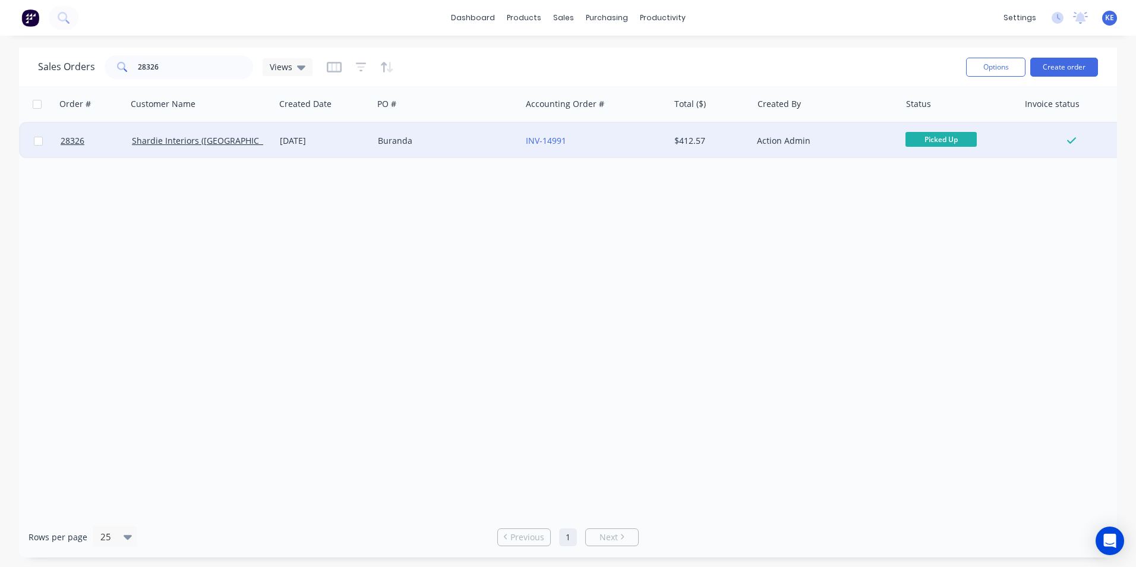
click at [37, 139] on input "checkbox" at bounding box center [38, 141] width 9 height 9
checkbox input "true"
click at [986, 66] on button "Options" at bounding box center [995, 67] width 59 height 19
click at [952, 121] on div "Archive" at bounding box center [960, 120] width 109 height 17
checkbox input "false"
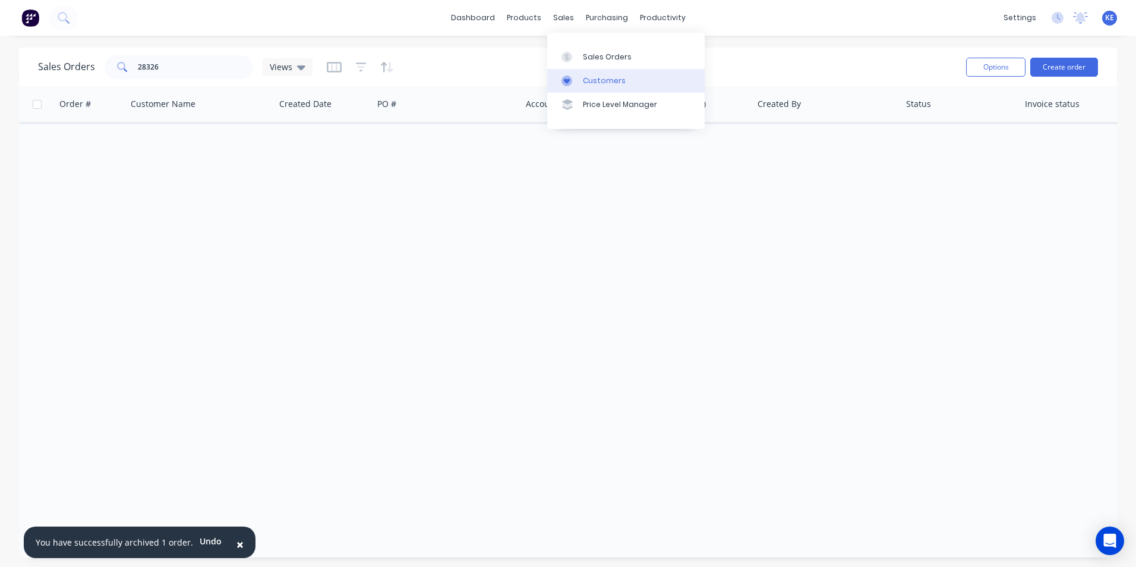
click at [591, 84] on div "Customers" at bounding box center [604, 80] width 43 height 11
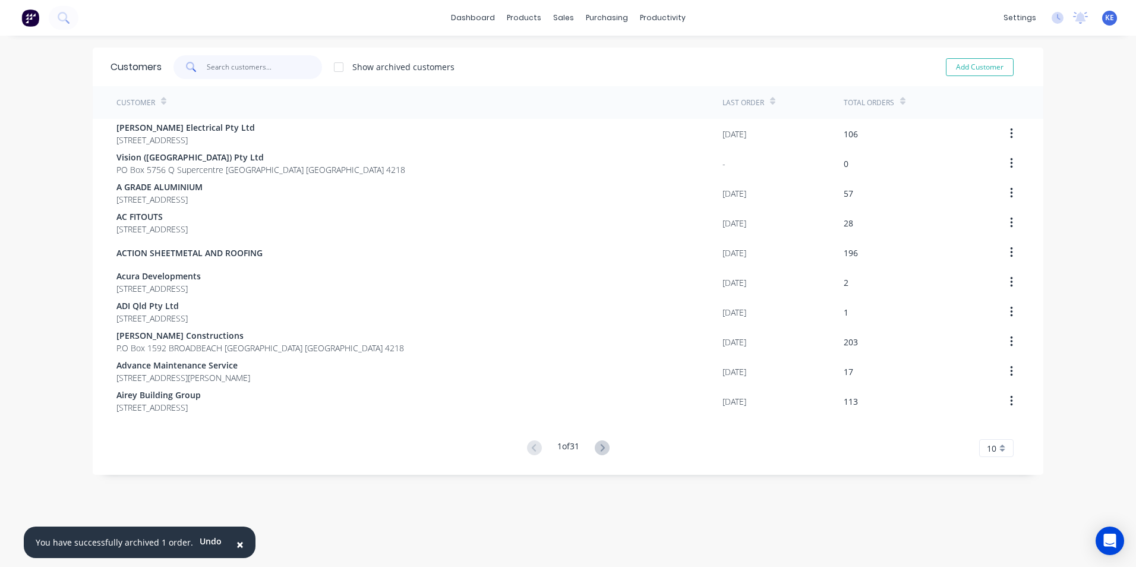
click at [241, 74] on input "text" at bounding box center [265, 67] width 116 height 24
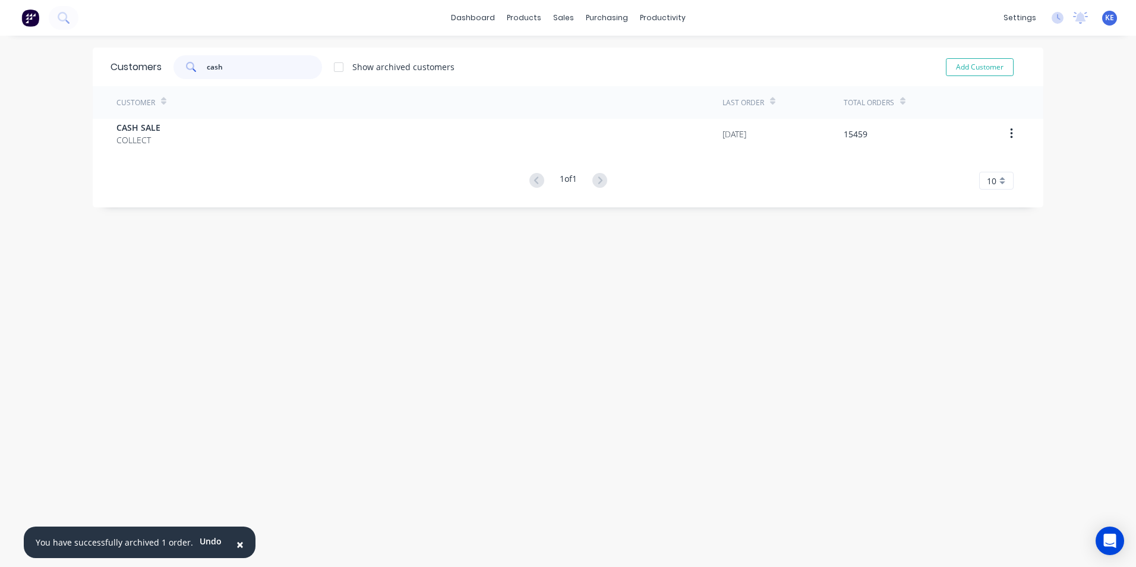
type input "cash"
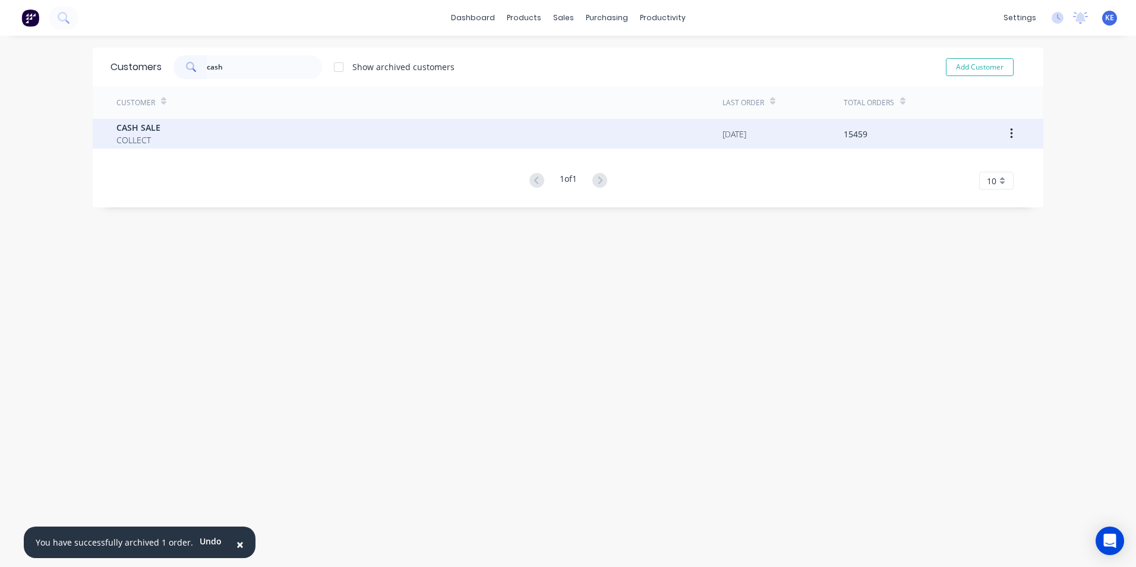
drag, startPoint x: 218, startPoint y: 150, endPoint x: 222, endPoint y: 137, distance: 13.5
click at [222, 137] on div "Customer Last Order Total Orders CASH SALE COLLECT 10/09/25 15459 1 of 1 10 5 1…" at bounding box center [568, 137] width 951 height 103
drag, startPoint x: 222, startPoint y: 137, endPoint x: 225, endPoint y: 129, distance: 8.3
click at [225, 129] on div "CASH SALE COLLECT" at bounding box center [419, 134] width 606 height 30
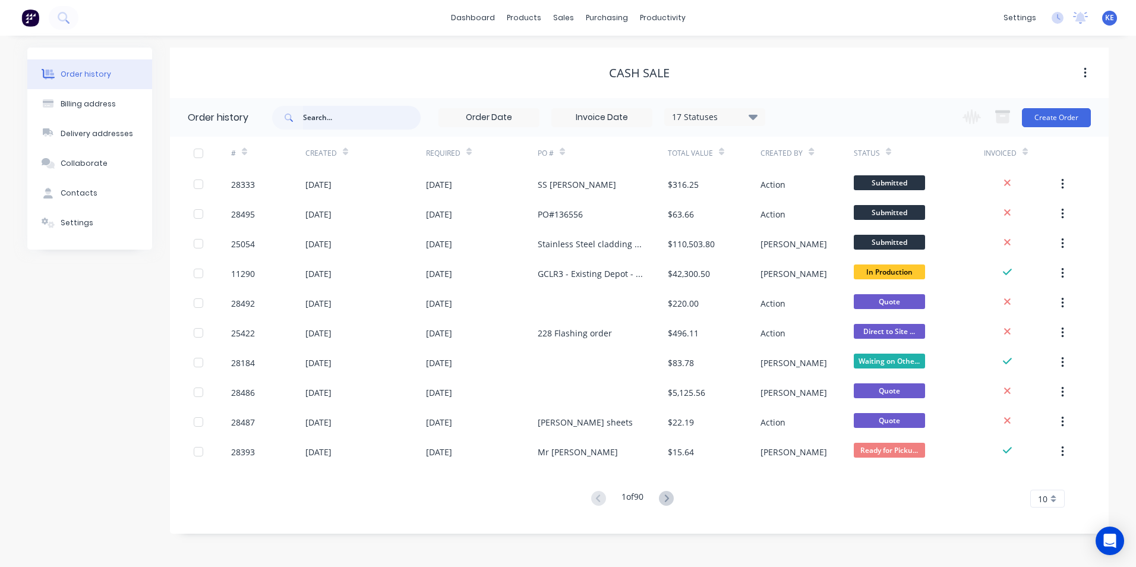
click at [340, 118] on input "text" at bounding box center [362, 118] width 118 height 24
type input "28395"
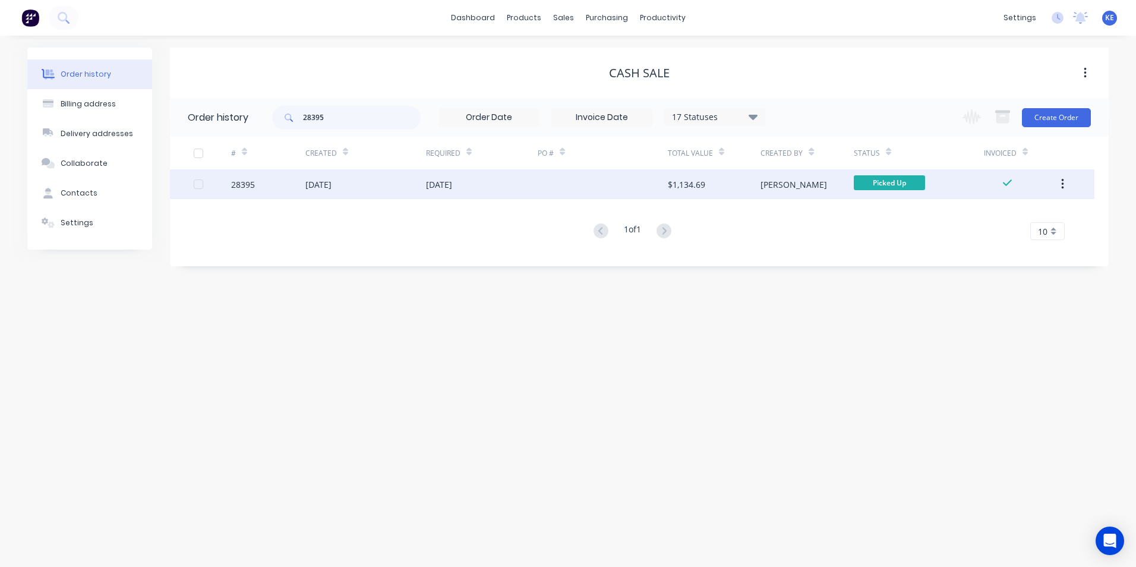
click at [283, 179] on div "28395" at bounding box center [268, 184] width 74 height 30
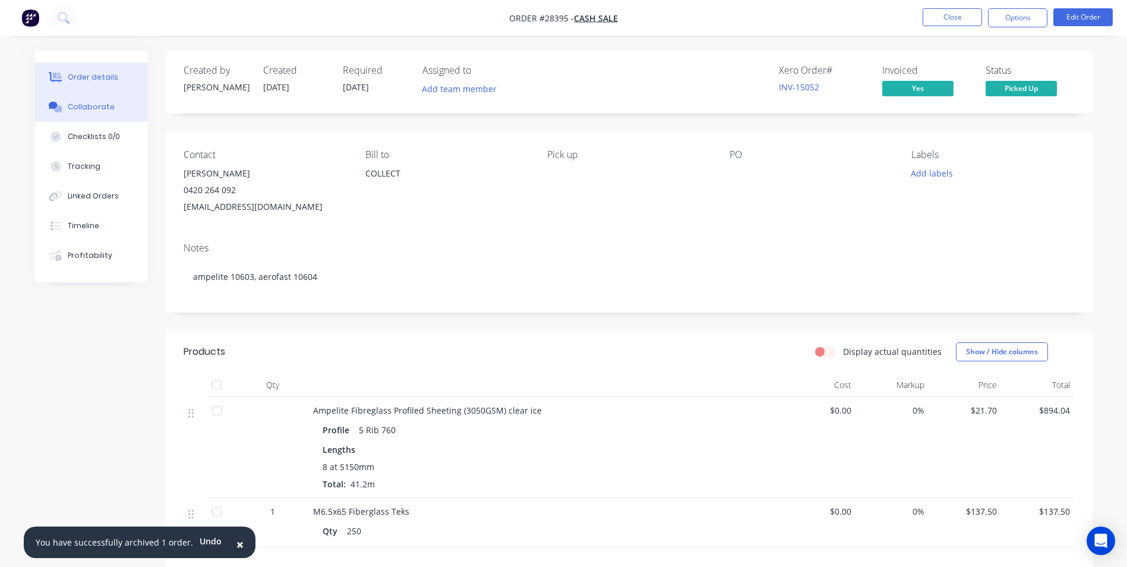
click at [64, 108] on div at bounding box center [56, 107] width 18 height 11
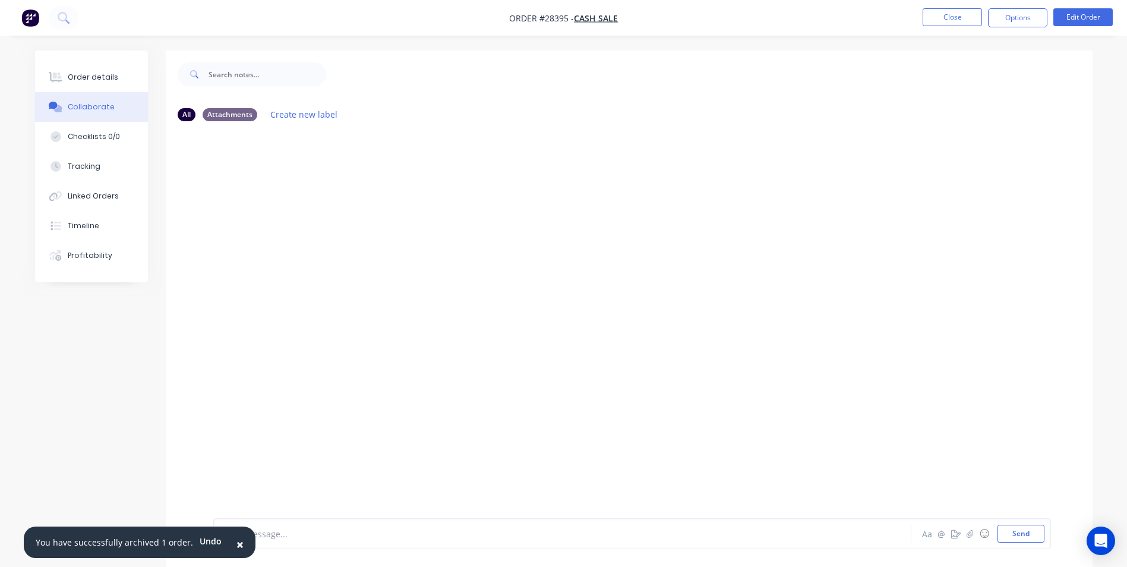
drag, startPoint x: 233, startPoint y: 541, endPoint x: 253, endPoint y: 535, distance: 20.9
click at [236, 539] on span "×" at bounding box center [239, 544] width 7 height 17
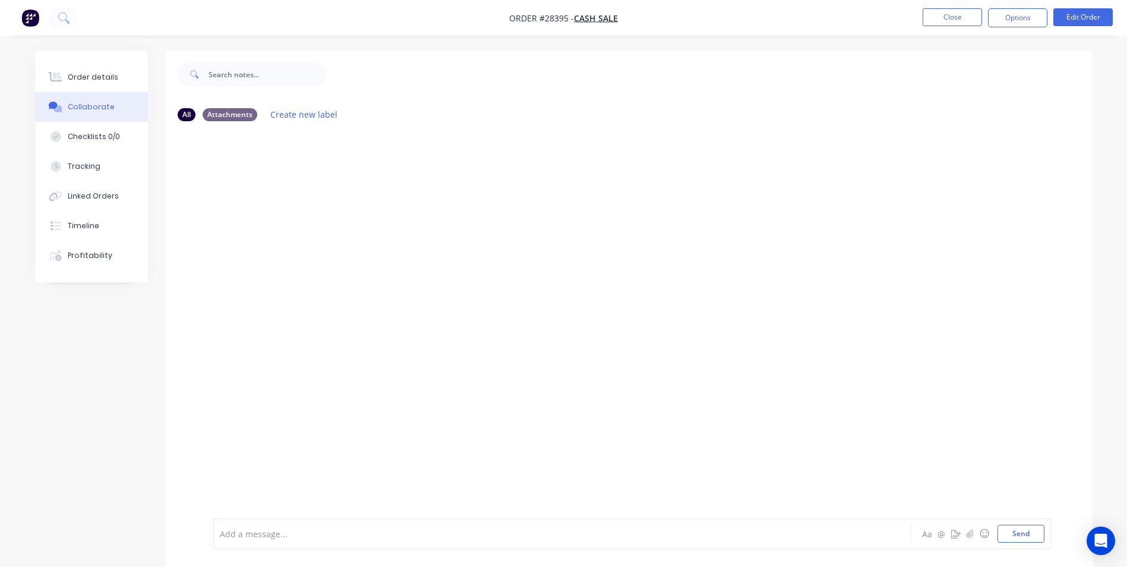
click at [258, 536] on div at bounding box center [529, 534] width 618 height 12
drag, startPoint x: 89, startPoint y: 79, endPoint x: 124, endPoint y: 46, distance: 48.4
click at [94, 69] on button "Order details" at bounding box center [91, 77] width 113 height 30
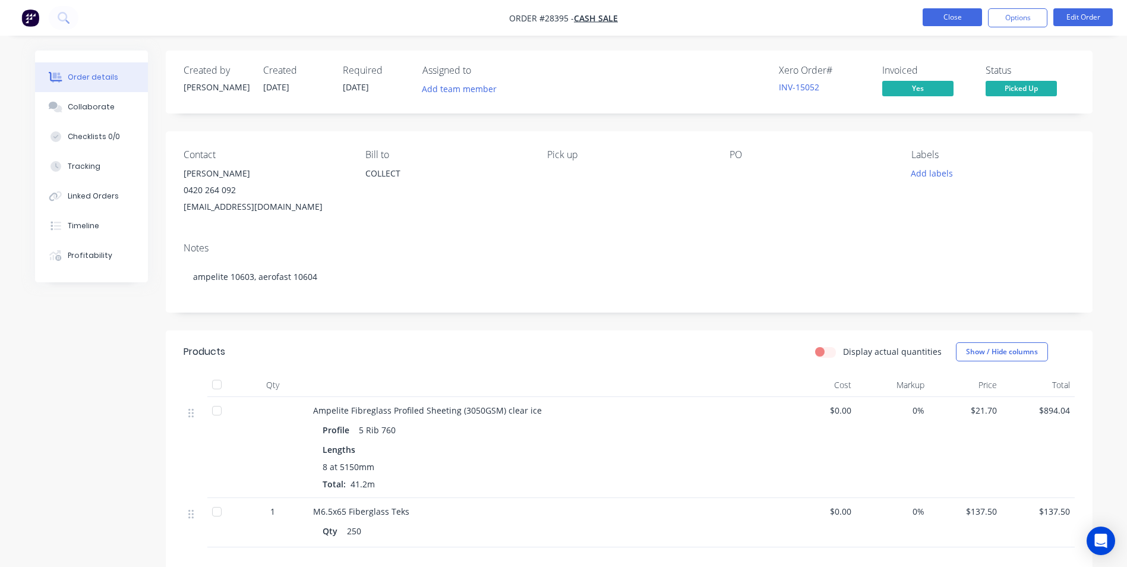
click at [949, 14] on button "Close" at bounding box center [952, 17] width 59 height 18
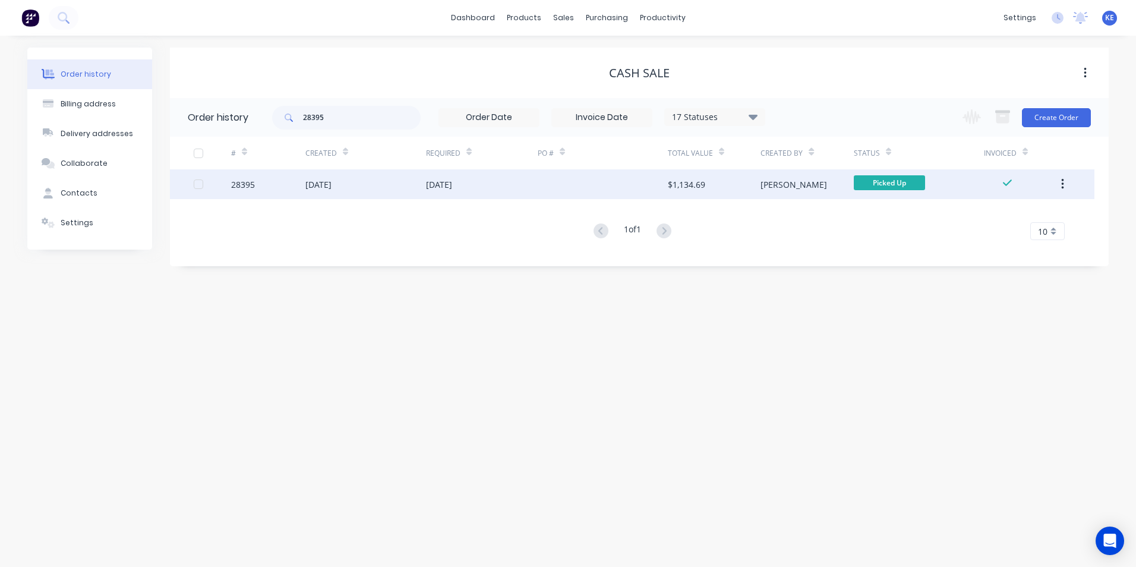
click at [1063, 183] on icon "button" at bounding box center [1062, 184] width 3 height 13
click at [1009, 217] on div "Archive" at bounding box center [1020, 215] width 92 height 17
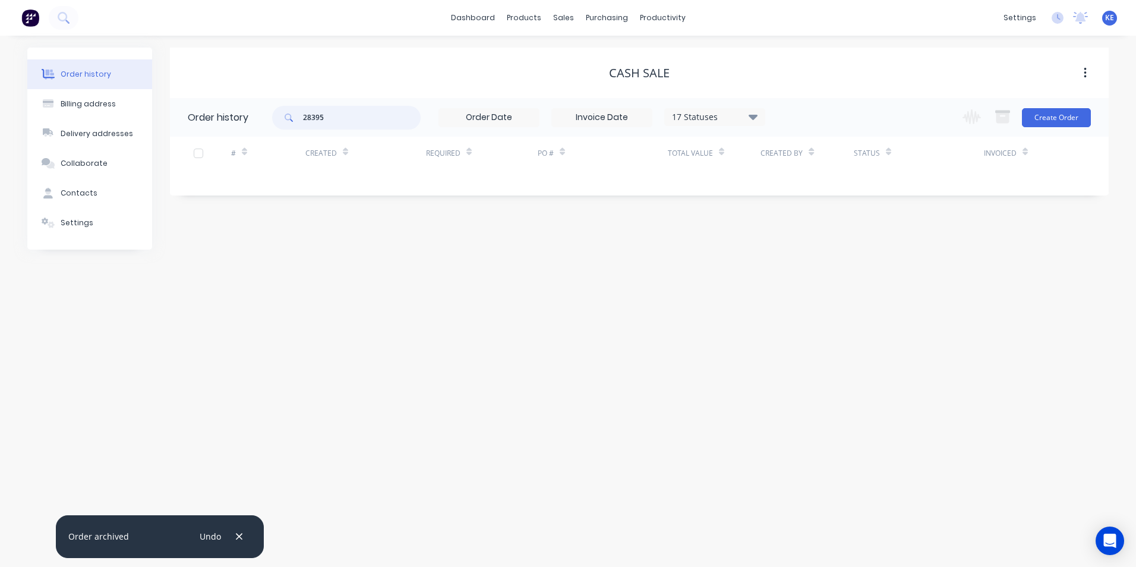
drag, startPoint x: 214, startPoint y: 125, endPoint x: 171, endPoint y: 126, distance: 42.8
click at [171, 126] on header "Order history 28395 17 Statuses Invoice Status Invoiced Not Invoiced Partial Or…" at bounding box center [639, 117] width 939 height 39
click at [591, 61] on div "Sales Orders" at bounding box center [607, 57] width 49 height 11
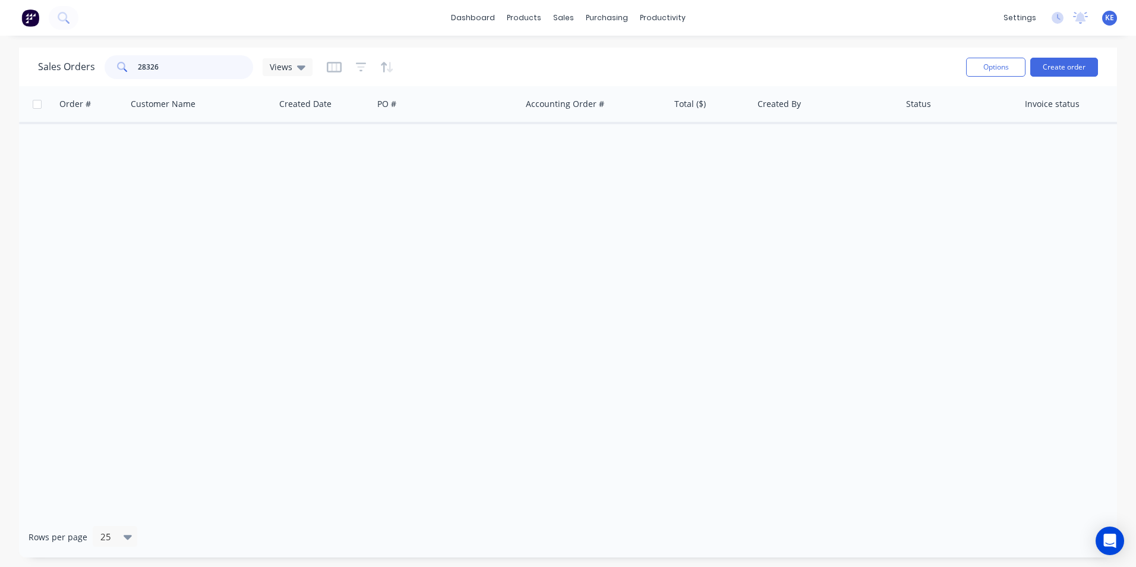
drag, startPoint x: 172, startPoint y: 72, endPoint x: 119, endPoint y: 71, distance: 52.3
click at [119, 71] on div "28326" at bounding box center [179, 67] width 149 height 24
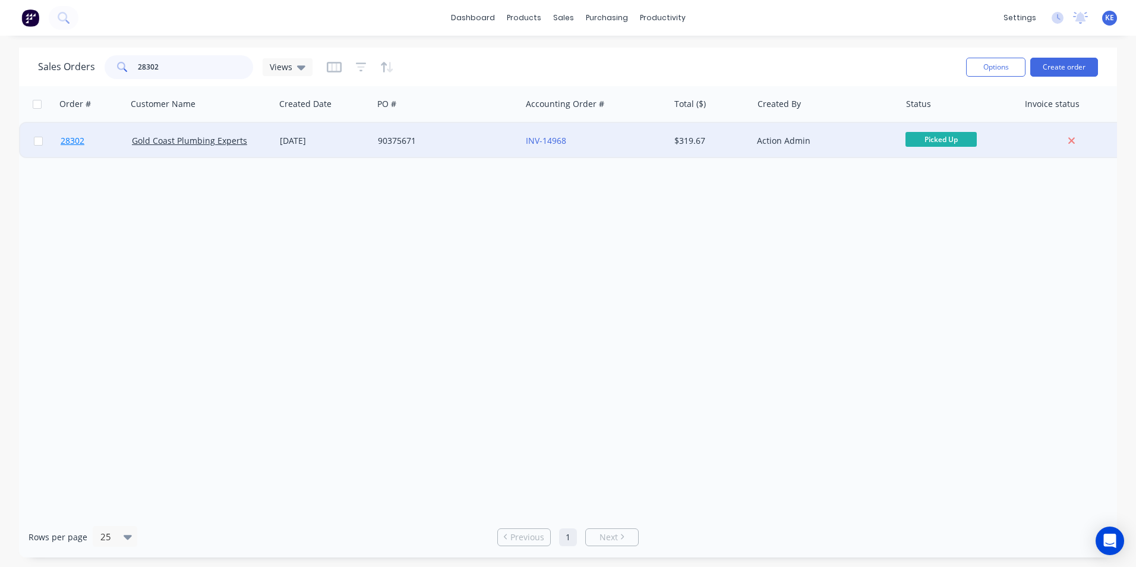
type input "28302"
click at [121, 147] on link "28302" at bounding box center [96, 141] width 71 height 36
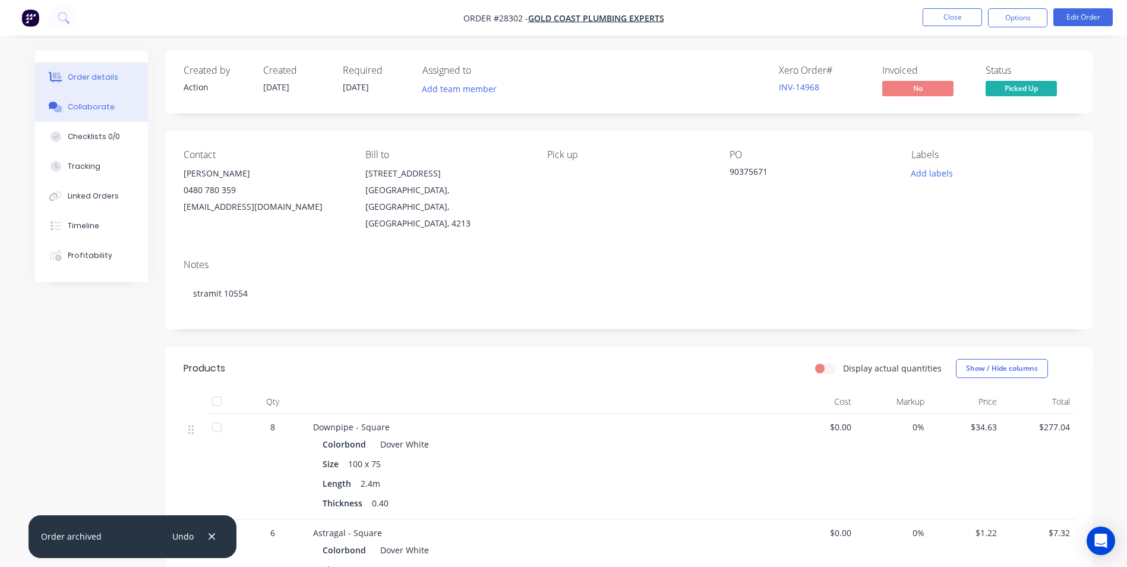
click at [102, 108] on div "Collaborate" at bounding box center [91, 107] width 47 height 11
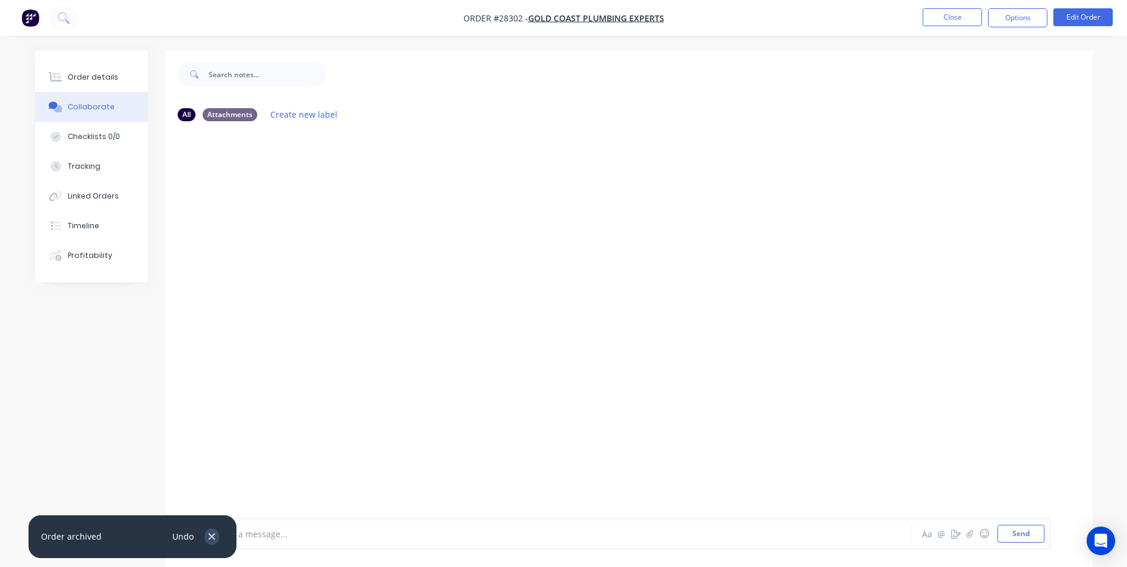
click at [212, 534] on icon "button" at bounding box center [212, 536] width 8 height 11
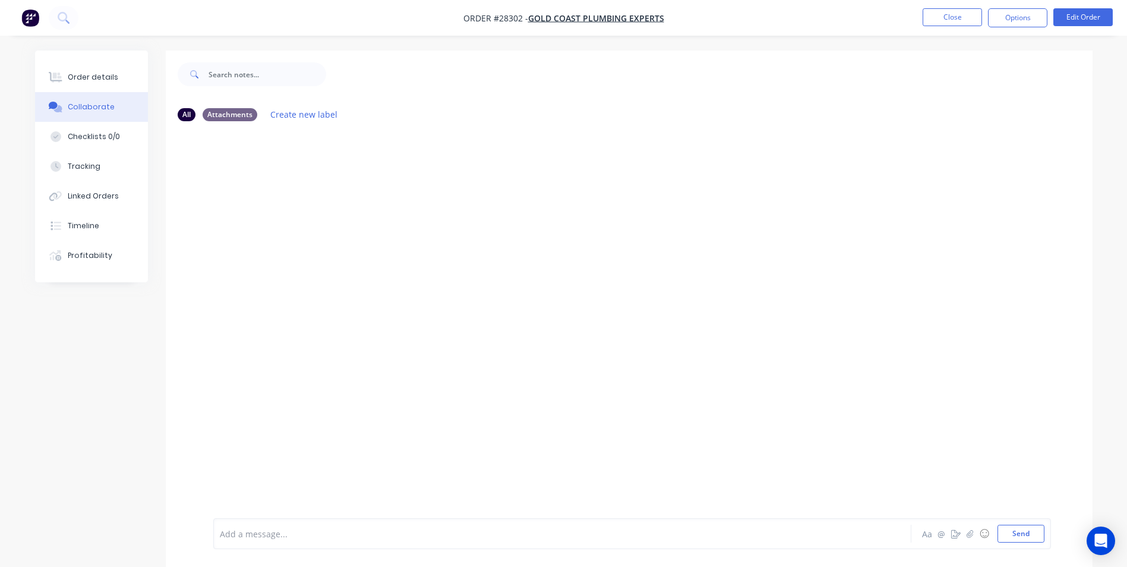
click at [255, 538] on div at bounding box center [529, 534] width 618 height 12
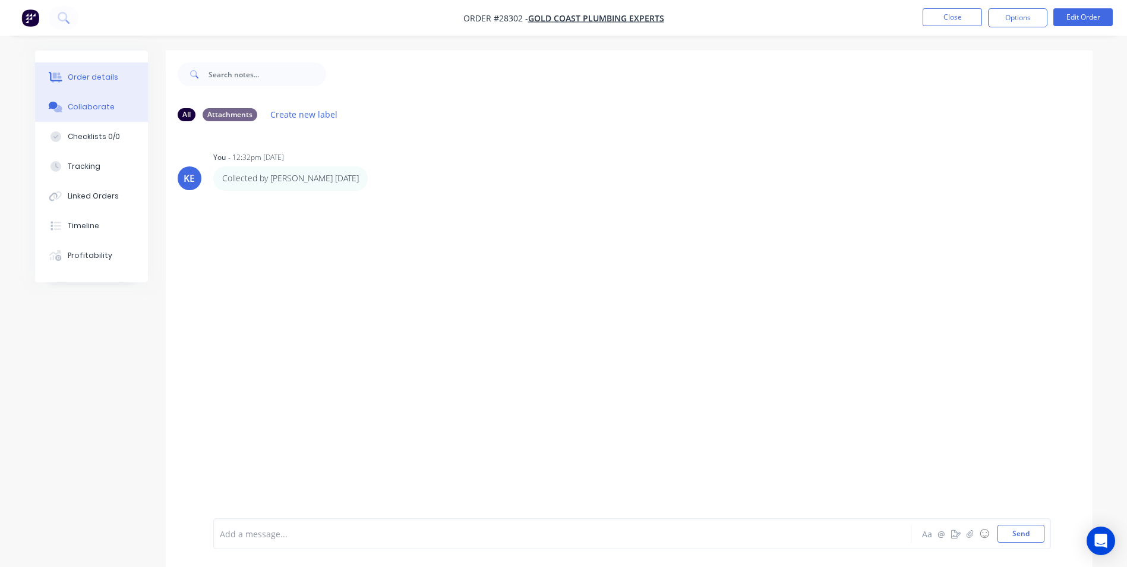
click at [81, 81] on div "Order details" at bounding box center [93, 77] width 51 height 11
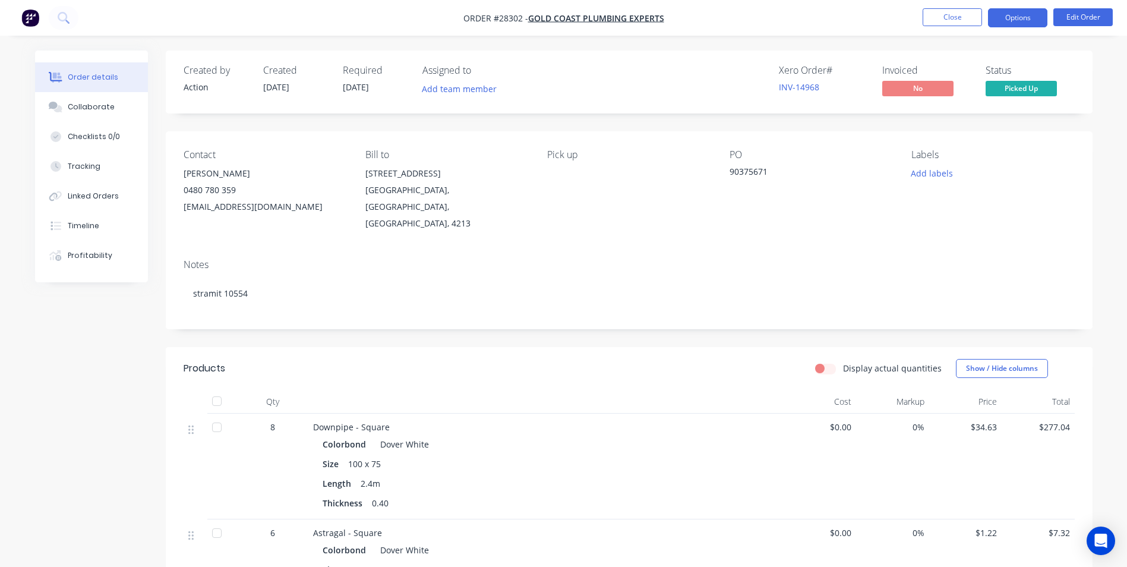
click at [1002, 18] on button "Options" at bounding box center [1017, 17] width 59 height 19
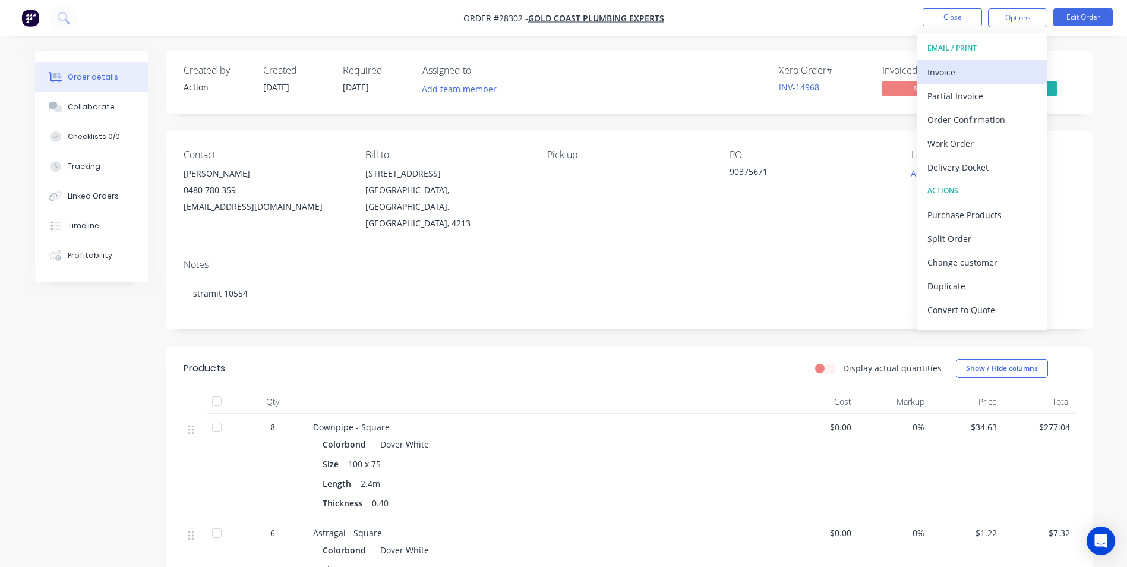
click at [938, 75] on div "Invoice" at bounding box center [981, 72] width 109 height 17
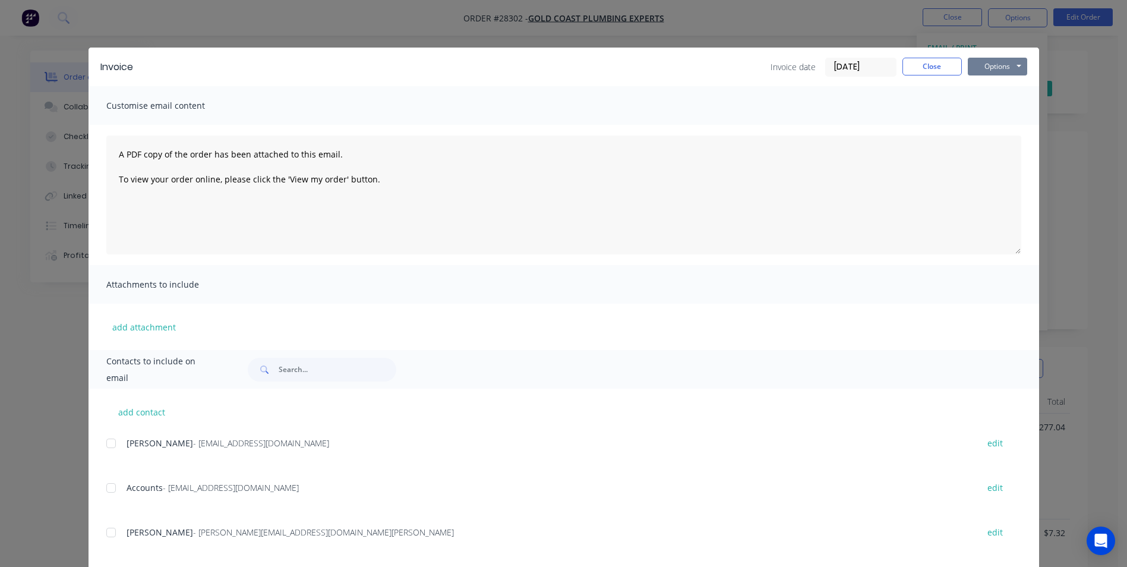
click at [986, 62] on button "Options" at bounding box center [997, 67] width 59 height 18
click at [973, 106] on button "Print" at bounding box center [1006, 107] width 76 height 20
click at [923, 65] on button "Close" at bounding box center [932, 67] width 59 height 18
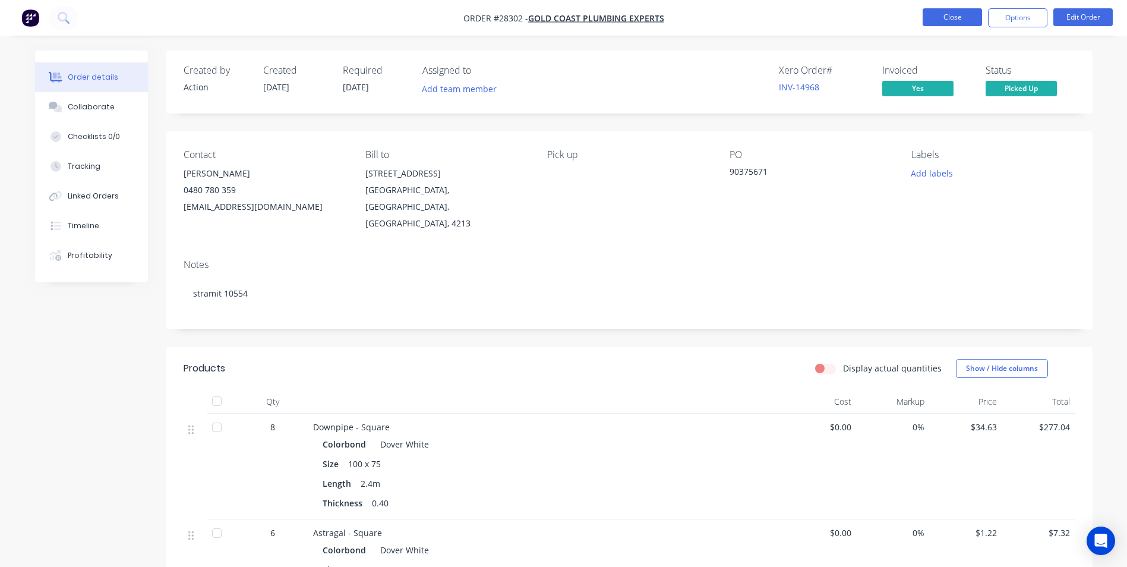
click at [946, 15] on button "Close" at bounding box center [952, 17] width 59 height 18
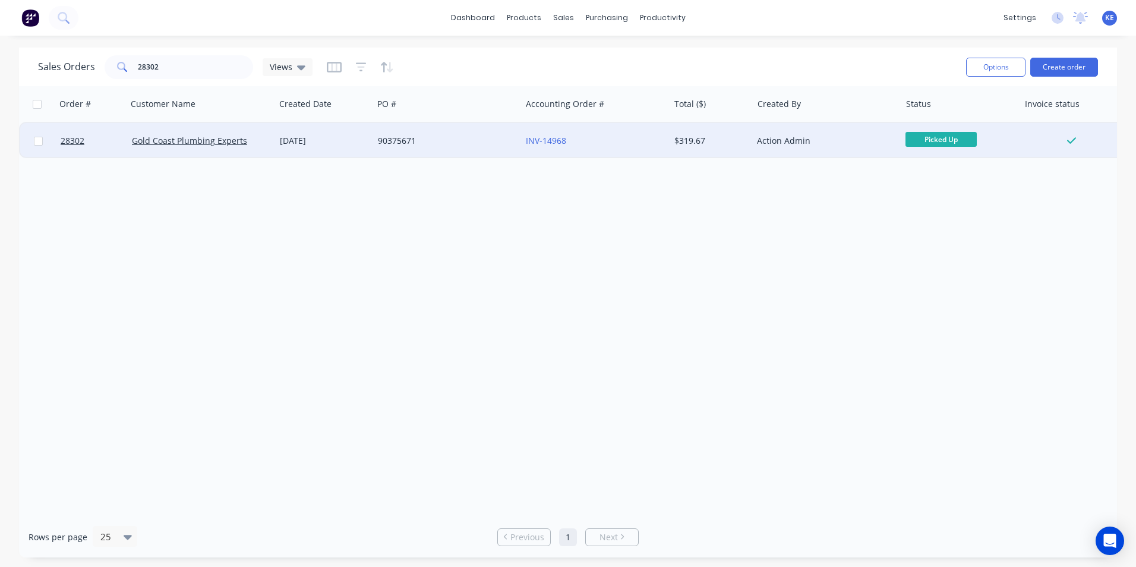
click at [36, 140] on input "checkbox" at bounding box center [38, 141] width 9 height 9
checkbox input "true"
click at [989, 72] on button "Options" at bounding box center [995, 67] width 59 height 19
click at [971, 118] on div "Archive" at bounding box center [960, 120] width 109 height 17
checkbox input "false"
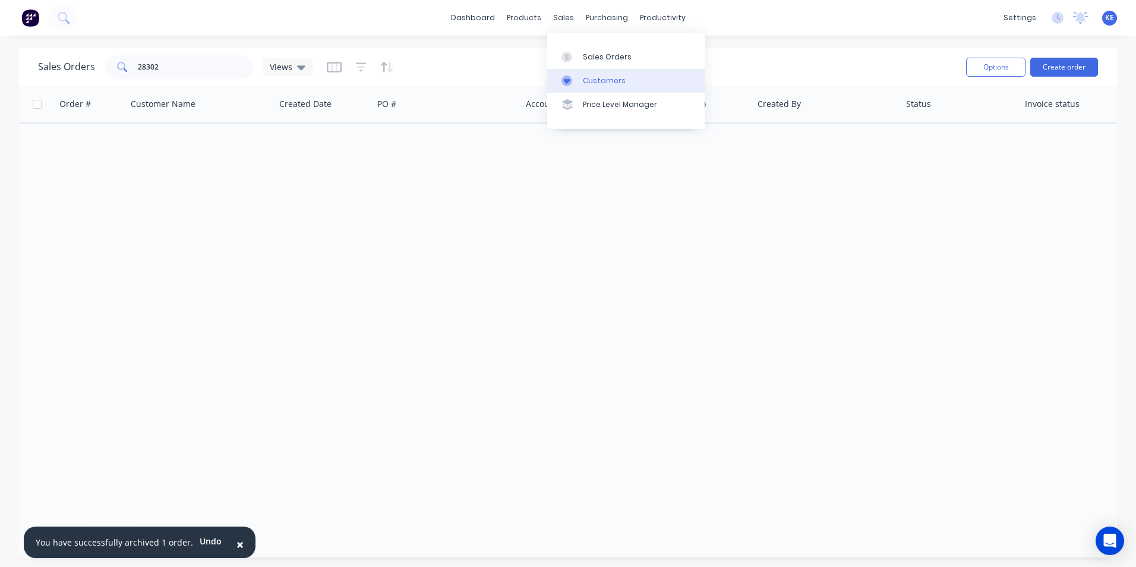
click at [586, 78] on div "Customers" at bounding box center [604, 80] width 43 height 11
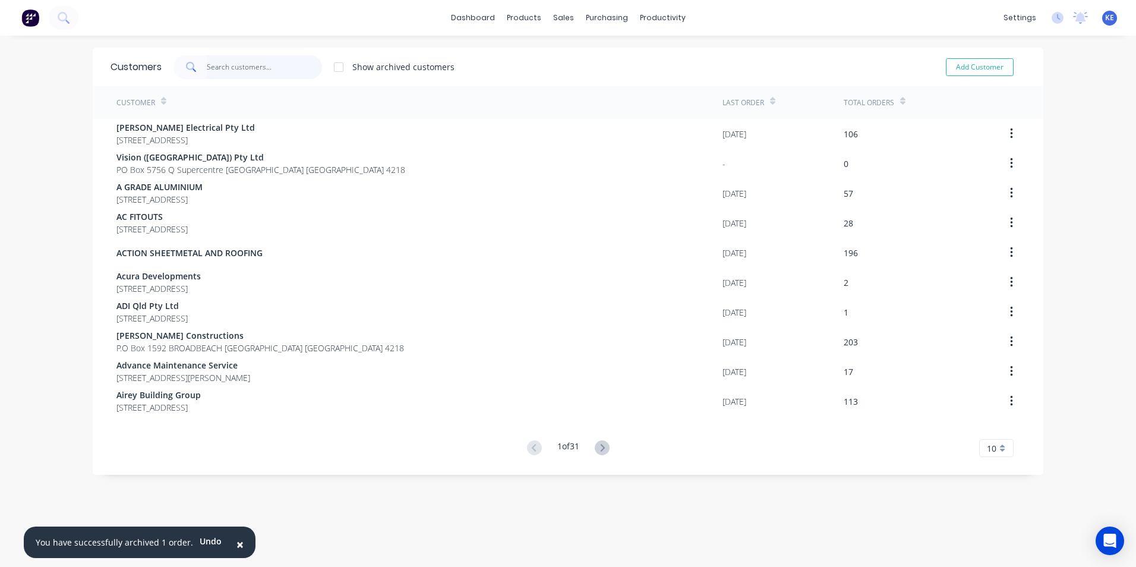
click at [270, 72] on input "text" at bounding box center [265, 67] width 116 height 24
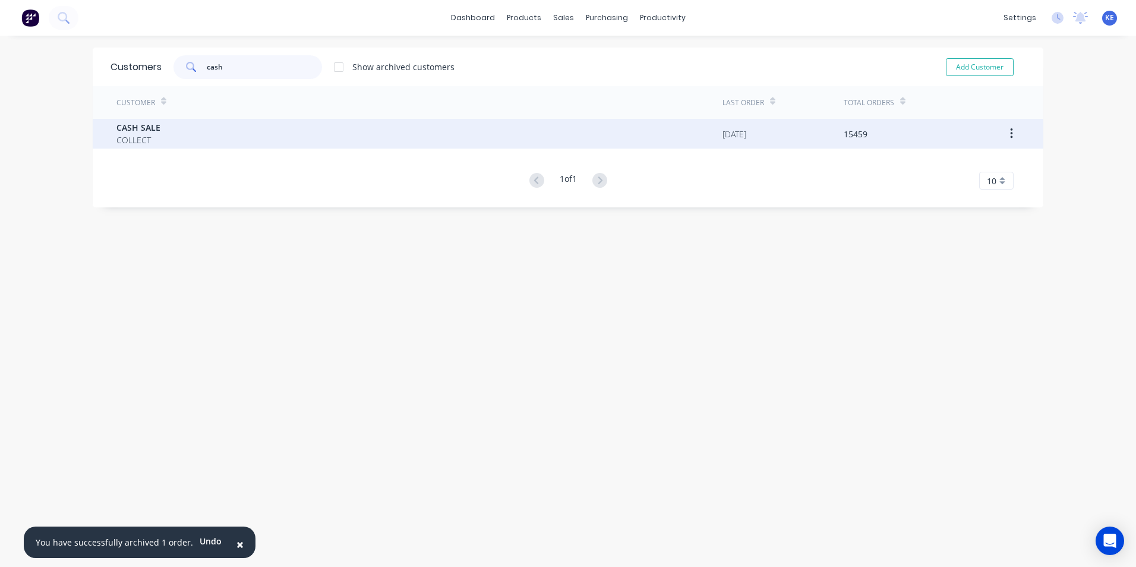
type input "cash"
click at [214, 140] on div "CASH SALE COLLECT" at bounding box center [419, 134] width 606 height 30
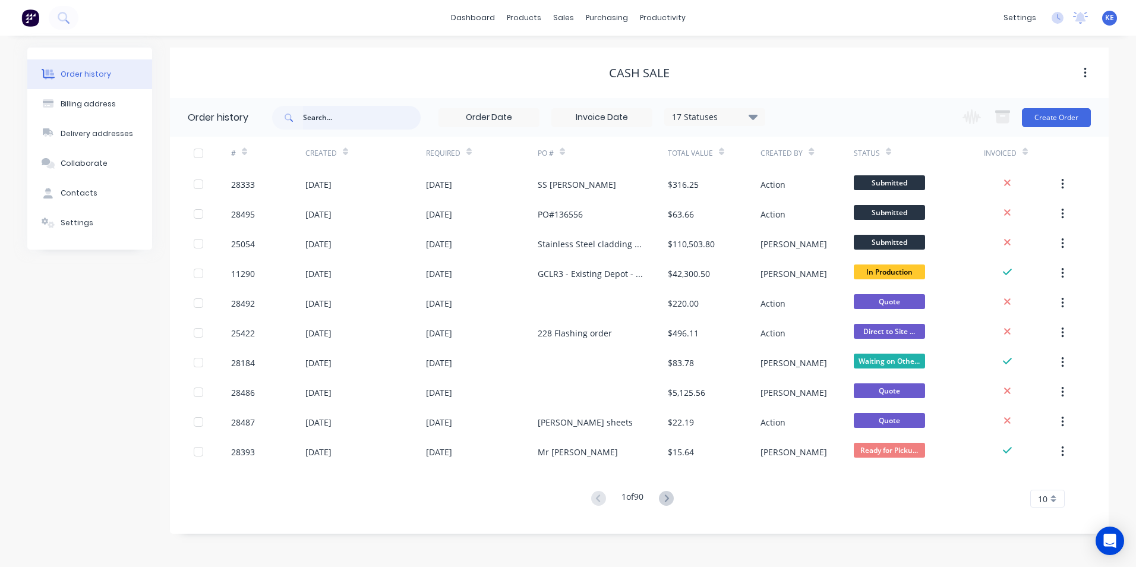
click at [322, 112] on input "text" at bounding box center [362, 118] width 118 height 24
type input "28410"
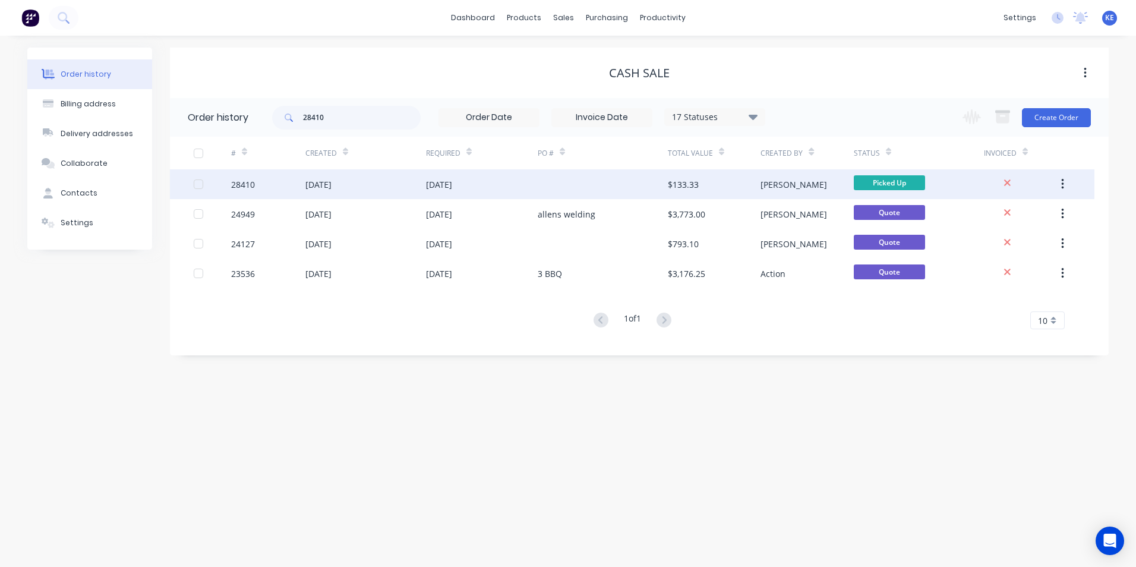
click at [263, 187] on div "28410" at bounding box center [268, 184] width 74 height 30
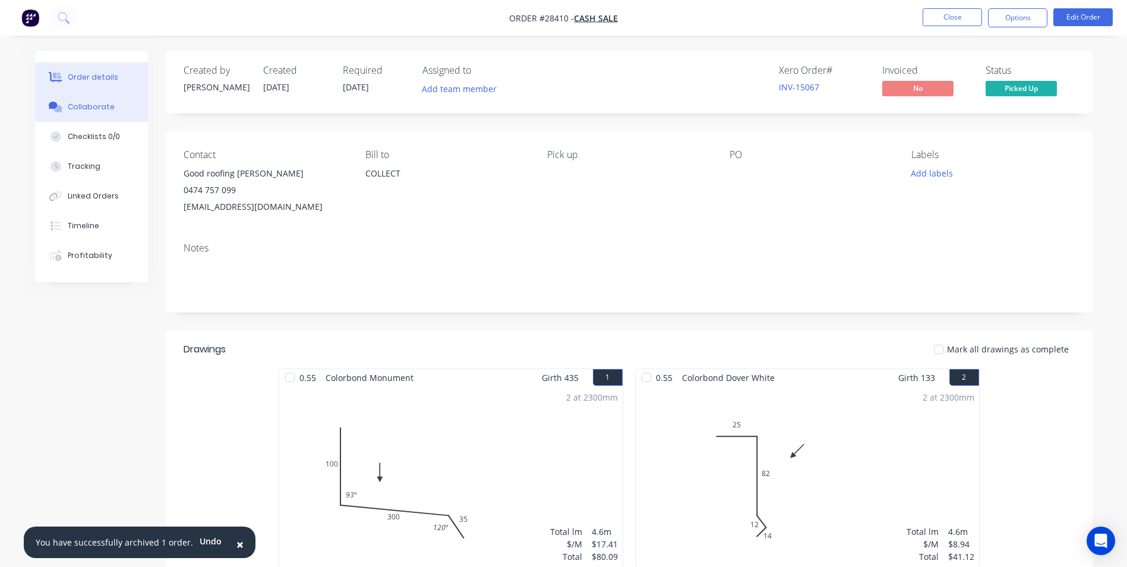
click at [112, 109] on button "Collaborate" at bounding box center [91, 107] width 113 height 30
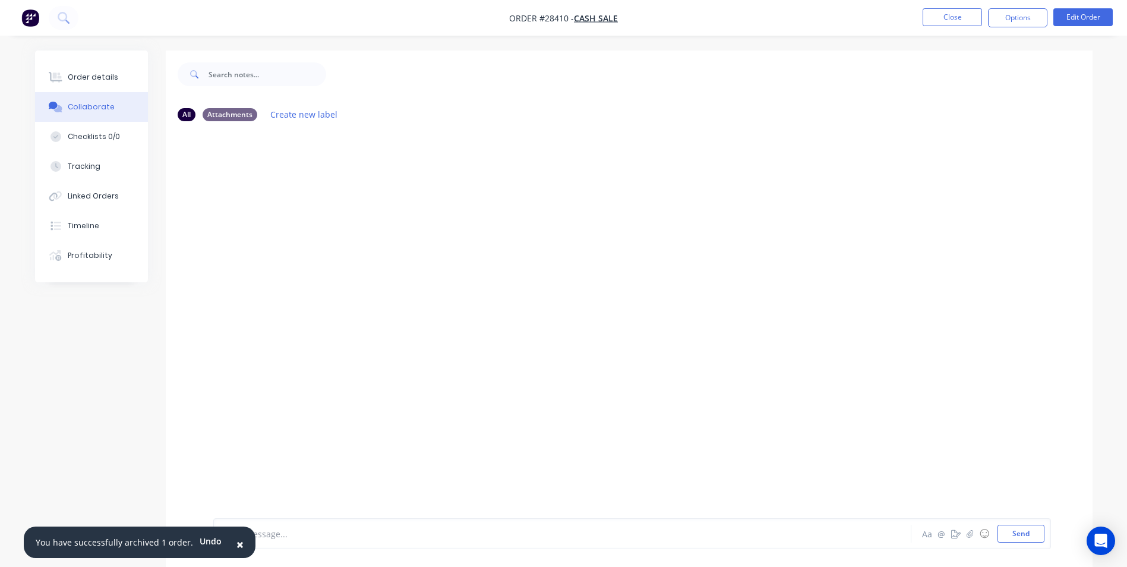
drag, startPoint x: 232, startPoint y: 542, endPoint x: 389, endPoint y: 419, distance: 199.3
click at [234, 535] on button "×" at bounding box center [240, 544] width 31 height 29
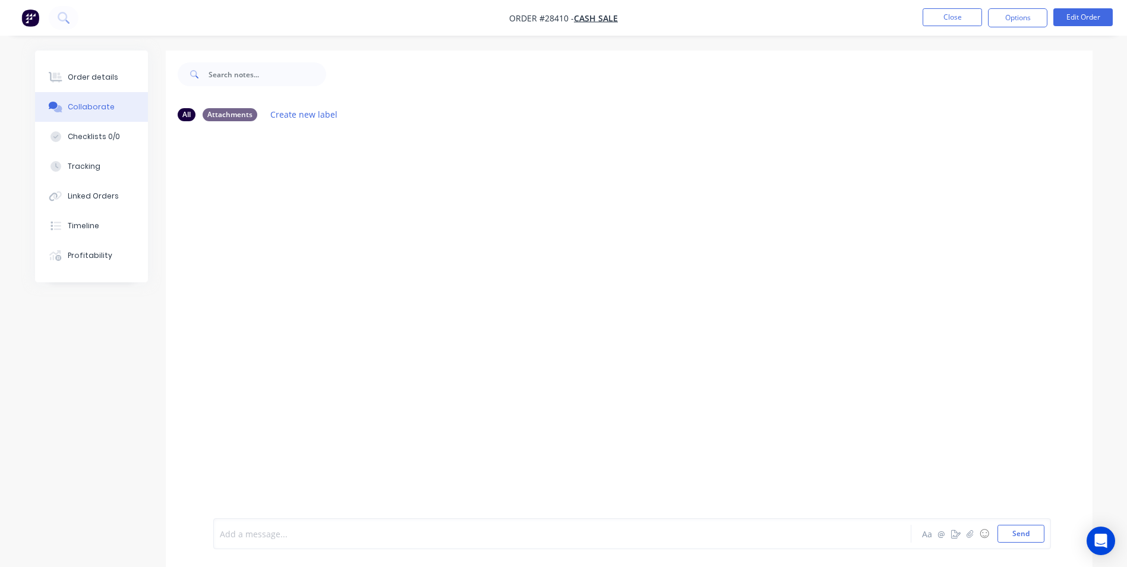
click at [333, 531] on div at bounding box center [529, 534] width 618 height 12
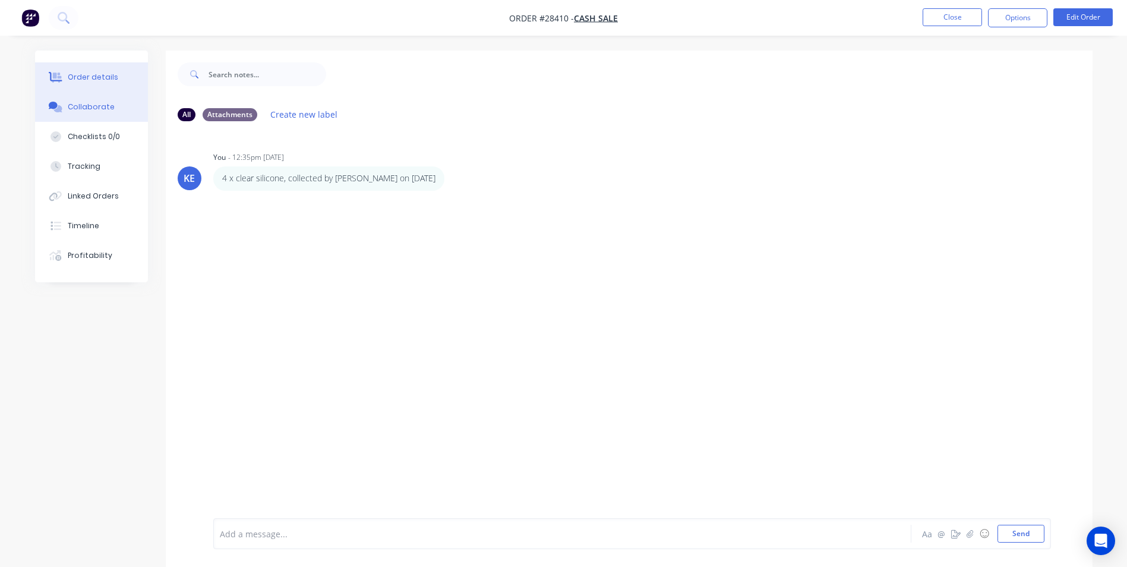
drag, startPoint x: 104, startPoint y: 72, endPoint x: 158, endPoint y: 61, distance: 55.2
click at [107, 70] on button "Order details" at bounding box center [91, 77] width 113 height 30
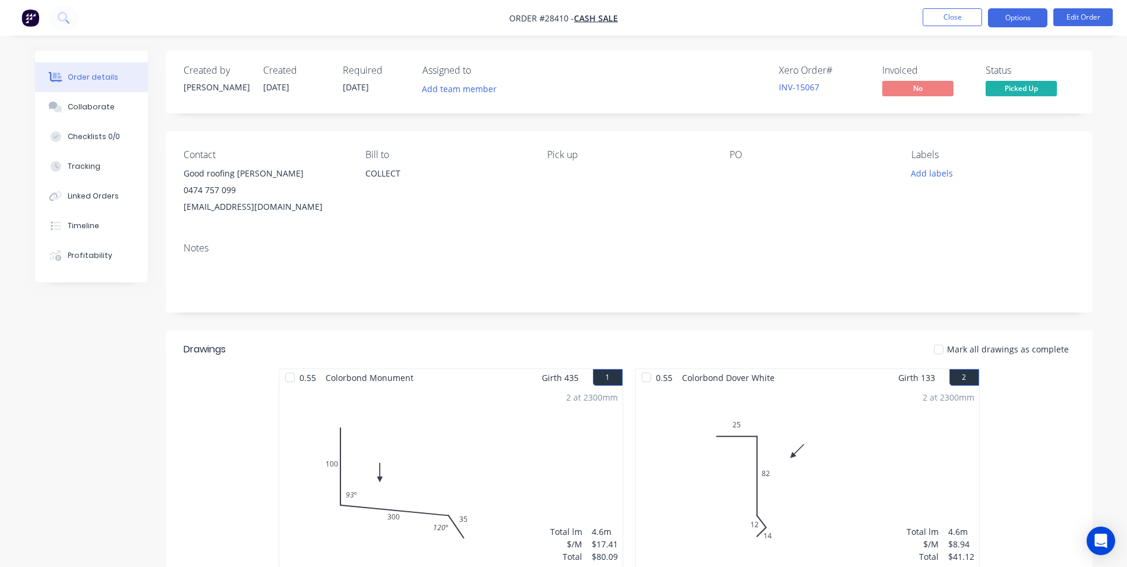
click at [1017, 15] on button "Options" at bounding box center [1017, 17] width 59 height 19
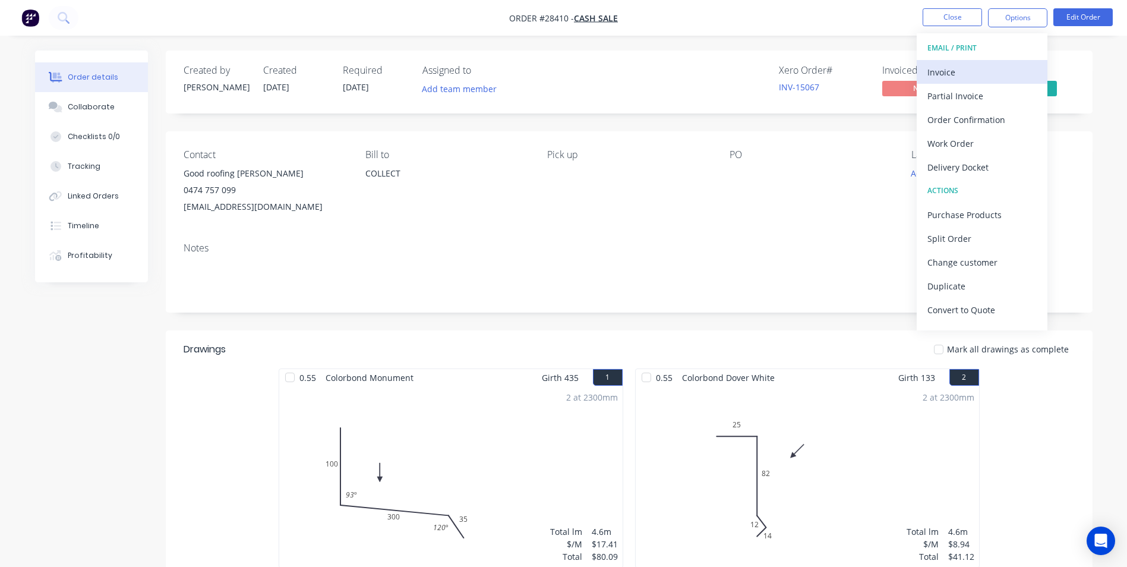
click at [990, 67] on div "Invoice" at bounding box center [981, 72] width 109 height 17
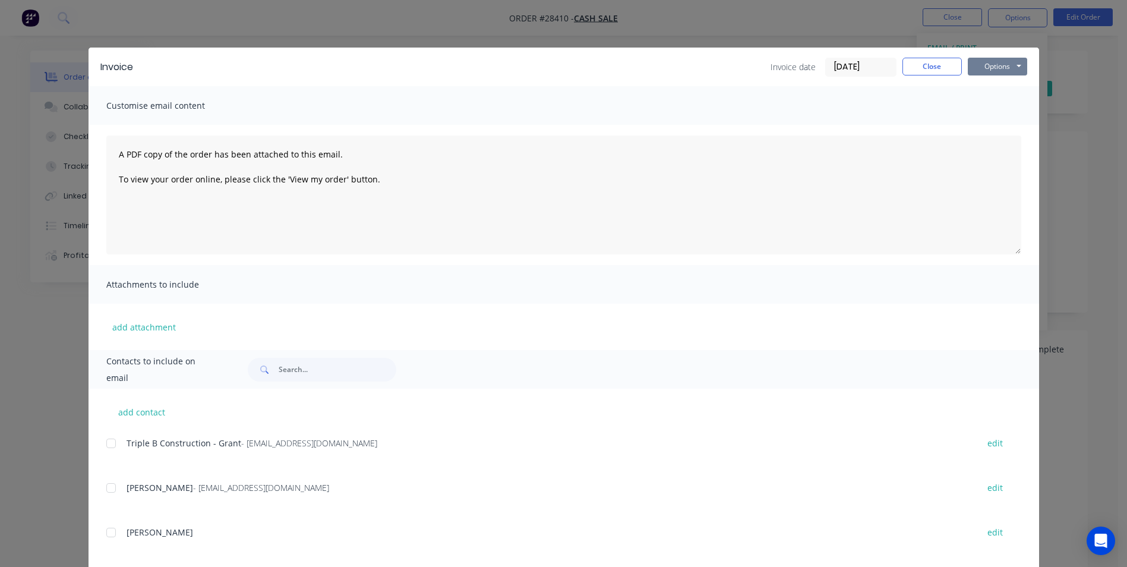
click at [1002, 66] on button "Options" at bounding box center [997, 67] width 59 height 18
click at [985, 111] on button "Print" at bounding box center [1006, 107] width 76 height 20
click at [919, 64] on button "Close" at bounding box center [932, 67] width 59 height 18
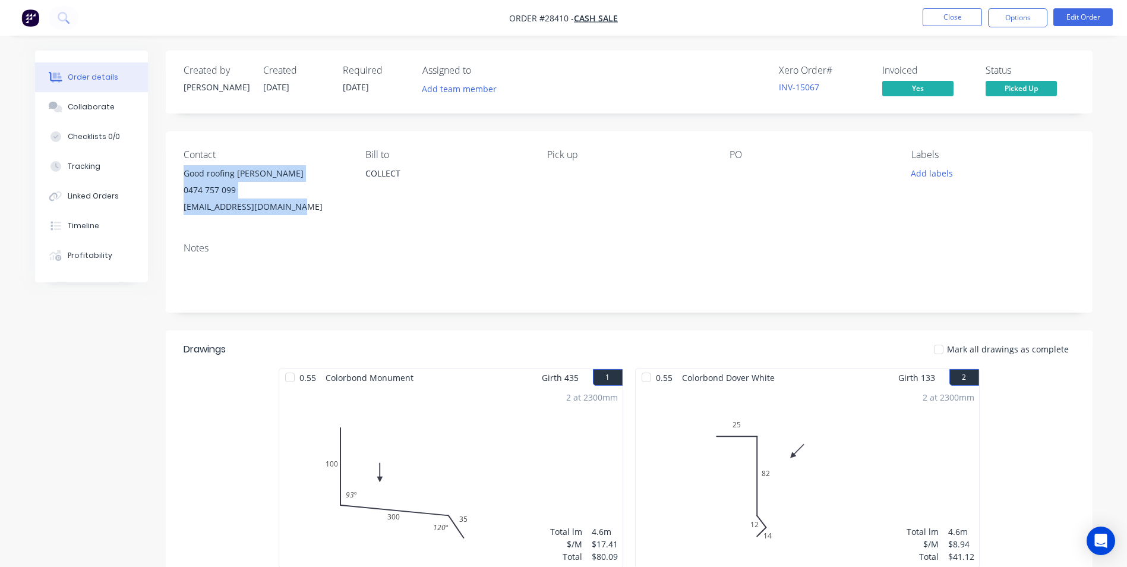
drag, startPoint x: 184, startPoint y: 173, endPoint x: 295, endPoint y: 207, distance: 116.0
click at [295, 207] on div "Good roofing jason Brophy 0474 757 099 jasonbrophy777@icloud.com" at bounding box center [265, 190] width 163 height 50
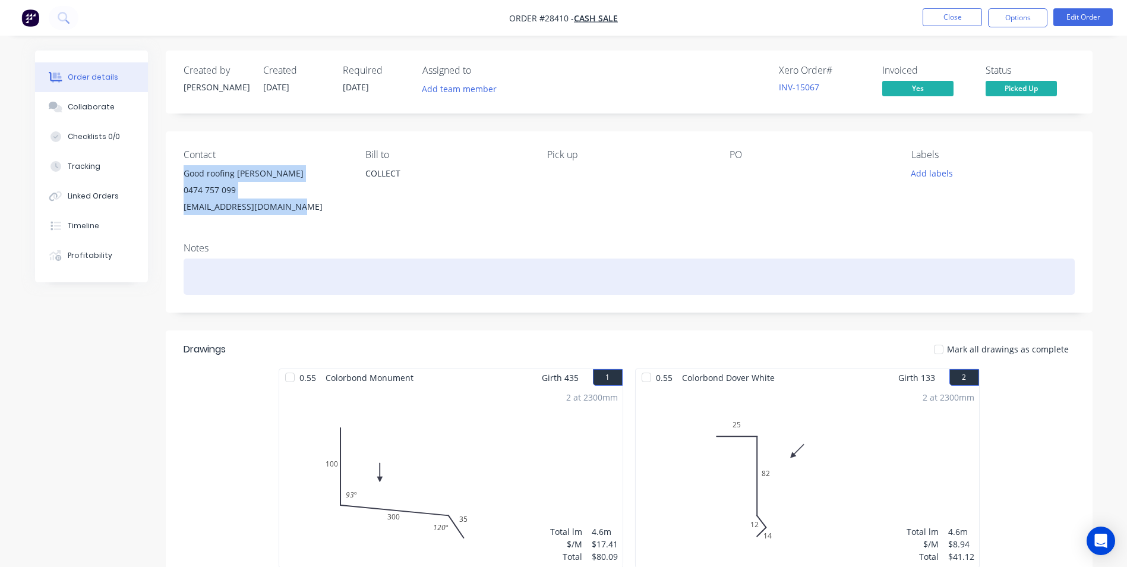
copy div "Good roofing jason Brophy 0474 757 099 jasonbrophy777@icloud.com"
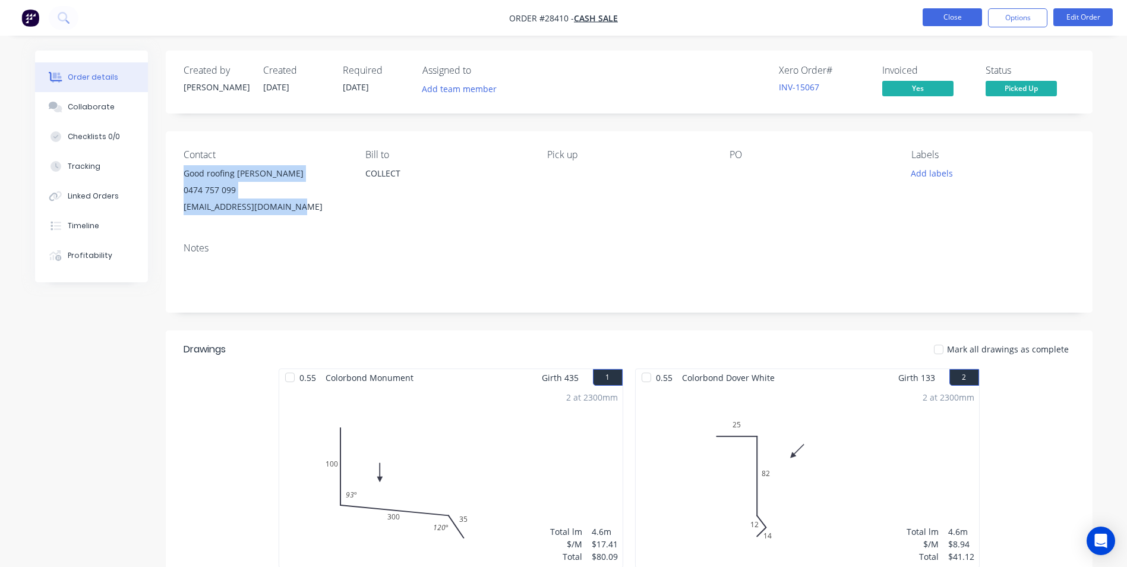
click at [951, 18] on button "Close" at bounding box center [952, 17] width 59 height 18
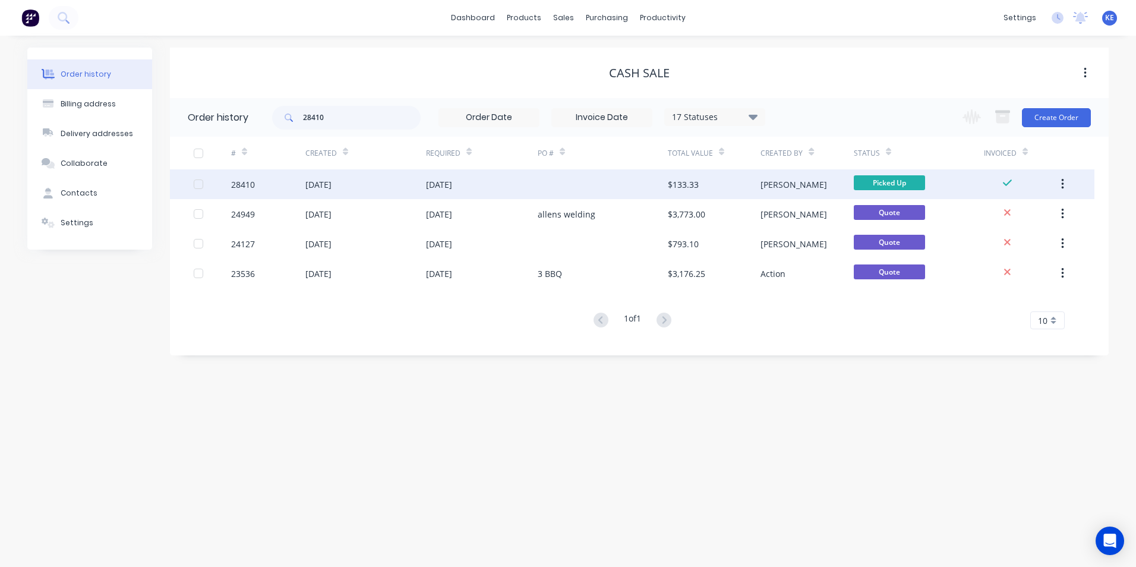
click at [1061, 181] on icon "button" at bounding box center [1062, 184] width 3 height 13
click at [1006, 214] on div "Archive" at bounding box center [1020, 215] width 92 height 17
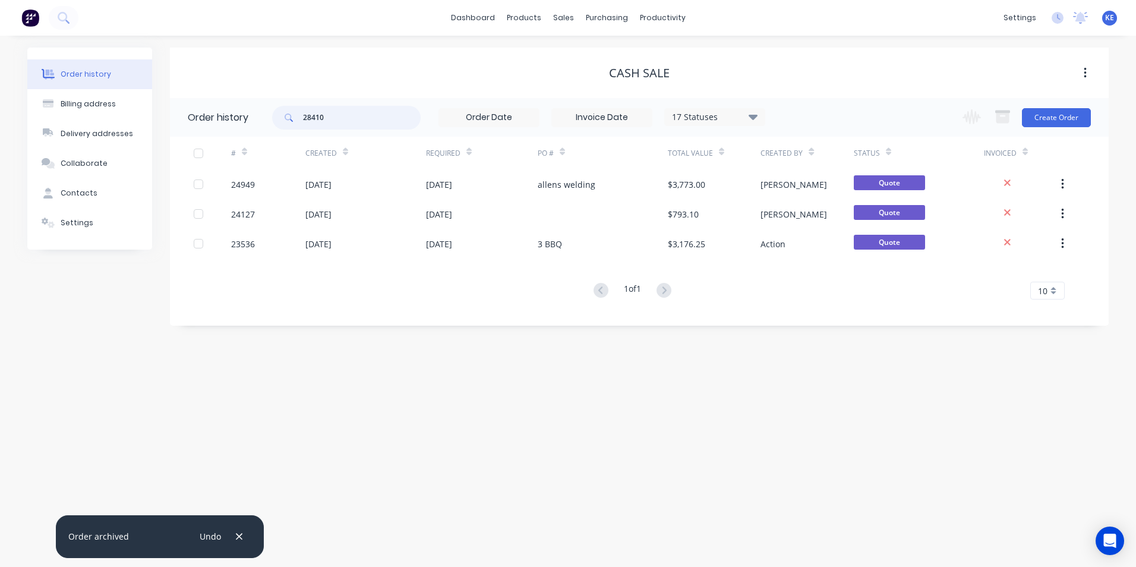
drag, startPoint x: 327, startPoint y: 125, endPoint x: 216, endPoint y: 125, distance: 111.7
click at [209, 127] on header "Order history 28410 17 Statuses Invoice Status Invoiced Not Invoiced Partial Or…" at bounding box center [639, 117] width 939 height 39
type input "27714"
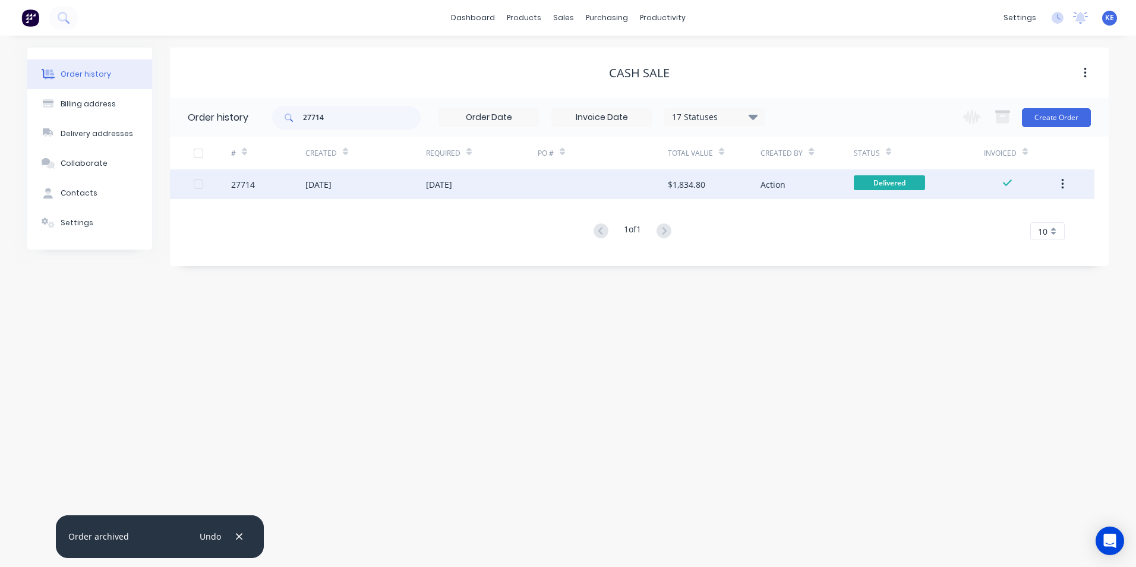
click at [269, 191] on div "27714" at bounding box center [268, 184] width 74 height 30
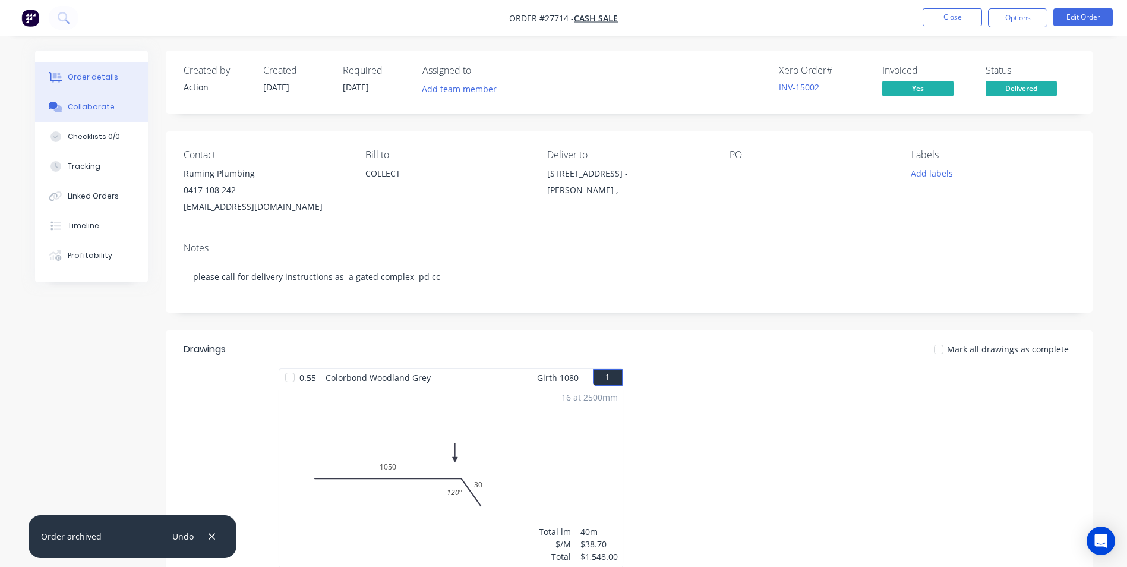
click at [81, 109] on div "Collaborate" at bounding box center [91, 107] width 47 height 11
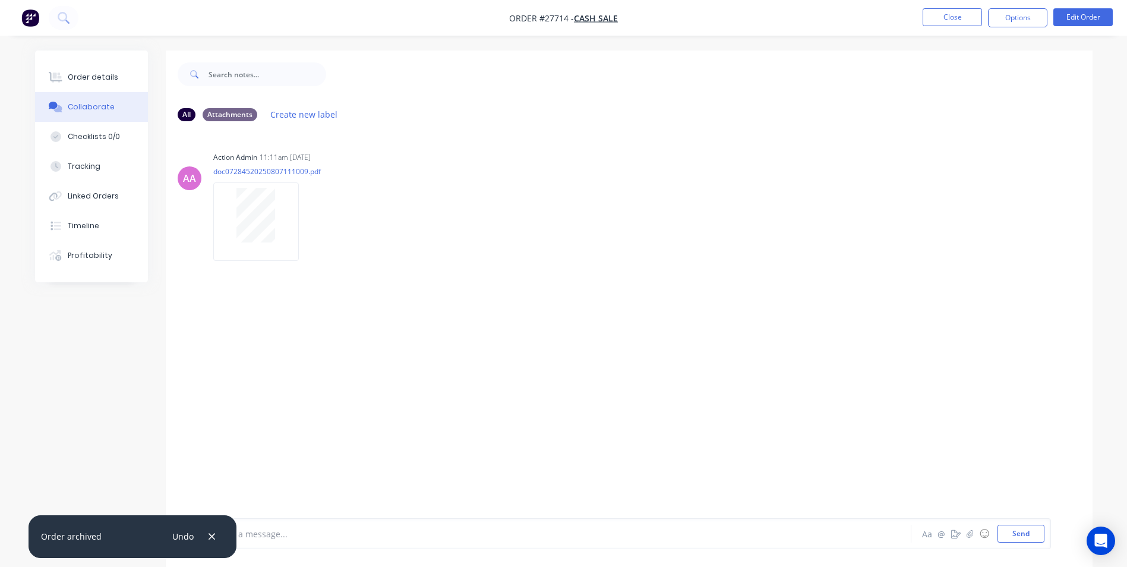
click at [210, 538] on icon "button" at bounding box center [212, 536] width 8 height 11
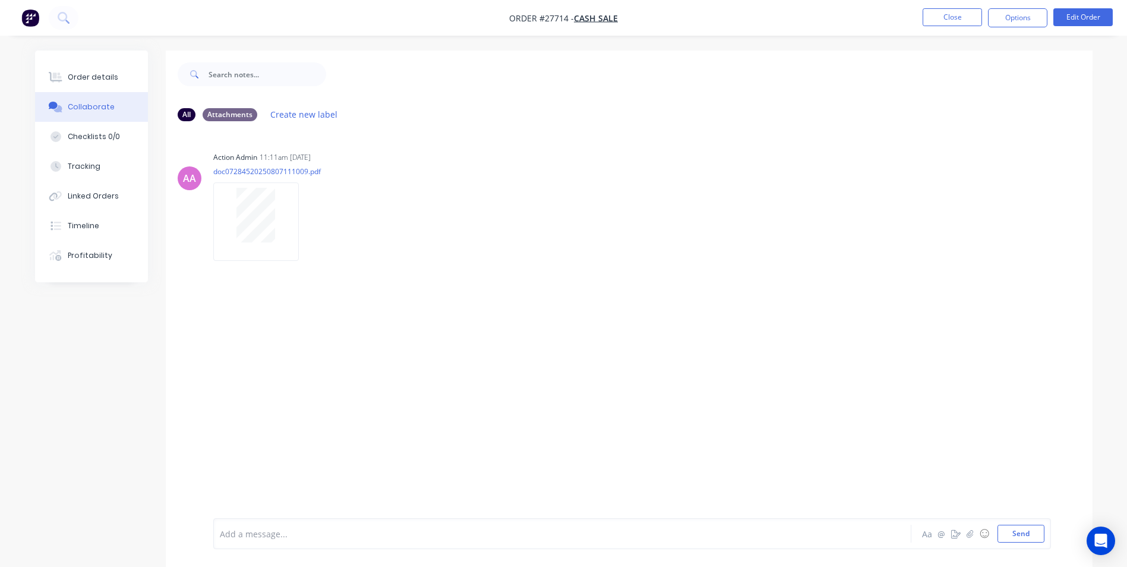
drag, startPoint x: 277, startPoint y: 534, endPoint x: 289, endPoint y: 496, distance: 40.4
click at [277, 531] on div at bounding box center [529, 534] width 618 height 12
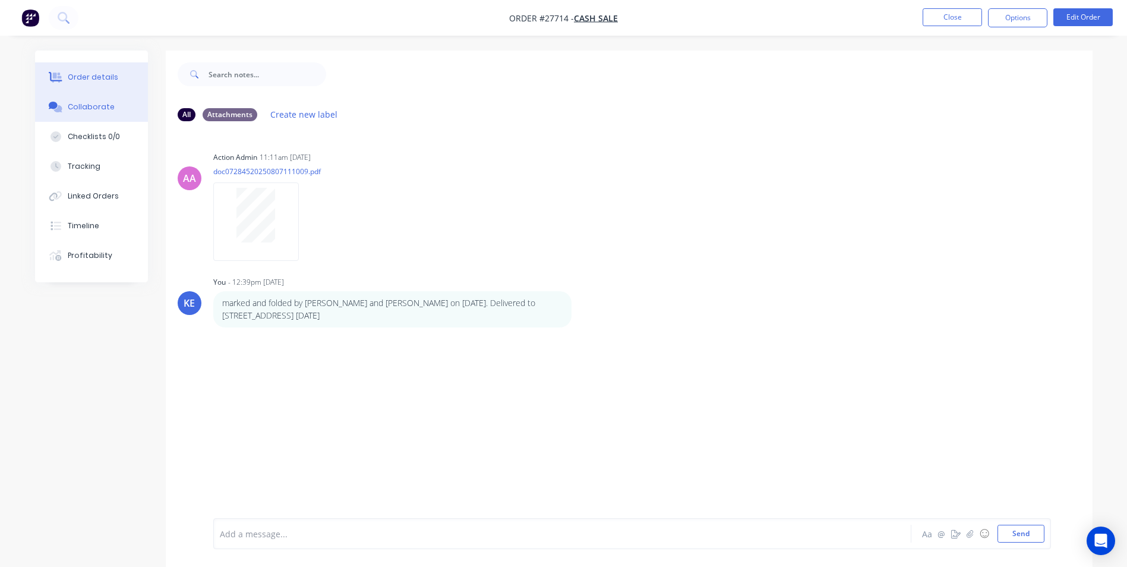
drag, startPoint x: 83, startPoint y: 77, endPoint x: 138, endPoint y: 65, distance: 56.5
click at [85, 75] on div "Order details" at bounding box center [93, 77] width 51 height 11
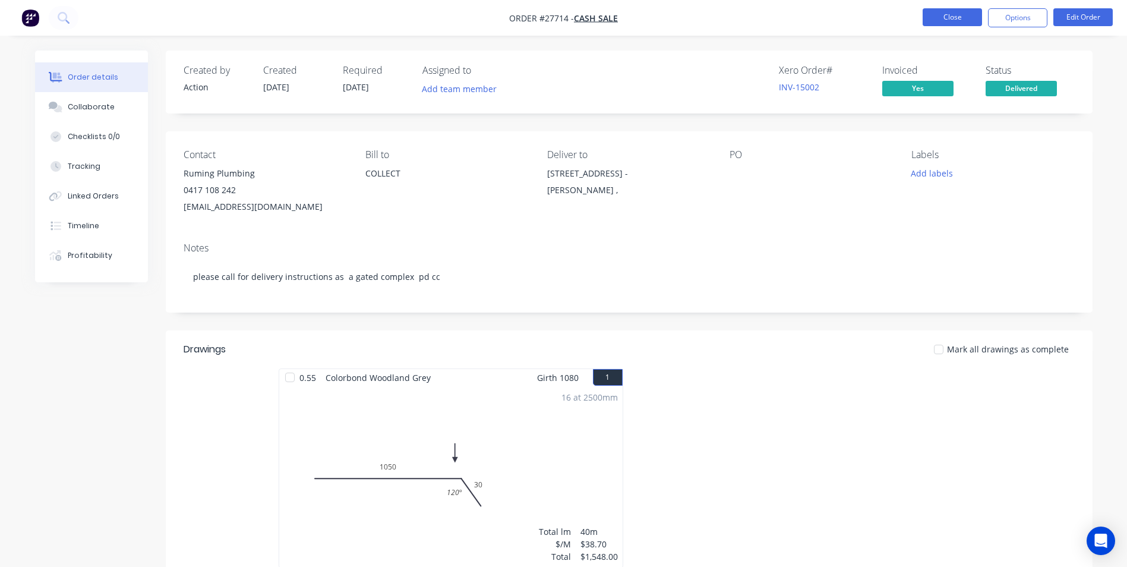
click at [948, 18] on button "Close" at bounding box center [952, 17] width 59 height 18
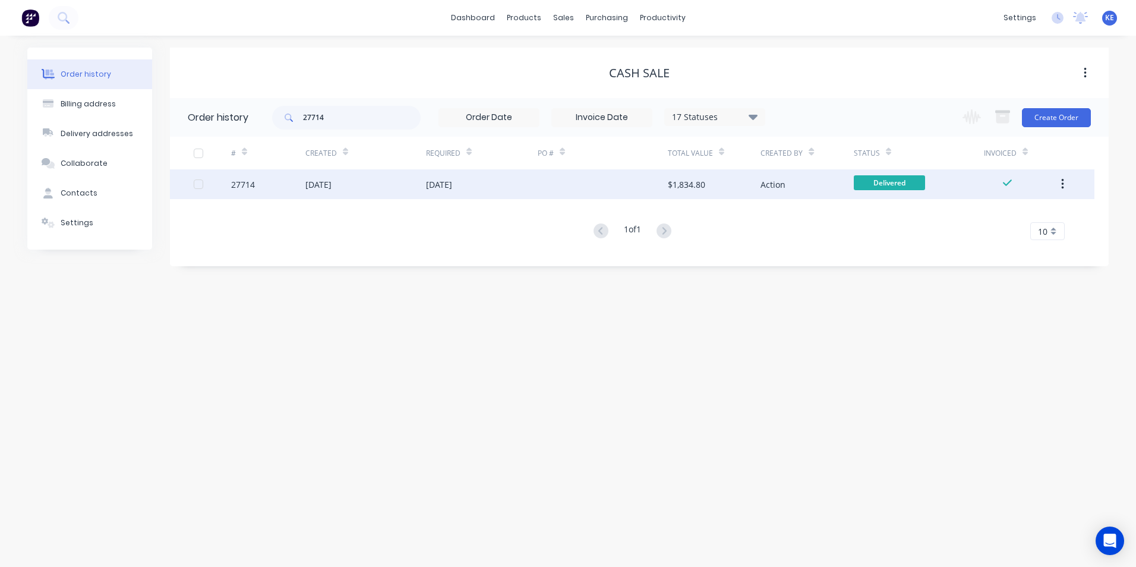
click at [1059, 187] on button "button" at bounding box center [1063, 183] width 28 height 21
click at [996, 222] on div "Archive" at bounding box center [1020, 215] width 92 height 17
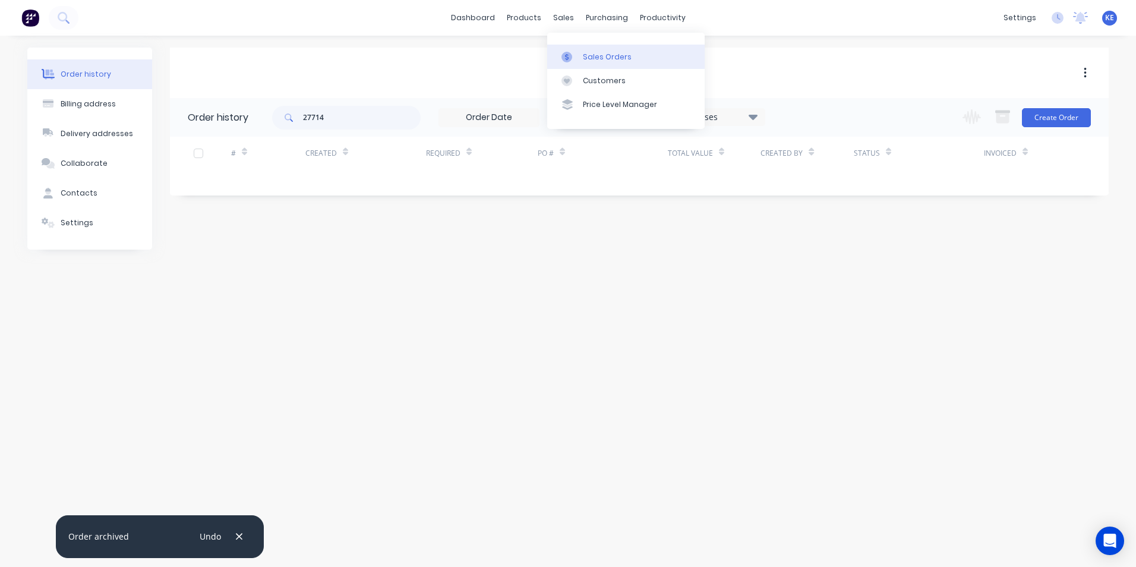
click at [590, 61] on div "Sales Orders" at bounding box center [607, 57] width 49 height 11
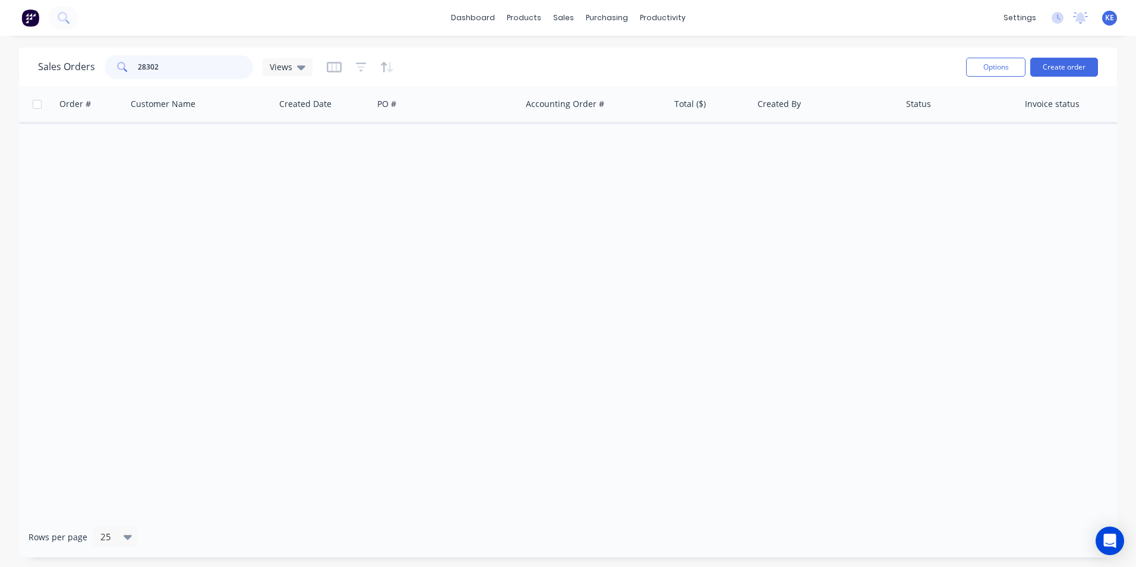
drag, startPoint x: 172, startPoint y: 74, endPoint x: 97, endPoint y: 78, distance: 75.0
click at [97, 78] on div "Sales Orders 28302 Views" at bounding box center [175, 67] width 275 height 24
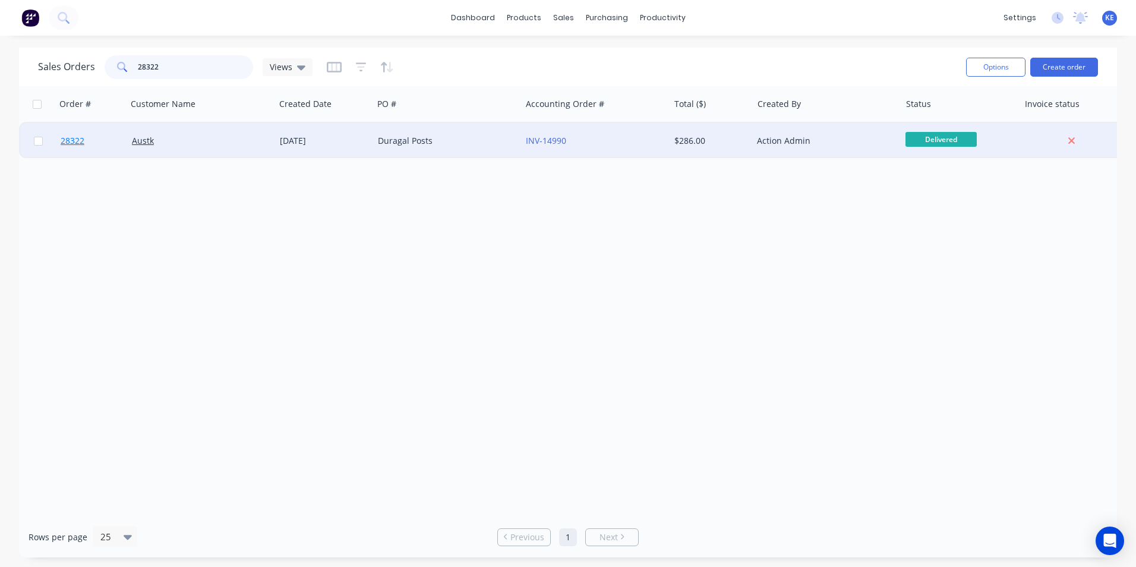
type input "28322"
click at [113, 142] on link "28322" at bounding box center [96, 141] width 71 height 36
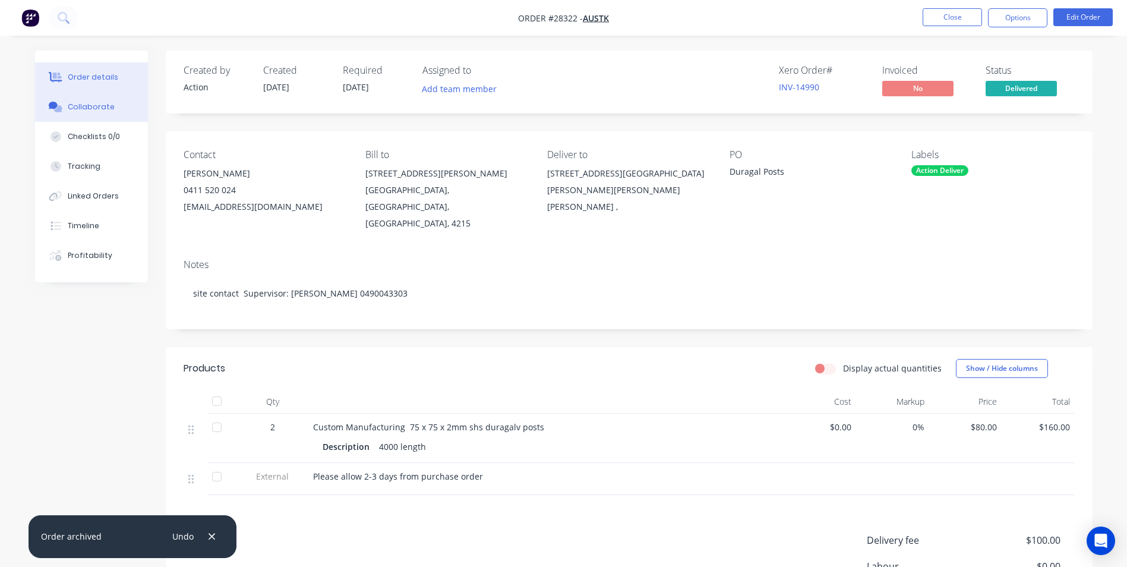
click at [97, 106] on div "Collaborate" at bounding box center [91, 107] width 47 height 11
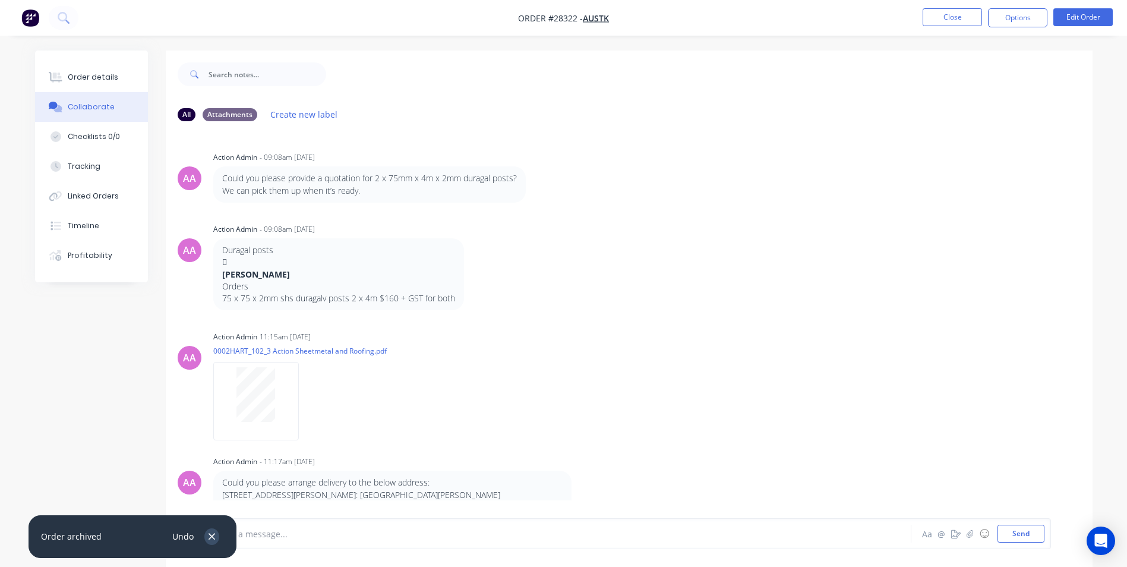
click at [209, 534] on icon "button" at bounding box center [212, 536] width 7 height 7
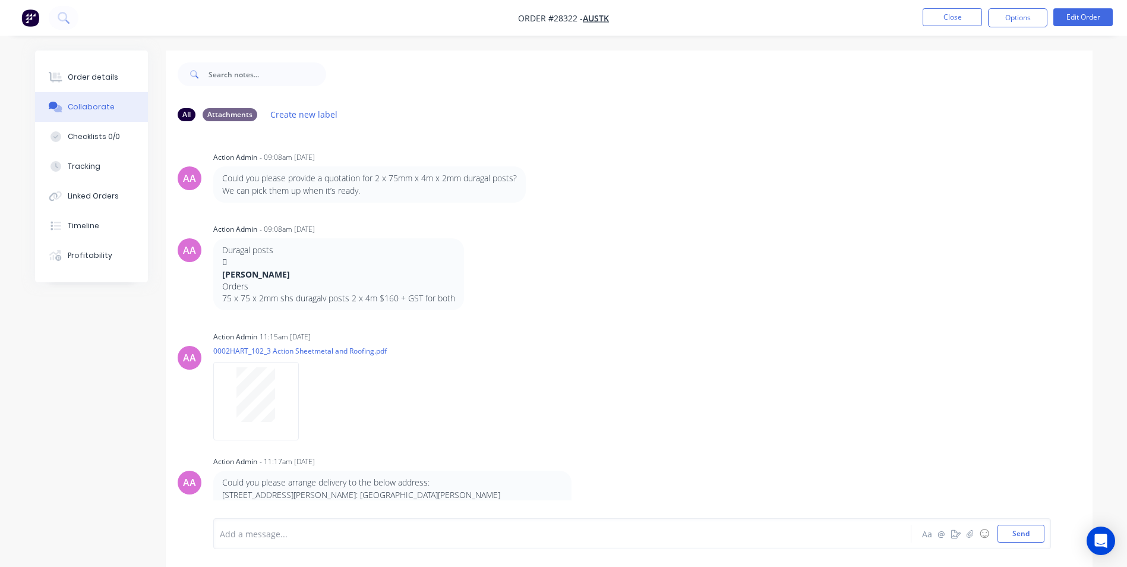
drag, startPoint x: 304, startPoint y: 549, endPoint x: 308, endPoint y: 544, distance: 6.3
click at [305, 548] on div "Add a message... Aa @ ☺ Send" at bounding box center [629, 533] width 927 height 67
drag, startPoint x: 304, startPoint y: 537, endPoint x: 523, endPoint y: 407, distance: 254.1
click at [308, 532] on div at bounding box center [529, 534] width 618 height 12
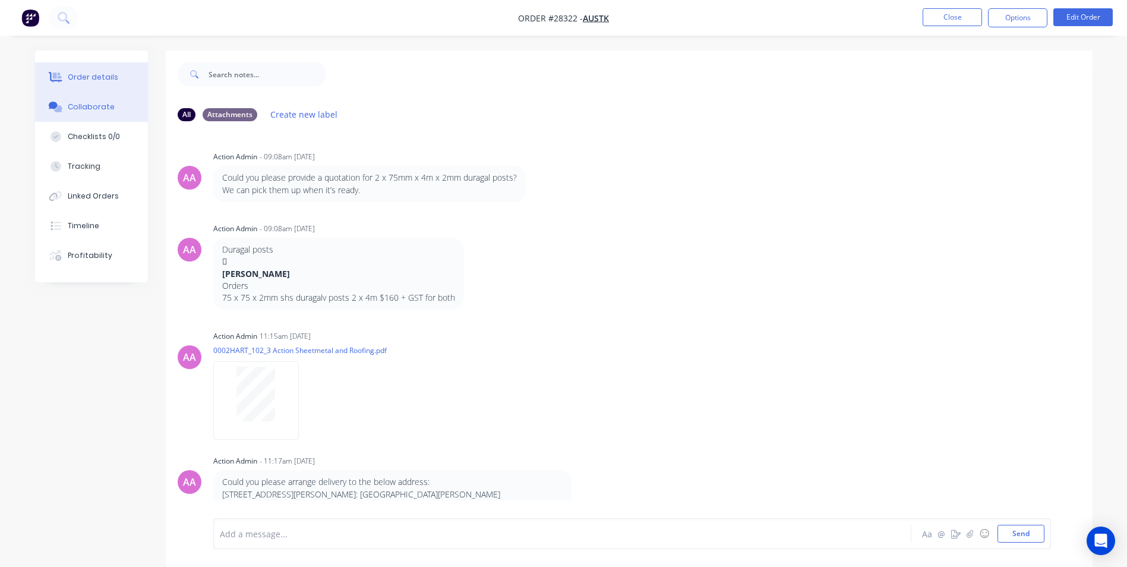
click at [86, 81] on div "Order details" at bounding box center [93, 77] width 51 height 11
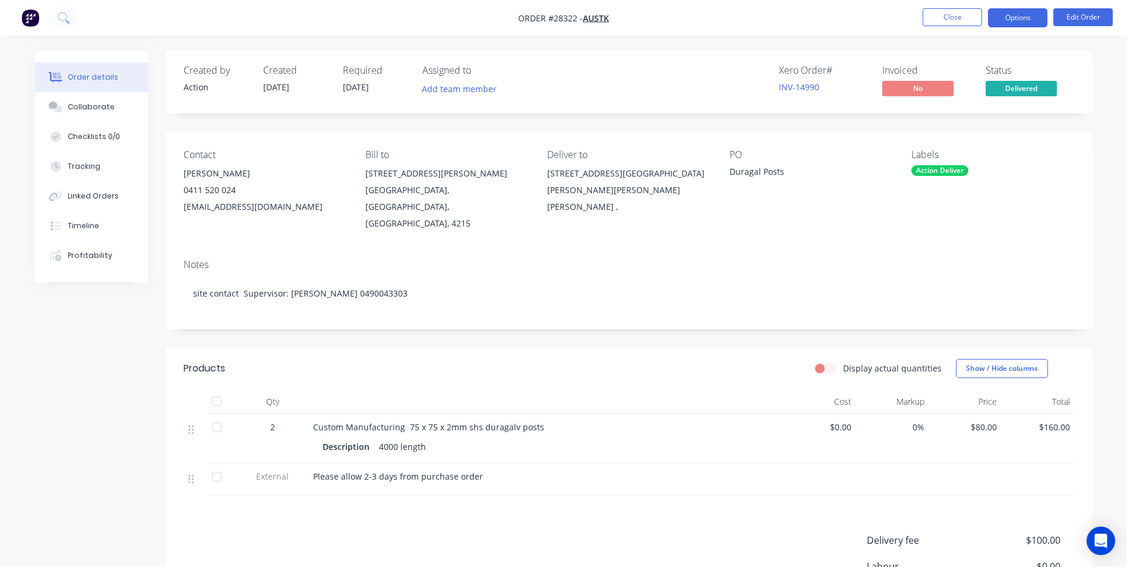
click at [1003, 16] on button "Options" at bounding box center [1017, 17] width 59 height 19
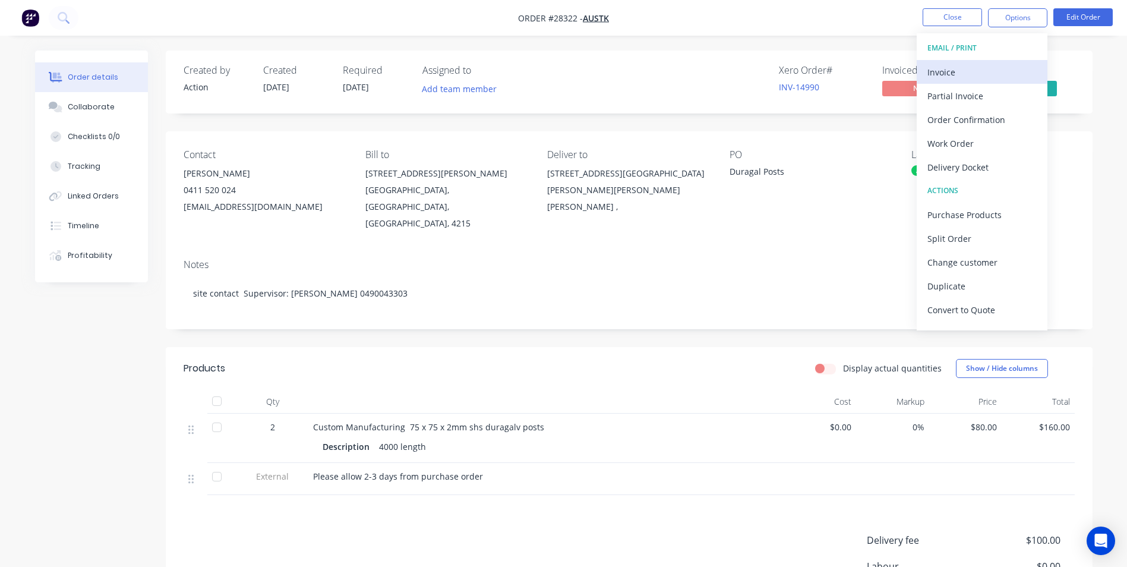
click at [941, 75] on div "Invoice" at bounding box center [981, 72] width 109 height 17
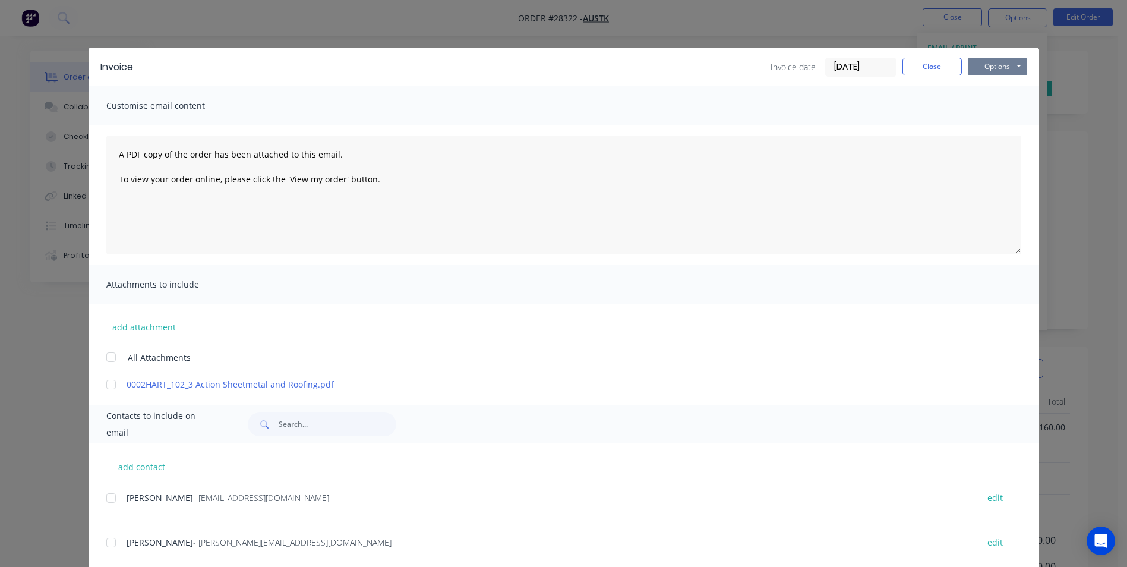
click at [980, 68] on button "Options" at bounding box center [997, 67] width 59 height 18
click at [989, 106] on button "Print" at bounding box center [1006, 107] width 76 height 20
click at [913, 68] on button "Close" at bounding box center [932, 67] width 59 height 18
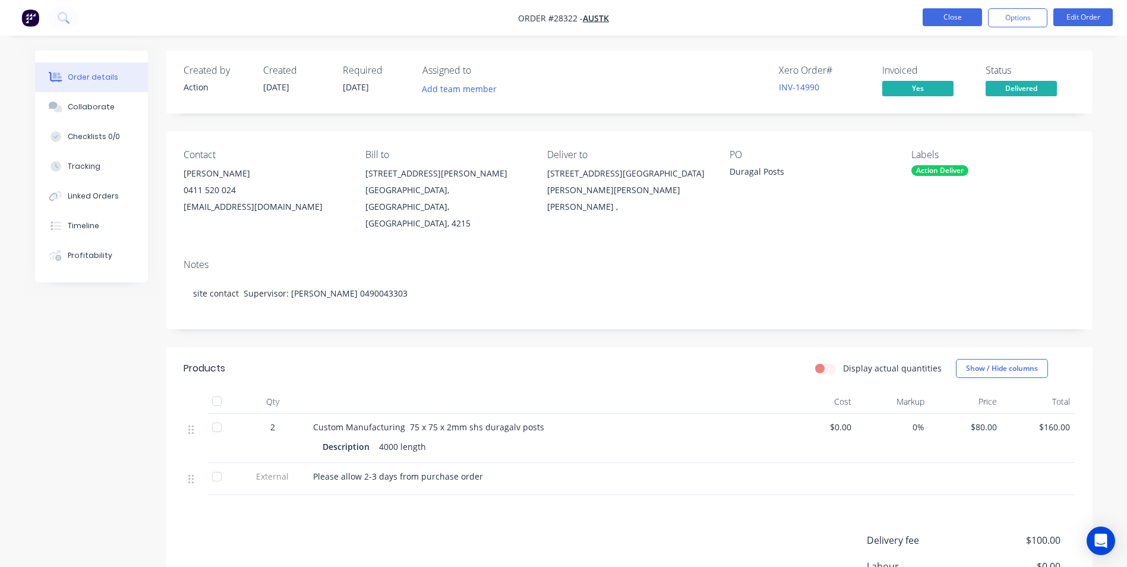
click at [964, 8] on button "Close" at bounding box center [952, 17] width 59 height 18
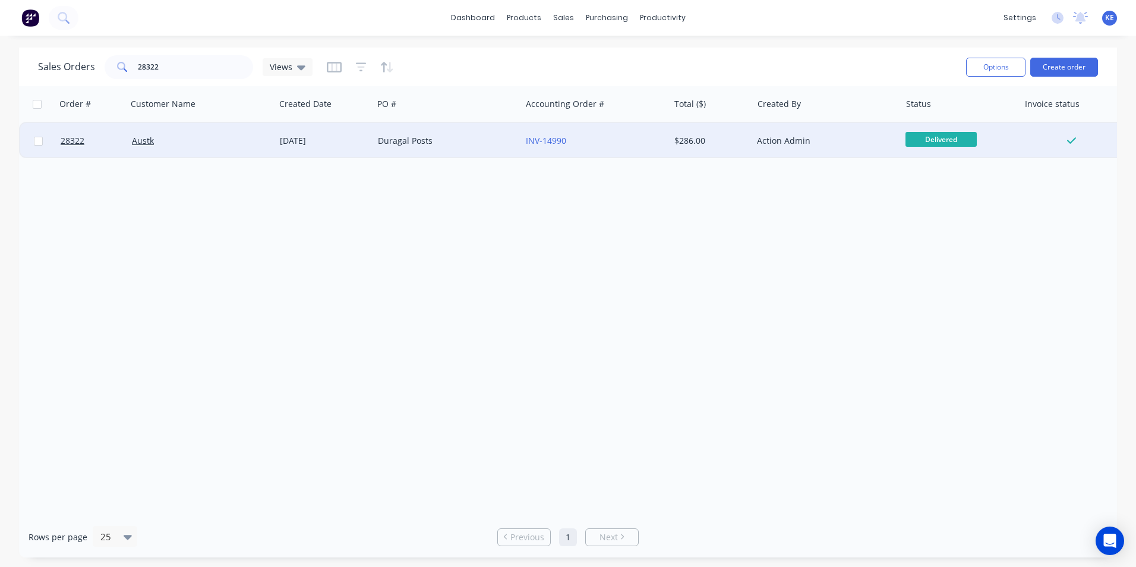
drag, startPoint x: 40, startPoint y: 139, endPoint x: 51, endPoint y: 137, distance: 10.4
click at [40, 139] on input "checkbox" at bounding box center [38, 141] width 9 height 9
checkbox input "true"
click at [995, 67] on button "Options" at bounding box center [995, 67] width 59 height 19
click at [954, 130] on button "Archive" at bounding box center [960, 121] width 131 height 24
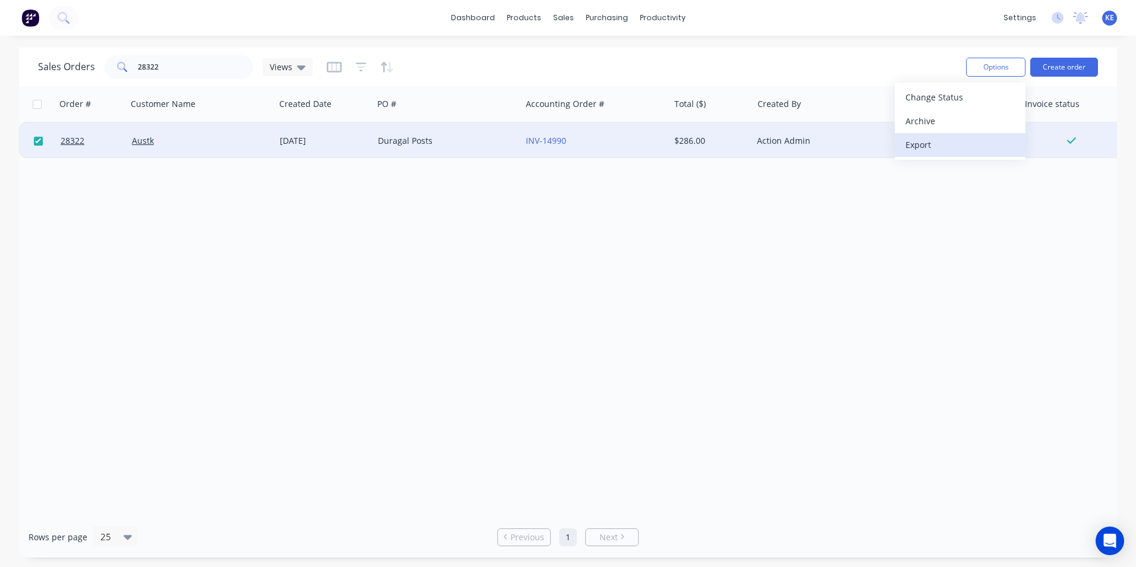
checkbox input "false"
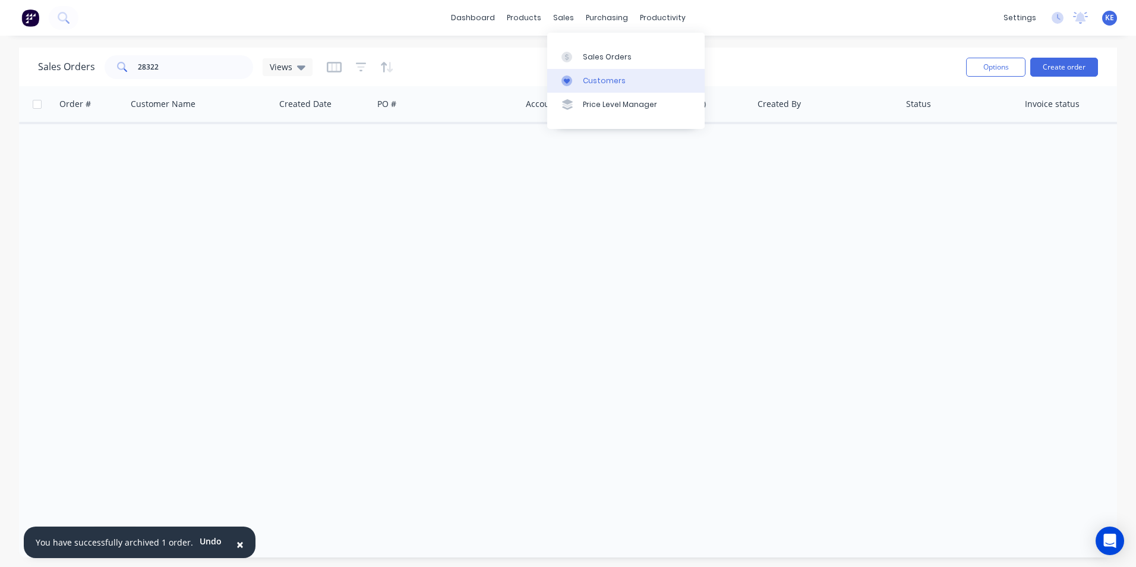
click at [595, 83] on div "Customers" at bounding box center [604, 80] width 43 height 11
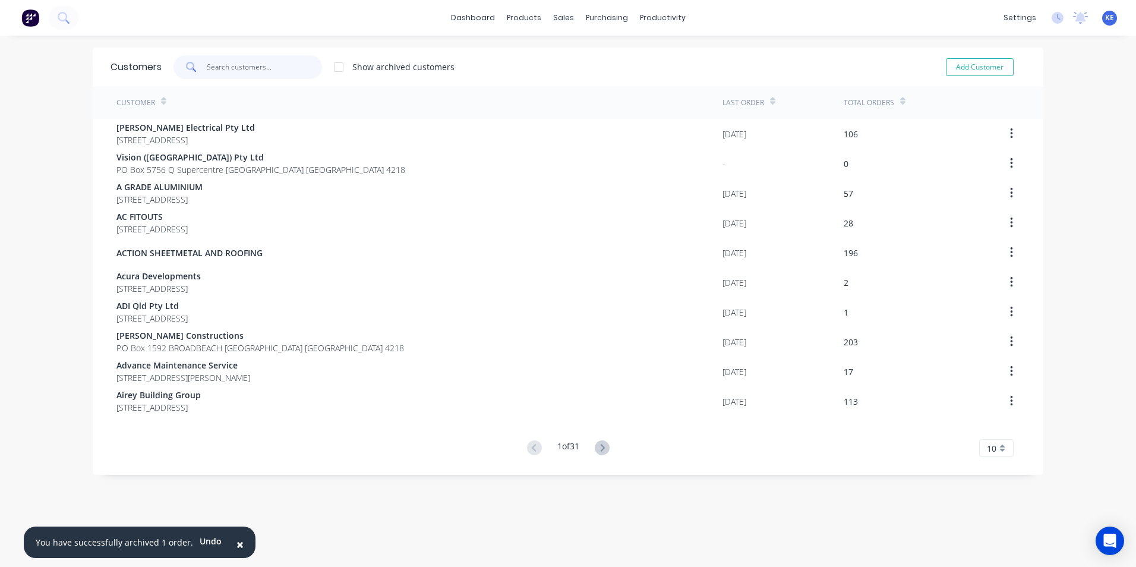
click at [232, 71] on input "text" at bounding box center [265, 67] width 116 height 24
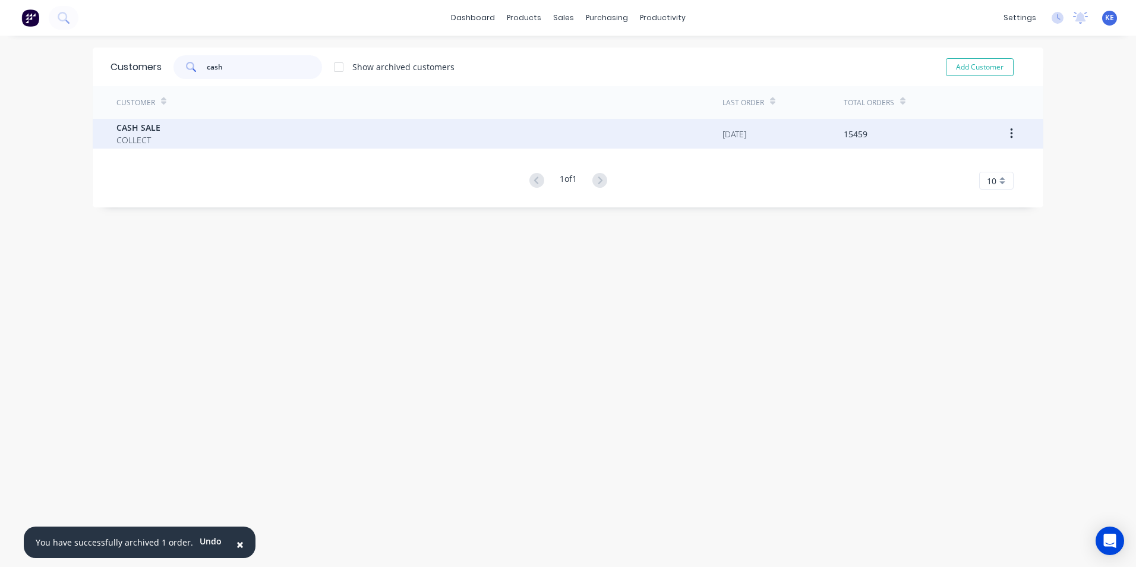
type input "cash"
click at [225, 127] on div "CASH SALE COLLECT" at bounding box center [419, 134] width 606 height 30
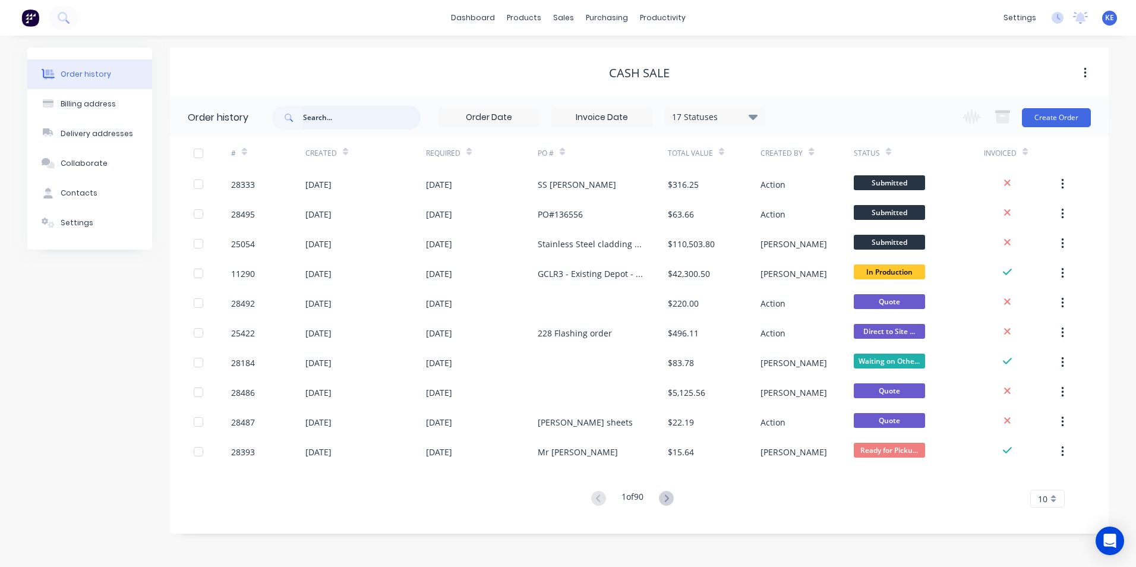
click at [341, 117] on input "text" at bounding box center [362, 118] width 118 height 24
type input "28365"
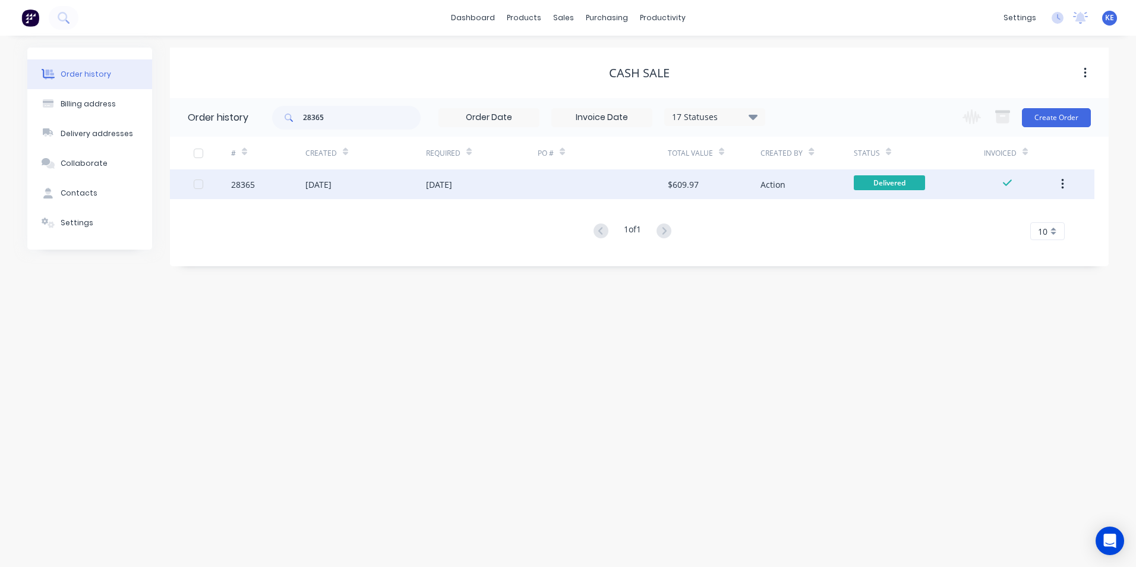
click at [278, 178] on div "28365" at bounding box center [268, 184] width 74 height 30
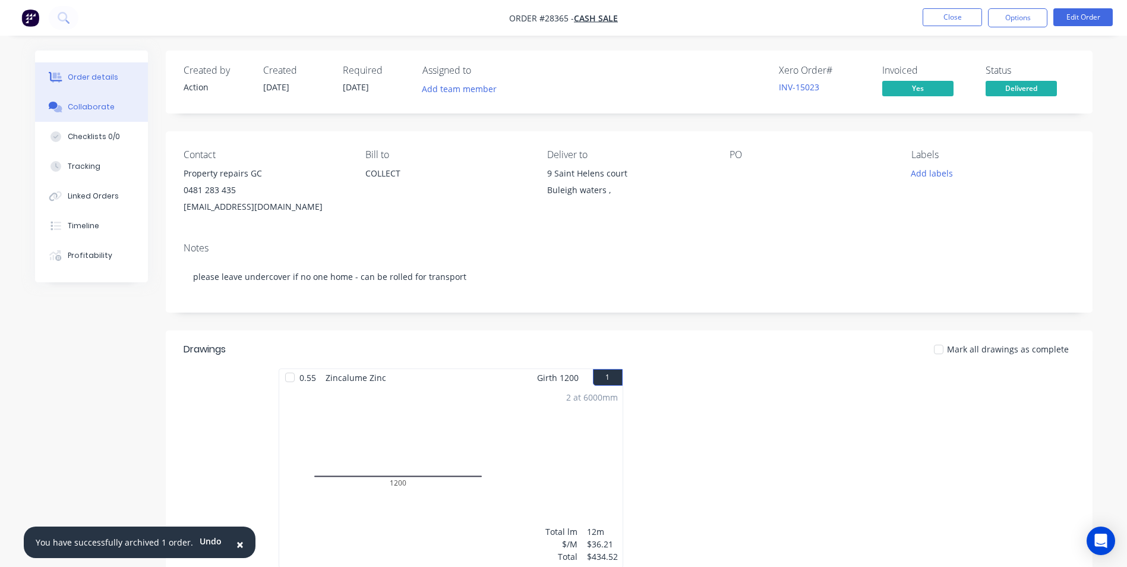
click at [93, 105] on div "Collaborate" at bounding box center [91, 107] width 47 height 11
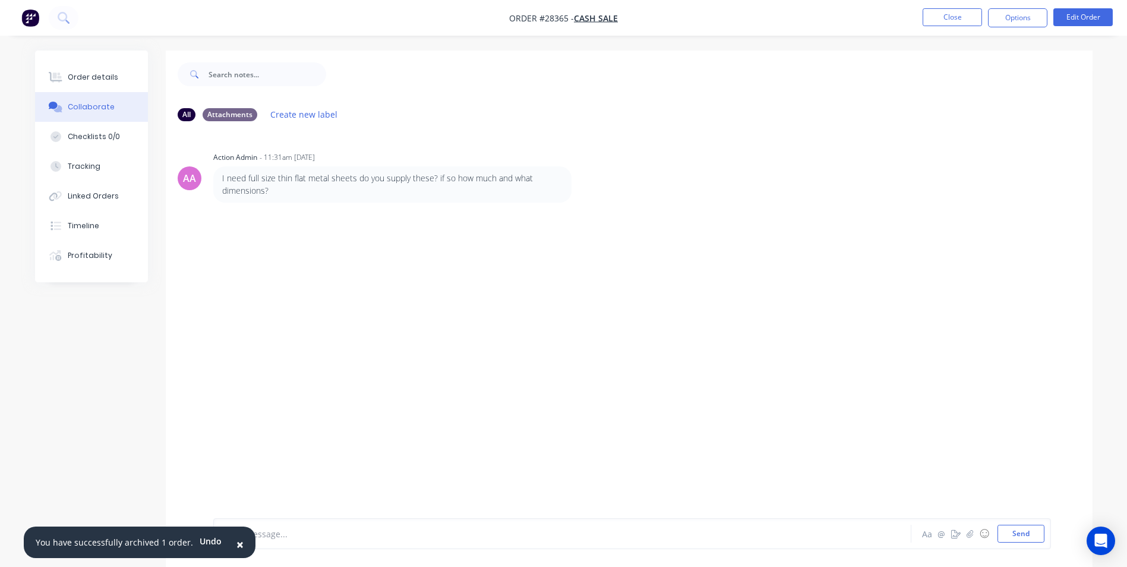
drag, startPoint x: 231, startPoint y: 546, endPoint x: 262, endPoint y: 537, distance: 32.9
click at [236, 544] on span "×" at bounding box center [239, 544] width 7 height 17
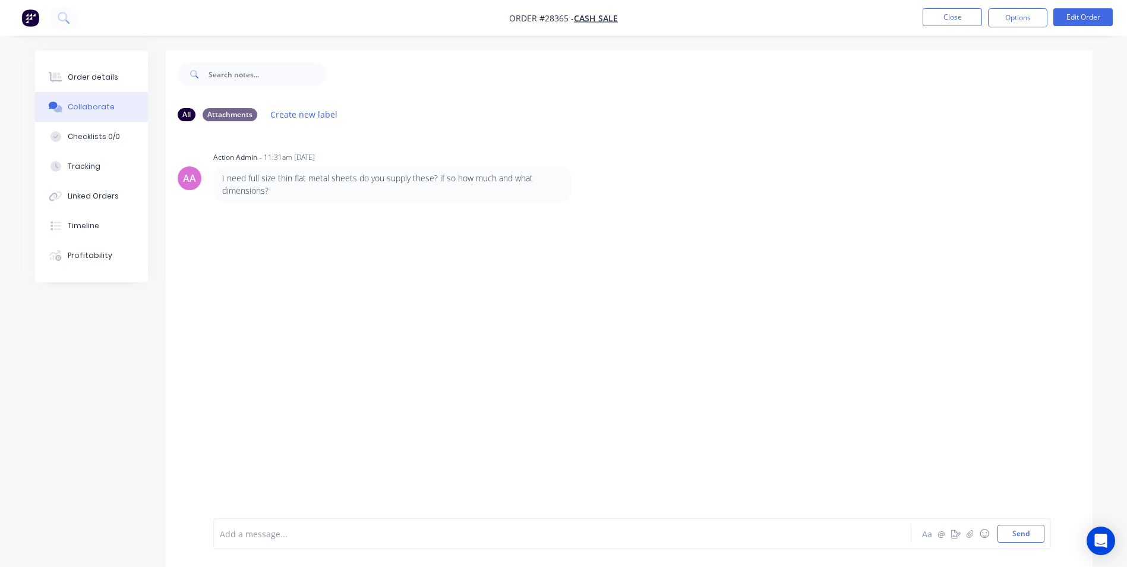
click at [266, 535] on div at bounding box center [529, 534] width 618 height 12
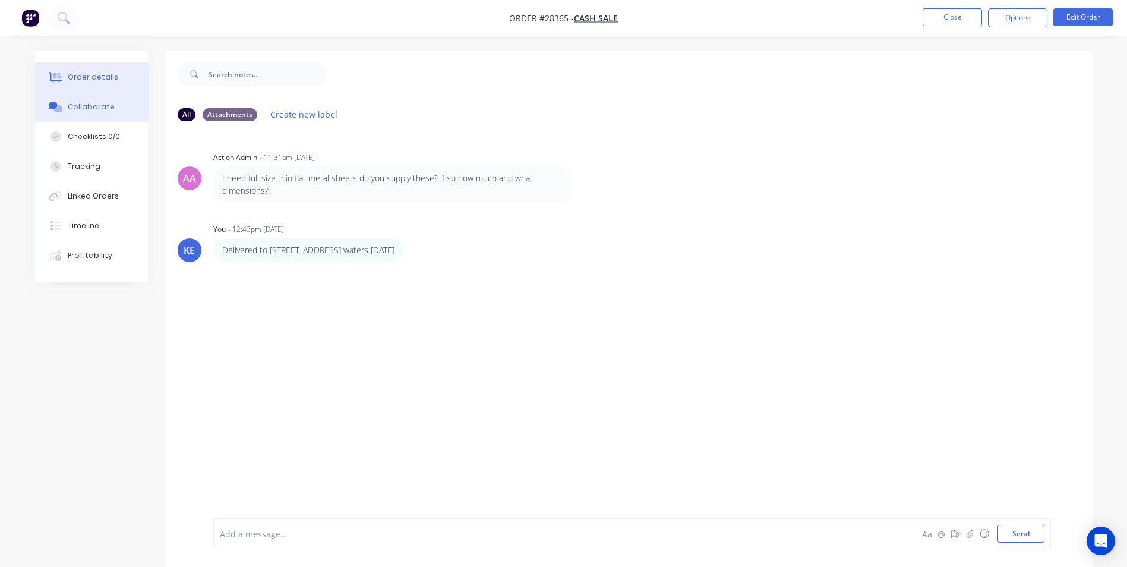
click at [102, 81] on div "Order details" at bounding box center [93, 77] width 51 height 11
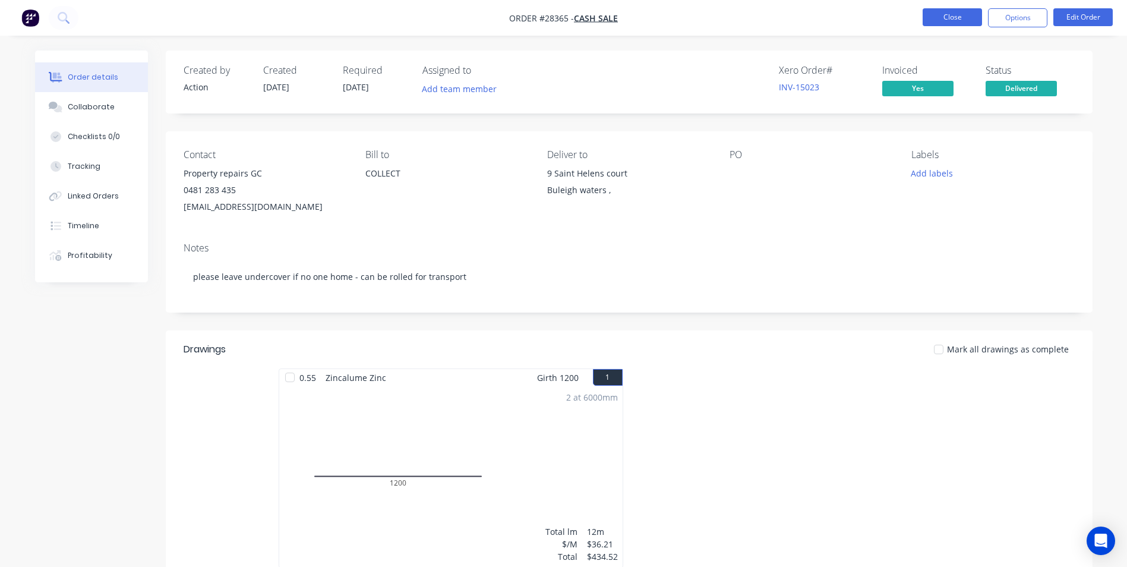
click at [947, 13] on button "Close" at bounding box center [952, 17] width 59 height 18
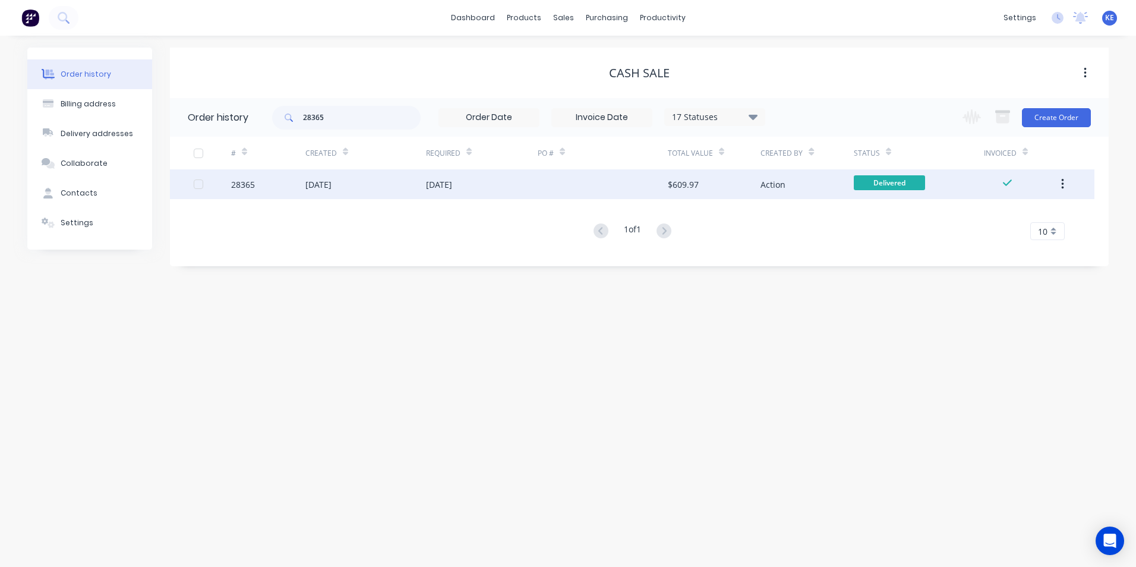
click at [1059, 185] on button "button" at bounding box center [1063, 183] width 28 height 21
click at [986, 216] on div "Archive" at bounding box center [1020, 215] width 92 height 17
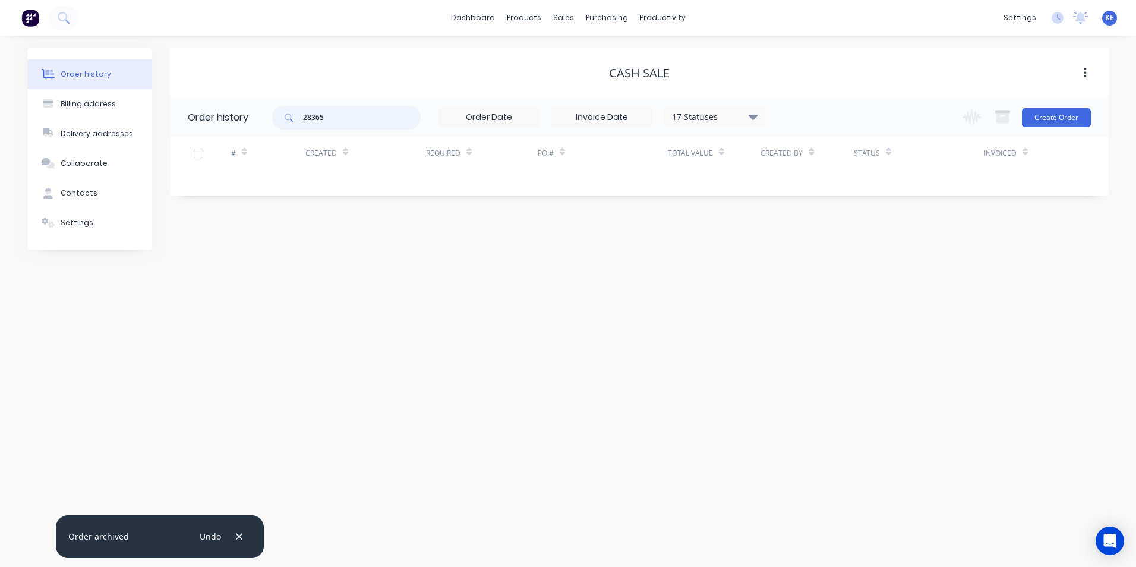
drag, startPoint x: 364, startPoint y: 116, endPoint x: 207, endPoint y: 116, distance: 157.5
click at [207, 116] on header "Order history 28365 17 Statuses Invoice Status Invoiced Not Invoiced Partial Or…" at bounding box center [639, 117] width 939 height 39
type input "27971"
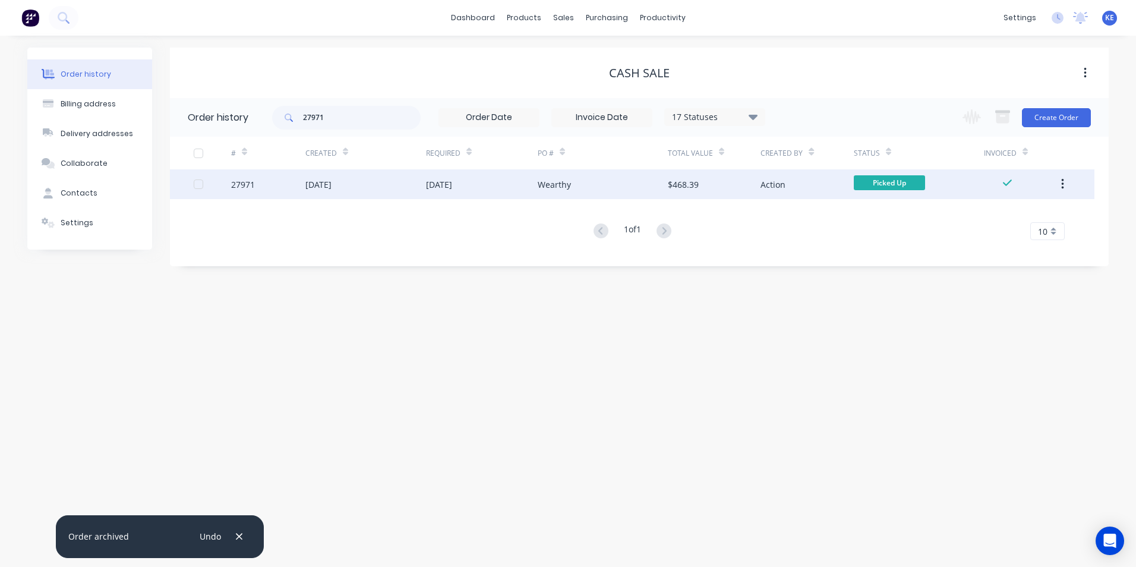
click at [276, 188] on div "27971" at bounding box center [268, 184] width 74 height 30
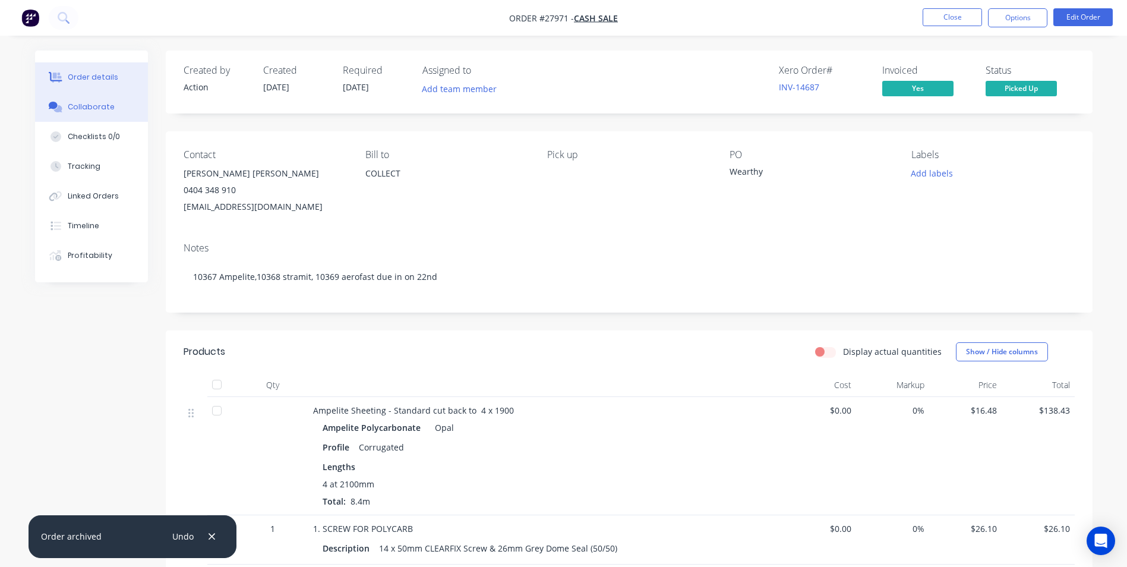
click at [74, 113] on button "Collaborate" at bounding box center [91, 107] width 113 height 30
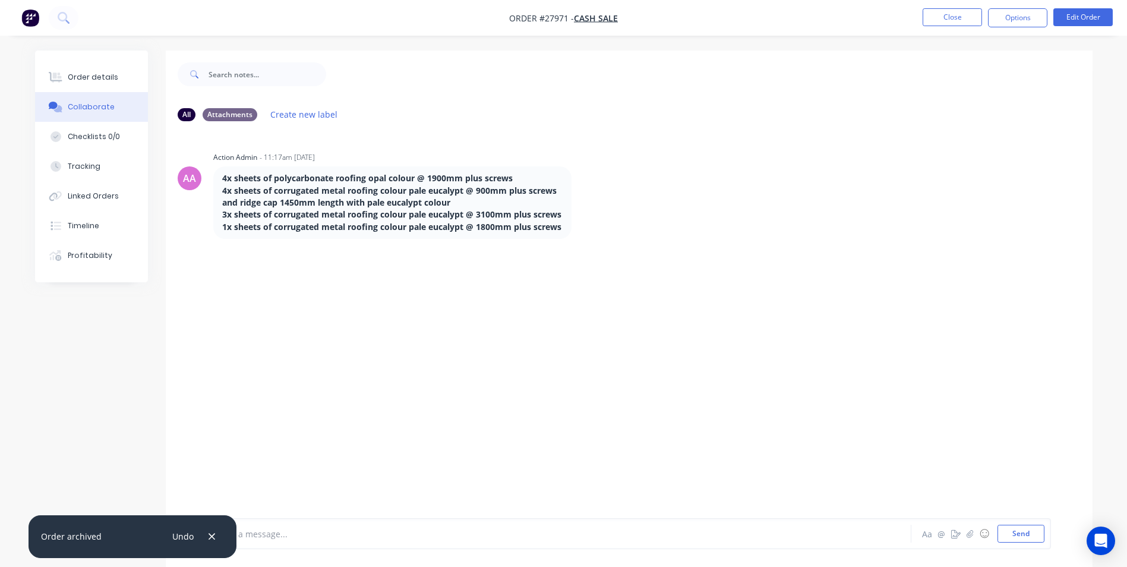
drag, startPoint x: 212, startPoint y: 534, endPoint x: 283, endPoint y: 531, distance: 71.4
click at [215, 533] on icon "button" at bounding box center [212, 536] width 8 height 11
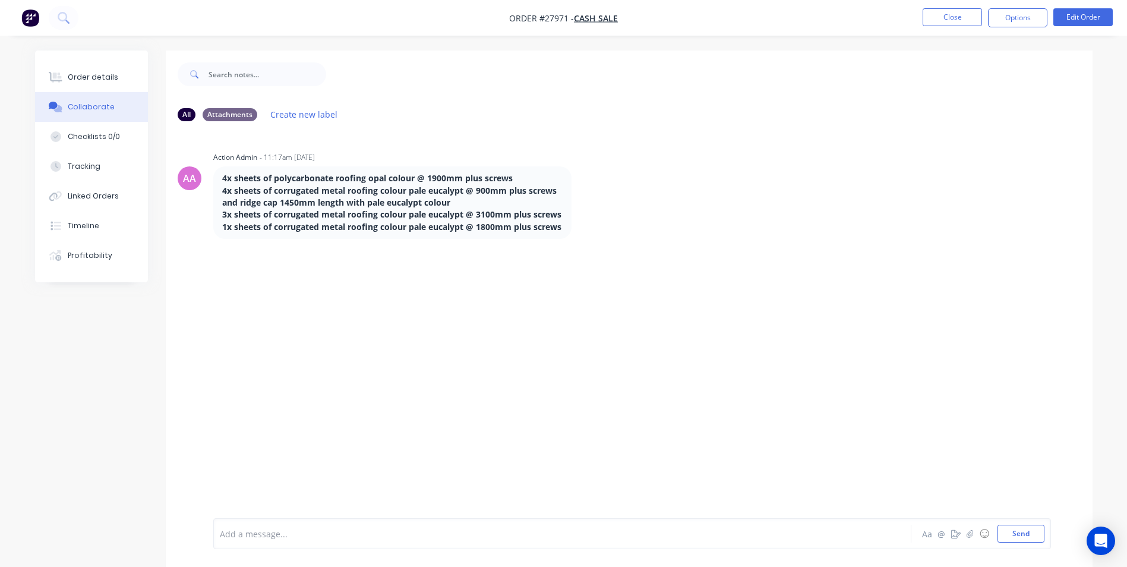
click at [283, 531] on div at bounding box center [529, 534] width 618 height 12
click at [75, 67] on button "Order details" at bounding box center [91, 77] width 113 height 30
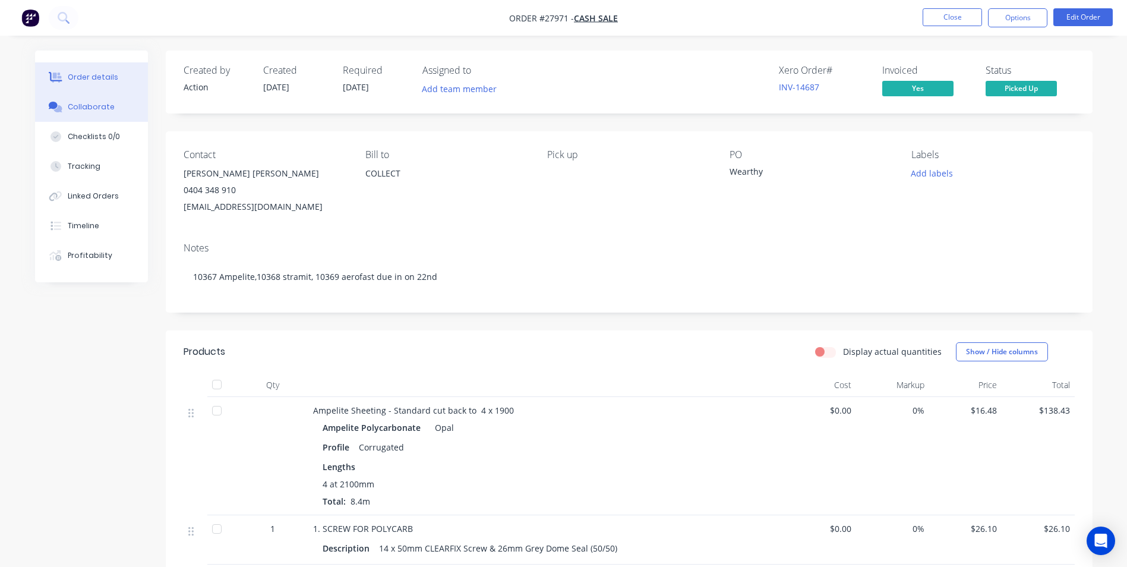
click at [74, 117] on button "Collaborate" at bounding box center [91, 107] width 113 height 30
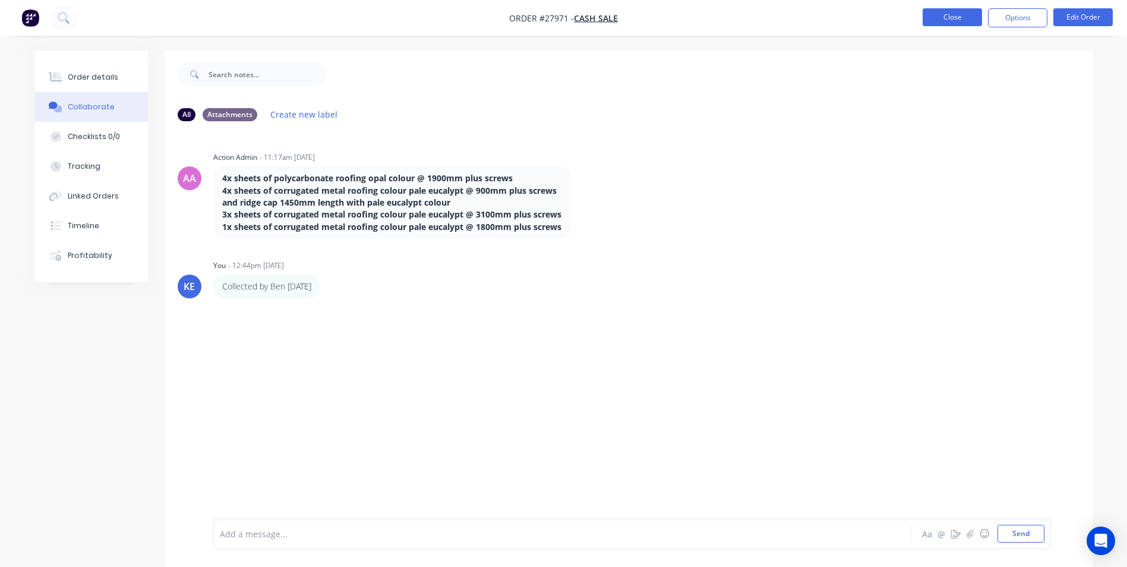
click at [953, 10] on button "Close" at bounding box center [952, 17] width 59 height 18
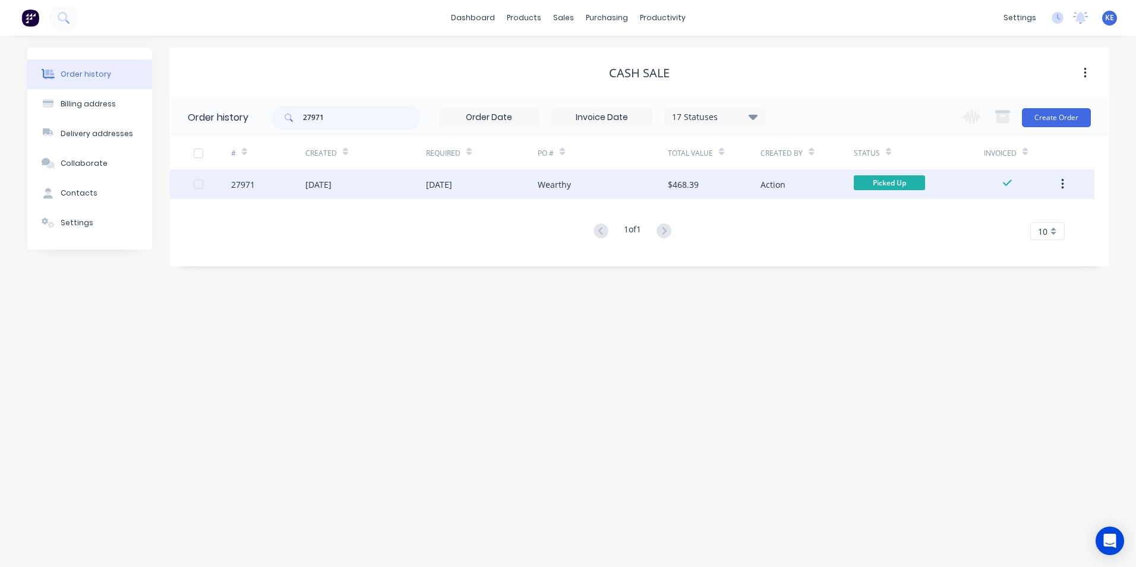
click at [1063, 193] on button "button" at bounding box center [1063, 183] width 28 height 21
click at [1017, 222] on div "Archive" at bounding box center [1020, 215] width 92 height 17
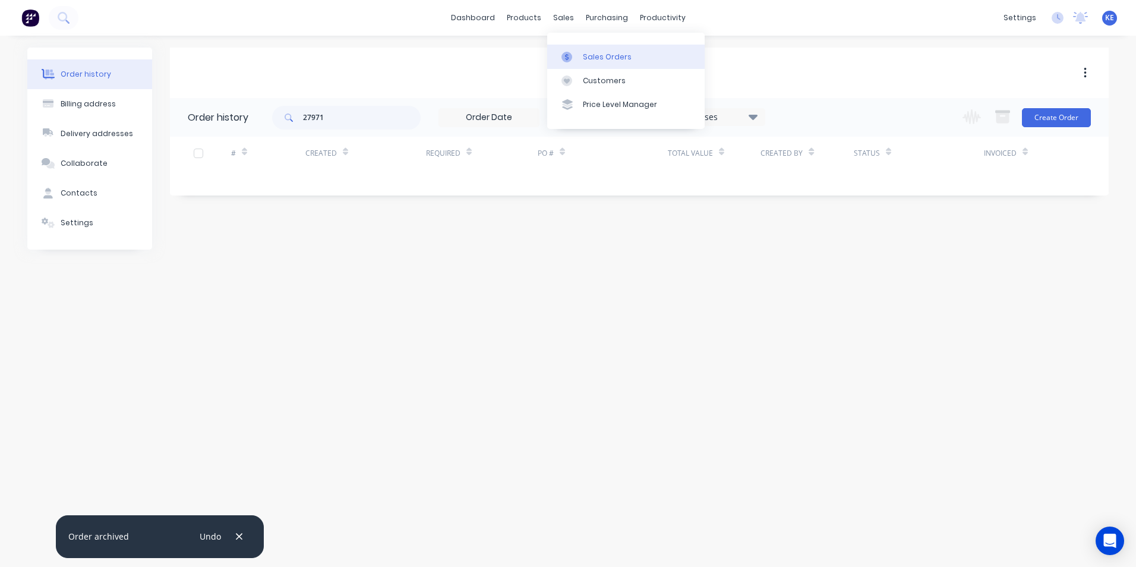
click at [577, 53] on div at bounding box center [570, 57] width 18 height 11
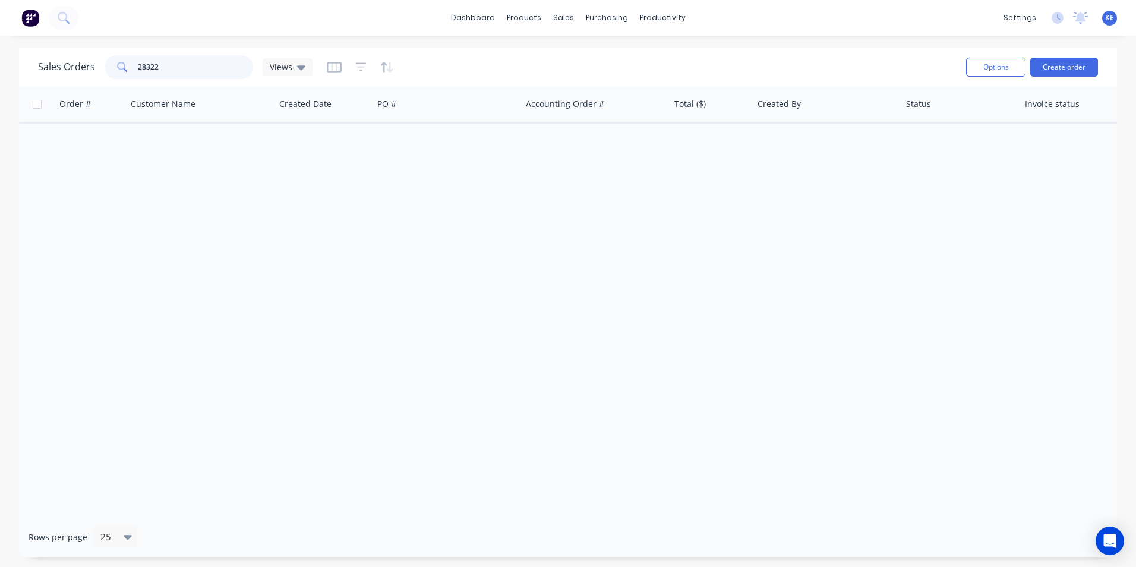
drag, startPoint x: 77, startPoint y: 77, endPoint x: 54, endPoint y: 77, distance: 22.6
click at [54, 77] on div "Sales Orders 28322 Views" at bounding box center [175, 67] width 275 height 24
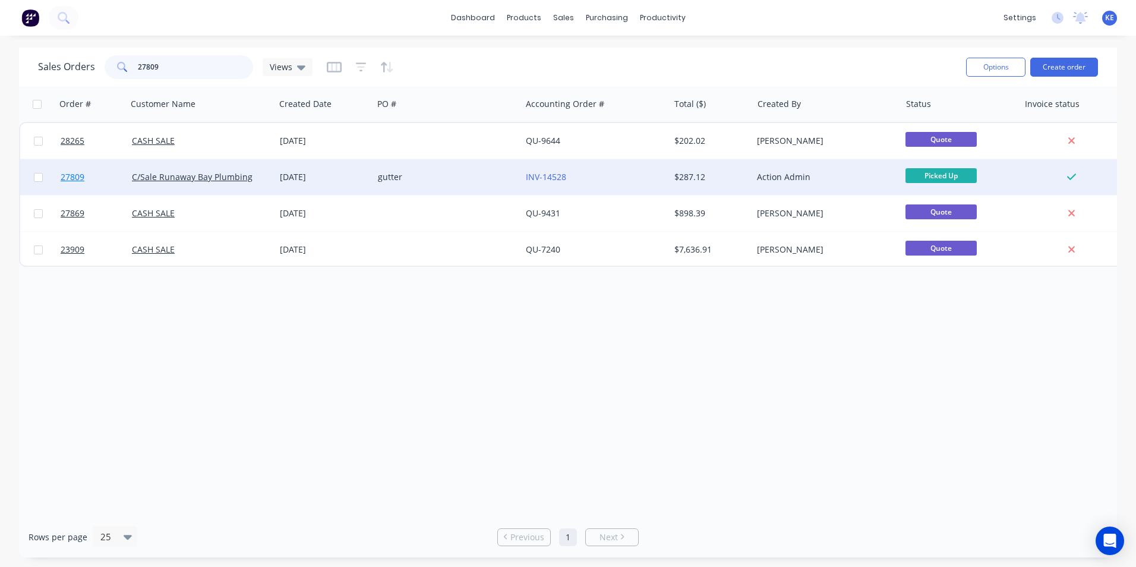
type input "27809"
click at [111, 173] on link "27809" at bounding box center [96, 177] width 71 height 36
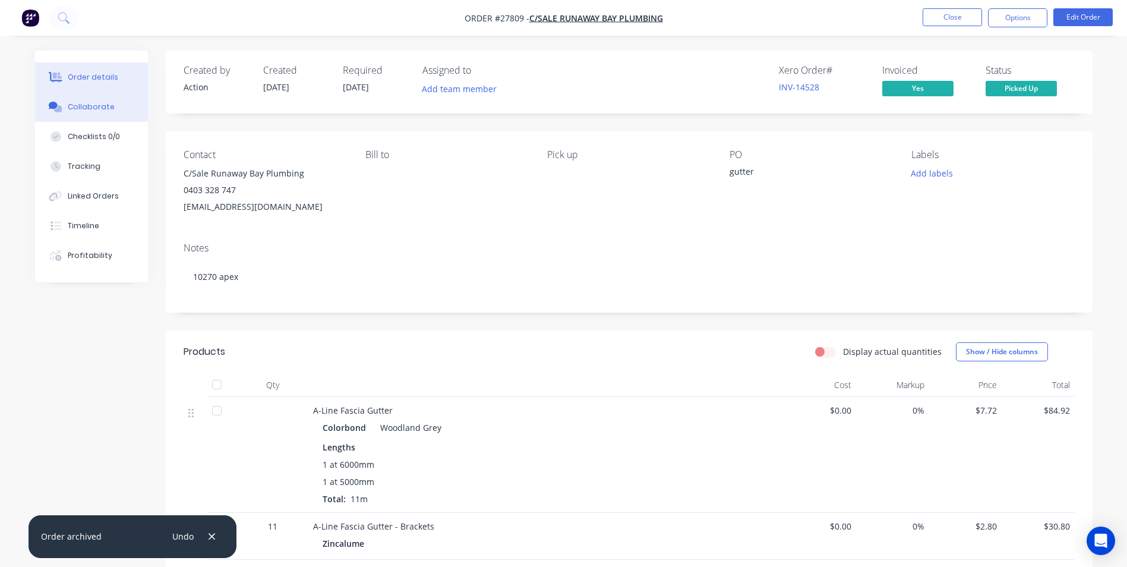
click at [80, 103] on div "Collaborate" at bounding box center [91, 107] width 47 height 11
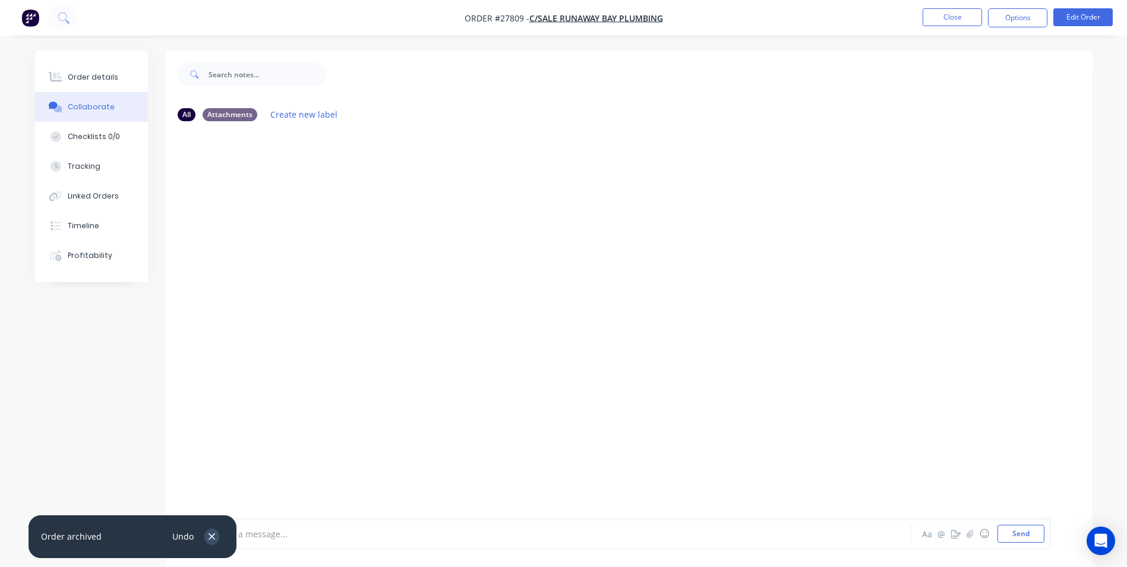
drag, startPoint x: 207, startPoint y: 534, endPoint x: 247, endPoint y: 537, distance: 40.5
click at [208, 532] on button "button" at bounding box center [211, 536] width 15 height 16
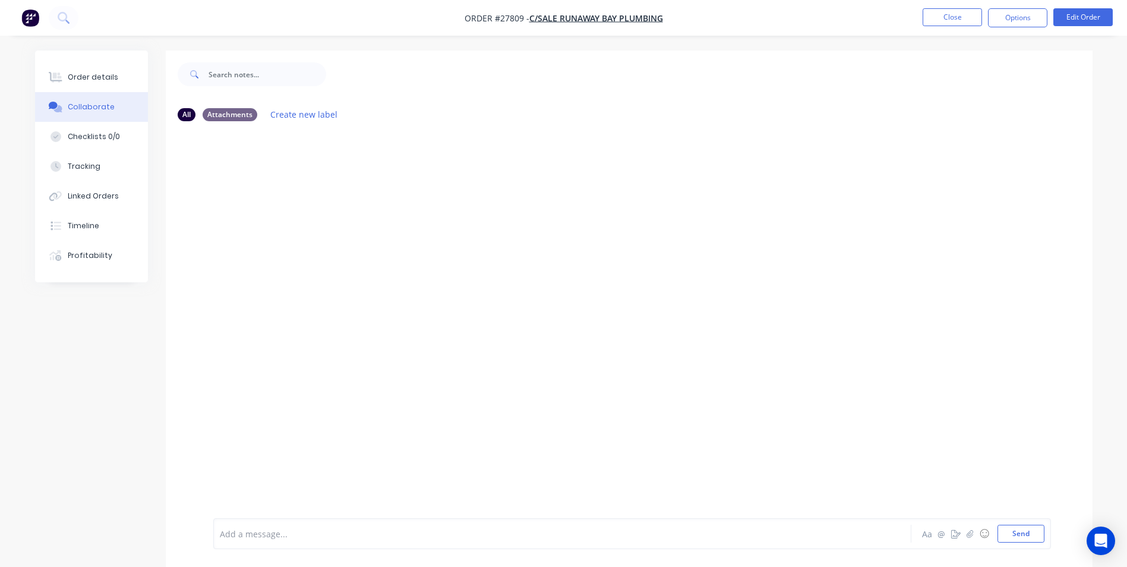
drag, startPoint x: 248, startPoint y: 537, endPoint x: 254, endPoint y: 533, distance: 6.9
click at [248, 537] on div at bounding box center [529, 534] width 618 height 12
click at [84, 75] on div "Order details" at bounding box center [93, 77] width 51 height 11
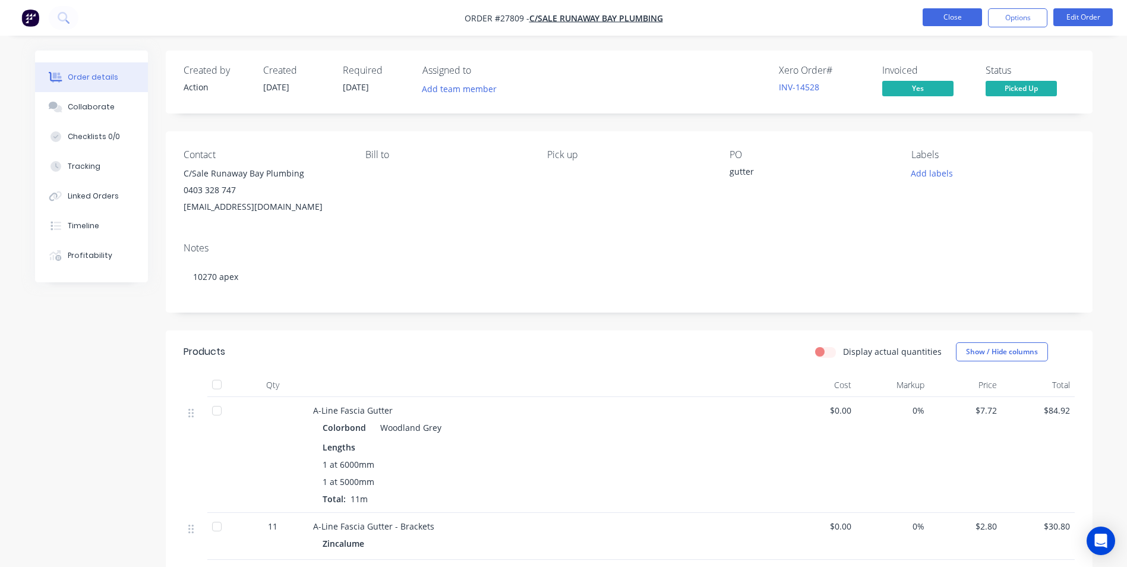
click at [952, 15] on button "Close" at bounding box center [952, 17] width 59 height 18
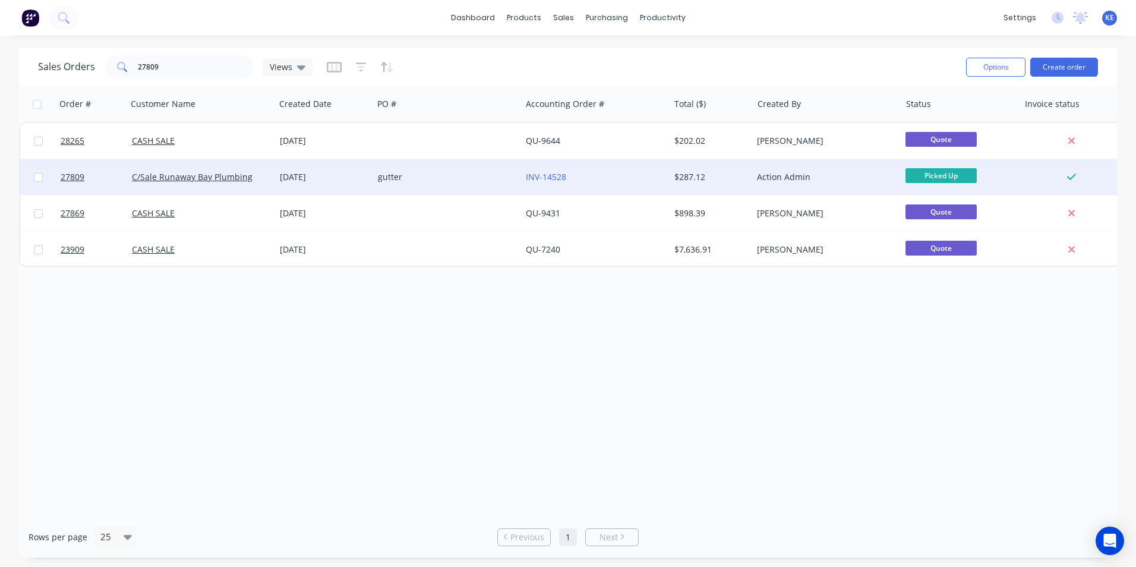
click at [36, 178] on input "checkbox" at bounding box center [38, 177] width 9 height 9
checkbox input "true"
click at [995, 70] on button "Options" at bounding box center [995, 67] width 59 height 19
click at [952, 123] on div "Archive" at bounding box center [960, 120] width 109 height 17
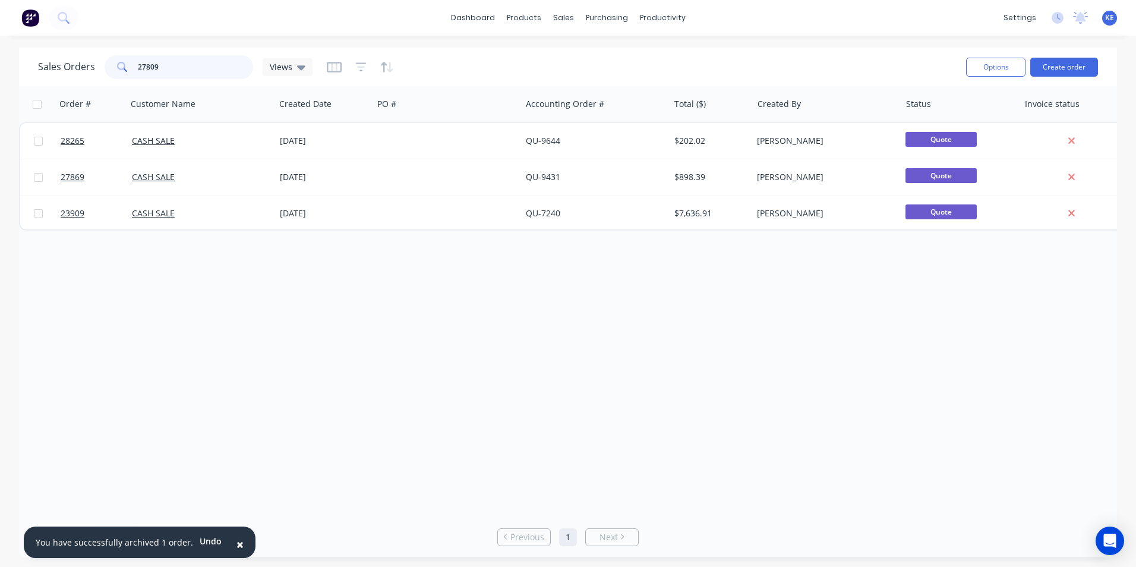
drag, startPoint x: 185, startPoint y: 62, endPoint x: 118, endPoint y: 78, distance: 69.0
click at [118, 77] on div "27809" at bounding box center [179, 67] width 149 height 24
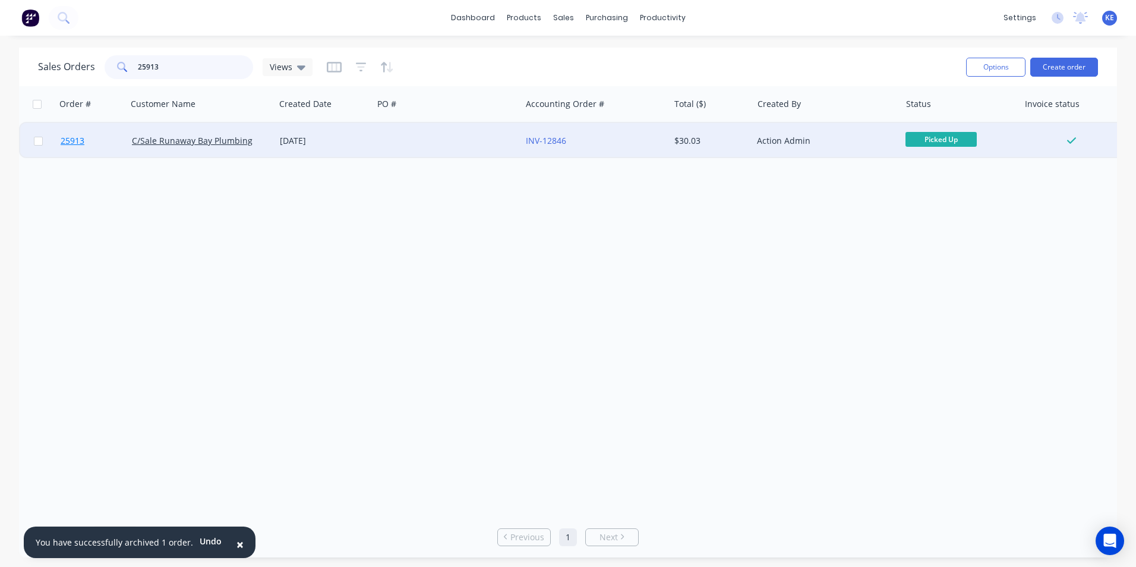
type input "25913"
click at [115, 140] on link "25913" at bounding box center [96, 141] width 71 height 36
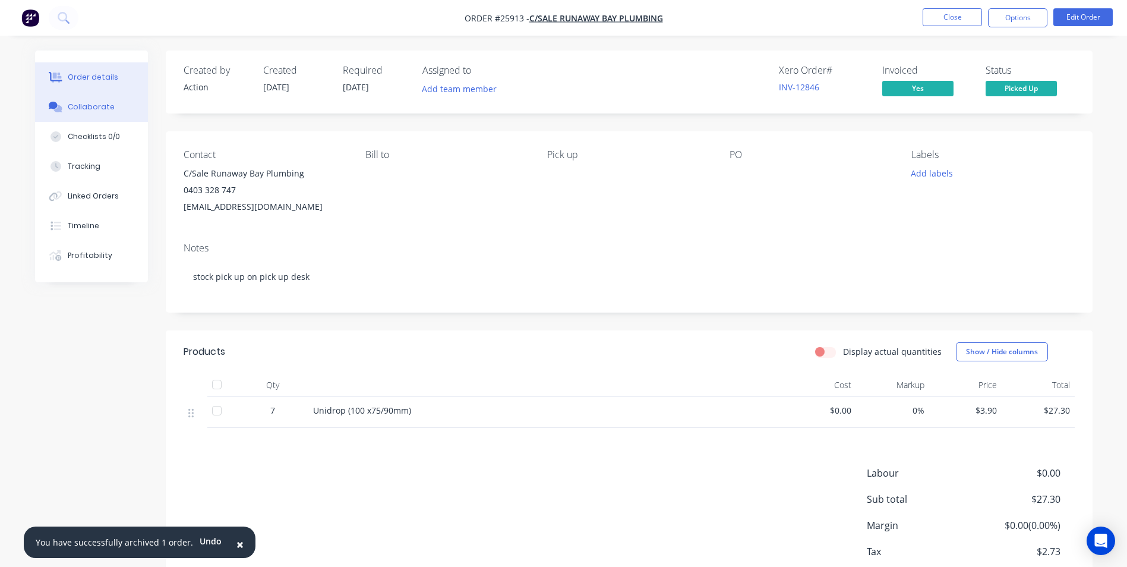
click at [72, 103] on div "Collaborate" at bounding box center [91, 107] width 47 height 11
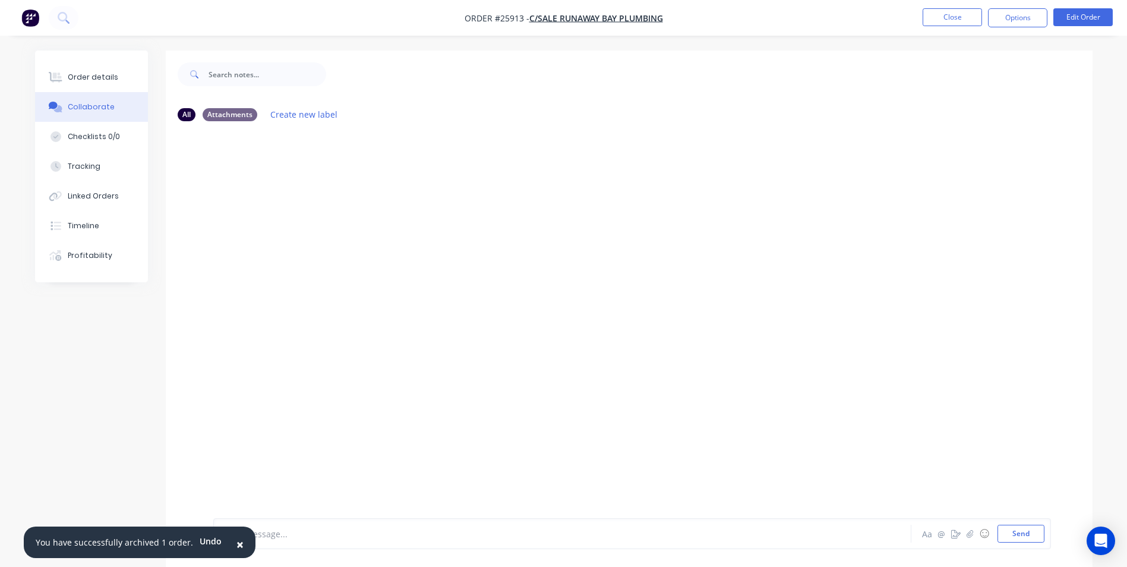
click at [236, 544] on span "×" at bounding box center [239, 544] width 7 height 17
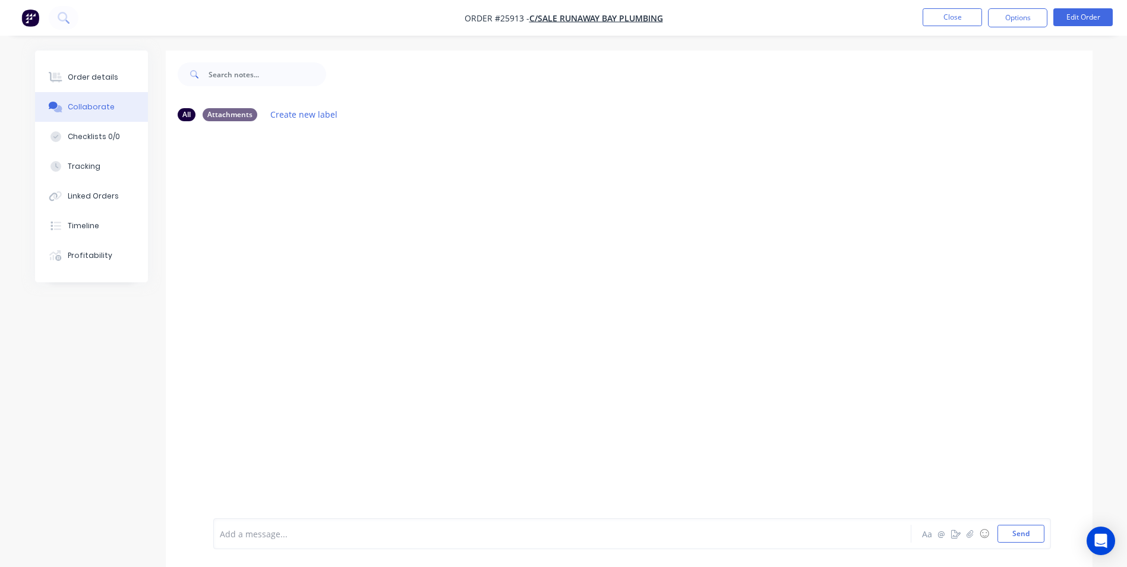
drag, startPoint x: 271, startPoint y: 534, endPoint x: 279, endPoint y: 506, distance: 29.1
click at [273, 525] on div "Add a message..." at bounding box center [529, 534] width 619 height 18
click at [1011, 538] on button "Send" at bounding box center [1021, 534] width 47 height 18
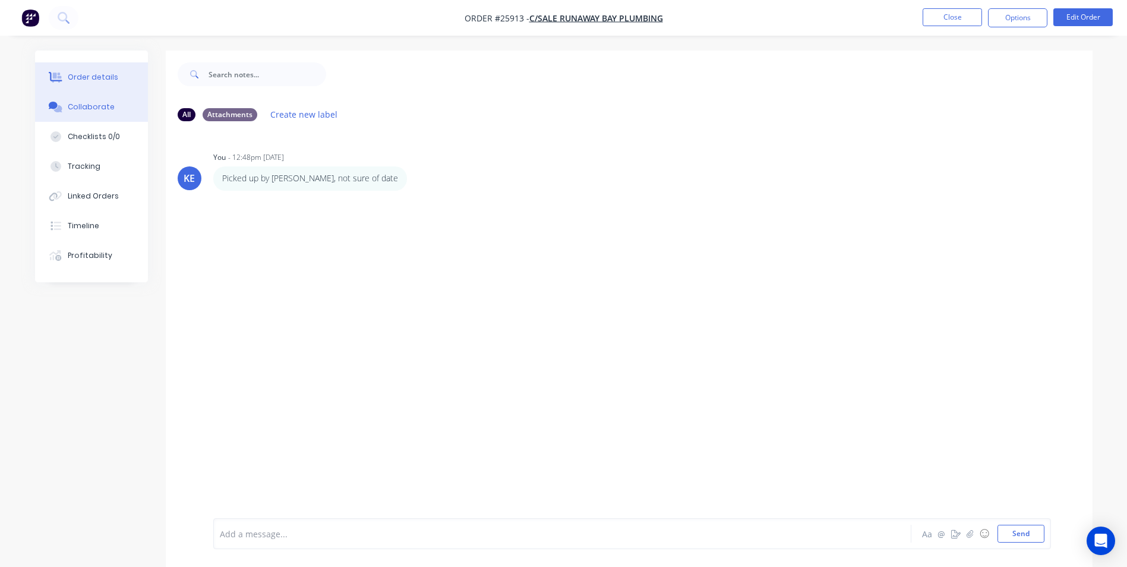
click at [81, 75] on div "Order details" at bounding box center [93, 77] width 51 height 11
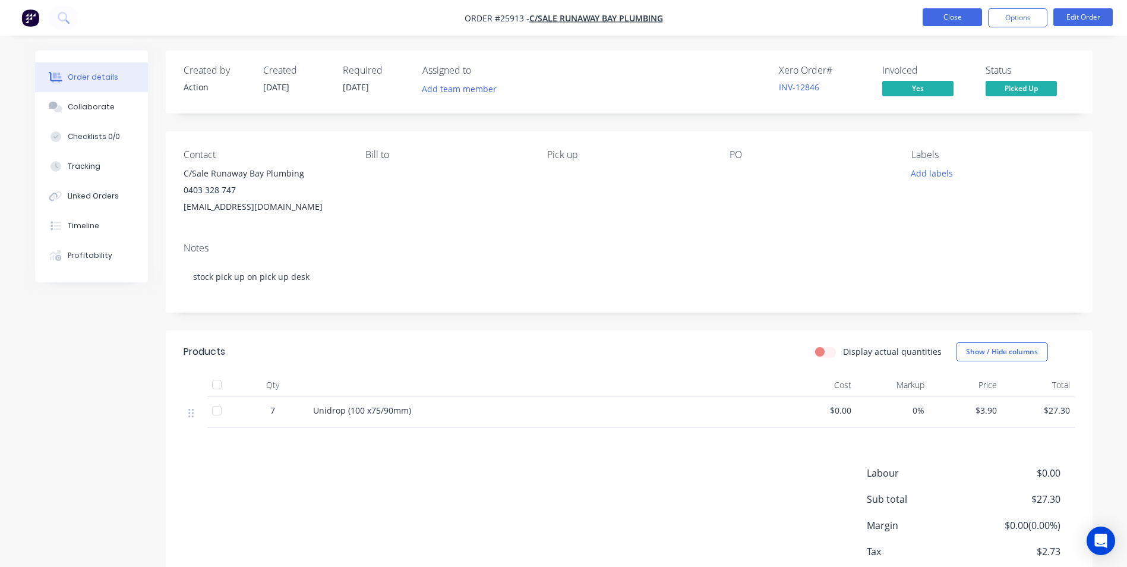
click at [949, 15] on button "Close" at bounding box center [952, 17] width 59 height 18
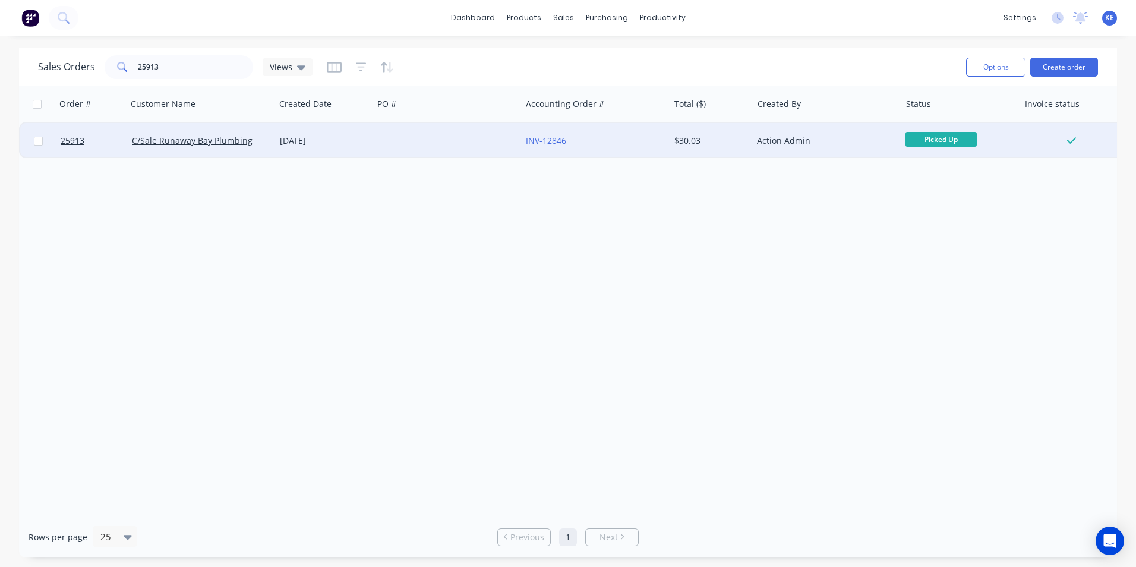
click at [36, 142] on input "checkbox" at bounding box center [38, 141] width 9 height 9
checkbox input "true"
click at [986, 68] on button "Options" at bounding box center [995, 67] width 59 height 19
click at [913, 124] on div "Archive" at bounding box center [960, 120] width 109 height 17
checkbox input "false"
